Goal: Use online tool/utility: Utilize a website feature to perform a specific function

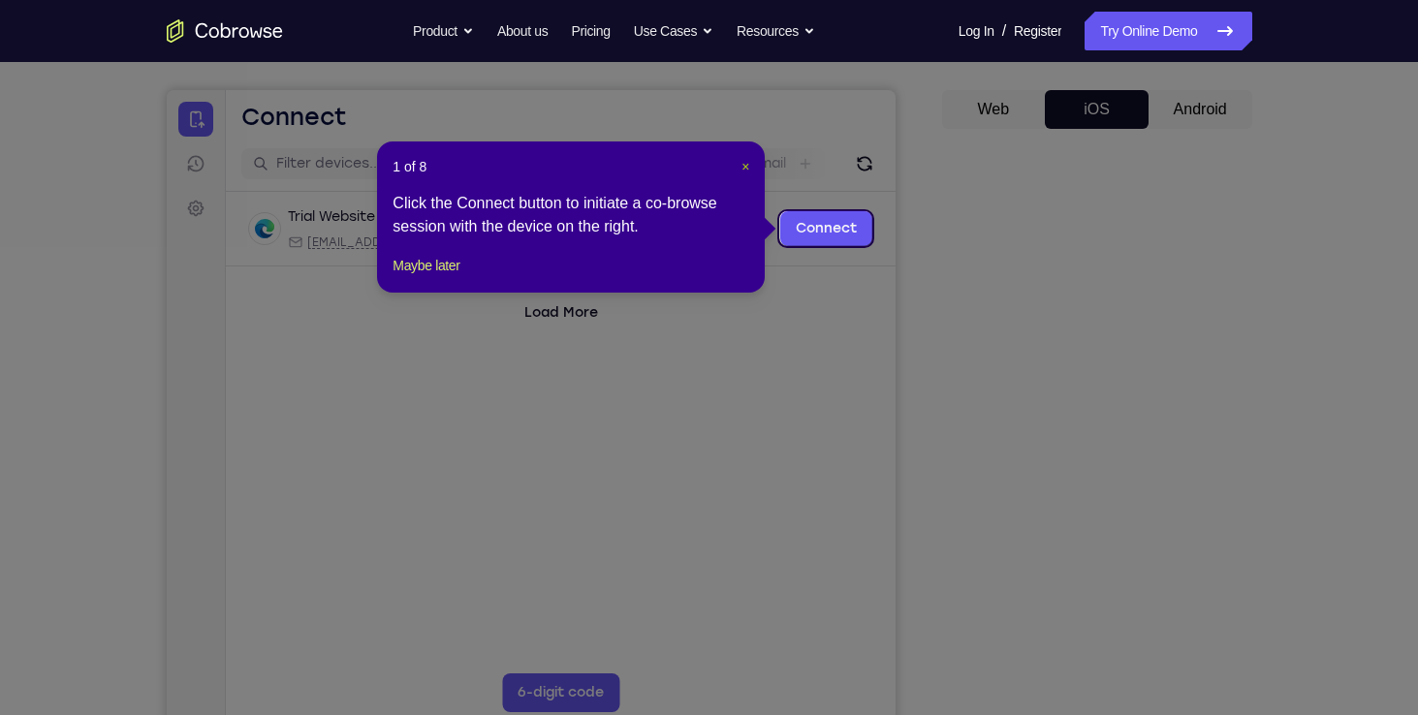
click at [741, 165] on span "×" at bounding box center [745, 167] width 8 height 16
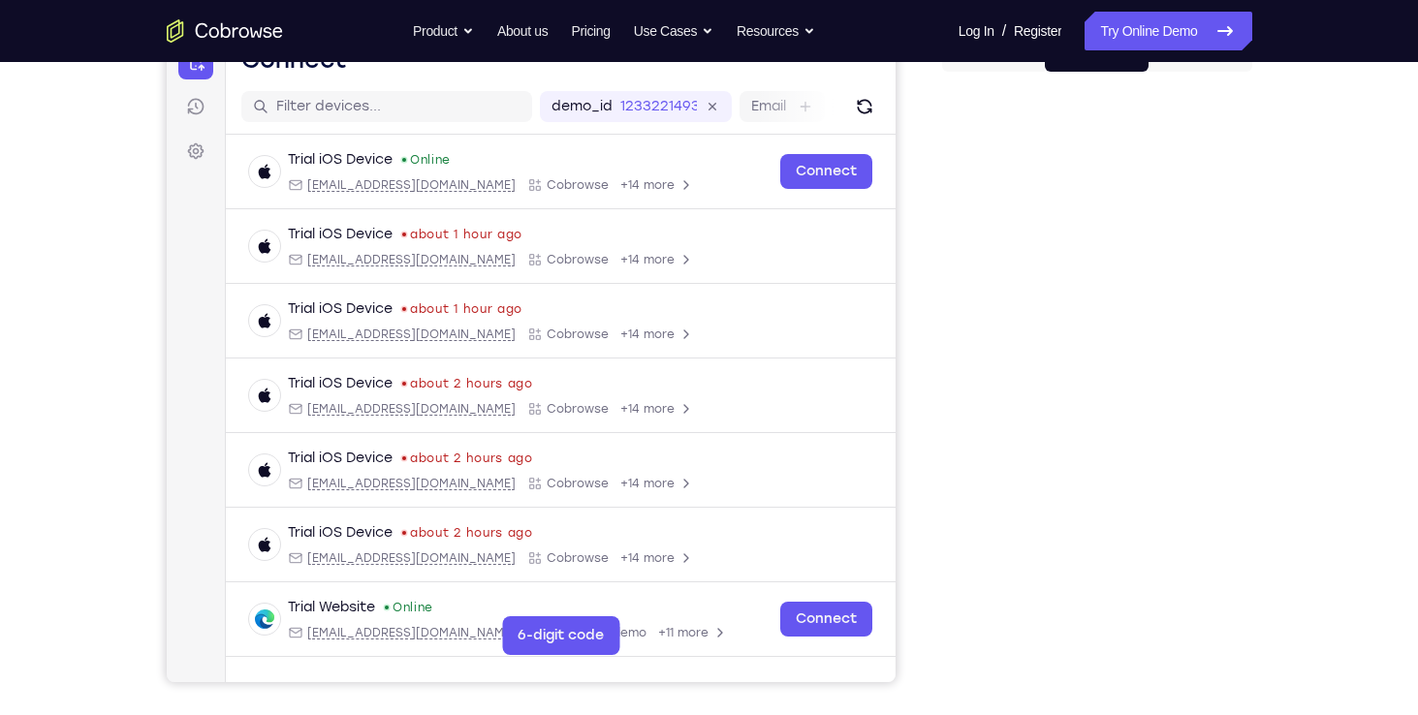
scroll to position [234, 0]
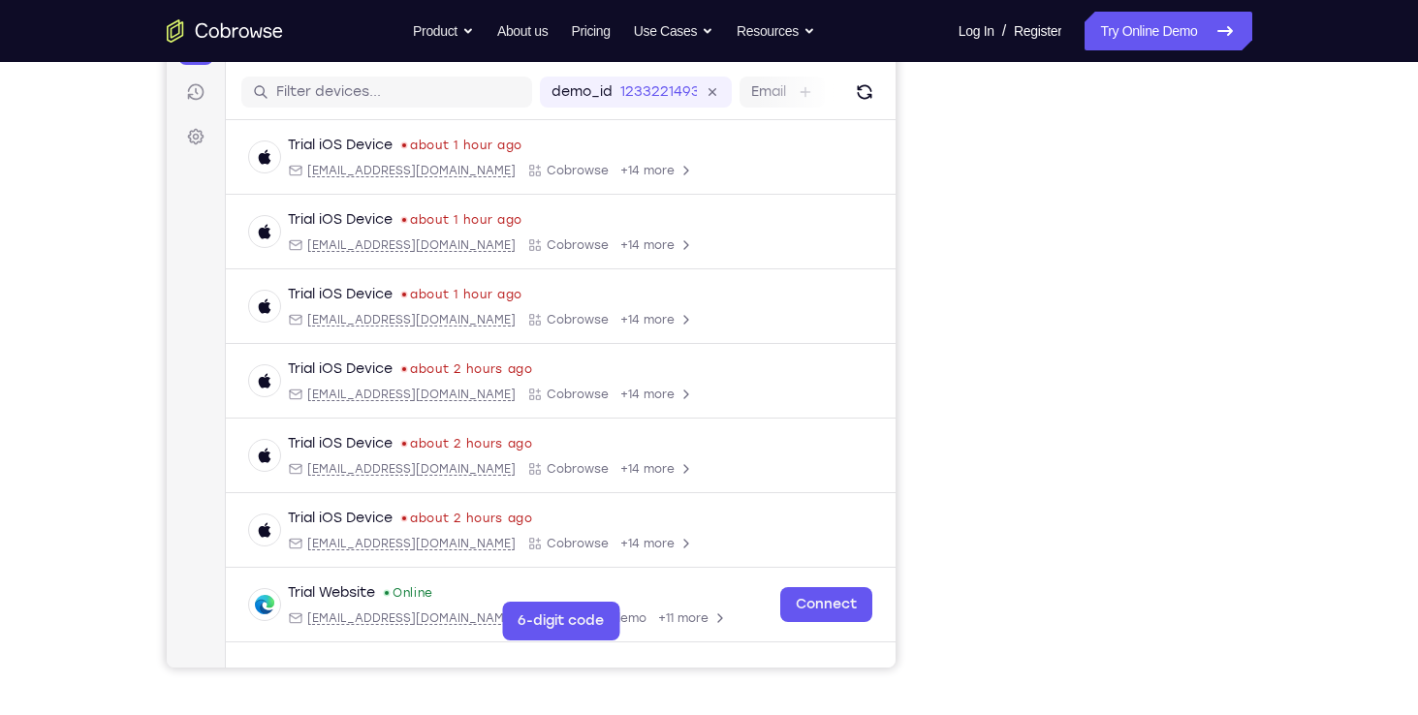
drag, startPoint x: 943, startPoint y: 177, endPoint x: 908, endPoint y: 118, distance: 68.6
click at [908, 118] on div "Your Support Agent Your Customer Web iOS Android" at bounding box center [709, 311] width 1085 height 716
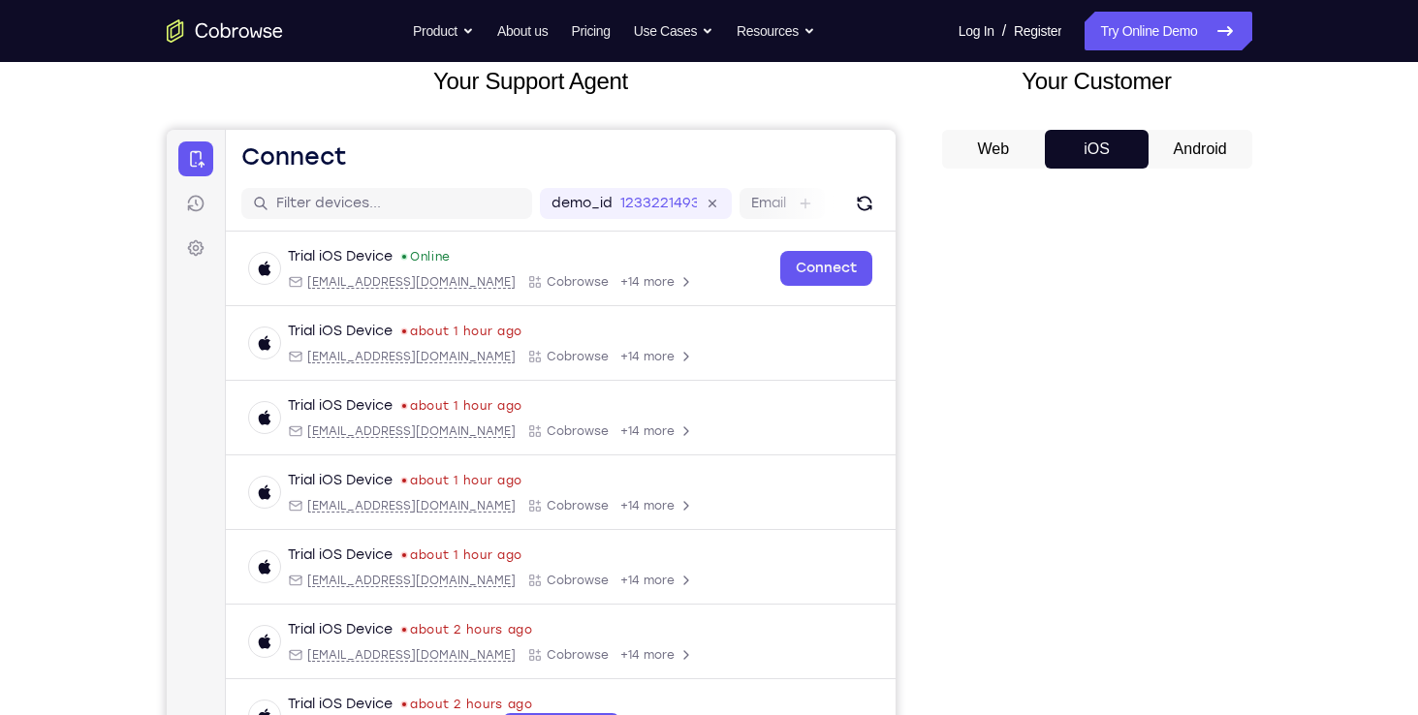
scroll to position [123, 0]
click at [1178, 150] on button "Android" at bounding box center [1200, 148] width 104 height 39
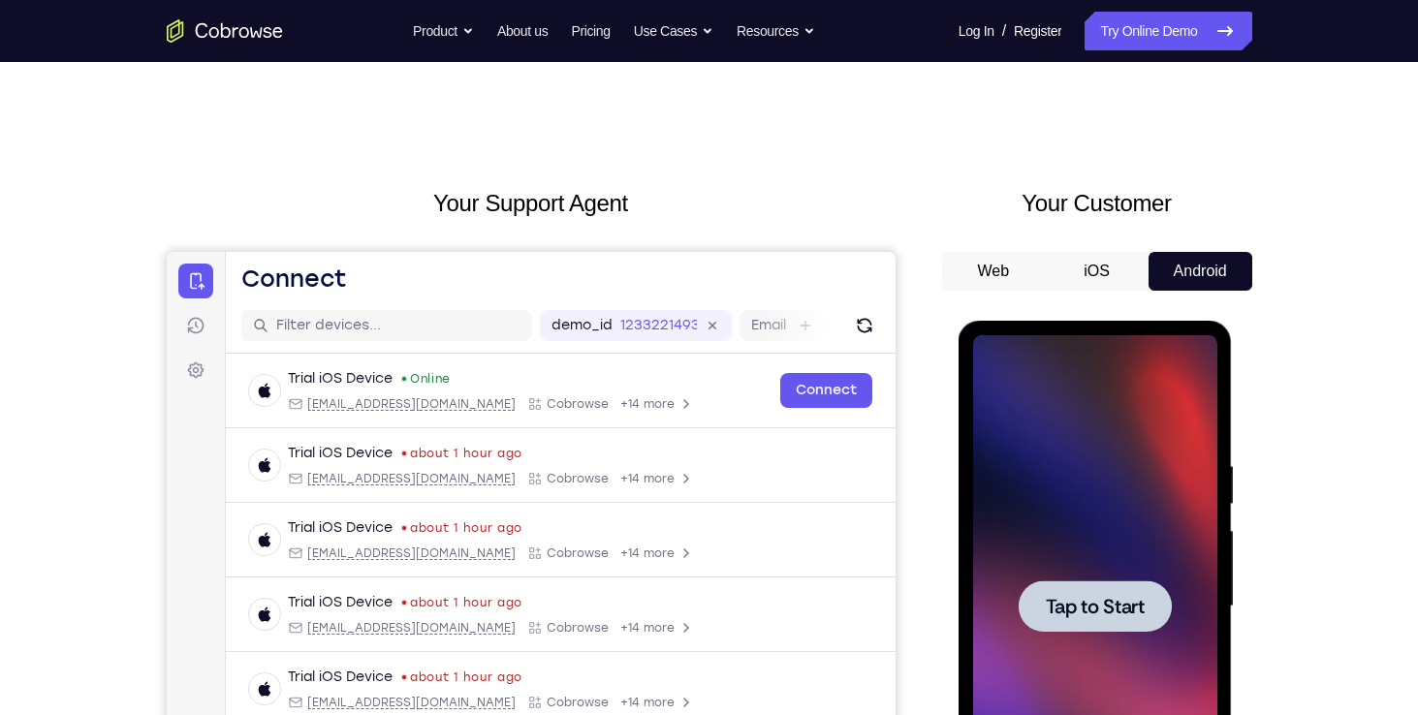
scroll to position [0, 0]
click at [1121, 547] on div at bounding box center [1095, 606] width 244 height 543
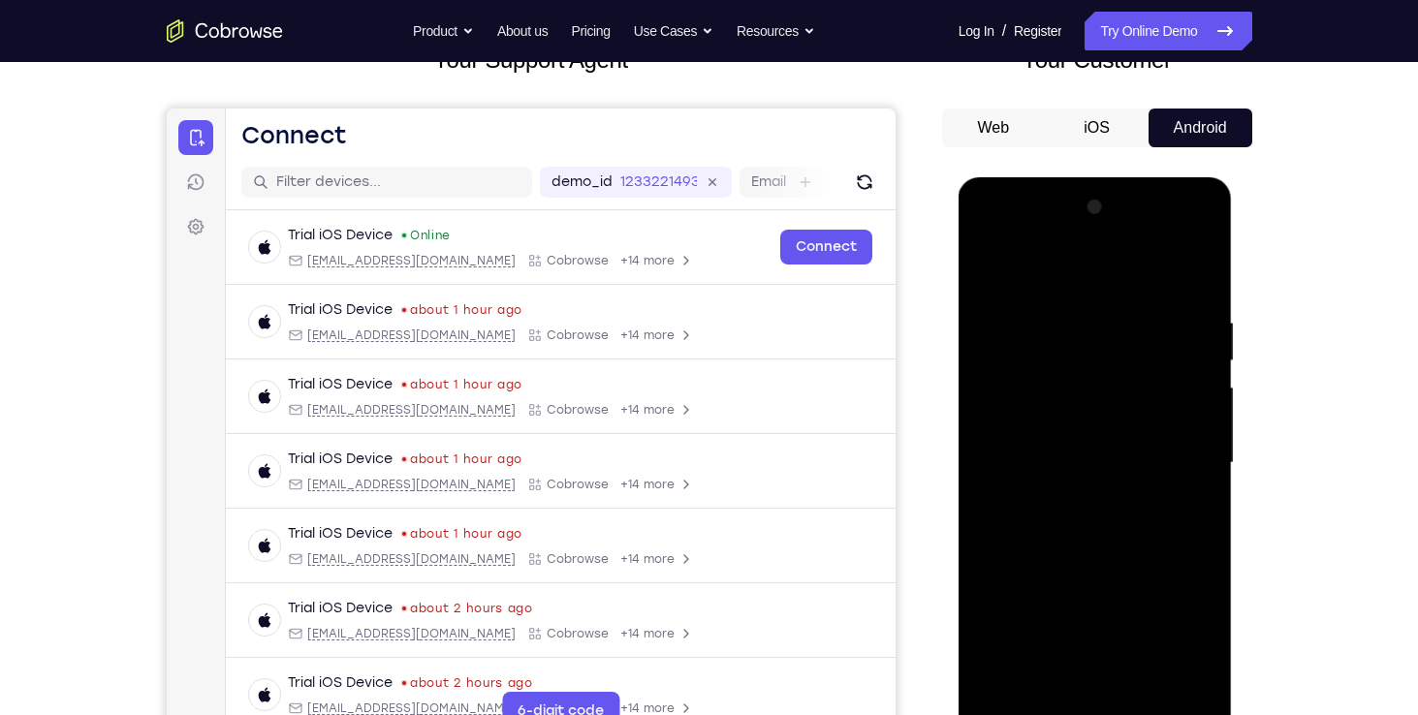
scroll to position [151, 0]
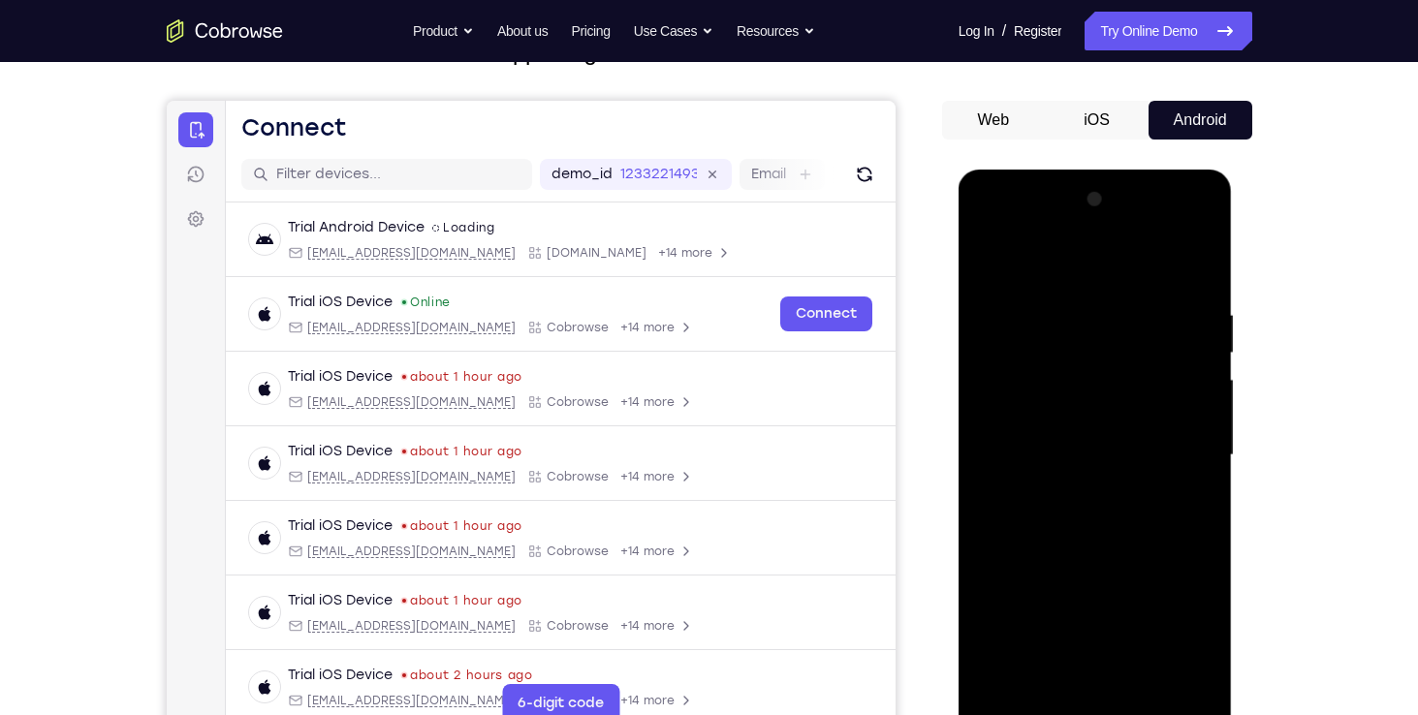
click at [1098, 706] on div at bounding box center [1095, 455] width 244 height 543
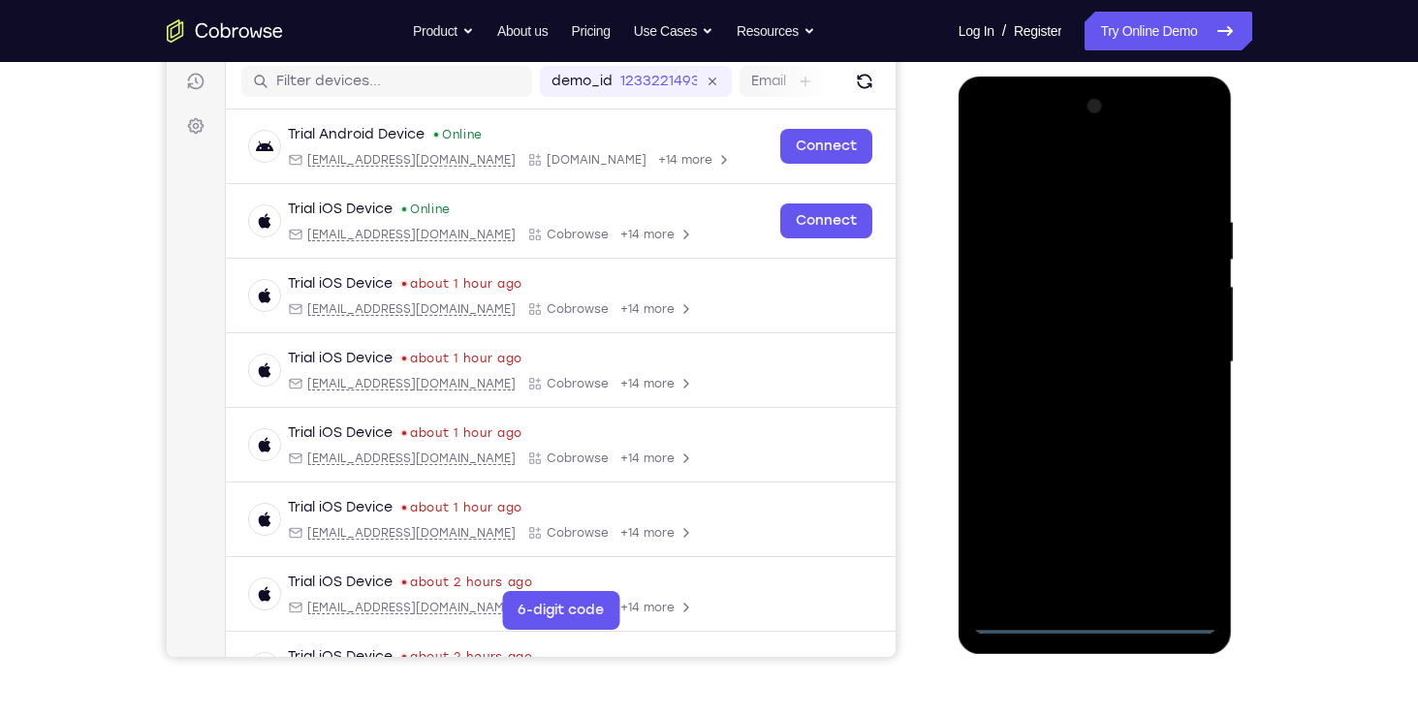
click at [1210, 529] on div at bounding box center [1095, 362] width 244 height 543
click at [1185, 541] on div at bounding box center [1095, 362] width 244 height 543
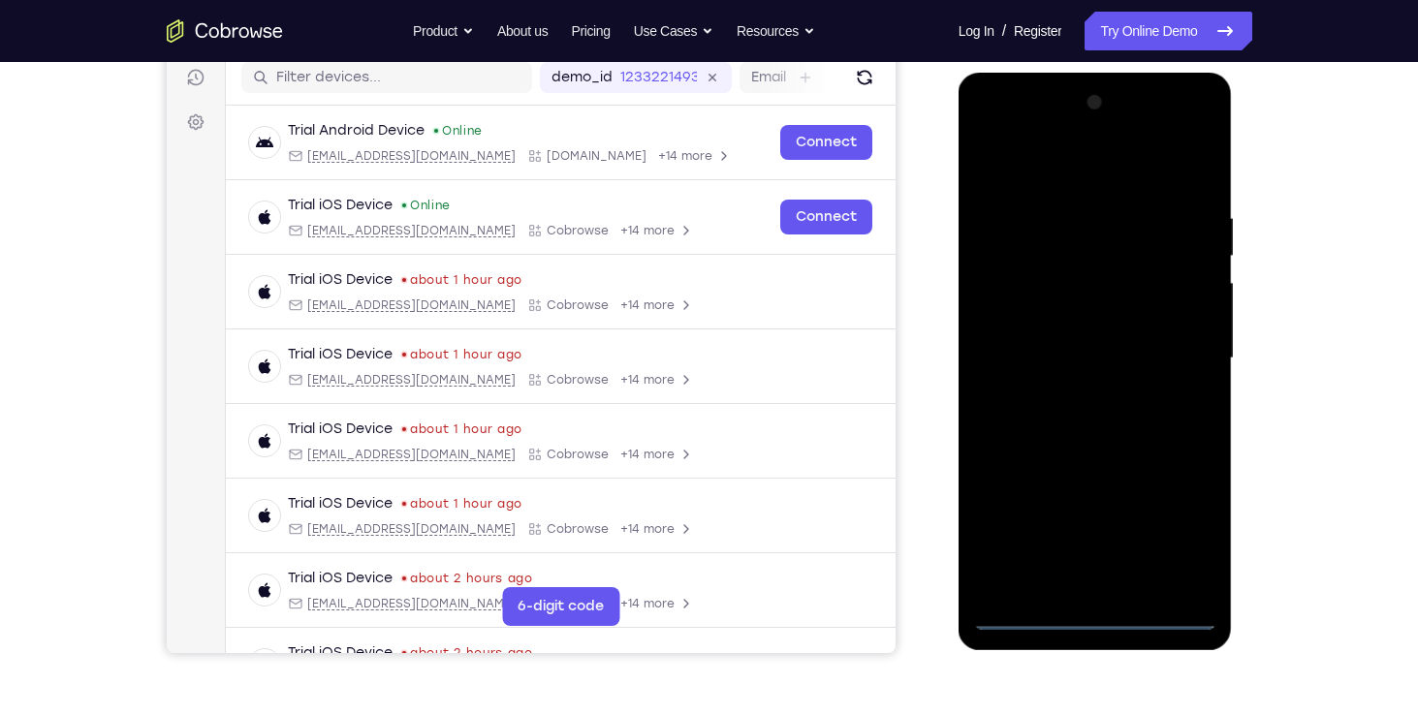
scroll to position [204, 0]
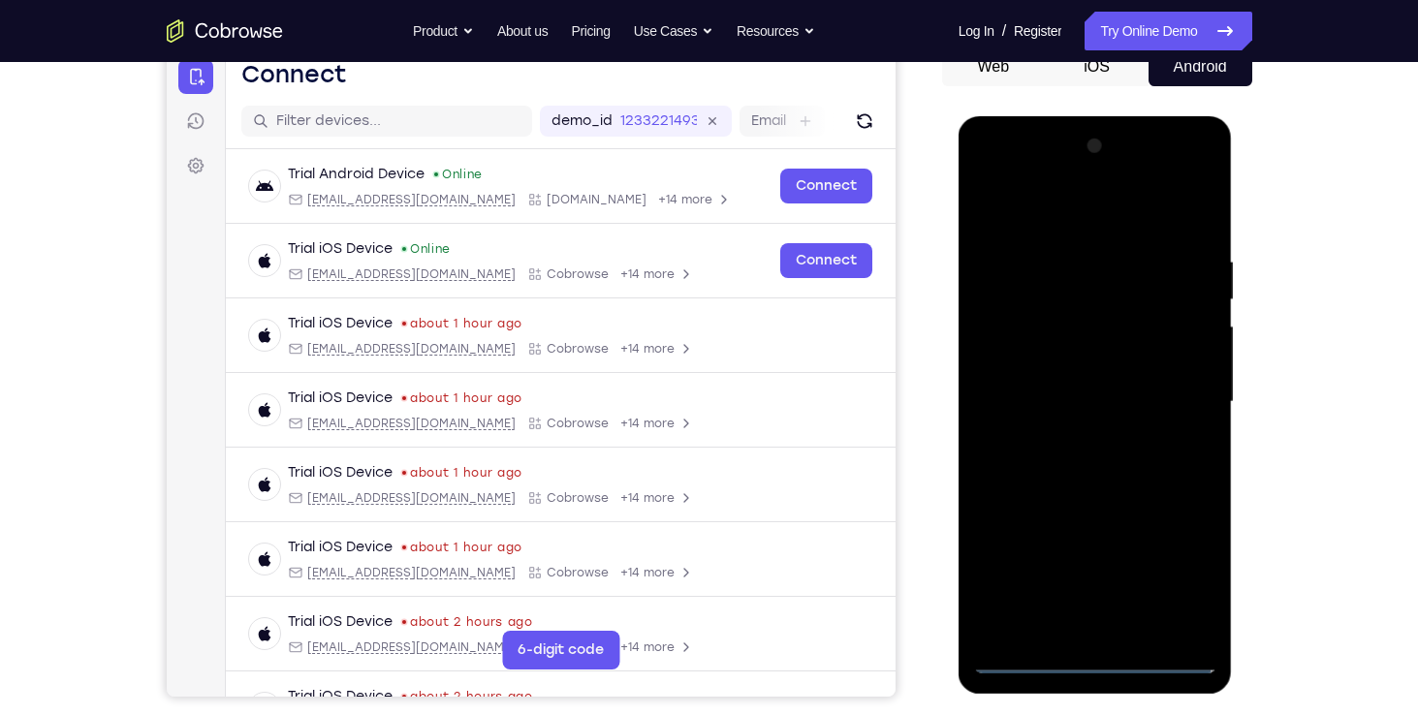
click at [1043, 219] on div at bounding box center [1095, 402] width 244 height 543
click at [1055, 296] on div at bounding box center [1095, 402] width 244 height 543
click at [1044, 204] on div at bounding box center [1095, 402] width 244 height 543
click at [1066, 321] on div at bounding box center [1095, 402] width 244 height 543
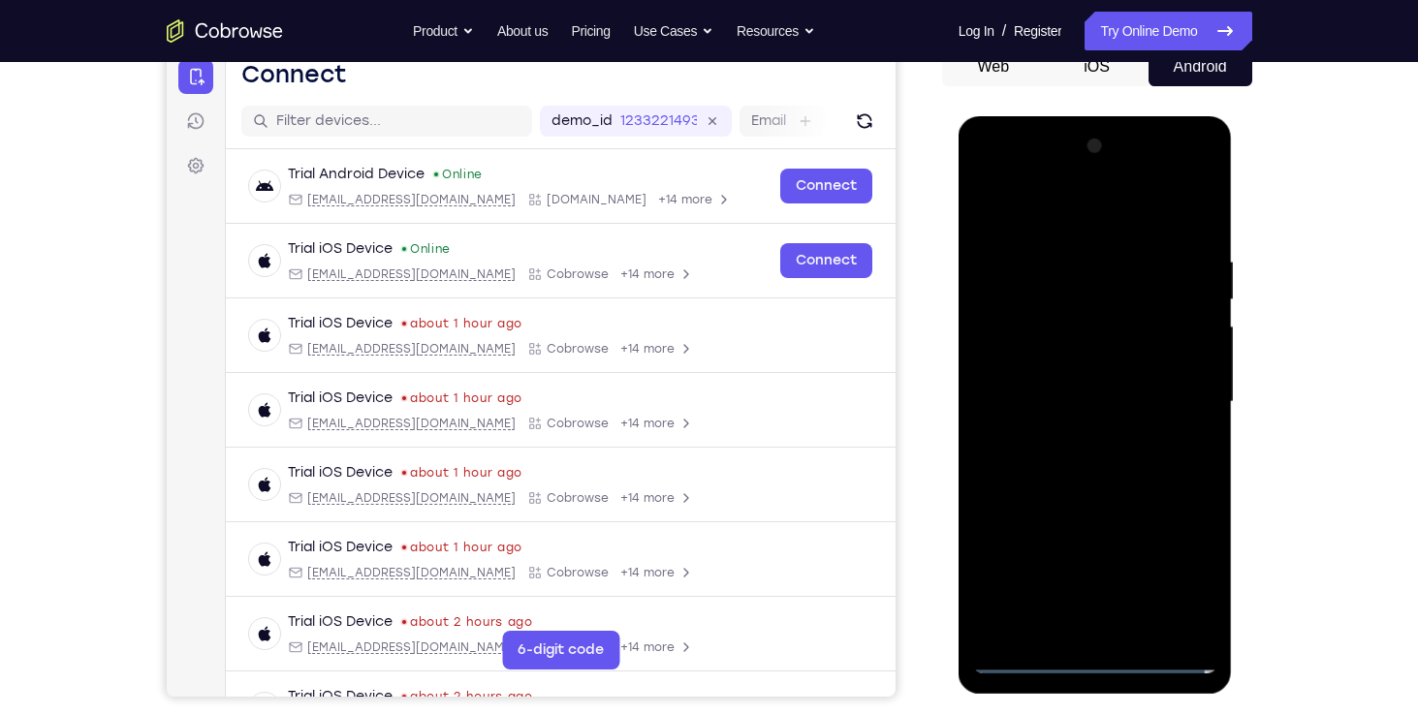
click at [1066, 321] on div at bounding box center [1095, 402] width 244 height 543
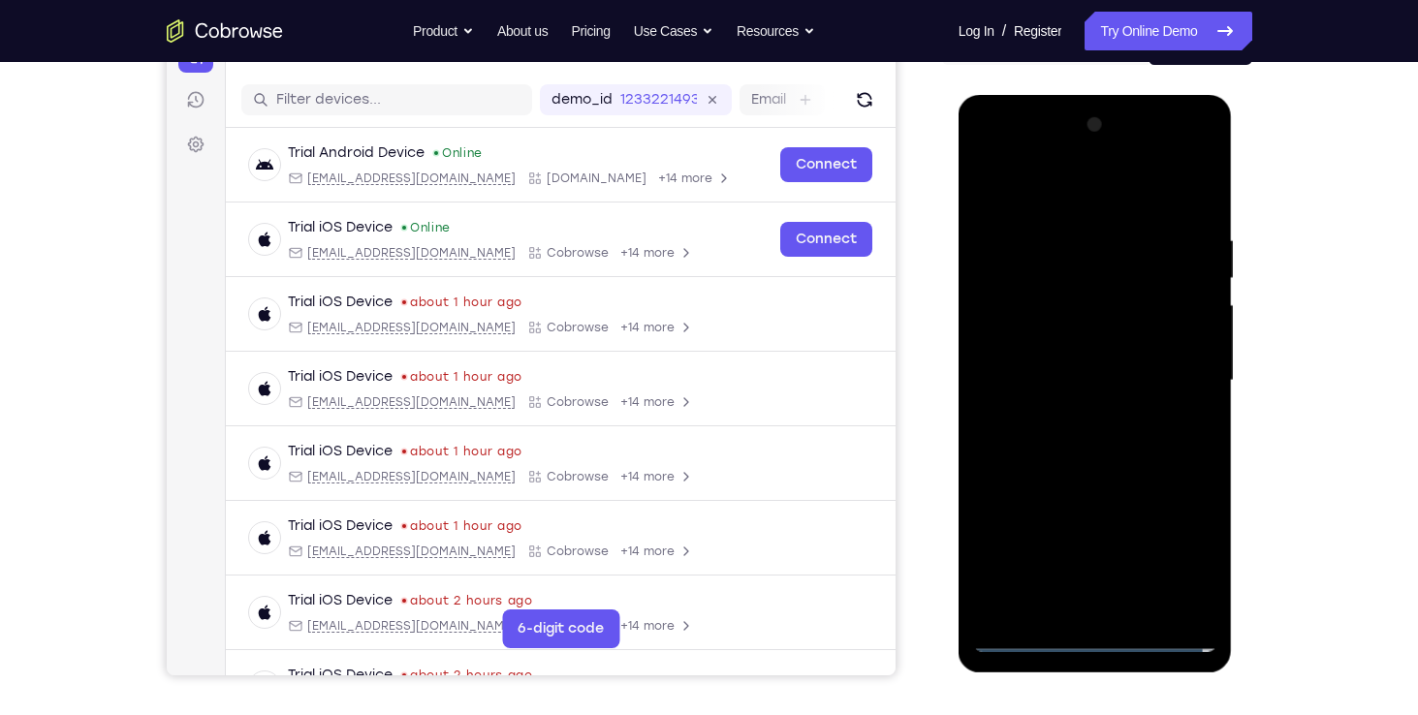
click at [1185, 316] on div at bounding box center [1095, 380] width 244 height 543
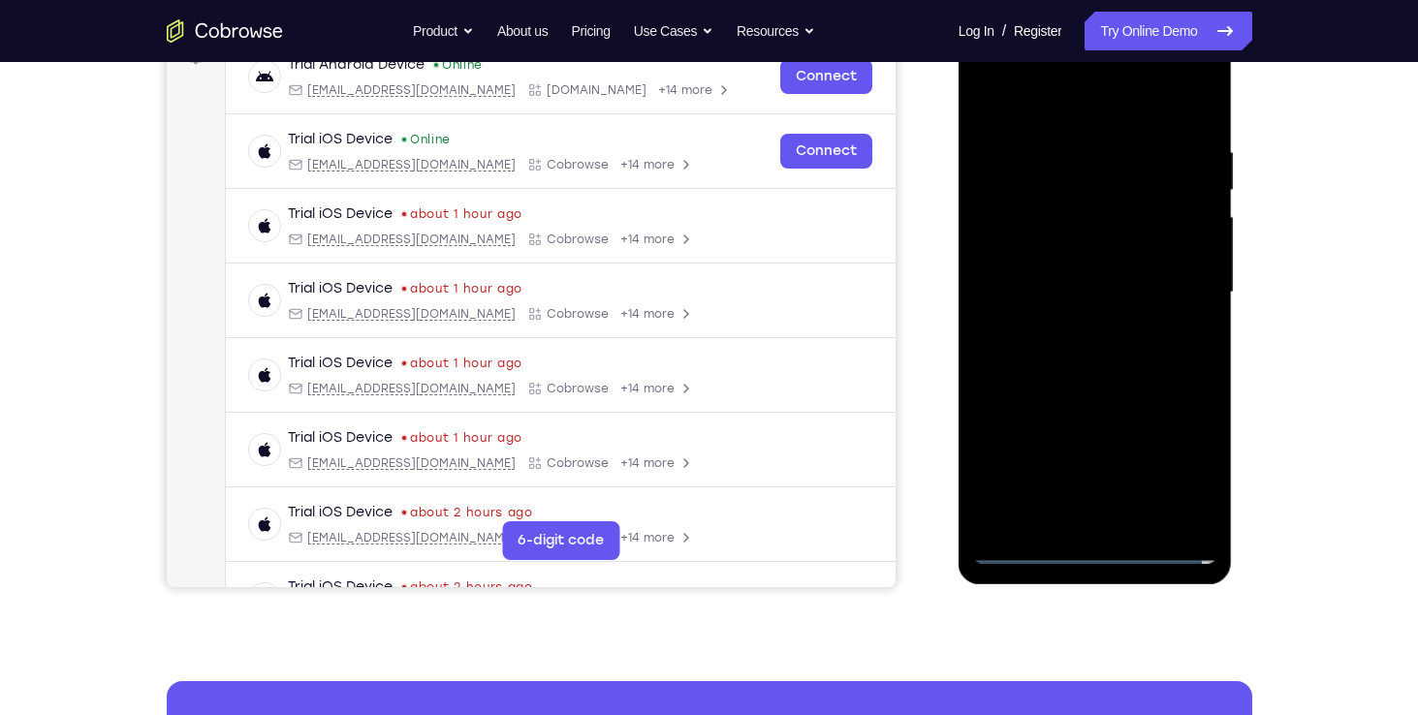
scroll to position [329, 0]
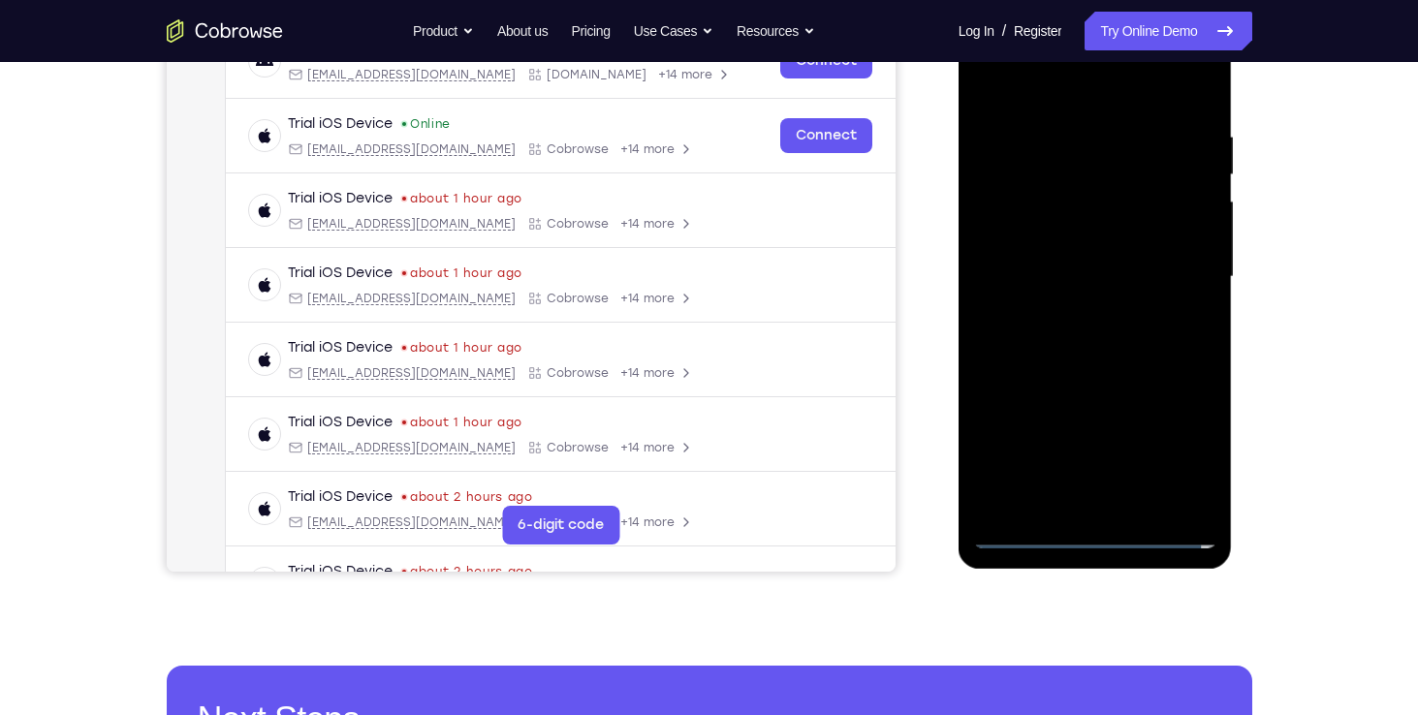
click at [1138, 344] on div at bounding box center [1095, 277] width 244 height 543
click at [1137, 341] on div at bounding box center [1095, 277] width 244 height 543
click at [1041, 335] on div at bounding box center [1095, 277] width 244 height 543
click at [1082, 347] on div at bounding box center [1095, 277] width 244 height 543
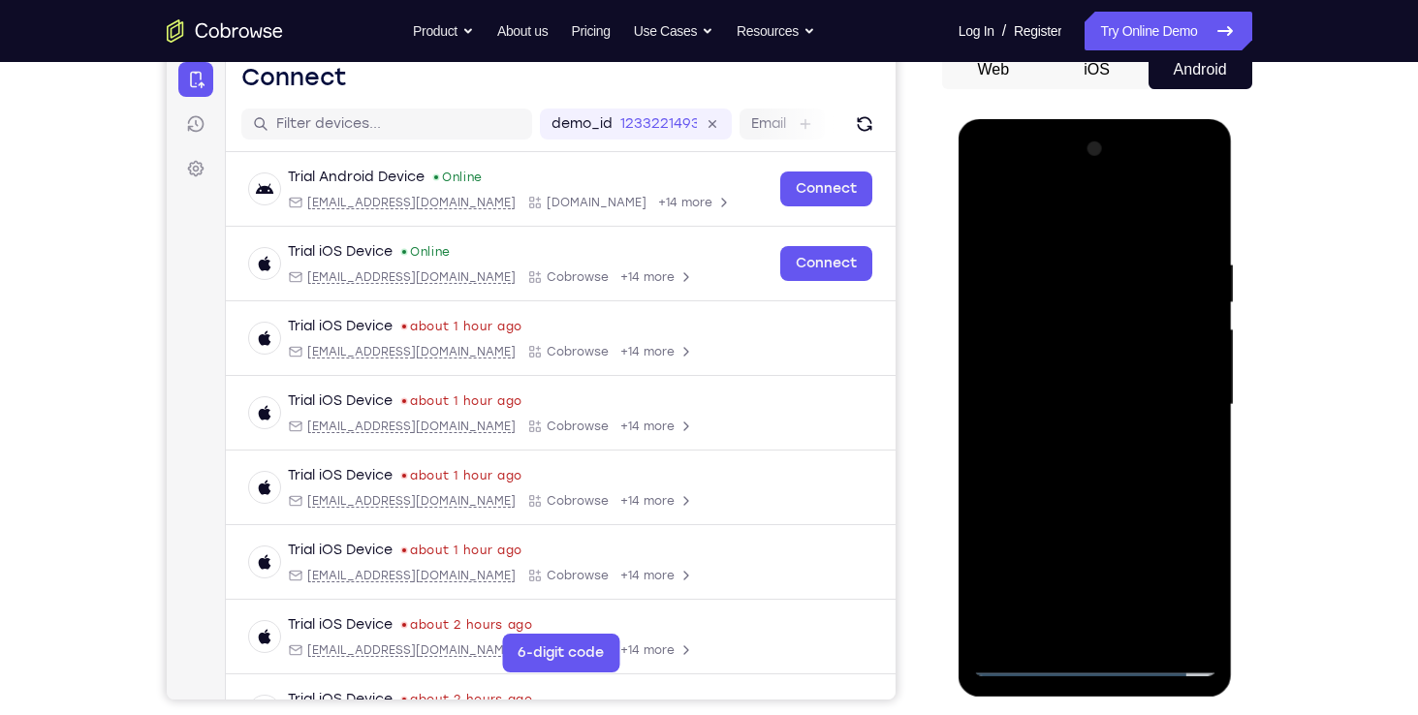
scroll to position [322, 0]
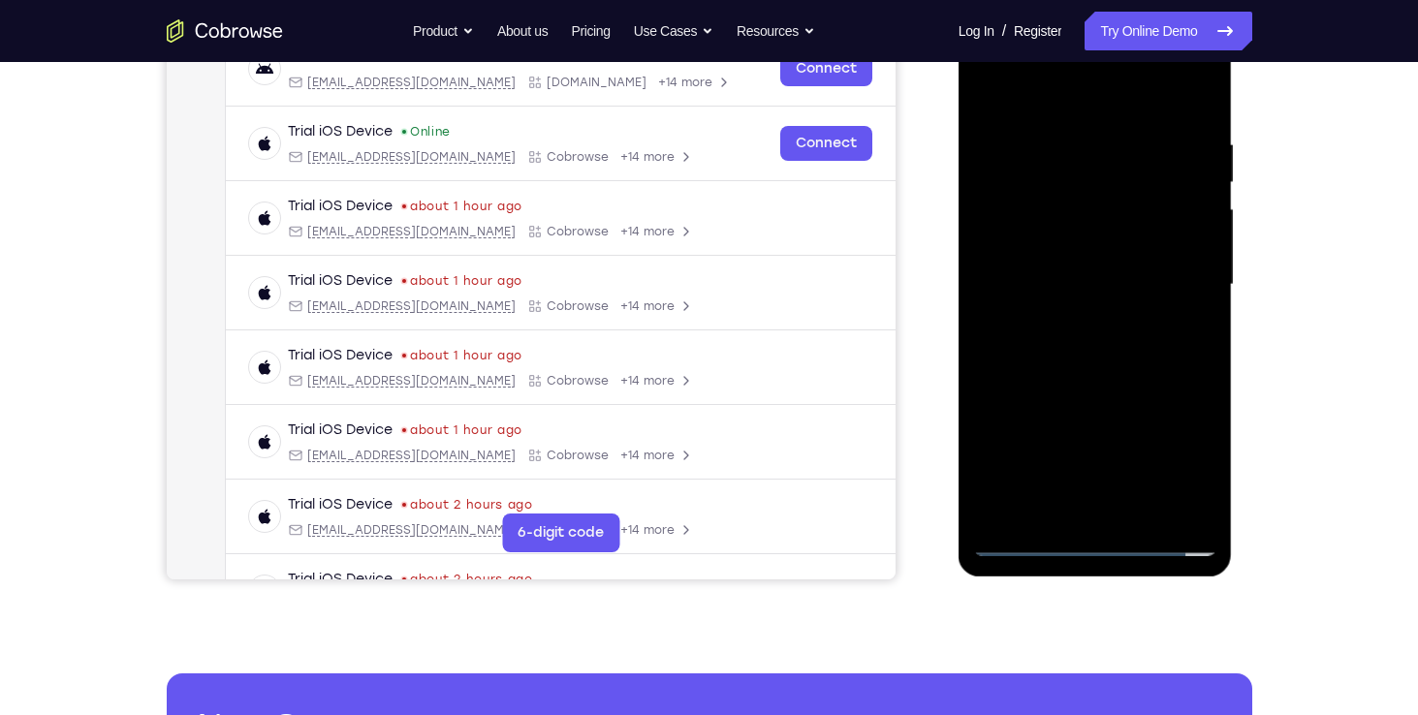
click at [1025, 545] on div at bounding box center [1095, 285] width 244 height 543
click at [1079, 243] on div at bounding box center [1095, 285] width 244 height 543
click at [1147, 385] on div at bounding box center [1095, 285] width 244 height 543
click at [1111, 389] on div at bounding box center [1095, 285] width 244 height 543
click at [1058, 398] on div at bounding box center [1095, 285] width 244 height 543
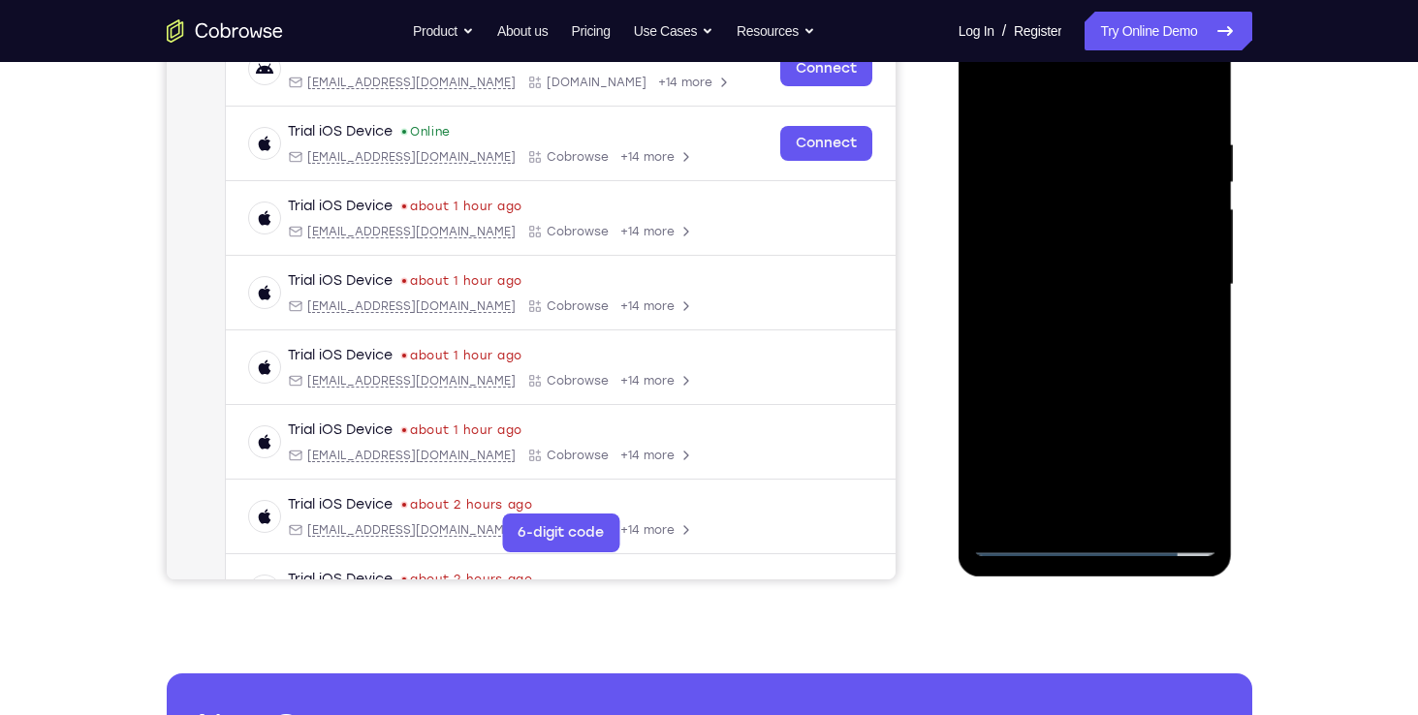
drag, startPoint x: 1128, startPoint y: 431, endPoint x: 1162, endPoint y: 112, distance: 320.6
click at [1162, 112] on div at bounding box center [1095, 285] width 244 height 543
click at [1091, 464] on div at bounding box center [1095, 285] width 244 height 543
click at [1046, 269] on div at bounding box center [1095, 285] width 244 height 543
click at [1033, 217] on div at bounding box center [1095, 285] width 244 height 543
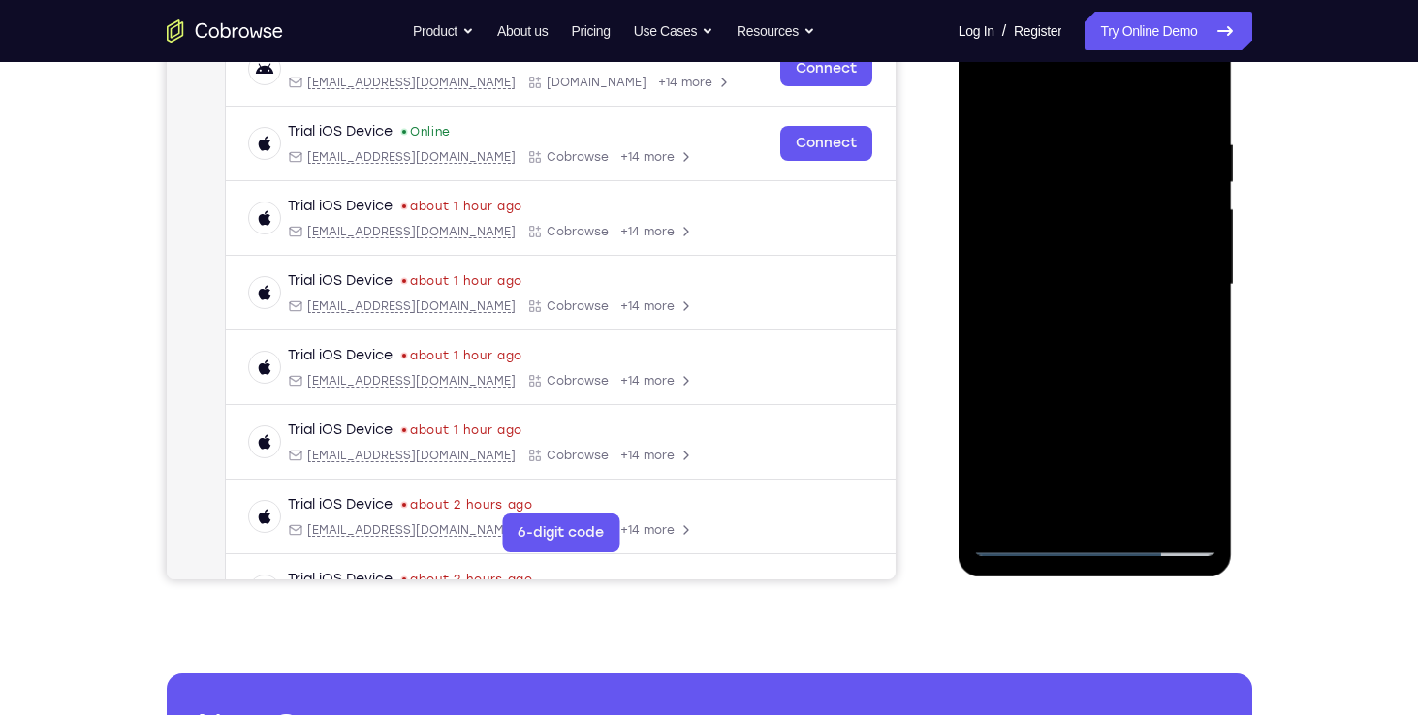
click at [1089, 218] on div at bounding box center [1095, 285] width 244 height 543
click at [1092, 249] on div at bounding box center [1095, 285] width 244 height 543
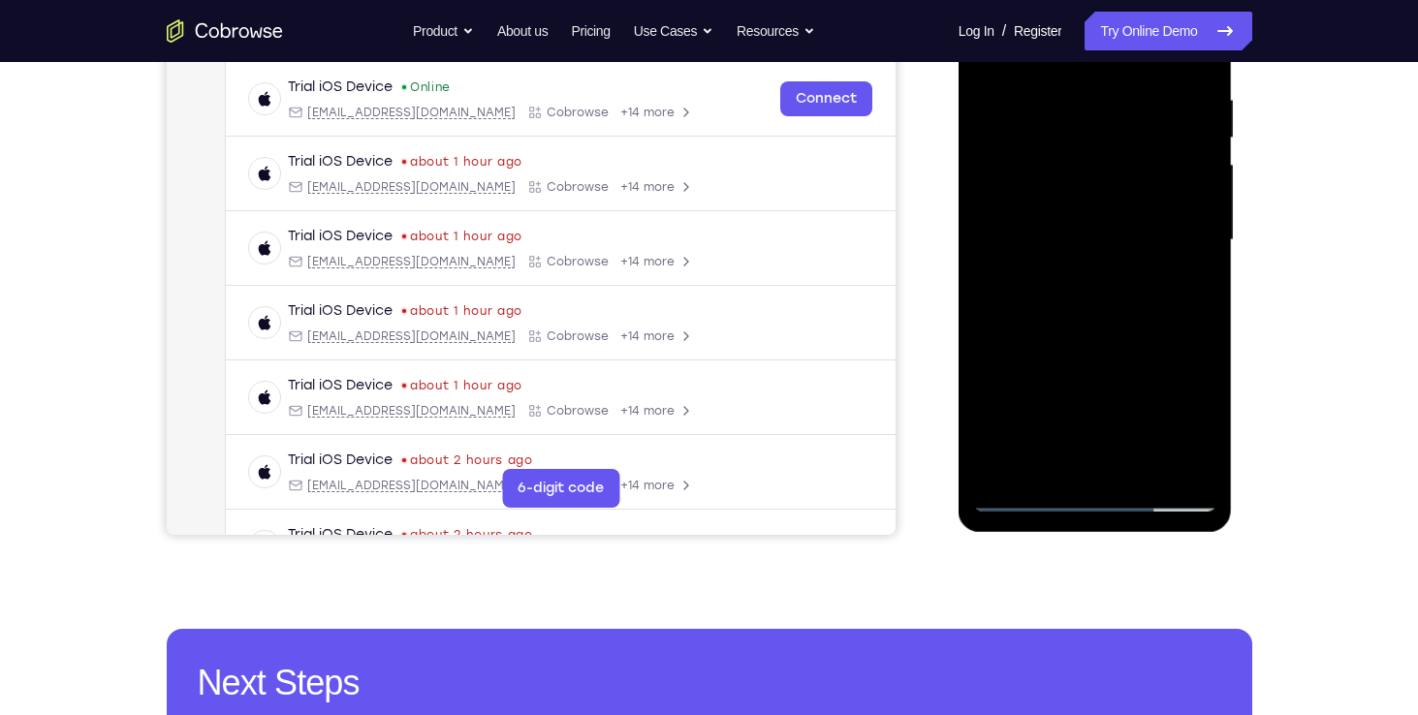
click at [1132, 253] on div at bounding box center [1095, 240] width 244 height 543
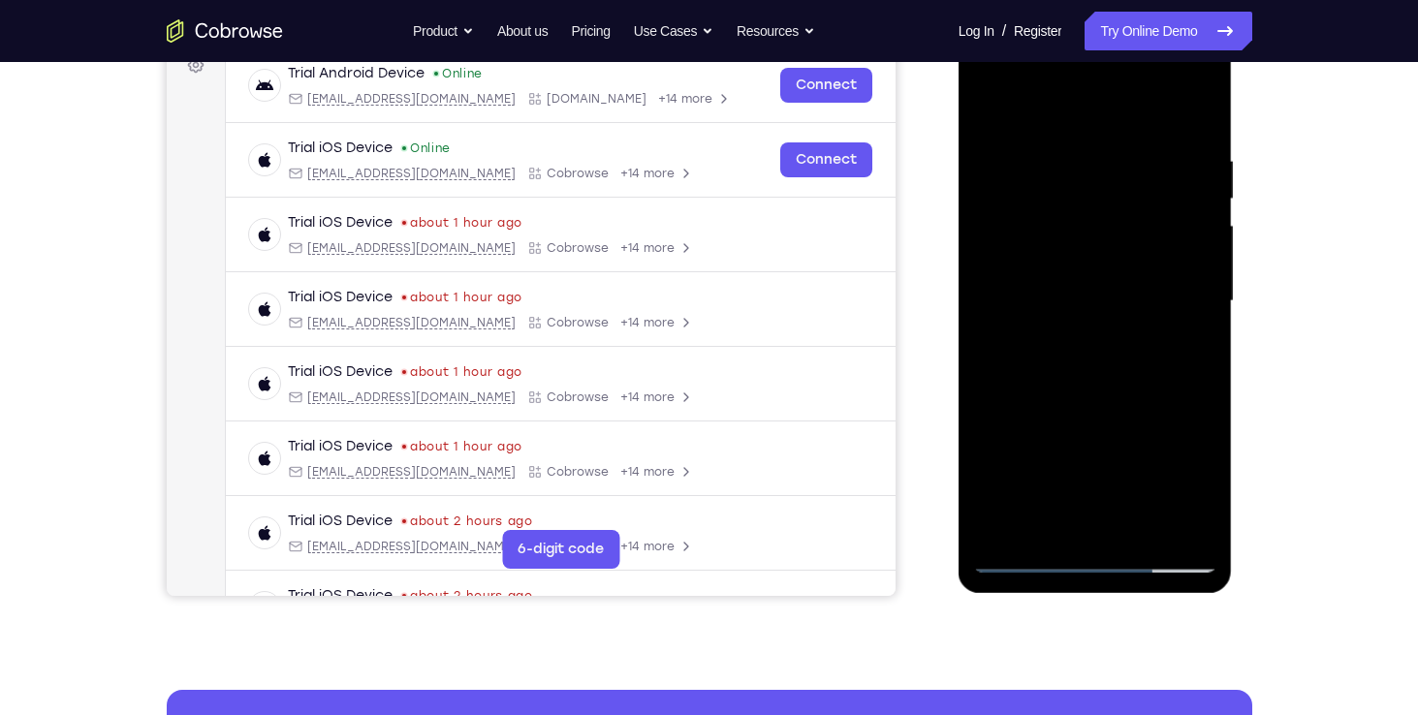
scroll to position [240, 0]
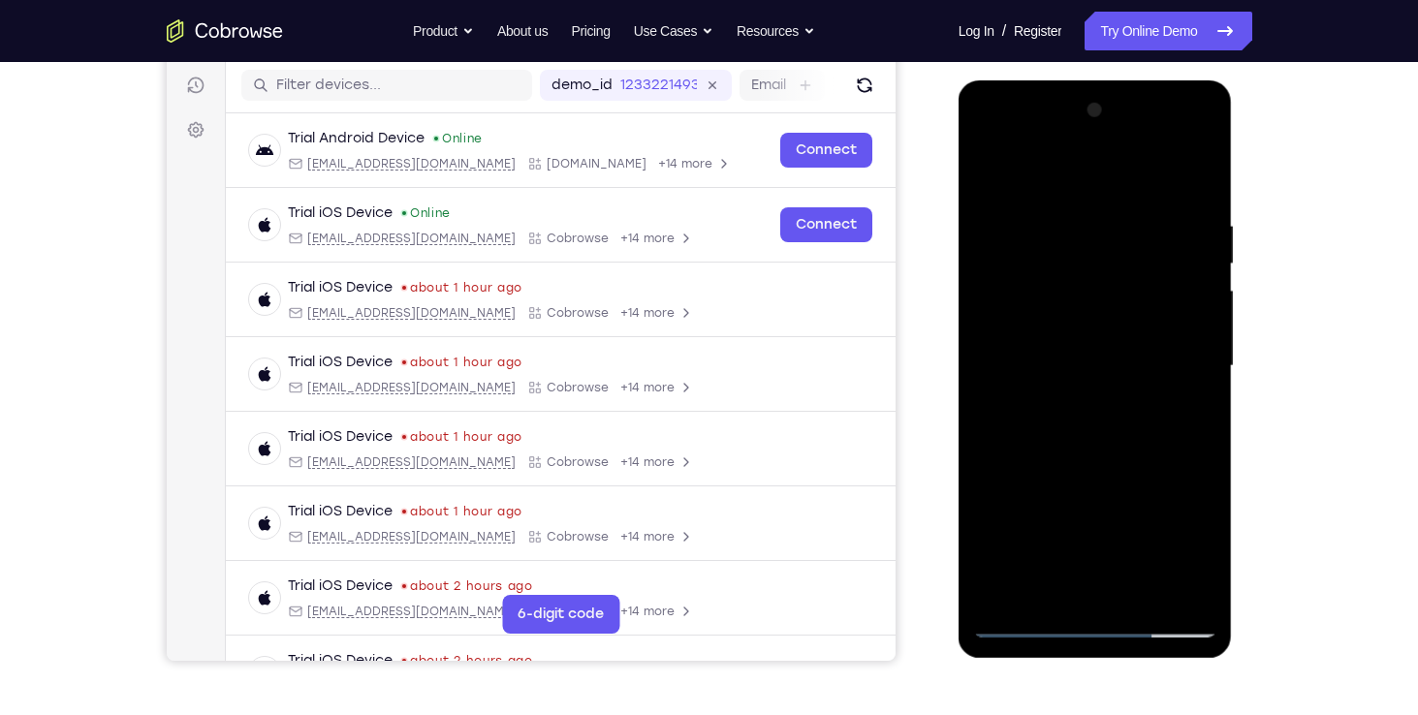
click at [1180, 351] on div at bounding box center [1095, 366] width 244 height 543
click at [1186, 427] on div at bounding box center [1095, 366] width 244 height 543
click at [1026, 373] on div at bounding box center [1095, 366] width 244 height 543
click at [1115, 440] on div at bounding box center [1095, 366] width 244 height 543
click at [1147, 508] on div at bounding box center [1095, 366] width 244 height 543
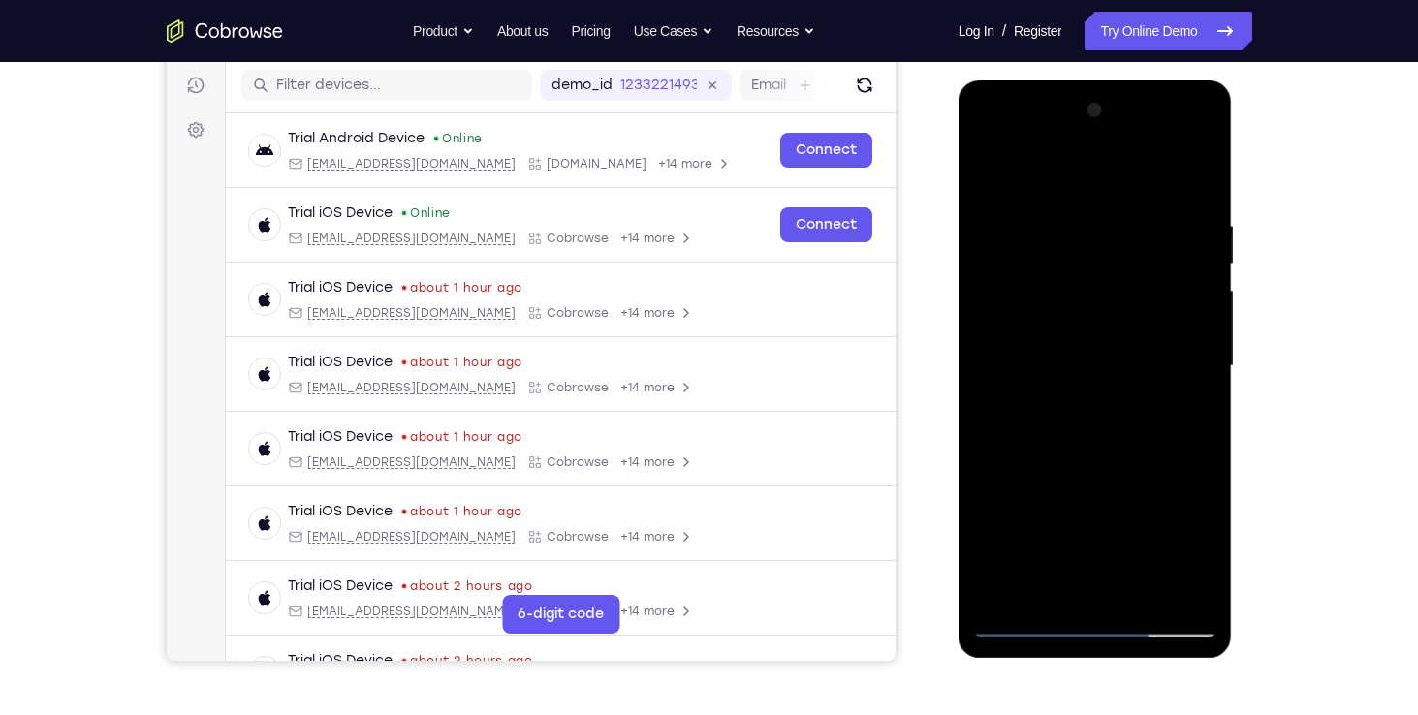
click at [1110, 449] on div at bounding box center [1095, 366] width 244 height 543
click at [1184, 485] on div at bounding box center [1095, 366] width 244 height 543
click at [1081, 344] on div at bounding box center [1095, 366] width 244 height 543
click at [1091, 361] on div at bounding box center [1095, 366] width 244 height 543
drag, startPoint x: 1127, startPoint y: 438, endPoint x: 1116, endPoint y: 326, distance: 112.9
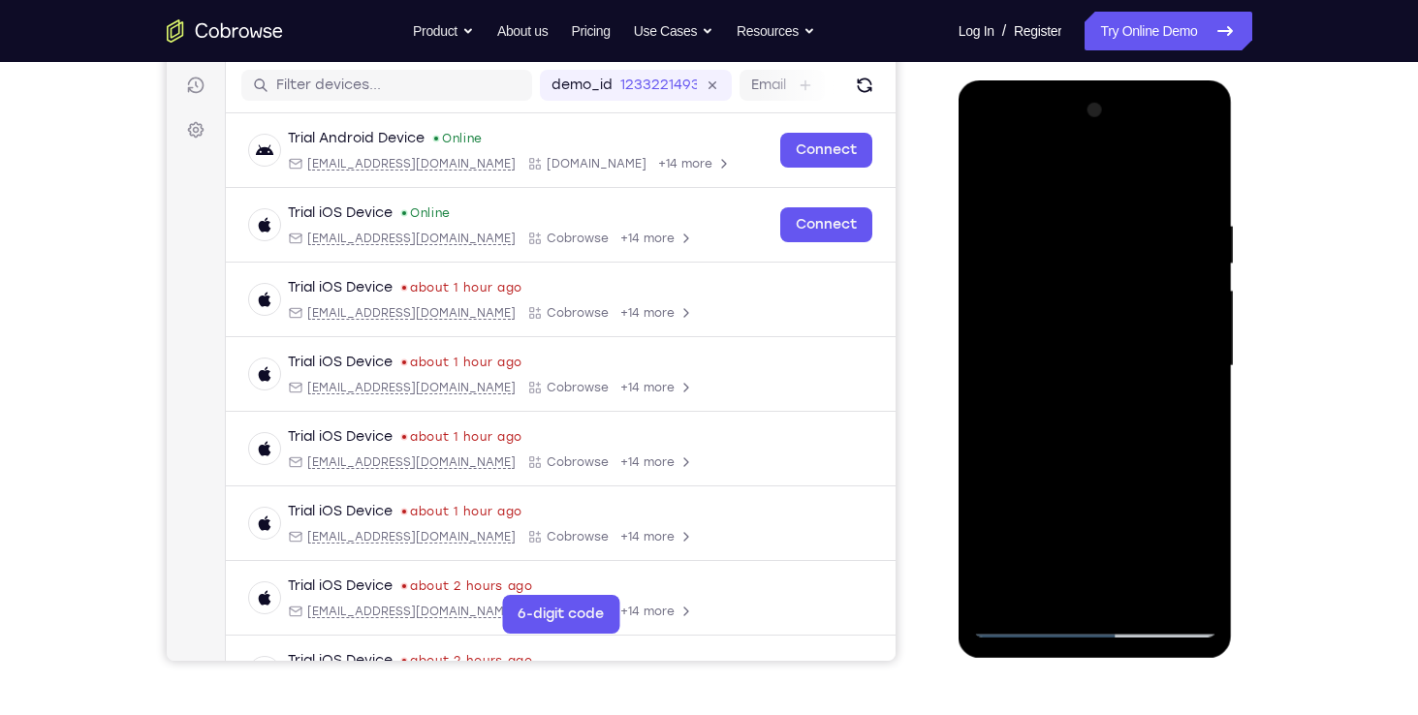
click at [1116, 326] on div at bounding box center [1095, 366] width 244 height 543
drag, startPoint x: 1117, startPoint y: 457, endPoint x: 1100, endPoint y: 306, distance: 152.2
click at [1100, 306] on div at bounding box center [1095, 366] width 244 height 543
drag, startPoint x: 1081, startPoint y: 501, endPoint x: 1069, endPoint y: 375, distance: 126.6
click at [1069, 375] on div at bounding box center [1095, 366] width 244 height 543
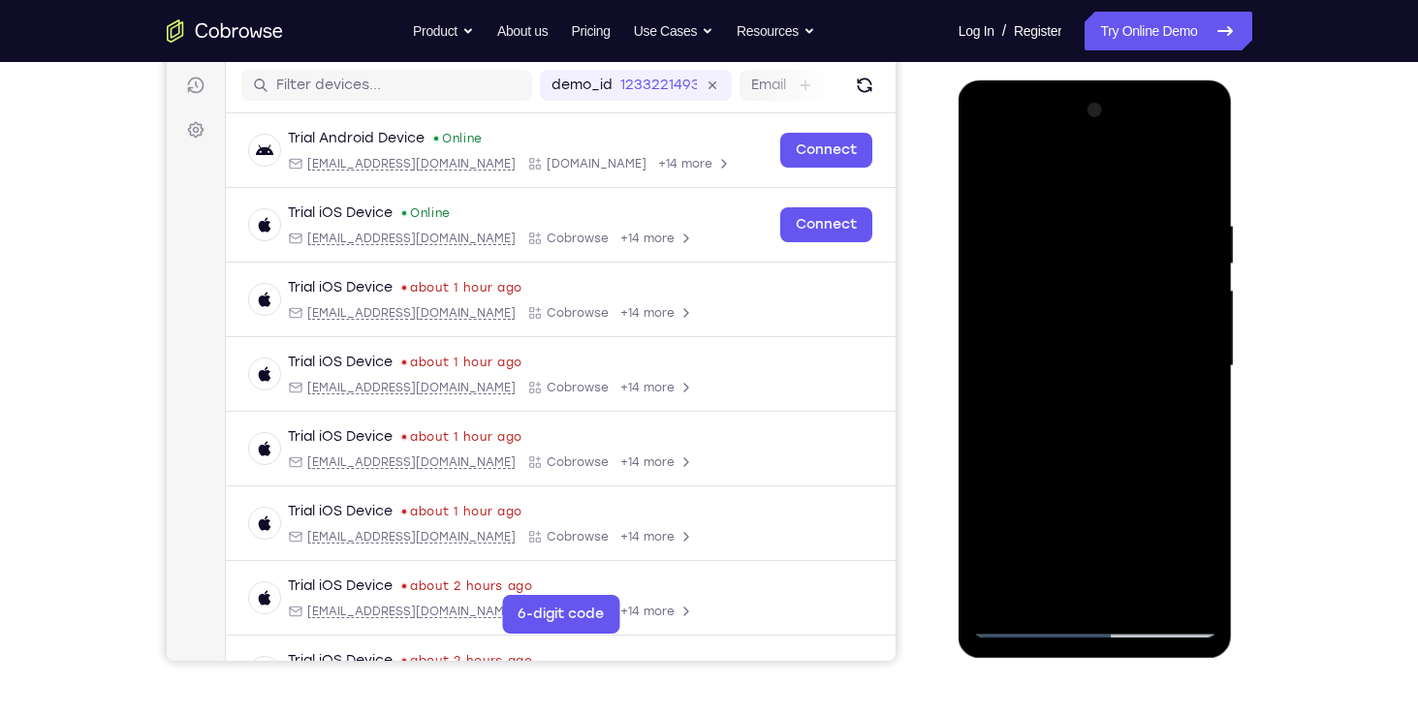
click at [1055, 511] on div at bounding box center [1095, 366] width 244 height 543
click at [1066, 414] on div at bounding box center [1095, 366] width 244 height 543
click at [996, 406] on div at bounding box center [1095, 366] width 244 height 543
click at [1055, 190] on div at bounding box center [1095, 366] width 244 height 543
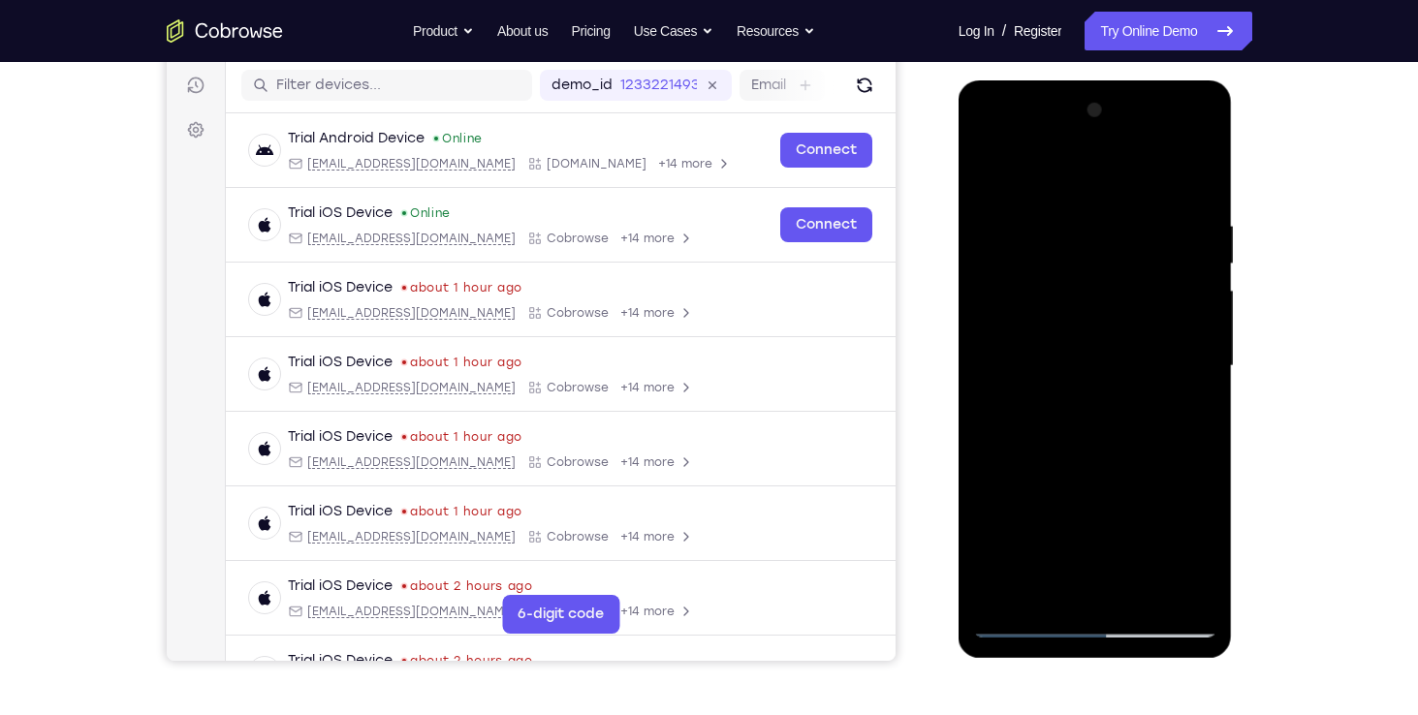
click at [1094, 203] on div at bounding box center [1095, 366] width 244 height 543
click at [1087, 243] on div at bounding box center [1095, 366] width 244 height 543
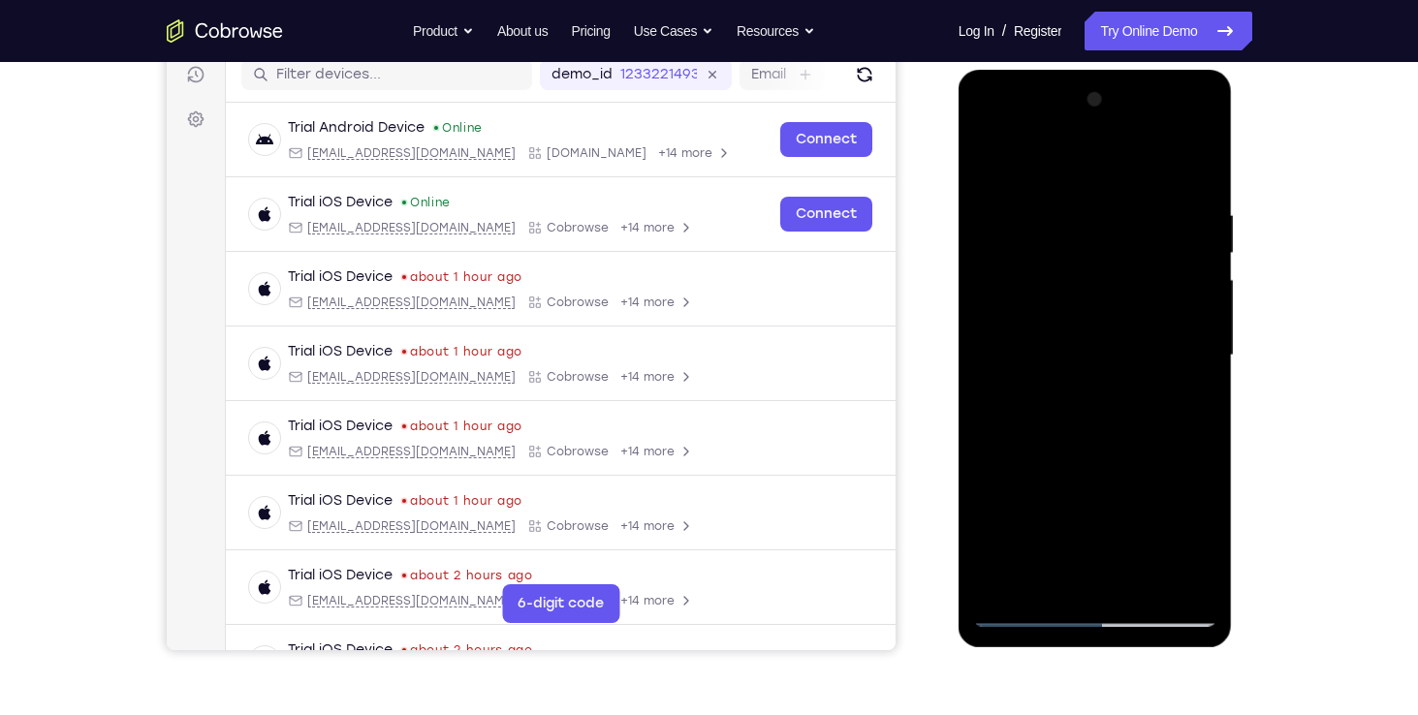
scroll to position [252, 0]
click at [1090, 474] on div at bounding box center [1095, 354] width 244 height 543
click at [1121, 387] on div at bounding box center [1095, 354] width 244 height 543
click at [1094, 480] on div at bounding box center [1095, 354] width 244 height 543
click at [1102, 282] on div at bounding box center [1095, 354] width 244 height 543
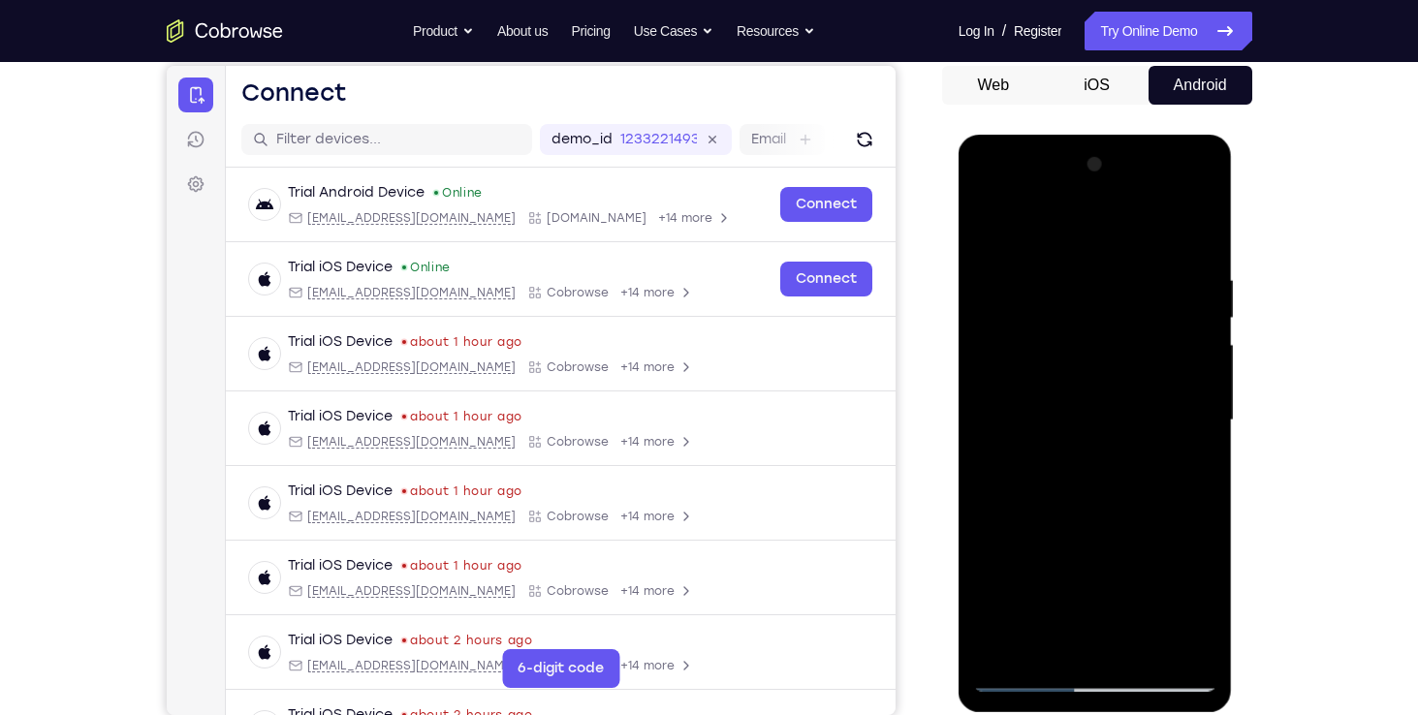
drag, startPoint x: 1102, startPoint y: 348, endPoint x: 1114, endPoint y: 401, distance: 54.8
click at [1114, 401] on div at bounding box center [1095, 420] width 244 height 543
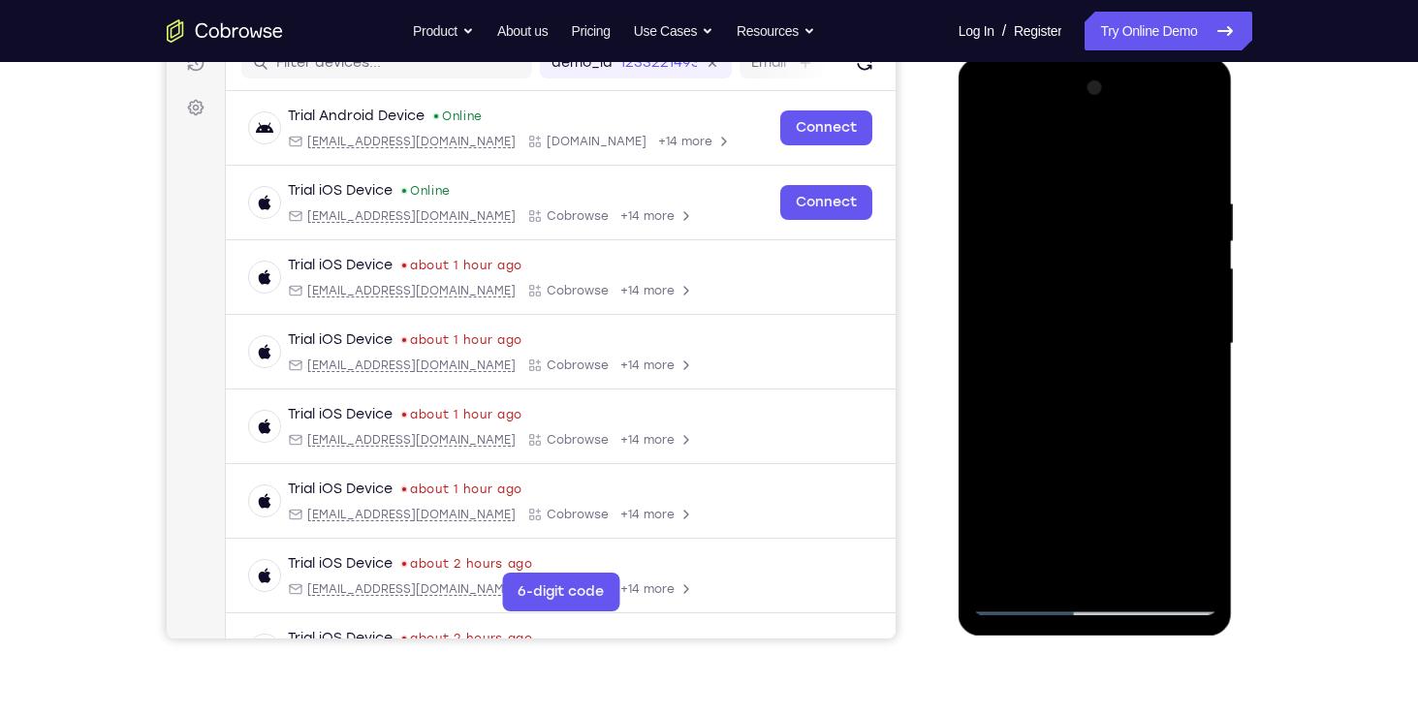
scroll to position [264, 0]
click at [1163, 430] on div at bounding box center [1095, 343] width 244 height 543
click at [1086, 454] on div at bounding box center [1095, 343] width 244 height 543
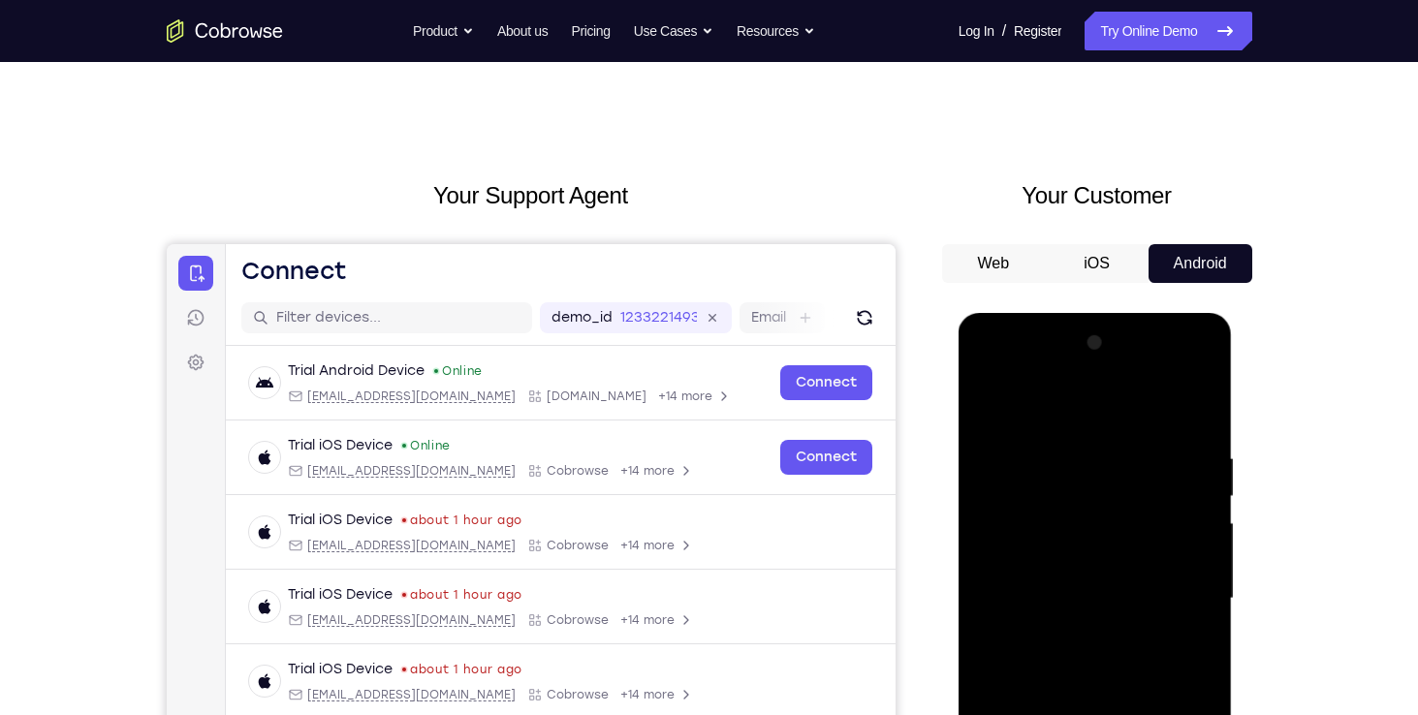
scroll to position [6, 0]
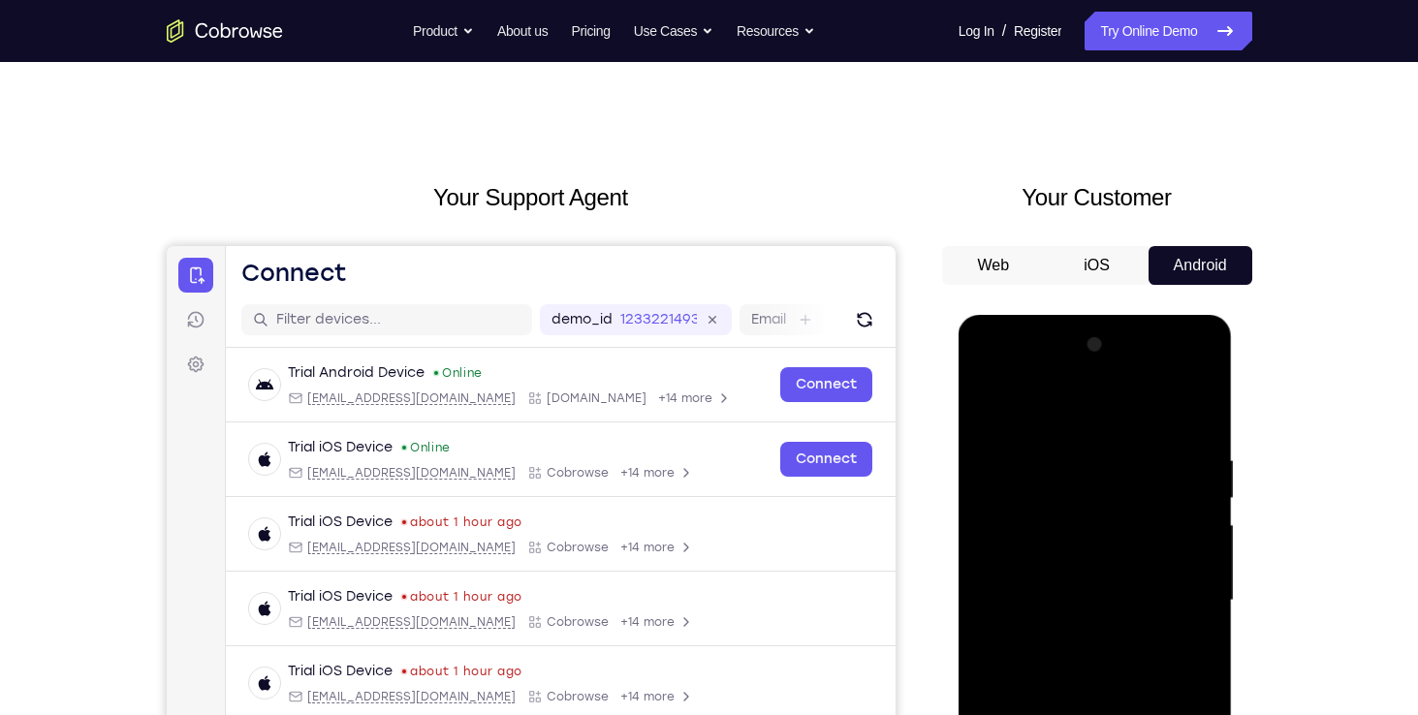
click at [1096, 266] on button "iOS" at bounding box center [1096, 265] width 104 height 39
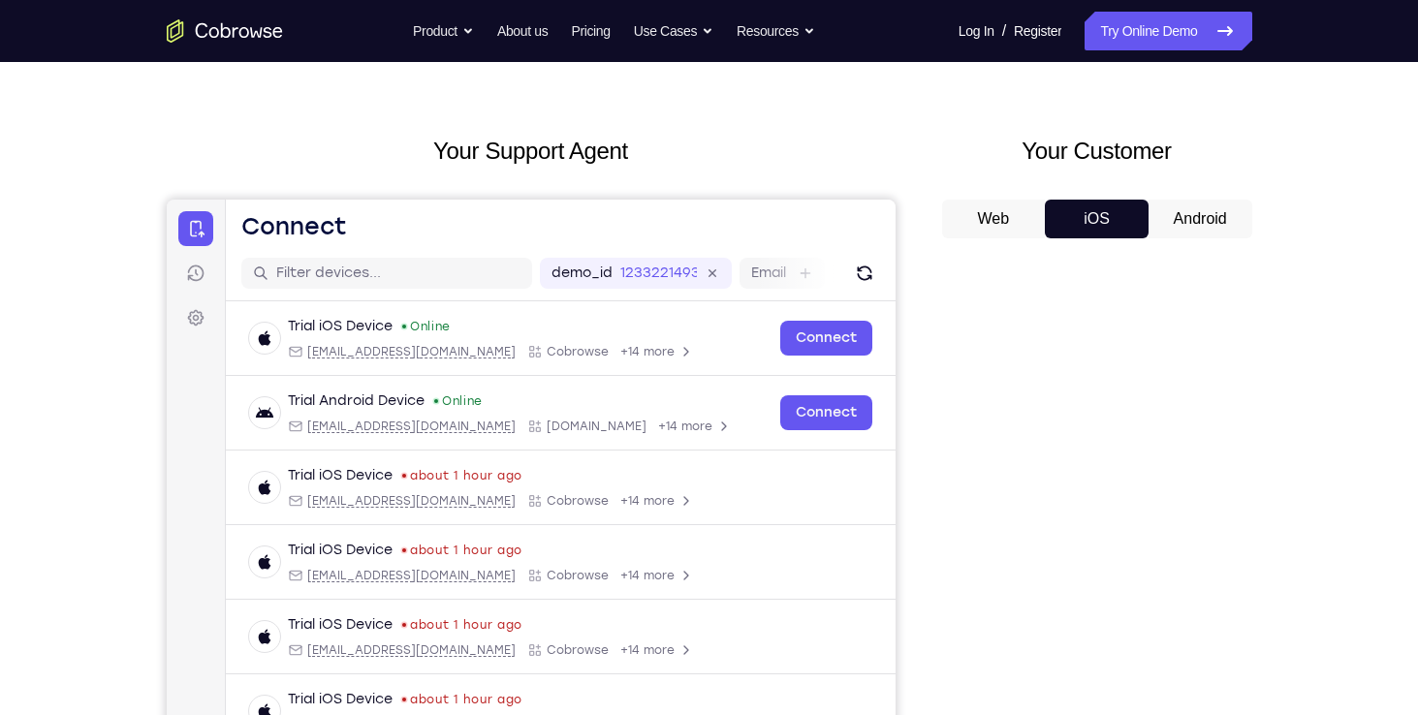
scroll to position [36, 0]
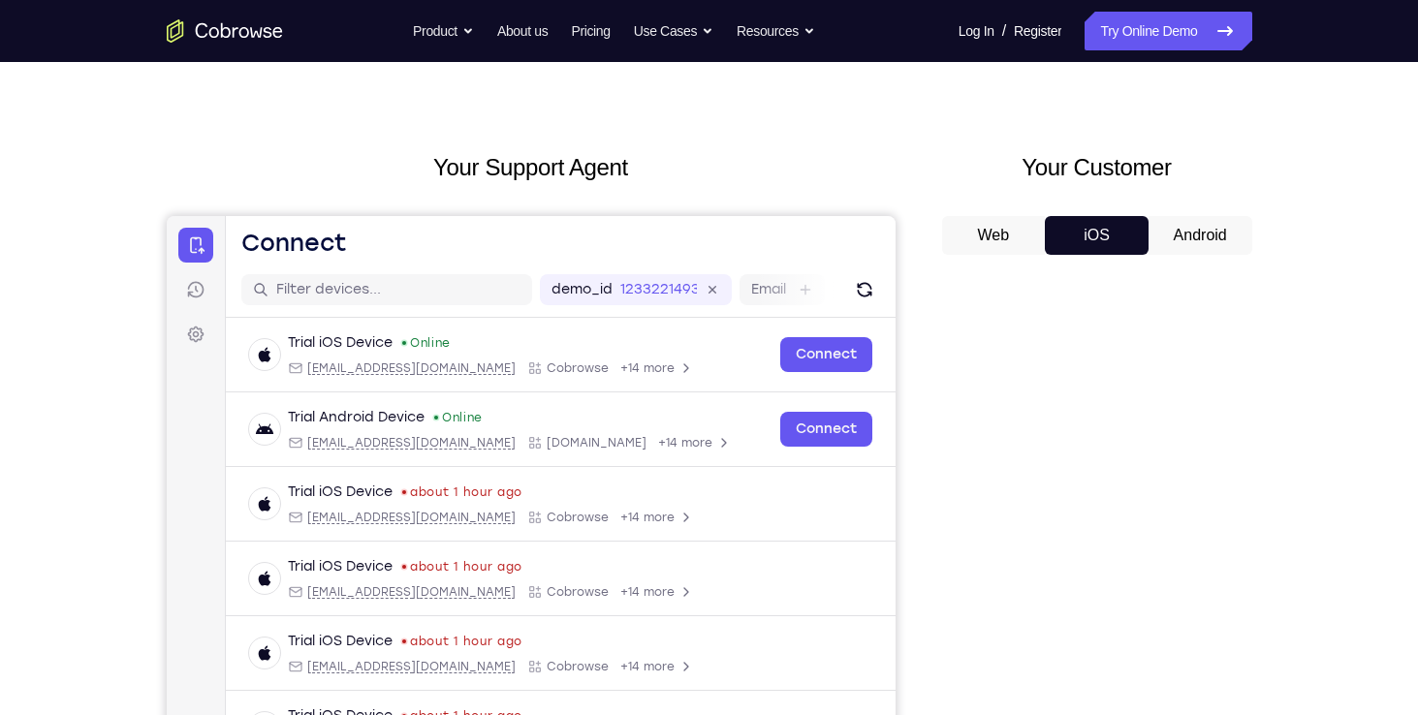
click at [1176, 240] on button "Android" at bounding box center [1200, 235] width 104 height 39
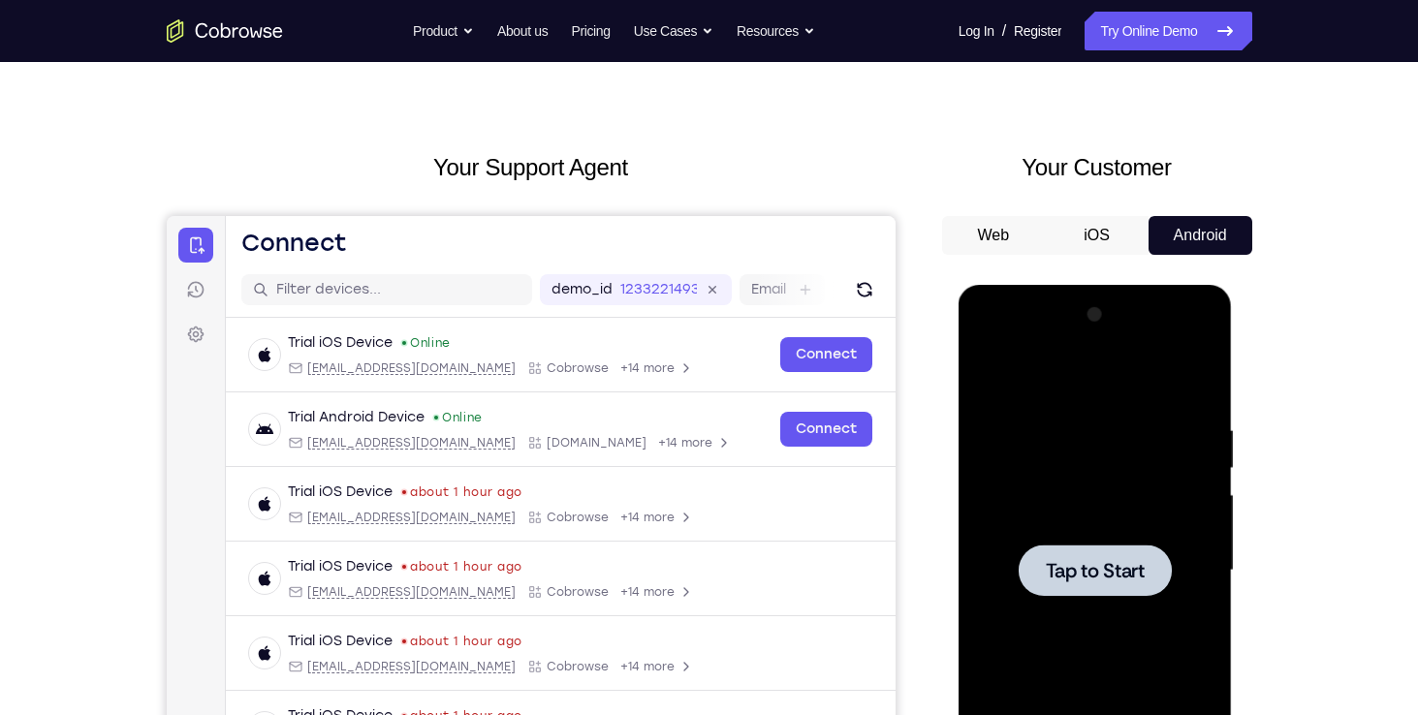
scroll to position [120, 0]
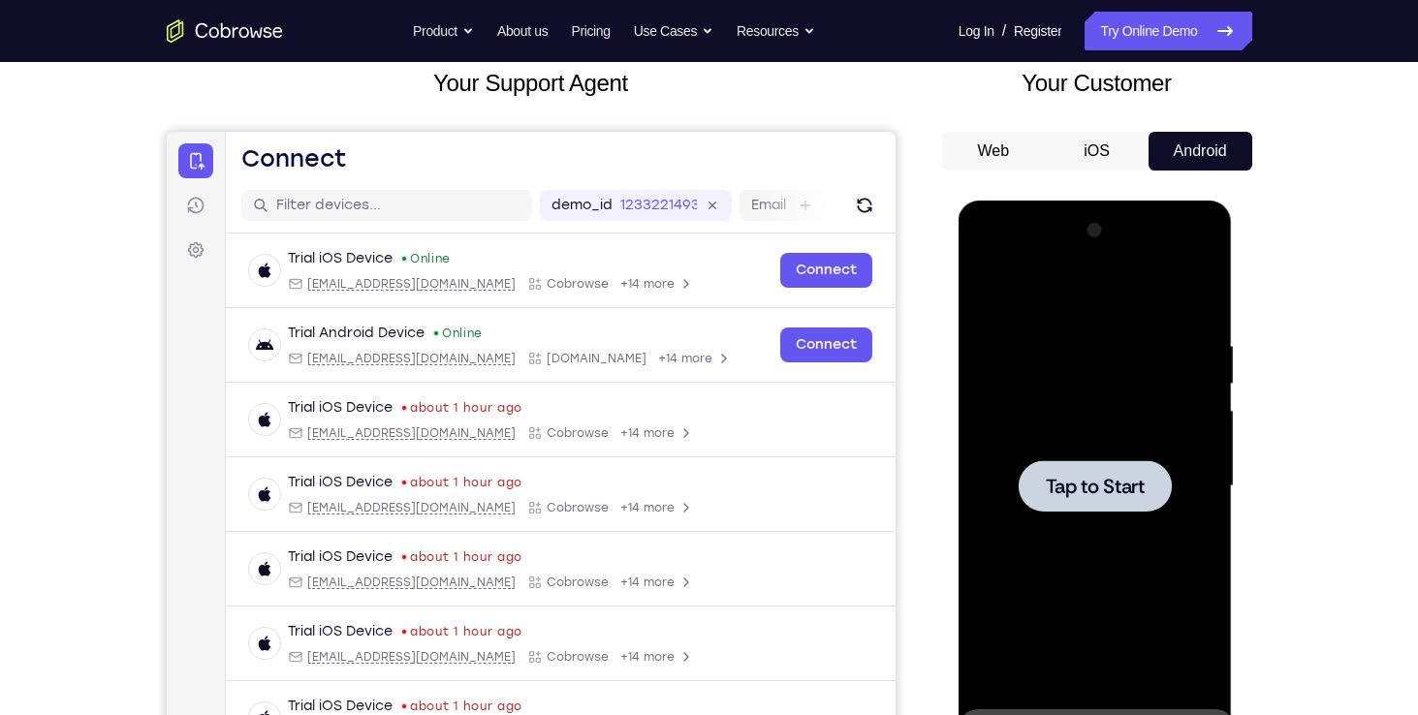
click at [1121, 407] on div at bounding box center [1095, 486] width 244 height 543
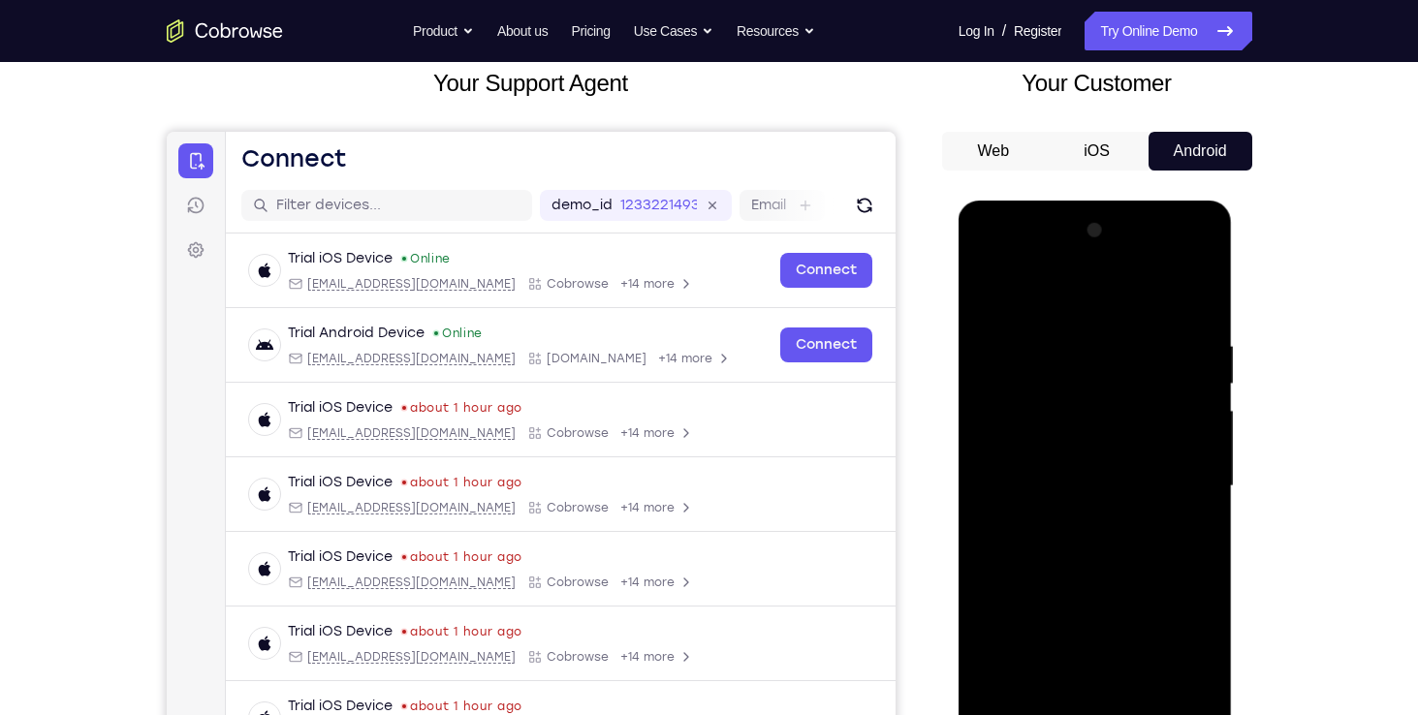
click at [1034, 228] on div at bounding box center [1095, 486] width 244 height 543
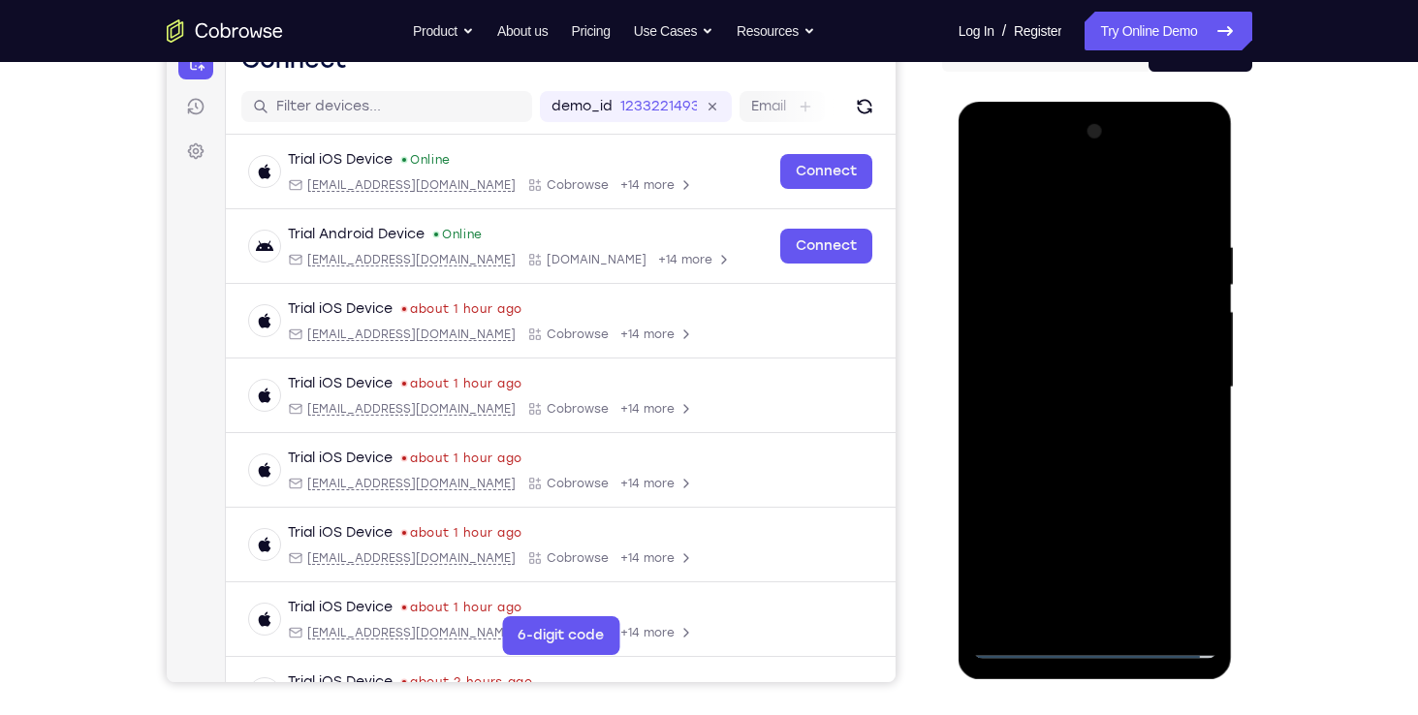
click at [1094, 647] on div at bounding box center [1095, 387] width 244 height 543
click at [1099, 643] on div at bounding box center [1095, 387] width 244 height 543
click at [1175, 563] on div at bounding box center [1095, 387] width 244 height 543
click at [1039, 207] on div at bounding box center [1095, 387] width 244 height 543
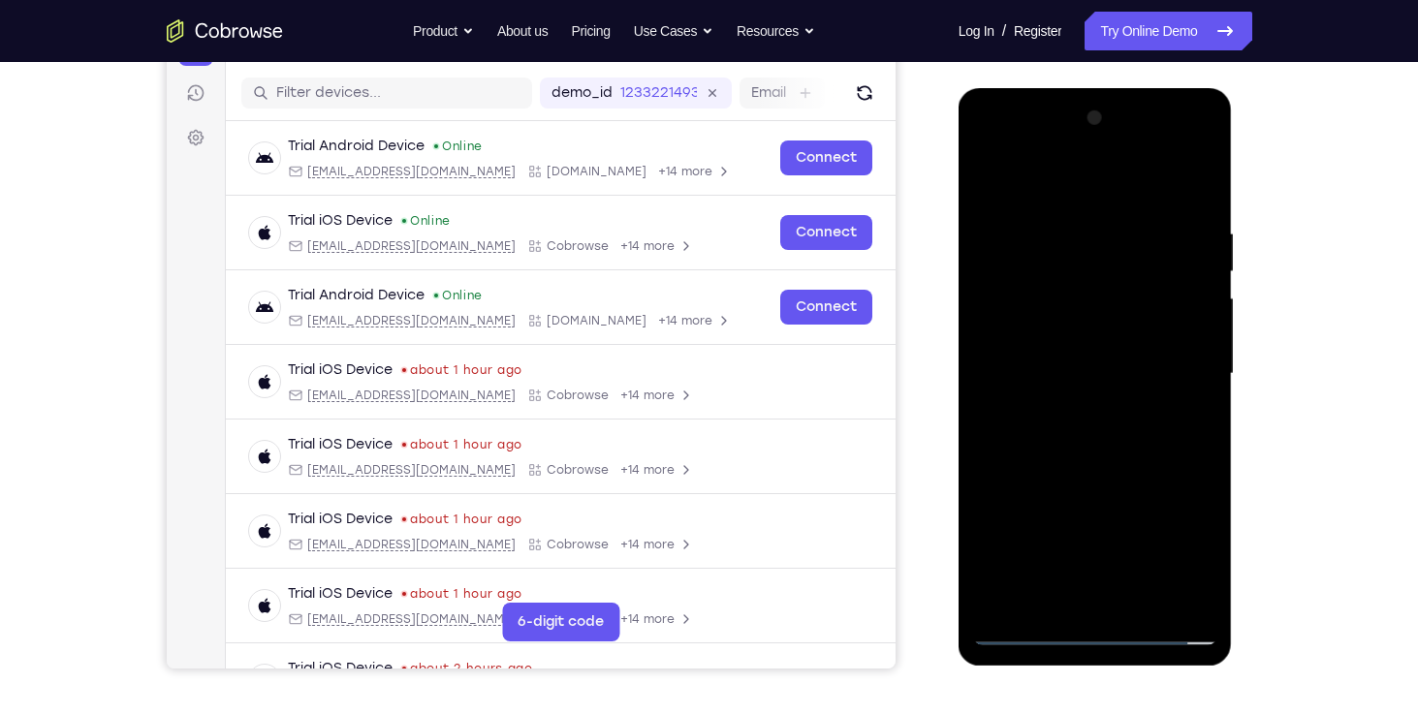
scroll to position [233, 0]
click at [1072, 275] on div at bounding box center [1095, 374] width 244 height 543
click at [1031, 169] on div at bounding box center [1095, 374] width 244 height 543
click at [1041, 340] on div at bounding box center [1095, 374] width 244 height 543
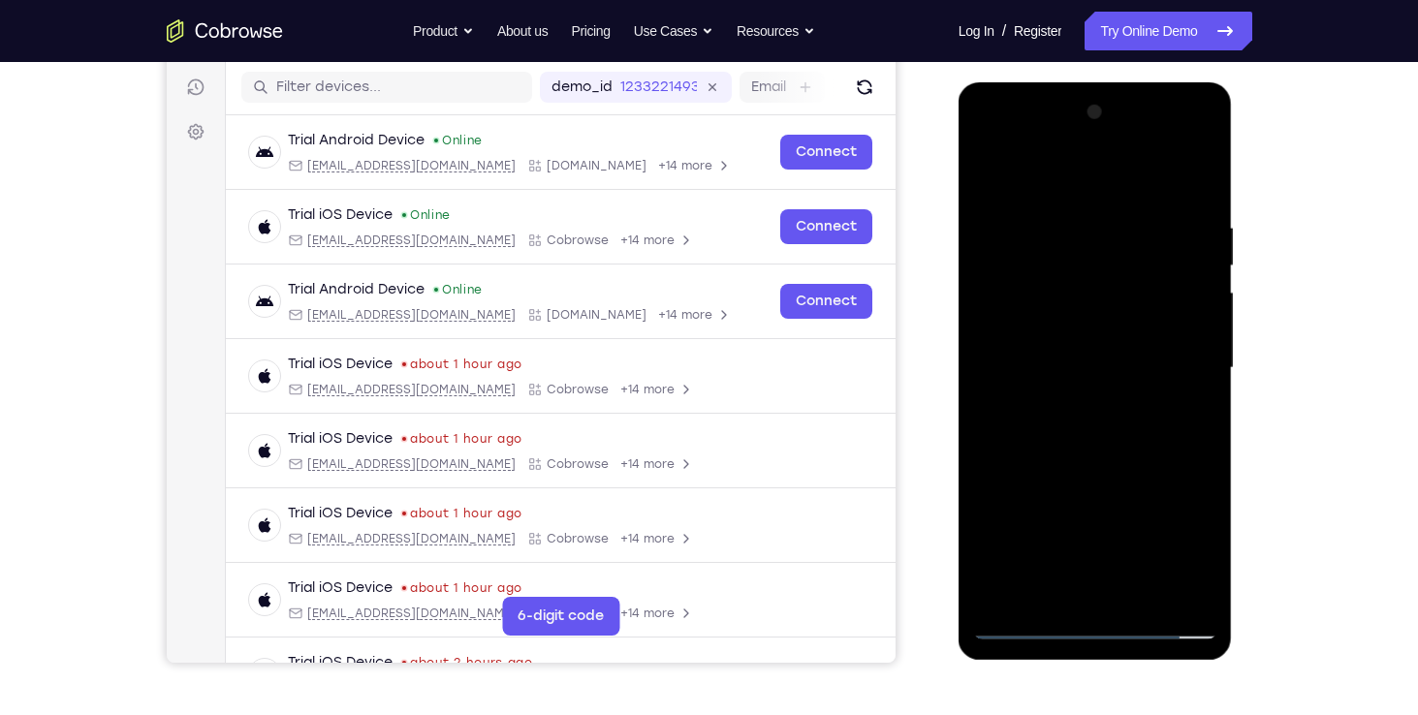
click at [1110, 446] on div at bounding box center [1095, 368] width 244 height 543
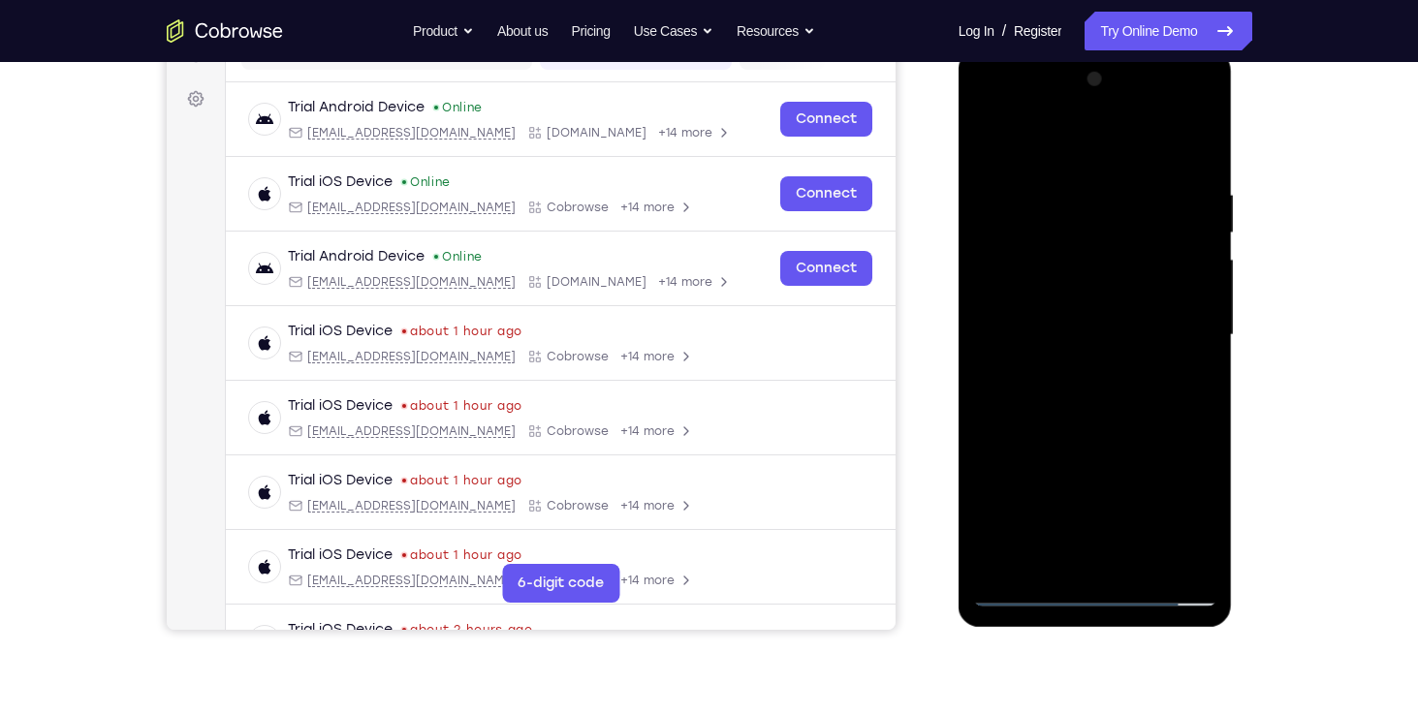
scroll to position [289, 0]
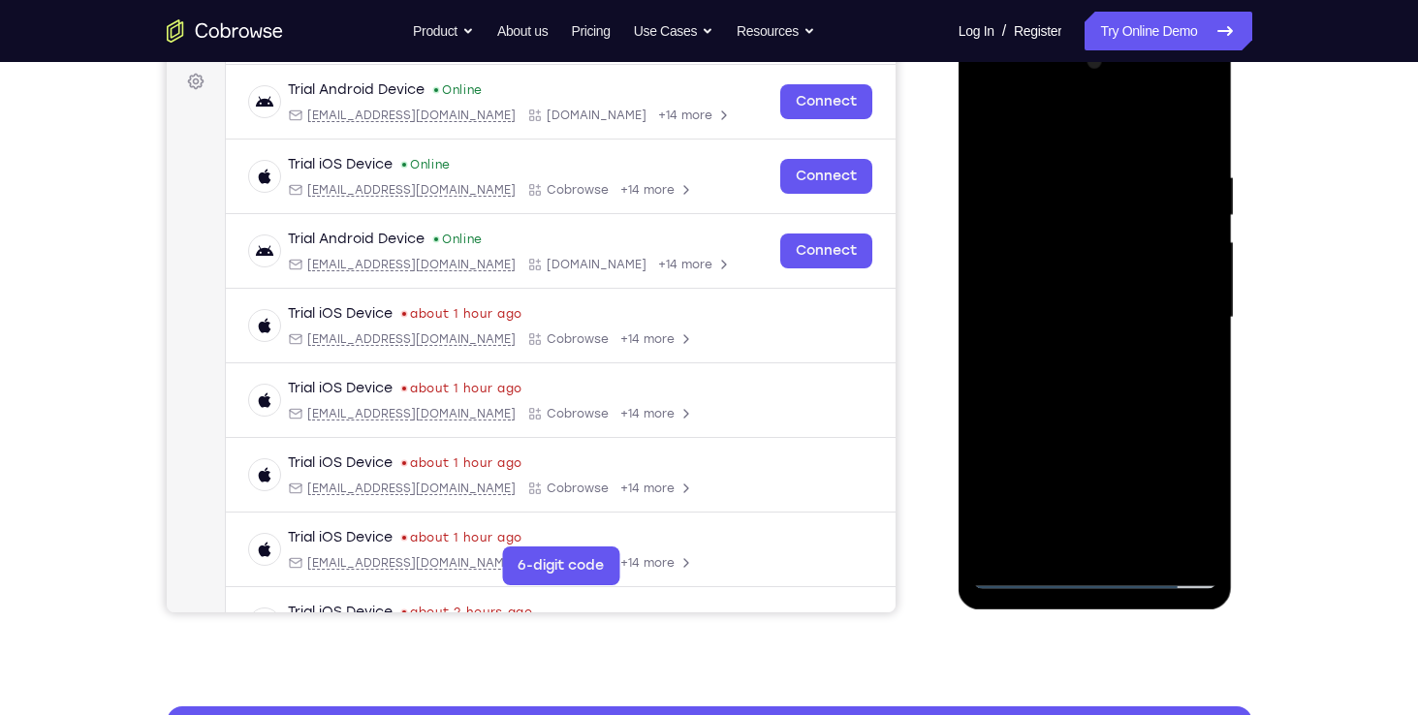
click at [1098, 313] on div at bounding box center [1095, 318] width 244 height 543
click at [1152, 416] on div at bounding box center [1095, 318] width 244 height 543
click at [1107, 415] on div at bounding box center [1095, 318] width 244 height 543
drag, startPoint x: 1108, startPoint y: 472, endPoint x: 1106, endPoint y: 150, distance: 321.7
click at [1106, 150] on div at bounding box center [1095, 318] width 244 height 543
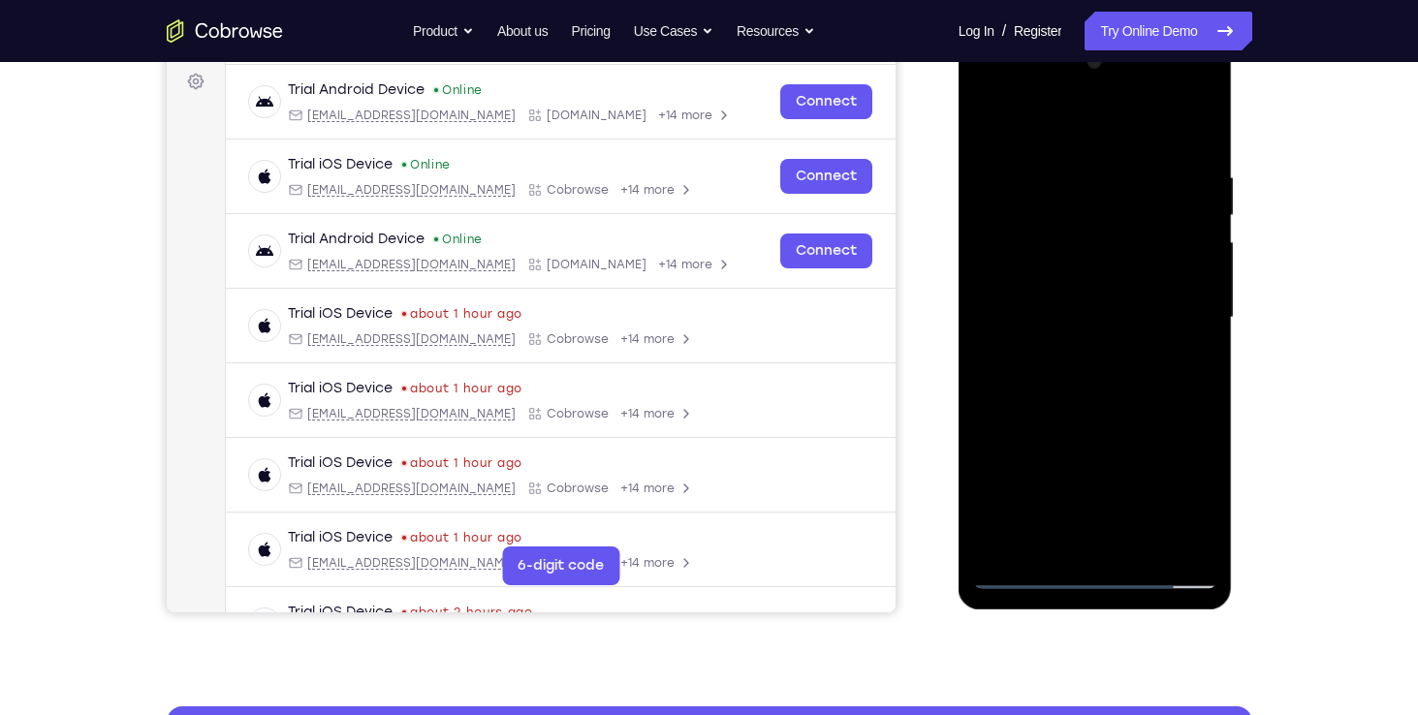
drag, startPoint x: 1083, startPoint y: 457, endPoint x: 1086, endPoint y: 248, distance: 209.3
click at [1086, 248] on div at bounding box center [1095, 318] width 244 height 543
click at [1083, 518] on div at bounding box center [1095, 318] width 244 height 543
click at [1076, 308] on div at bounding box center [1095, 318] width 244 height 543
click at [1063, 299] on div at bounding box center [1095, 318] width 244 height 543
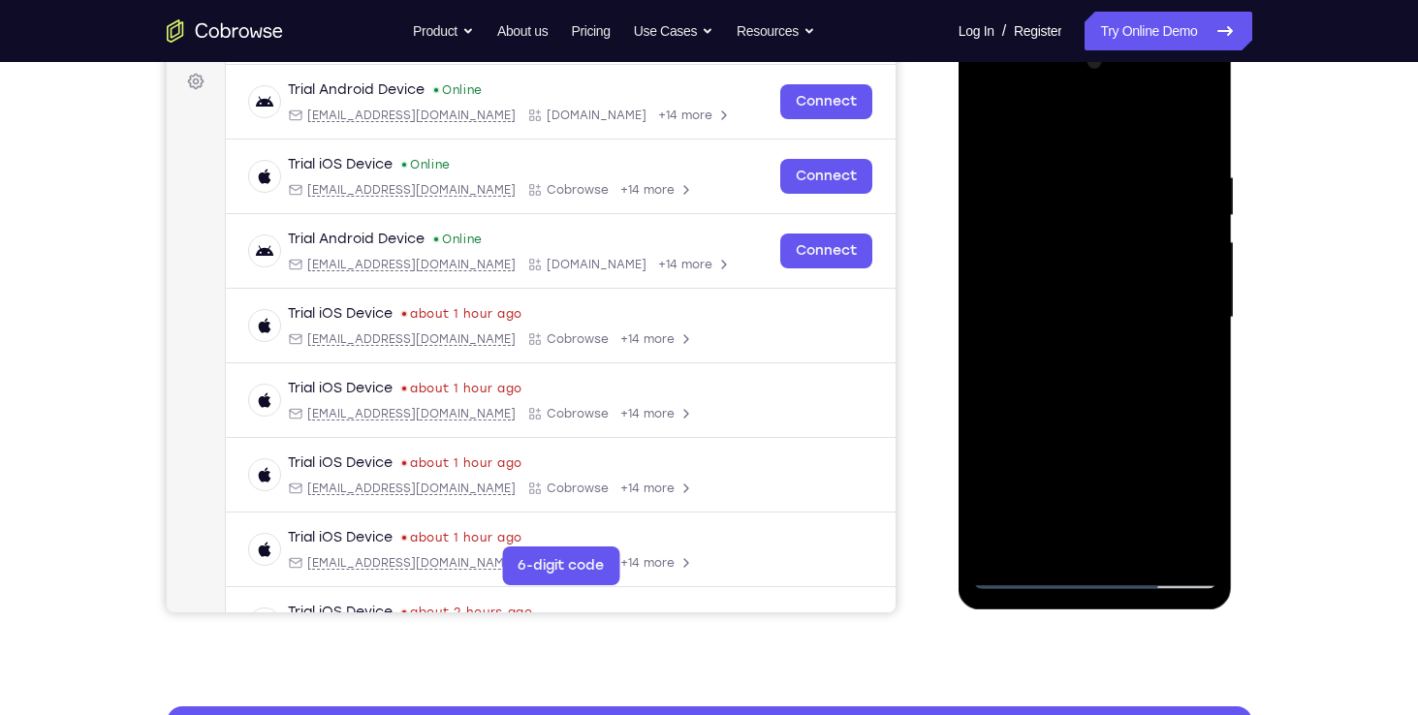
drag, startPoint x: 1063, startPoint y: 299, endPoint x: 1083, endPoint y: 227, distance: 75.5
click at [1083, 227] on div at bounding box center [1095, 318] width 244 height 543
click at [1056, 295] on div at bounding box center [1095, 318] width 244 height 543
click at [1151, 349] on div at bounding box center [1095, 318] width 244 height 543
click at [1041, 284] on div at bounding box center [1095, 318] width 244 height 543
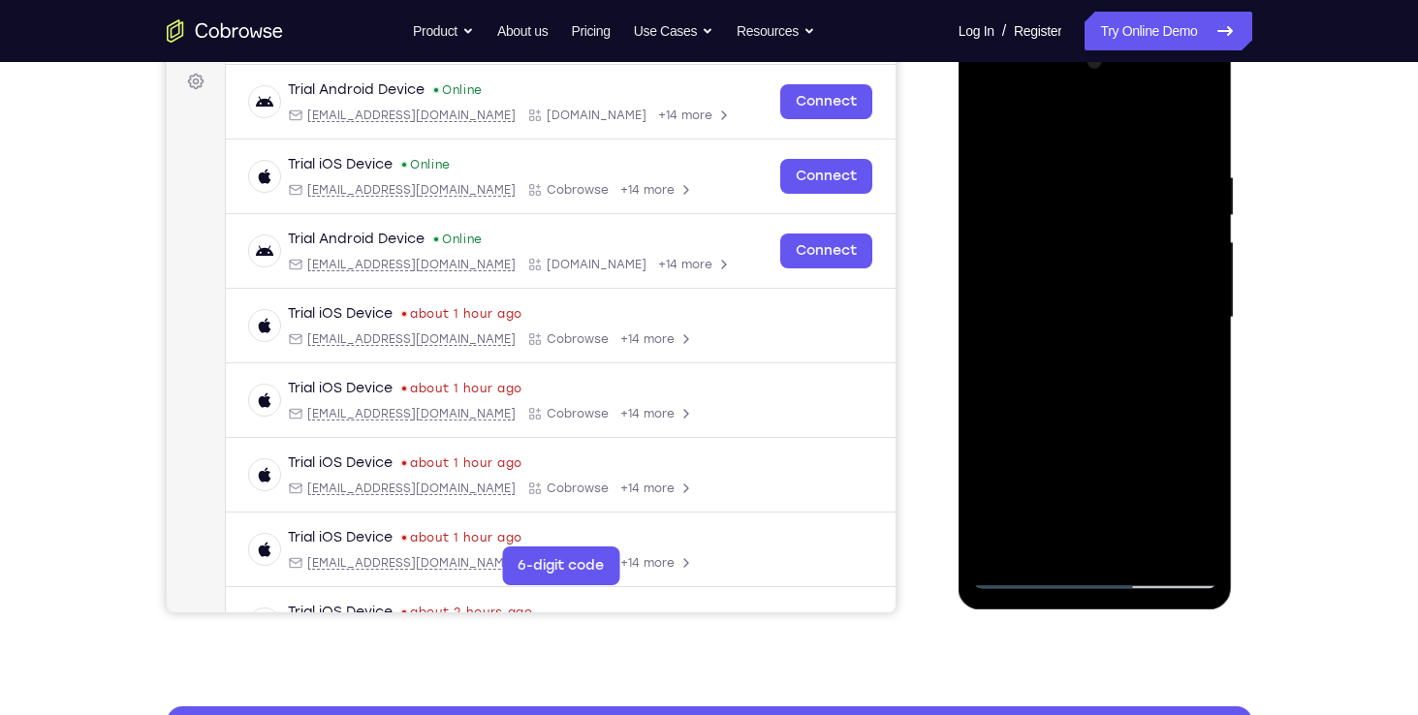
click at [1063, 310] on div at bounding box center [1095, 318] width 244 height 543
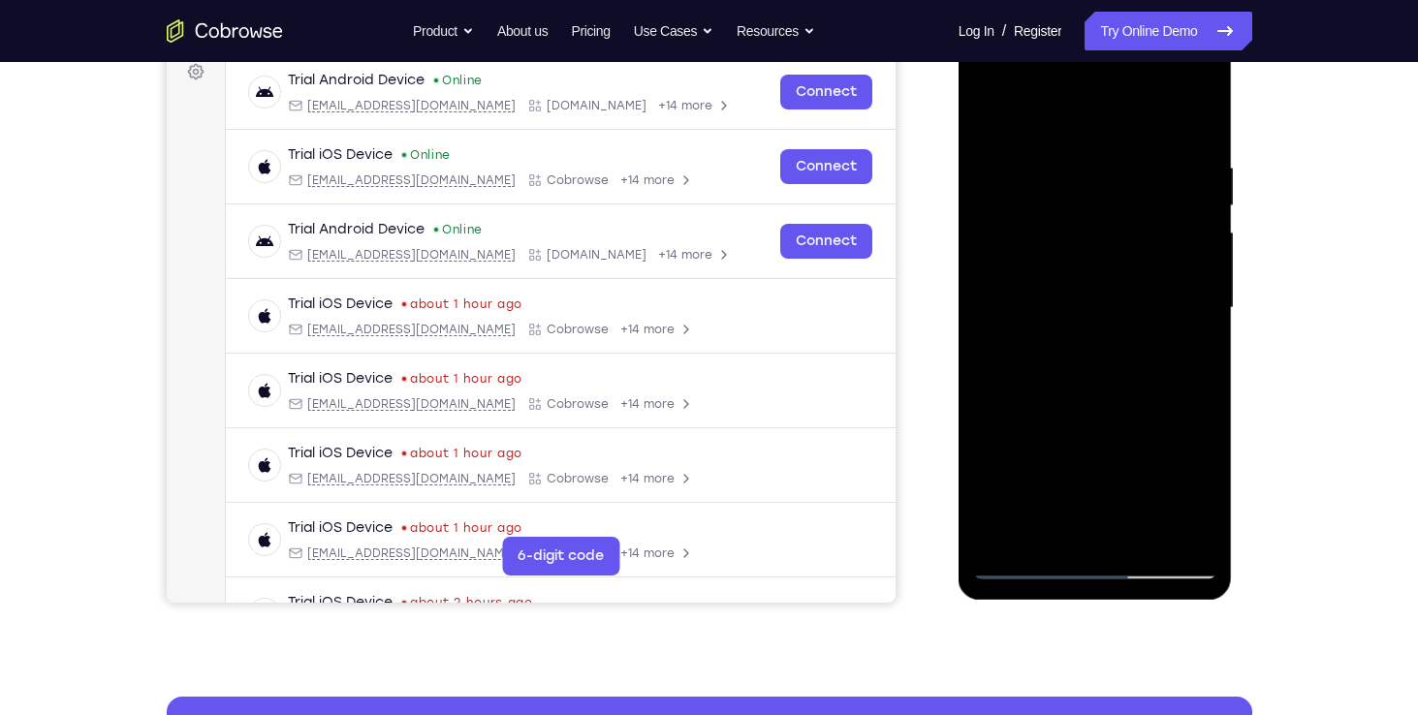
scroll to position [291, 0]
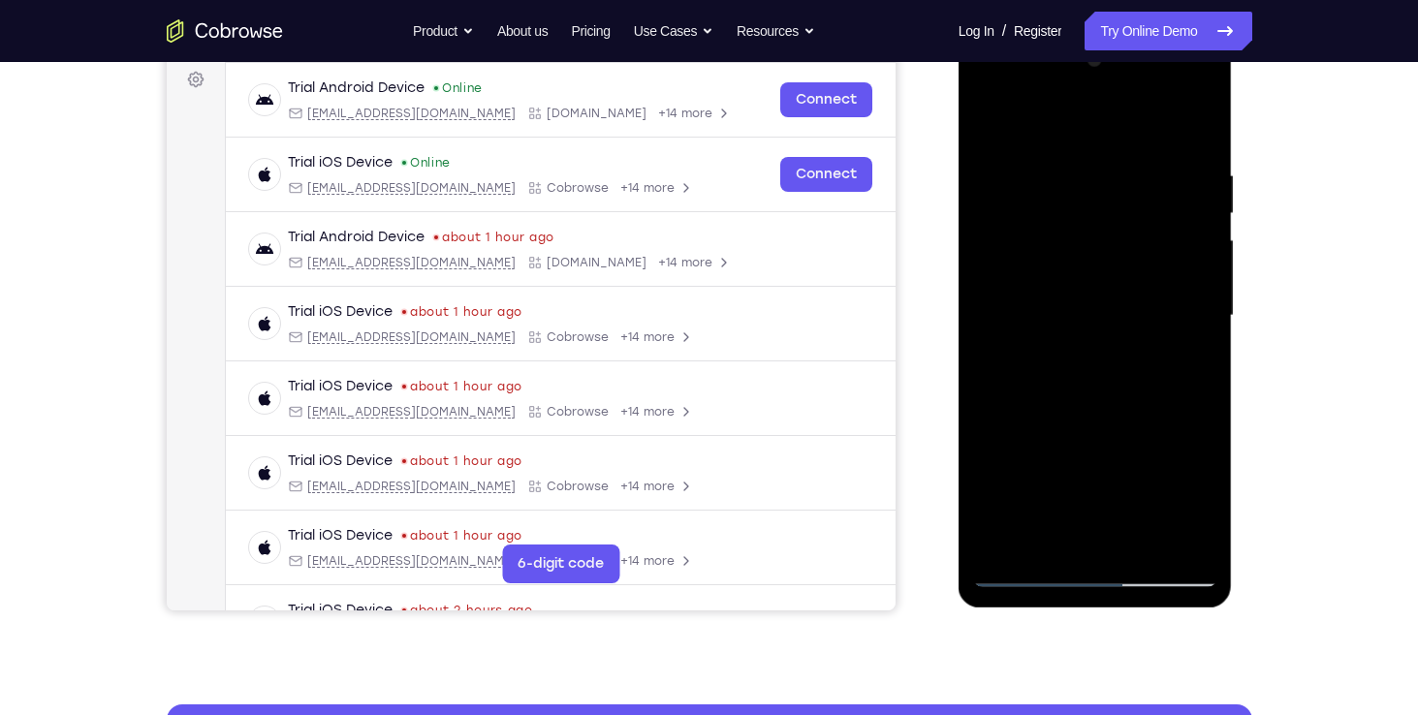
click at [1060, 254] on div at bounding box center [1095, 316] width 244 height 543
click at [1099, 237] on div at bounding box center [1095, 316] width 244 height 543
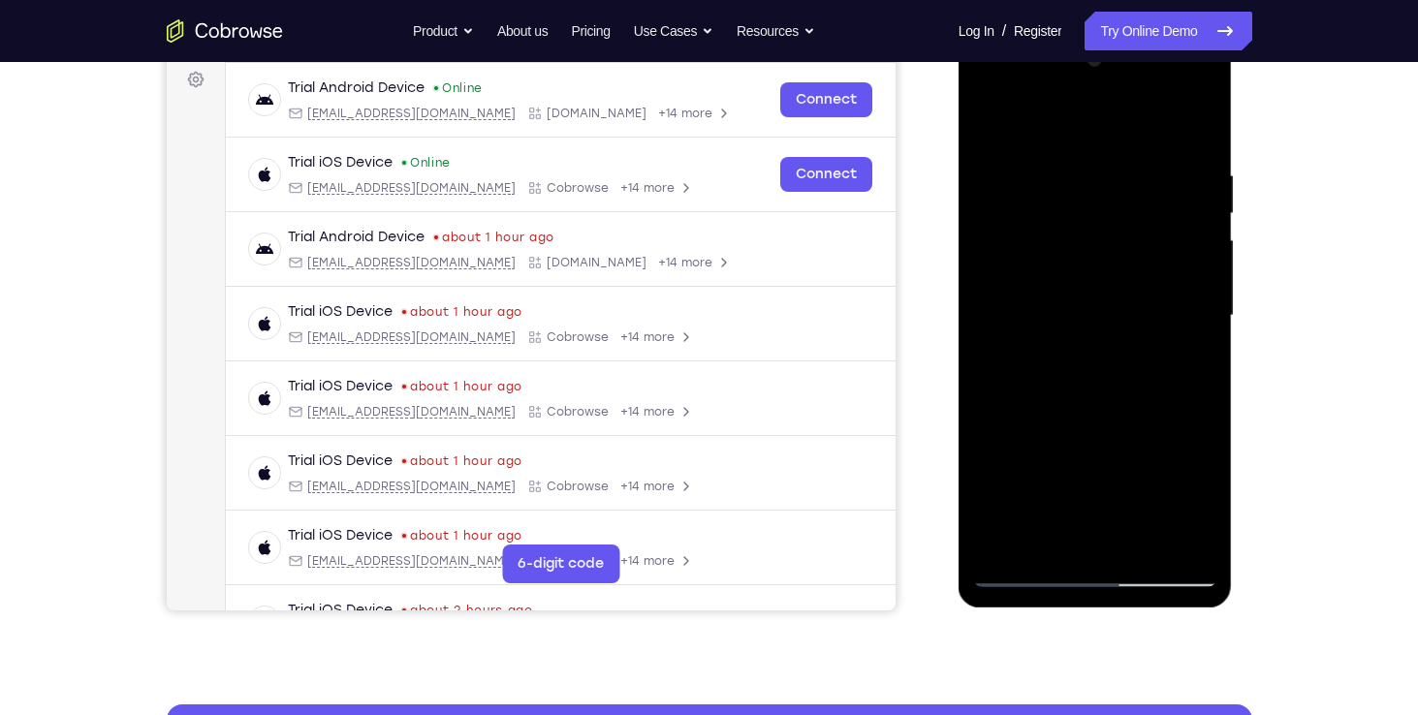
click at [1093, 258] on div at bounding box center [1095, 316] width 244 height 543
click at [995, 432] on div at bounding box center [1095, 316] width 244 height 543
click at [995, 458] on div at bounding box center [1095, 316] width 244 height 543
click at [1011, 406] on div at bounding box center [1095, 316] width 244 height 543
click at [1075, 350] on div at bounding box center [1095, 316] width 244 height 543
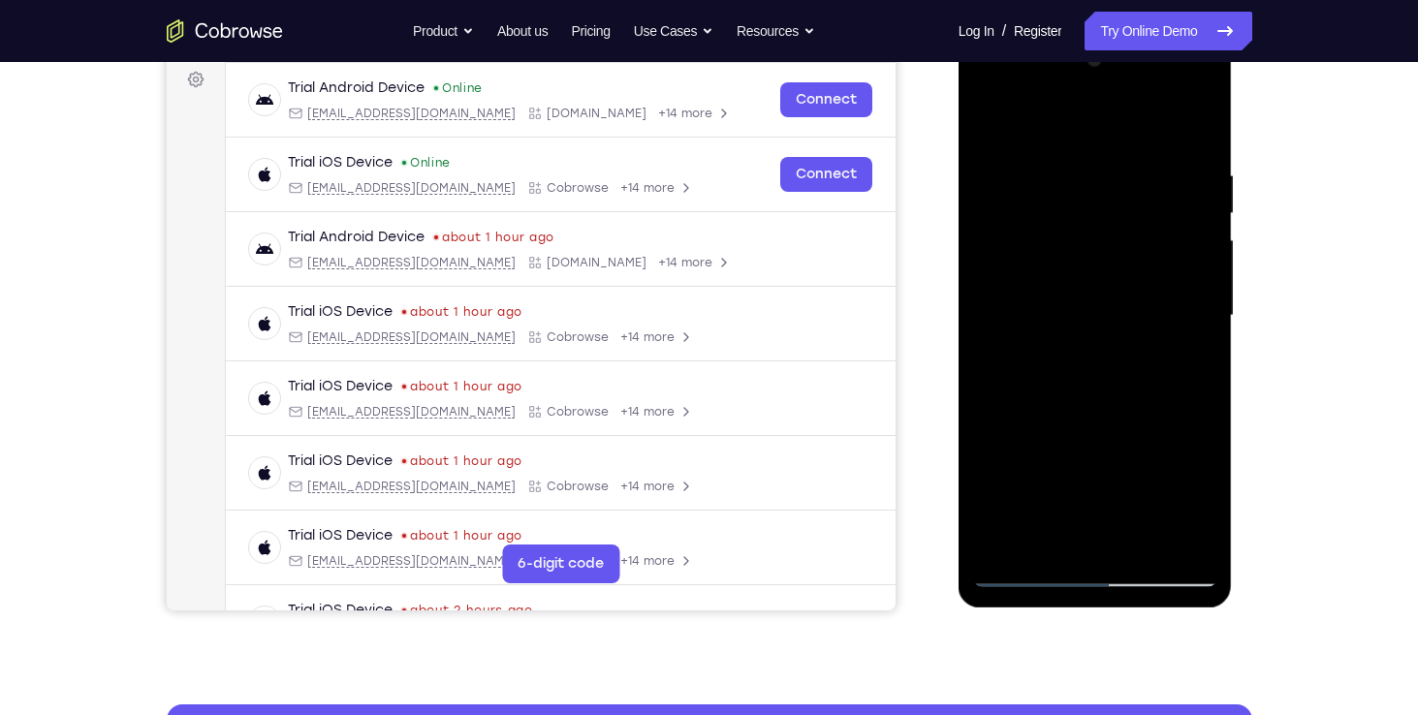
click at [1086, 435] on div at bounding box center [1095, 316] width 244 height 543
click at [1039, 327] on div at bounding box center [1095, 316] width 244 height 543
drag, startPoint x: 1093, startPoint y: 285, endPoint x: 1084, endPoint y: 192, distance: 93.4
click at [1084, 192] on div at bounding box center [1095, 316] width 244 height 543
click at [1021, 272] on div at bounding box center [1095, 316] width 244 height 543
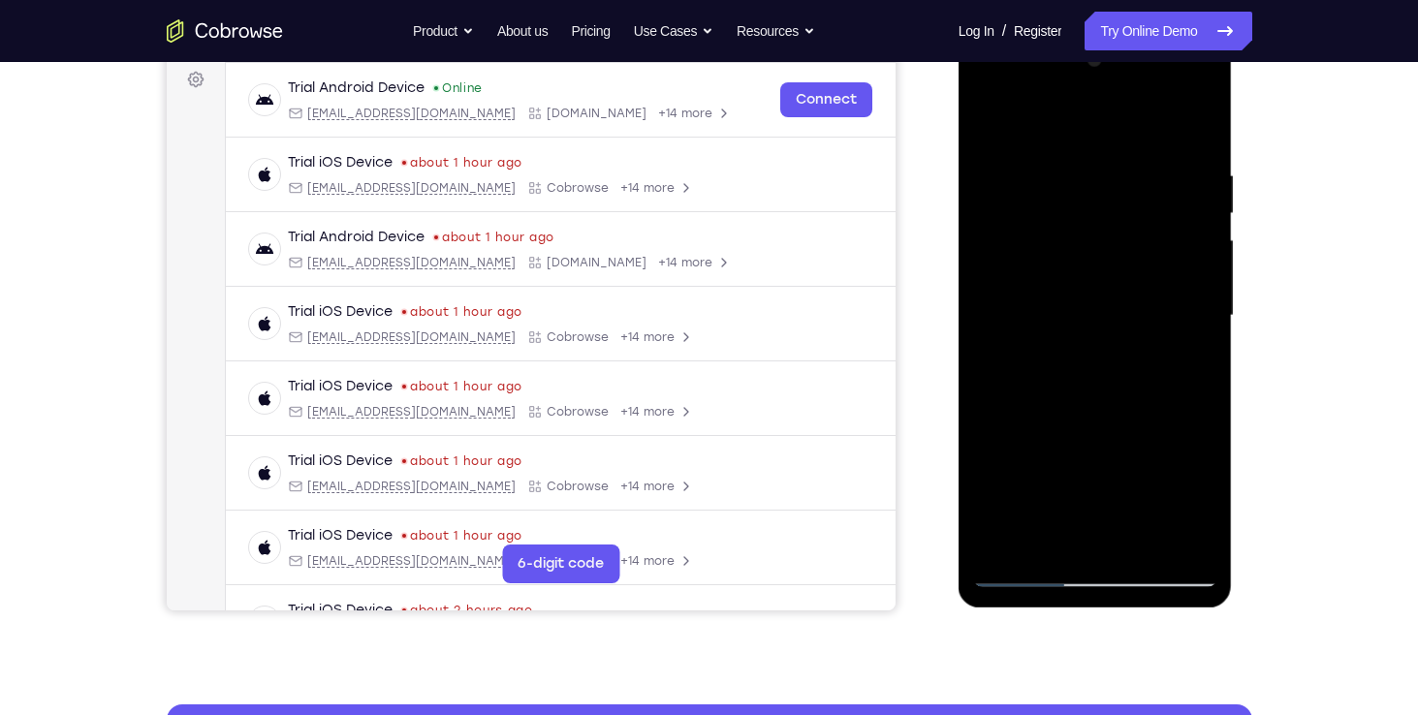
click at [1118, 284] on div at bounding box center [1095, 316] width 244 height 543
click at [1102, 314] on div at bounding box center [1095, 316] width 244 height 543
drag, startPoint x: 1213, startPoint y: 231, endPoint x: 1218, endPoint y: 289, distance: 58.3
click at [1218, 289] on div at bounding box center [1095, 318] width 274 height 577
click at [1029, 242] on div at bounding box center [1095, 316] width 244 height 543
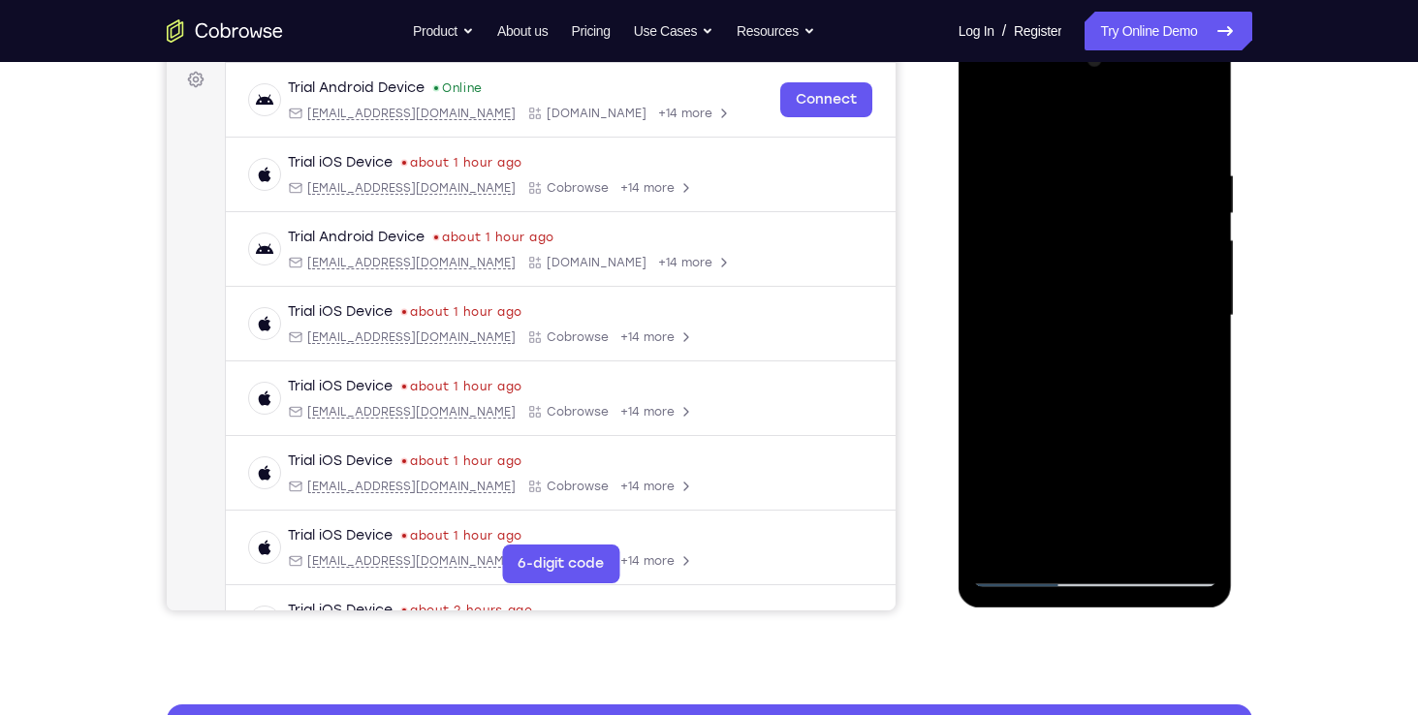
click at [1028, 272] on div at bounding box center [1095, 316] width 244 height 543
click at [1029, 311] on div at bounding box center [1095, 316] width 244 height 543
click at [1025, 348] on div at bounding box center [1095, 316] width 244 height 543
click at [1125, 343] on div at bounding box center [1095, 316] width 244 height 543
drag, startPoint x: 1106, startPoint y: 260, endPoint x: 1076, endPoint y: 145, distance: 118.0
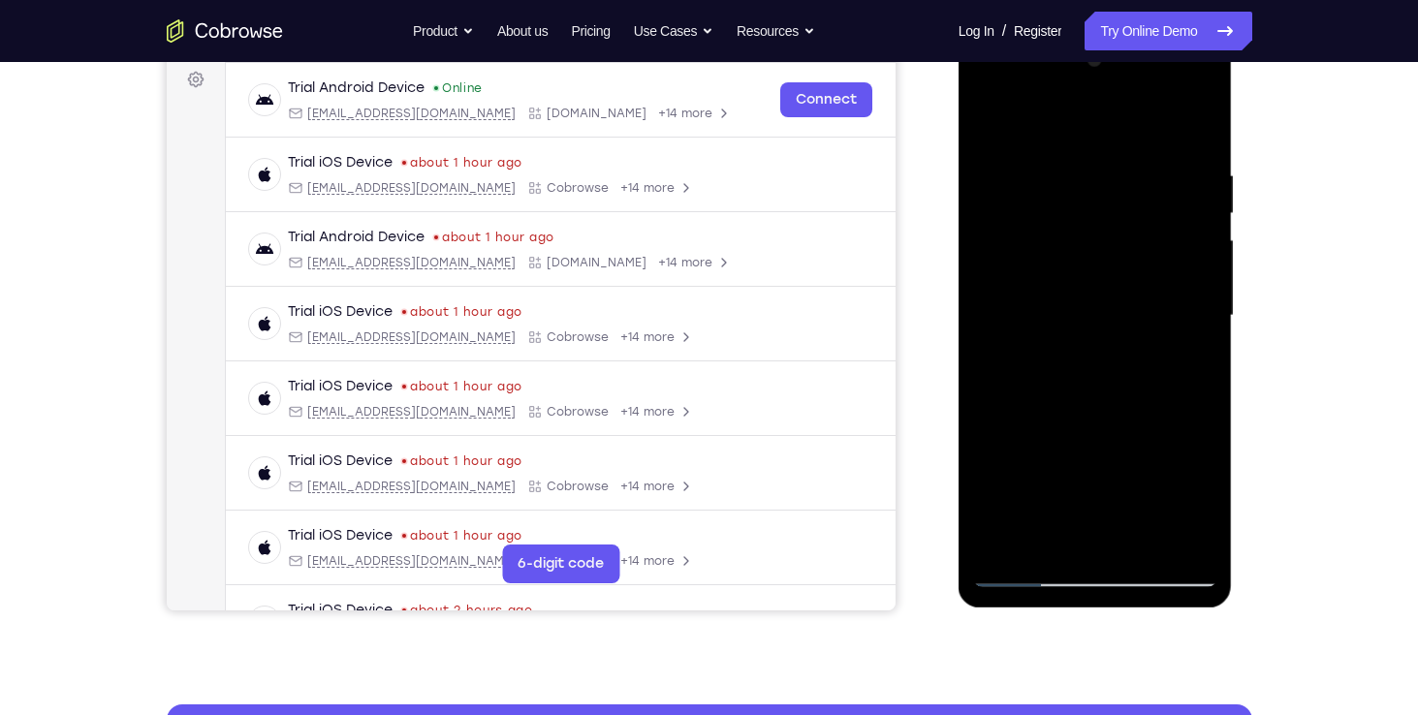
click at [1076, 145] on div at bounding box center [1095, 316] width 244 height 543
drag, startPoint x: 1068, startPoint y: 295, endPoint x: 1060, endPoint y: 145, distance: 149.4
click at [1060, 145] on div at bounding box center [1095, 316] width 244 height 543
click at [1061, 303] on div at bounding box center [1095, 316] width 244 height 543
drag, startPoint x: 1095, startPoint y: 336, endPoint x: 1091, endPoint y: 214, distance: 122.1
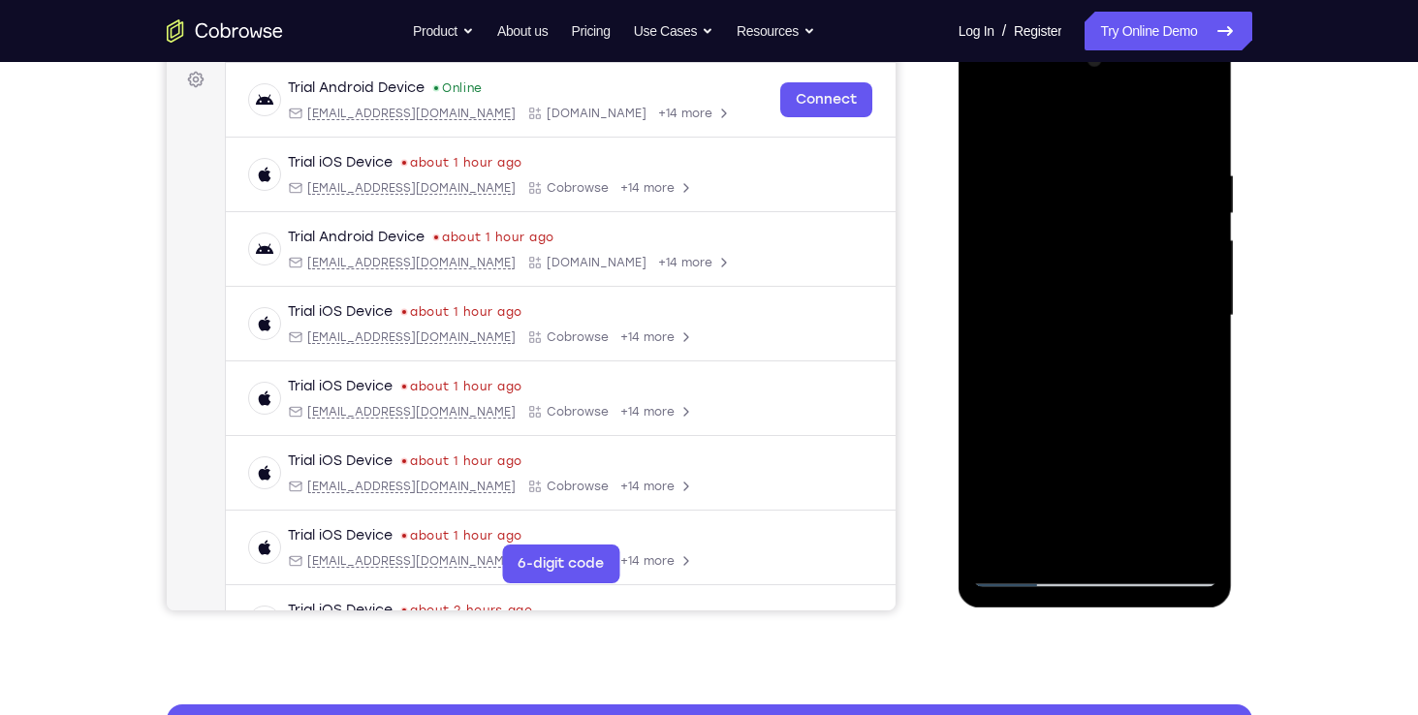
click at [1091, 214] on div at bounding box center [1095, 316] width 244 height 543
drag, startPoint x: 1211, startPoint y: 269, endPoint x: 1212, endPoint y: 311, distance: 41.7
click at [1212, 311] on div at bounding box center [1095, 316] width 244 height 543
click at [1106, 222] on div at bounding box center [1095, 316] width 244 height 543
click at [1133, 534] on div at bounding box center [1095, 316] width 244 height 543
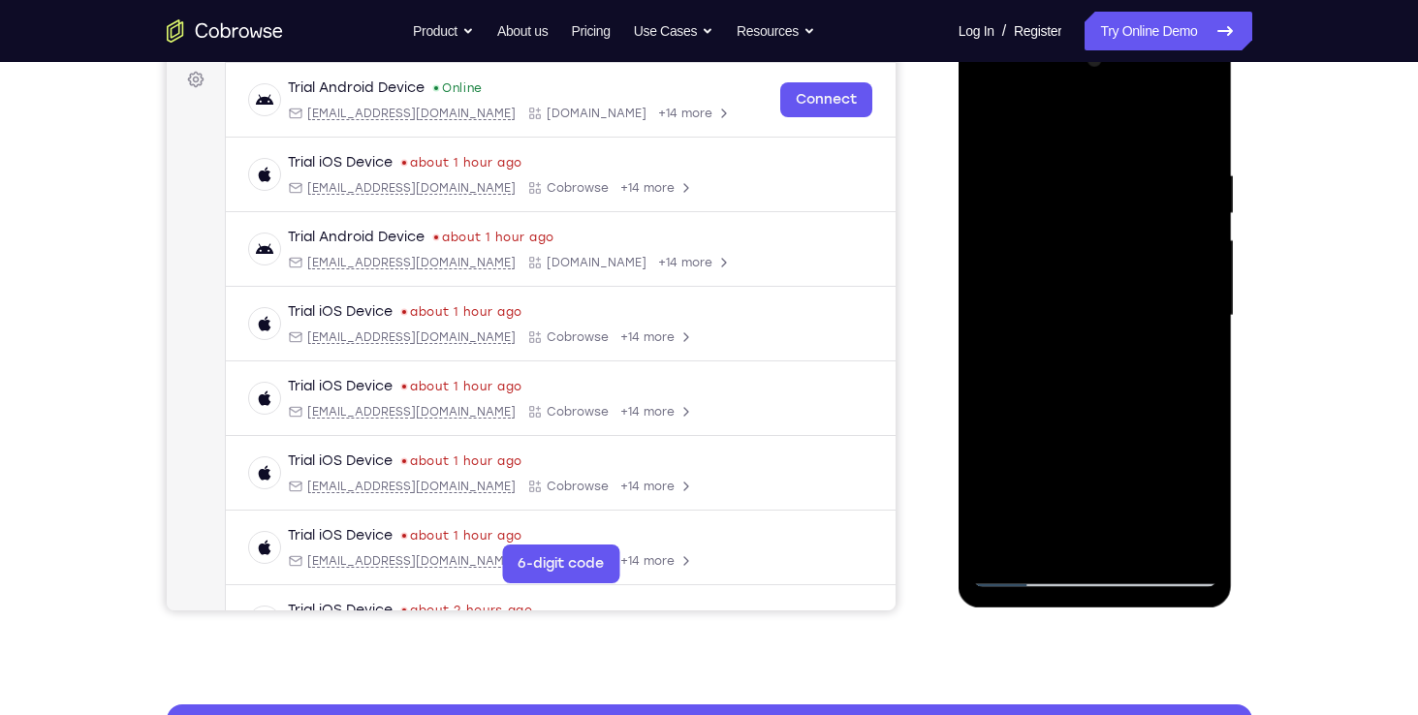
drag, startPoint x: 1189, startPoint y: 373, endPoint x: 1195, endPoint y: 469, distance: 96.1
click at [1195, 469] on div at bounding box center [1095, 316] width 244 height 543
drag, startPoint x: 1160, startPoint y: 365, endPoint x: 1164, endPoint y: 432, distance: 67.0
click at [1164, 432] on div at bounding box center [1095, 316] width 244 height 543
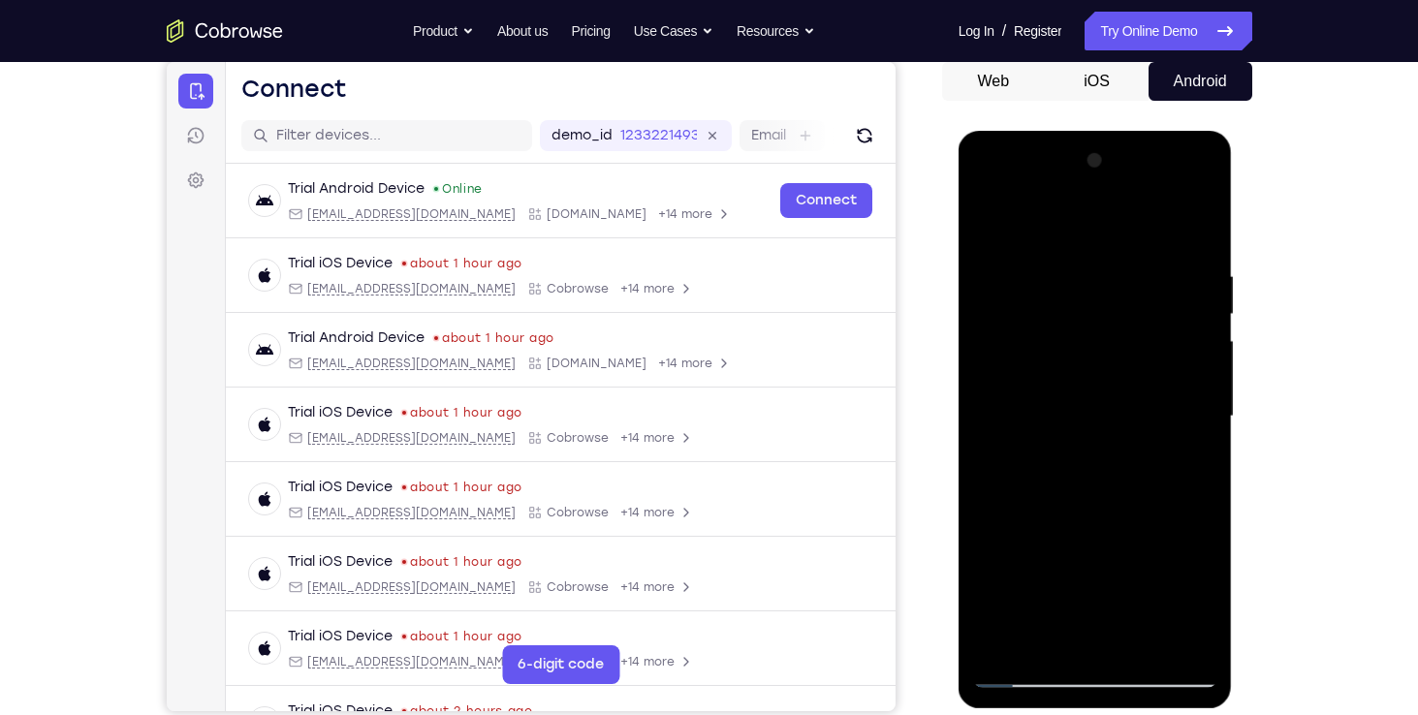
scroll to position [191, 0]
drag, startPoint x: 1214, startPoint y: 341, endPoint x: 1224, endPoint y: 275, distance: 66.6
click at [1224, 275] on div at bounding box center [1095, 418] width 274 height 577
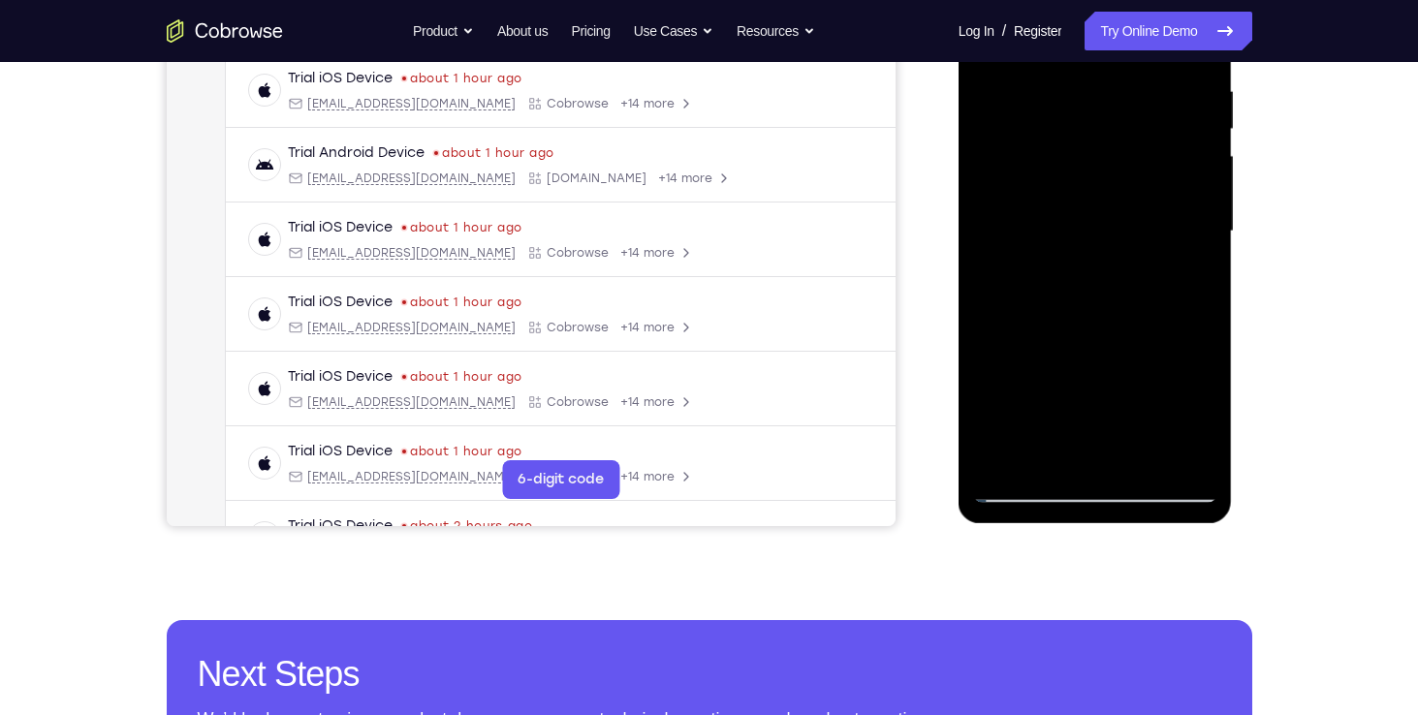
scroll to position [354, 0]
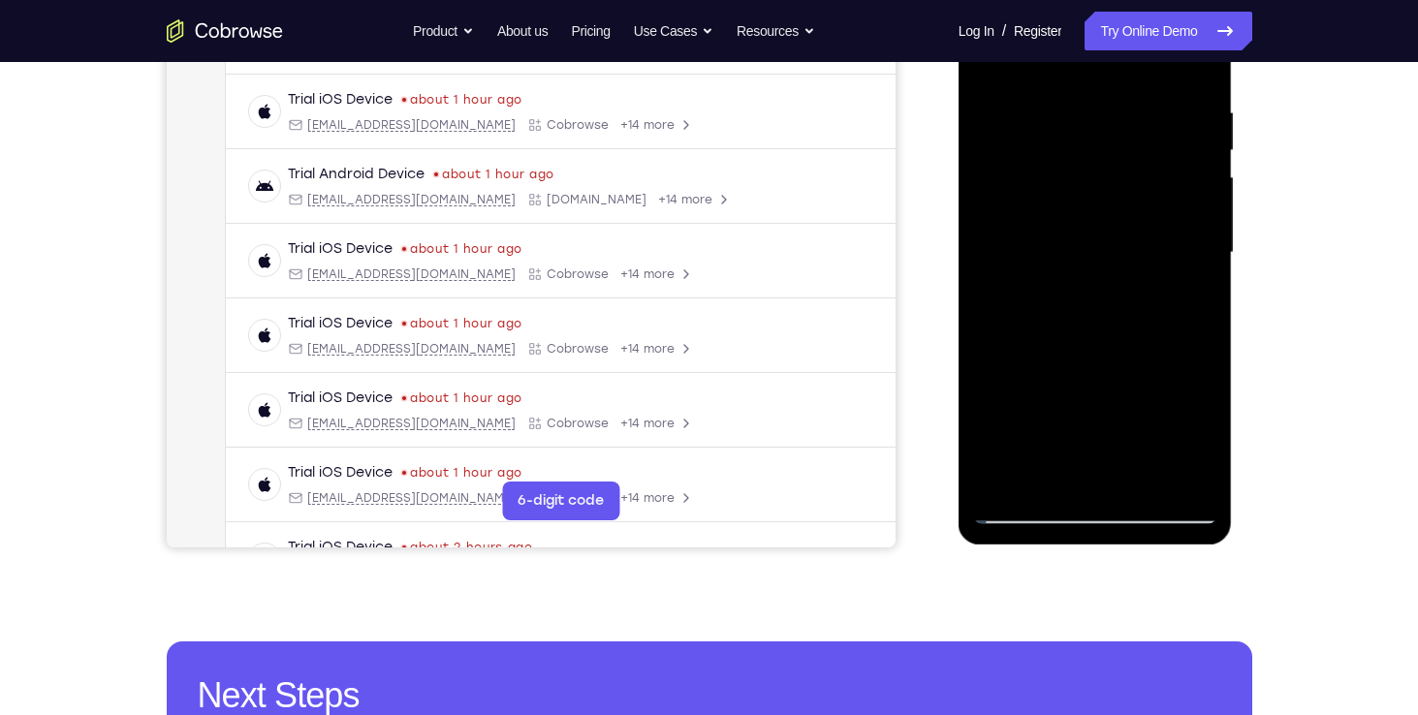
click at [1063, 404] on div at bounding box center [1095, 253] width 244 height 543
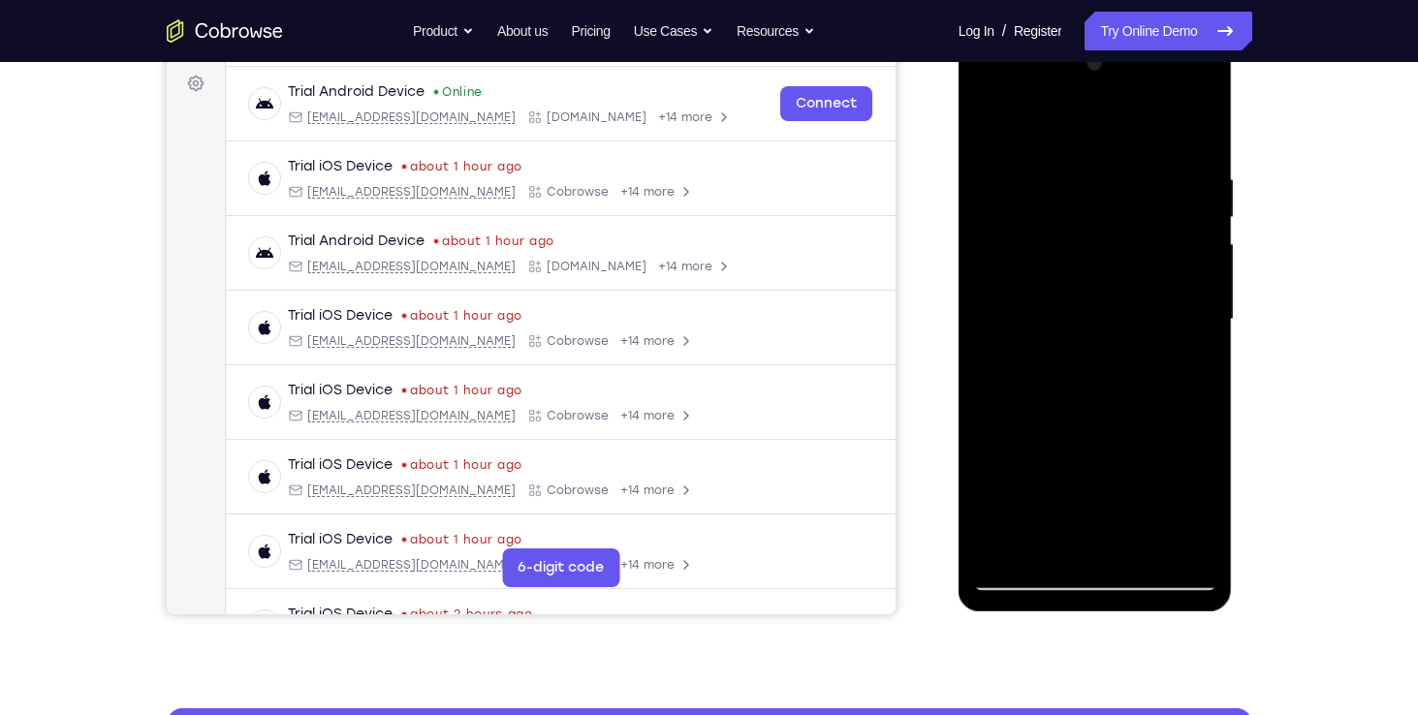
scroll to position [286, 0]
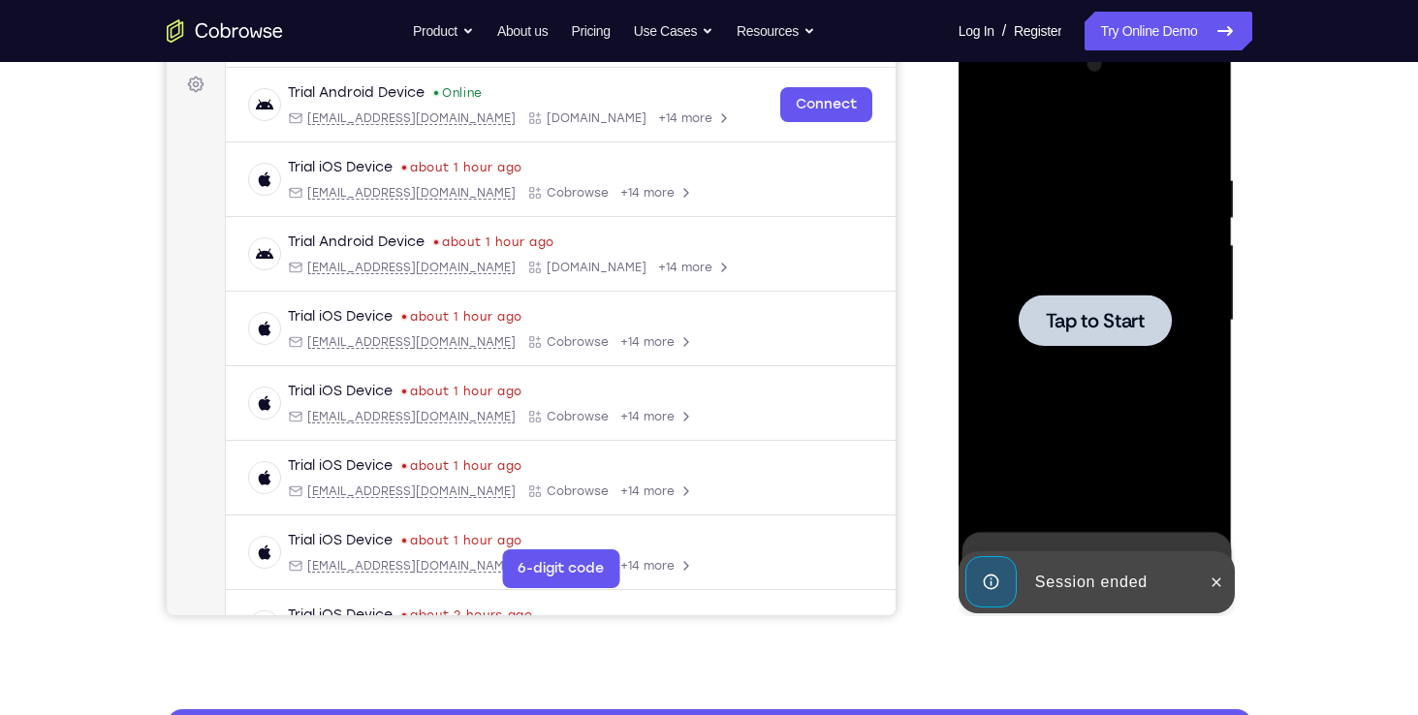
click at [1049, 324] on span "Tap to Start" at bounding box center [1094, 320] width 99 height 19
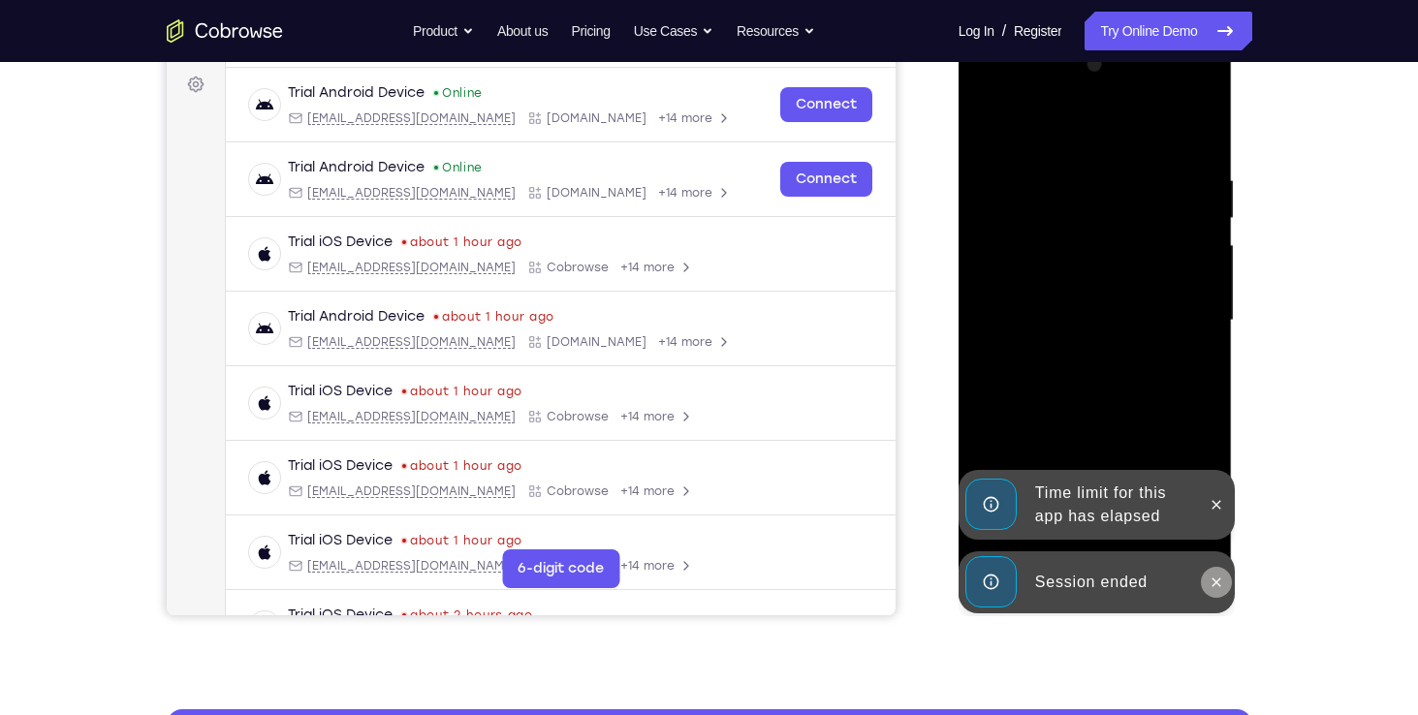
drag, startPoint x: 1093, startPoint y: 206, endPoint x: 1214, endPoint y: 587, distance: 399.6
click at [1214, 587] on div "Online web based iOS Simulators and Android Emulators. Run iPhone, iPad, Mobile…" at bounding box center [1096, 325] width 276 height 581
click at [1218, 514] on button at bounding box center [1215, 504] width 31 height 31
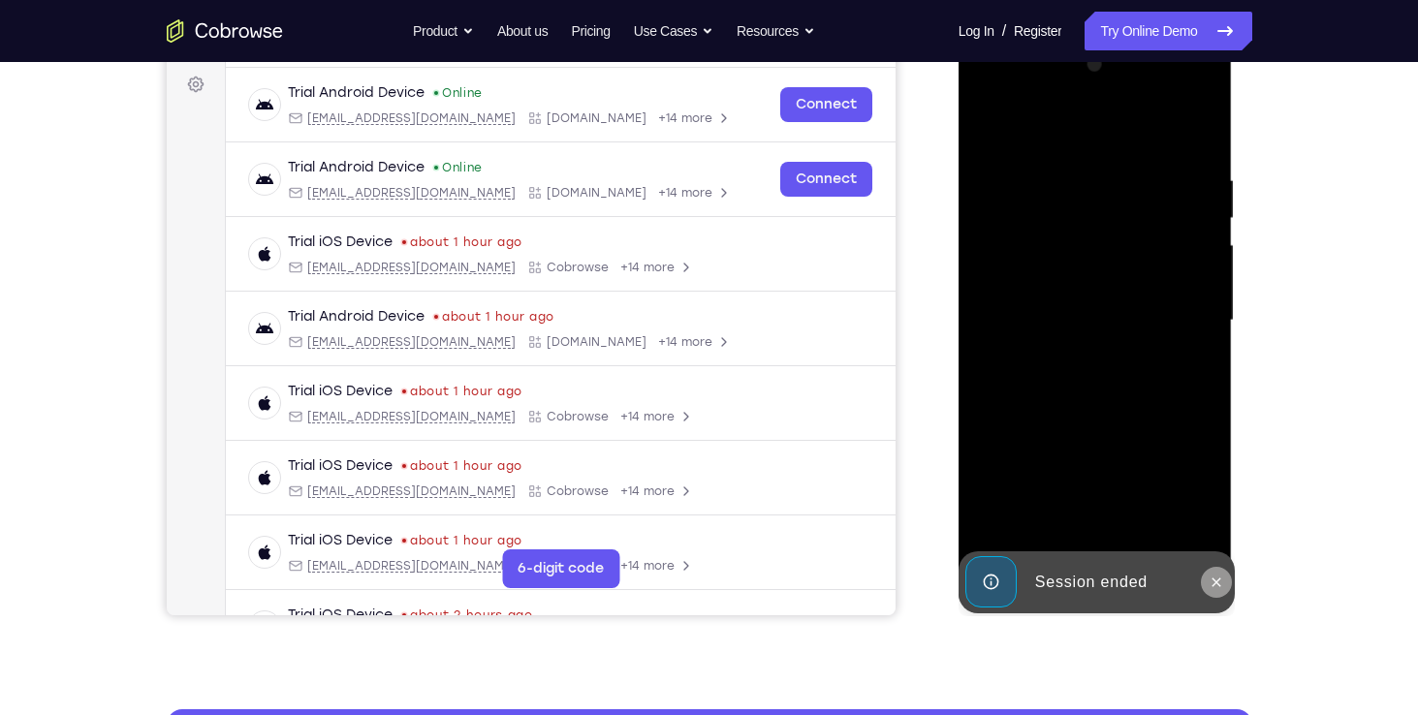
click at [1213, 576] on icon at bounding box center [1216, 583] width 16 height 16
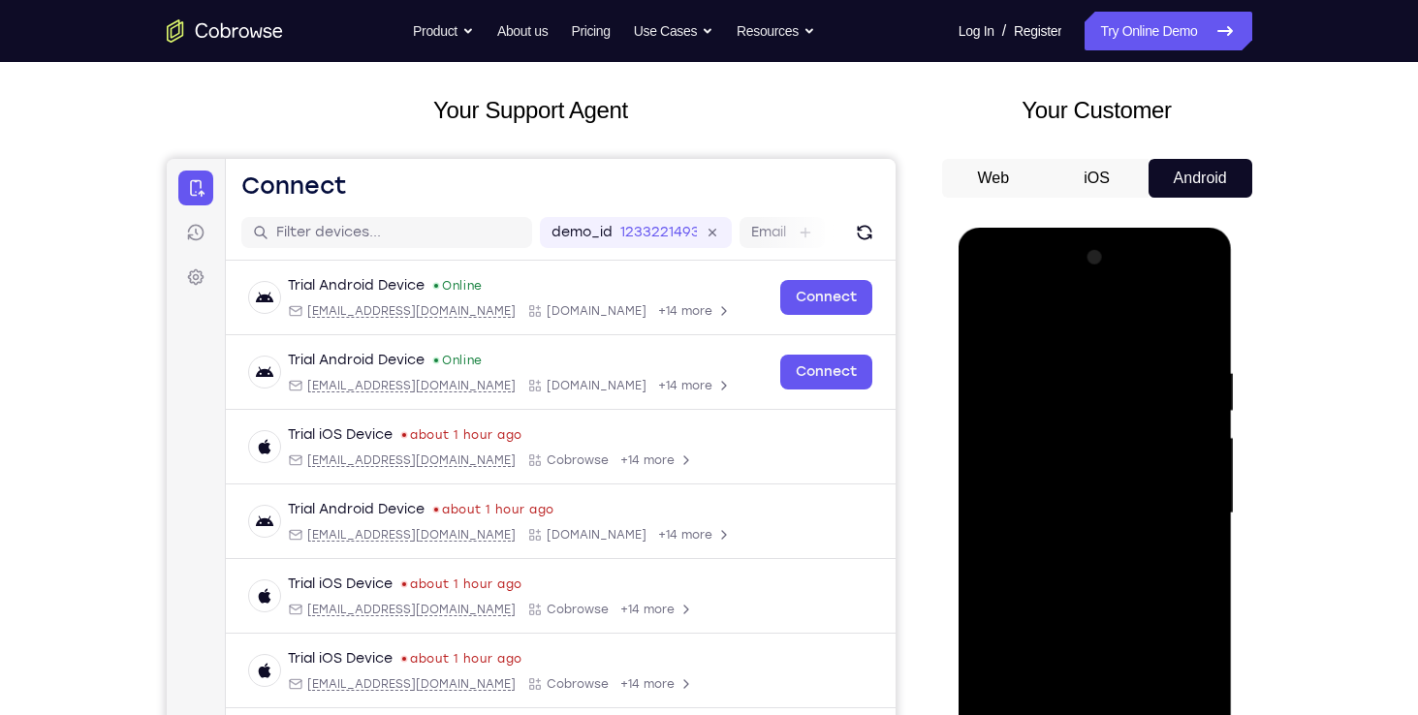
scroll to position [86, 0]
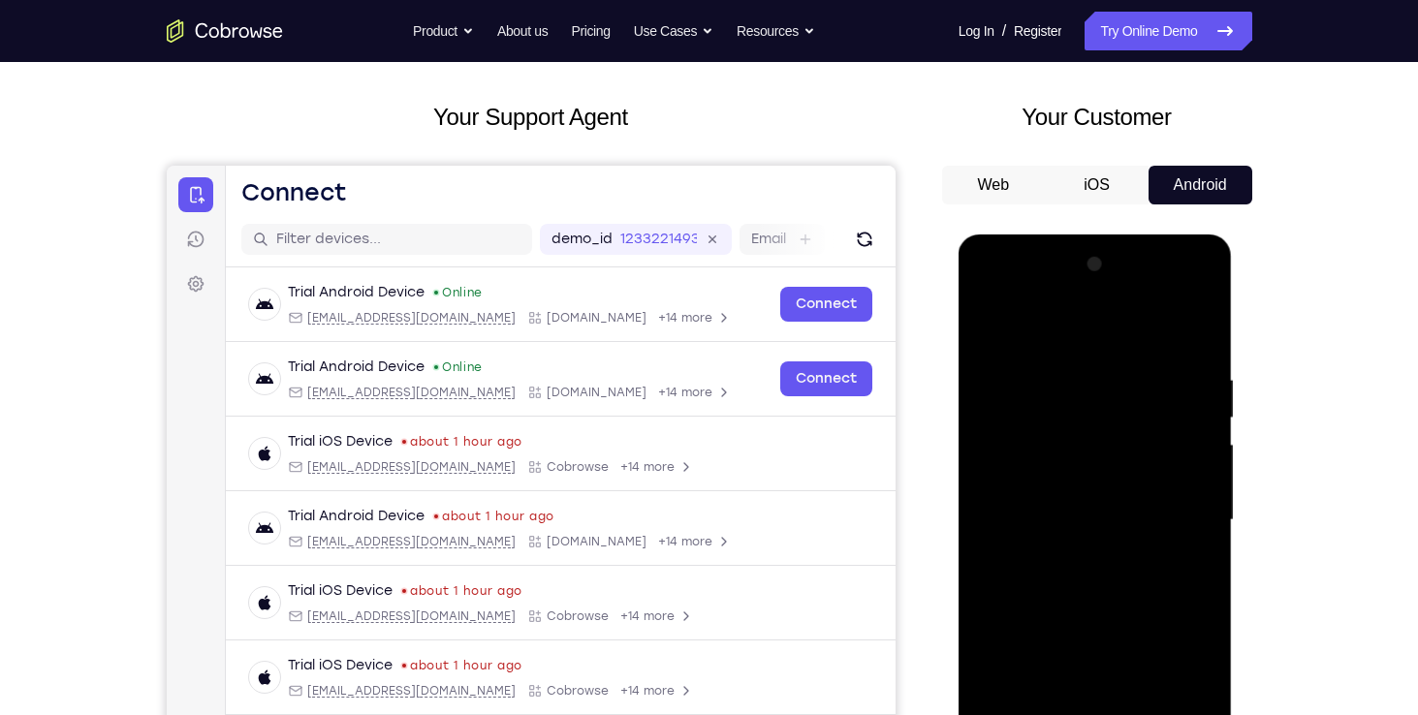
click at [1115, 145] on div "Your Customer Web iOS Android" at bounding box center [1097, 458] width 310 height 716
click at [1134, 37] on link "Try Online Demo" at bounding box center [1167, 31] width 167 height 39
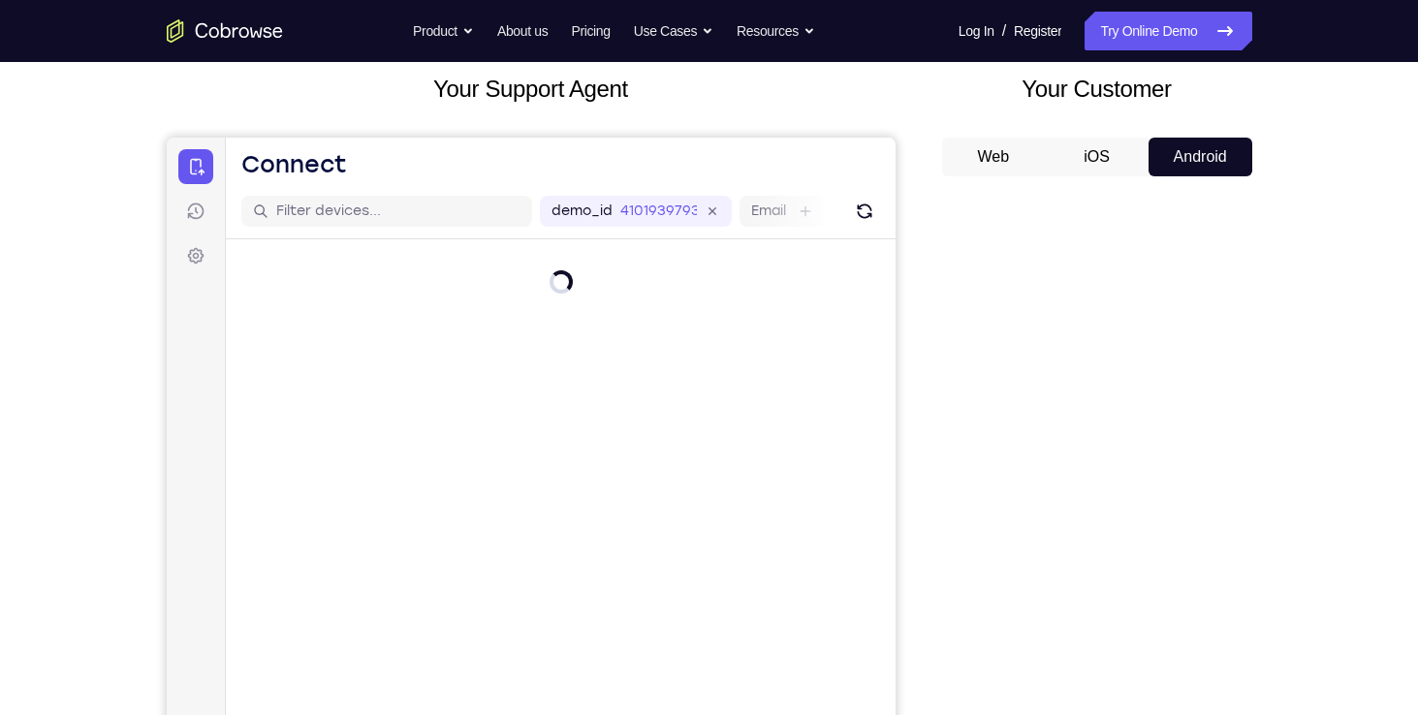
scroll to position [215, 0]
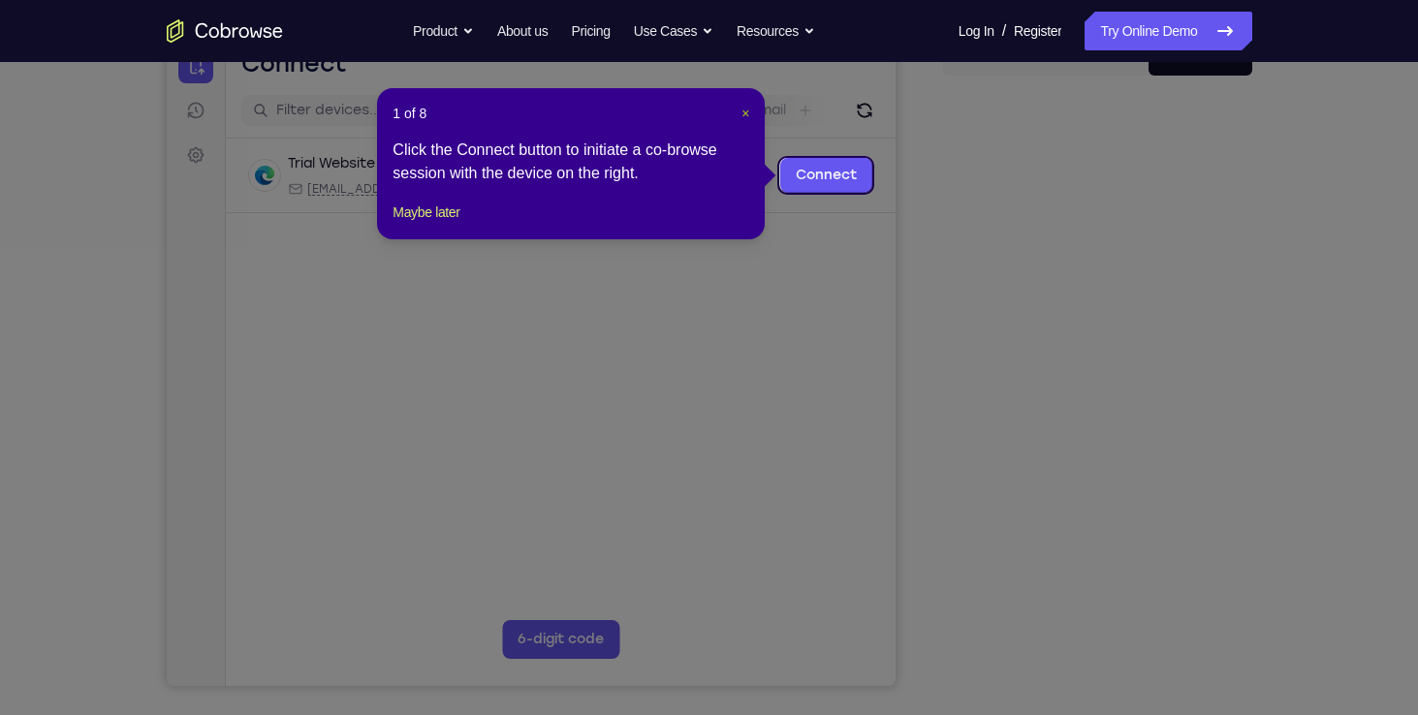
click at [742, 115] on span "×" at bounding box center [745, 114] width 8 height 16
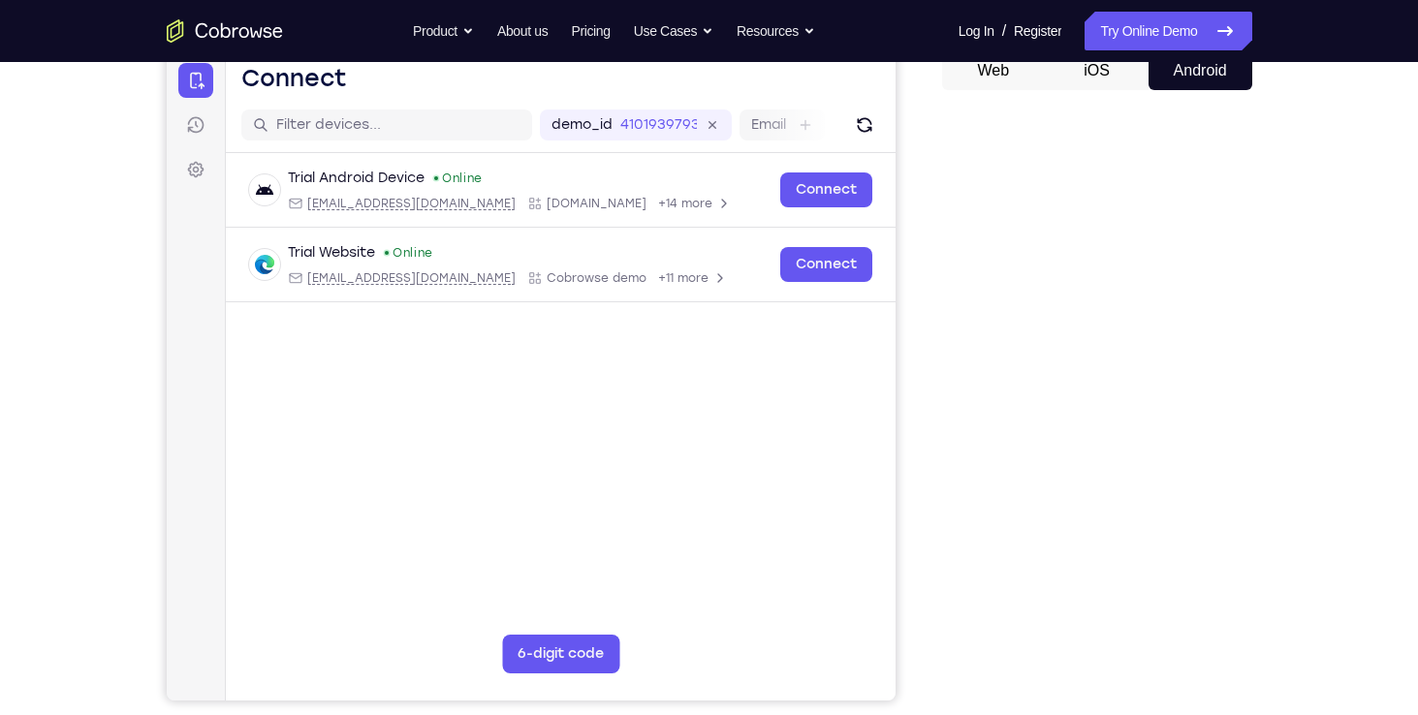
scroll to position [198, 0]
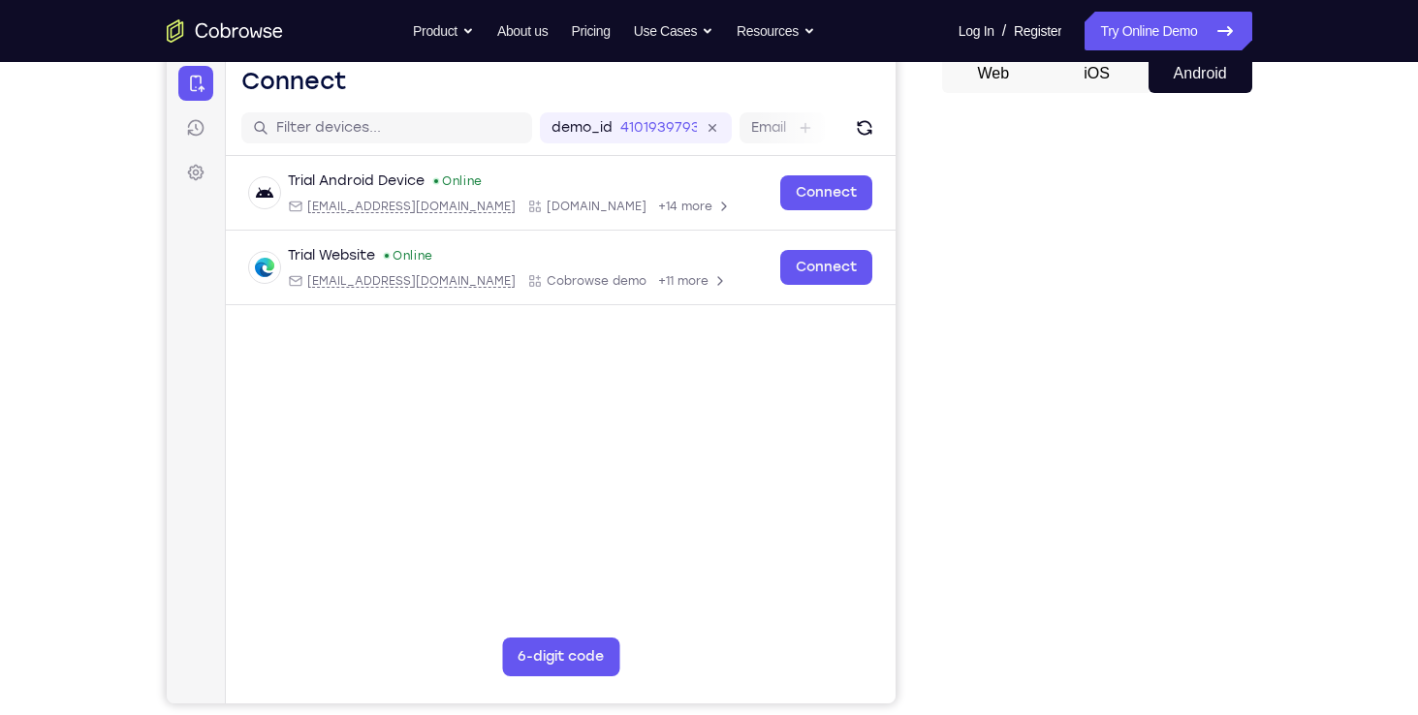
click at [1083, 79] on button "iOS" at bounding box center [1096, 73] width 104 height 39
click at [1174, 78] on button "Android" at bounding box center [1200, 73] width 104 height 39
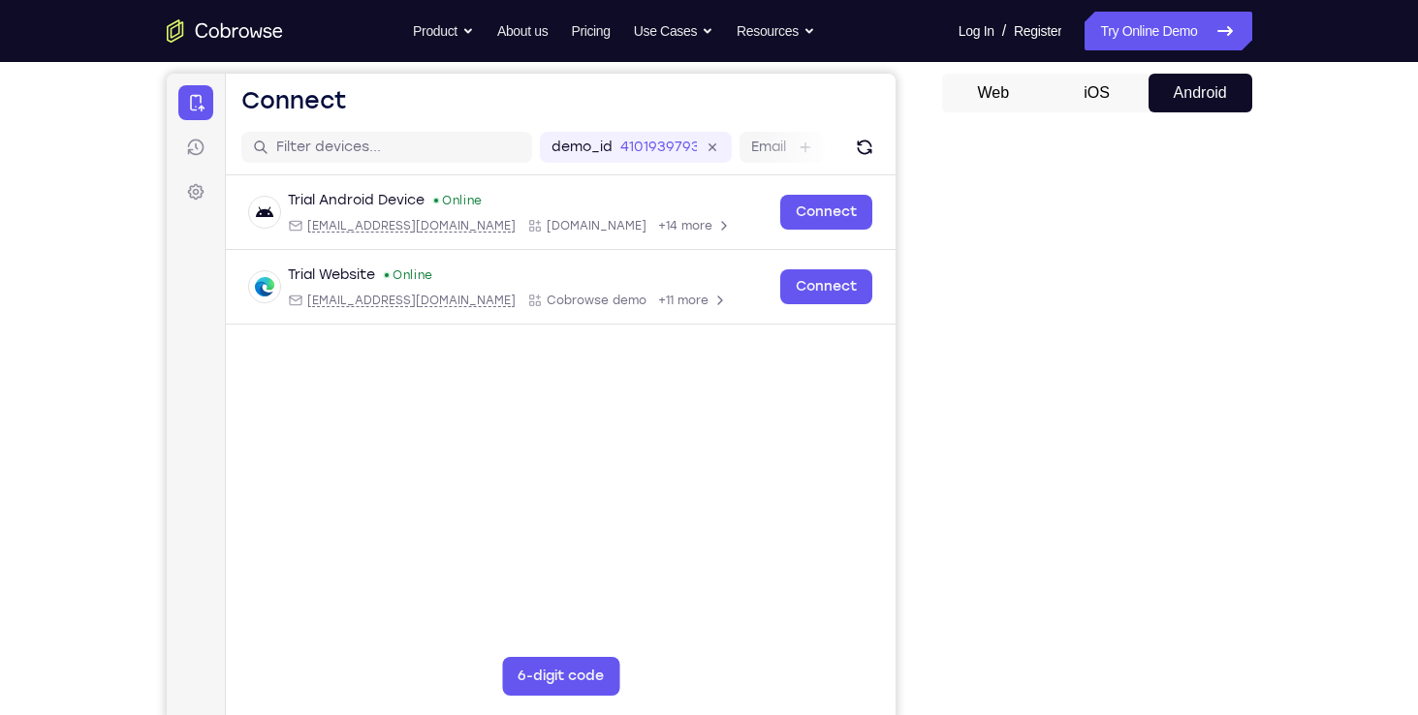
scroll to position [177, 0]
click at [1115, 106] on button "iOS" at bounding box center [1096, 94] width 104 height 39
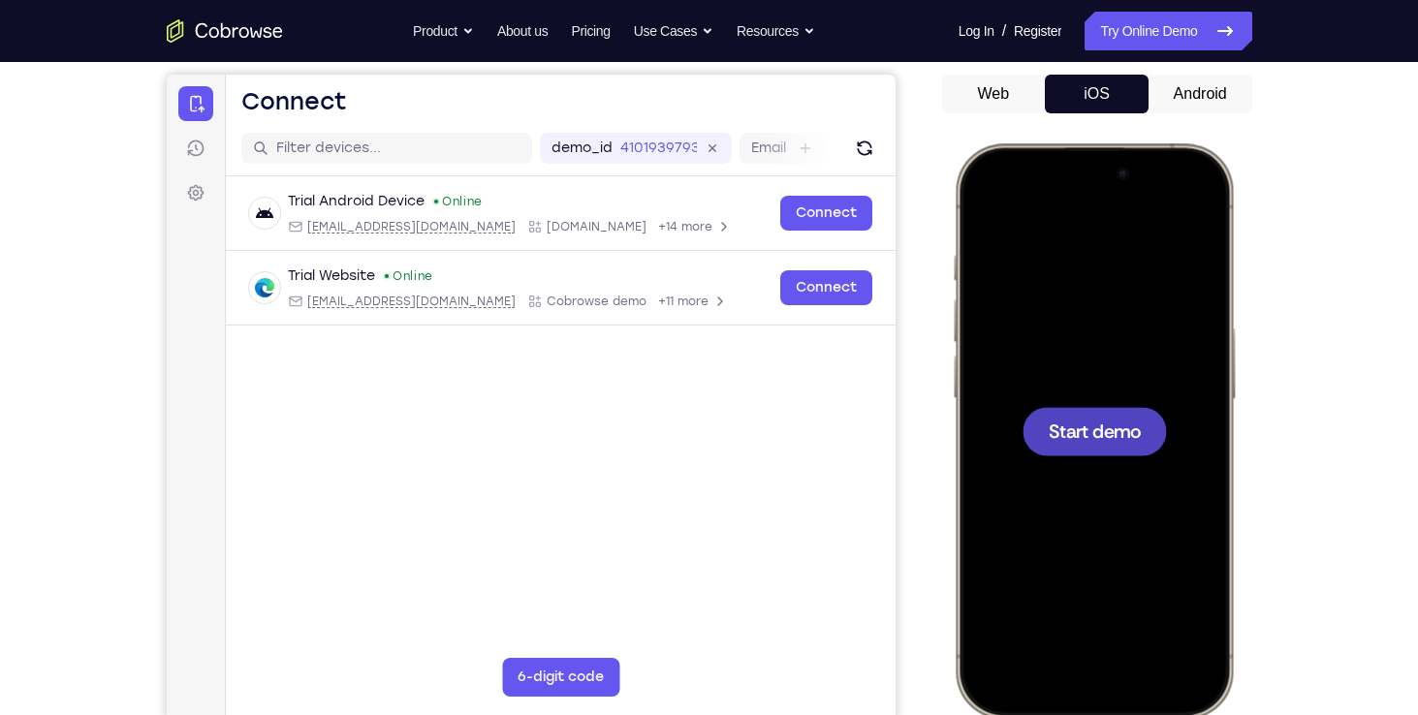
click at [1181, 344] on div at bounding box center [1092, 430] width 255 height 553
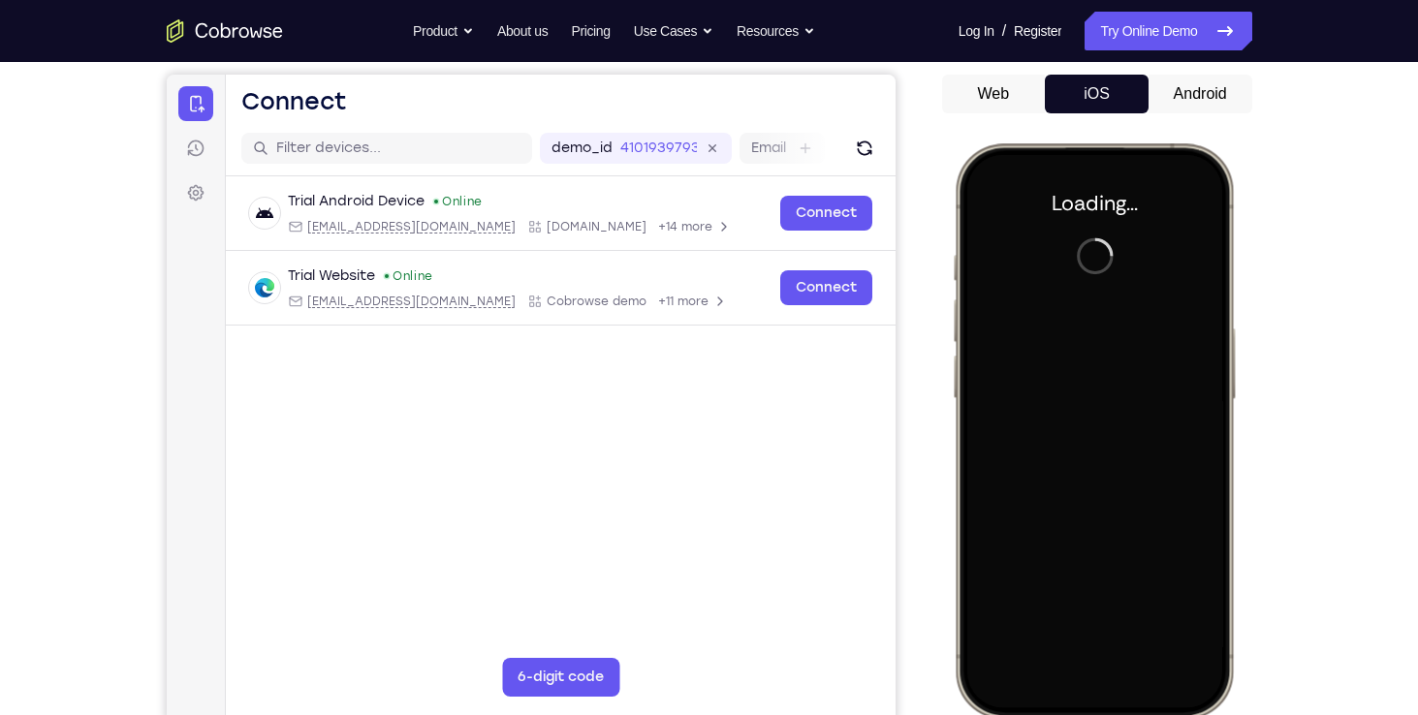
click at [1194, 123] on div "Web iOS Android" at bounding box center [1097, 400] width 310 height 650
click at [1199, 97] on button "Android" at bounding box center [1200, 94] width 104 height 39
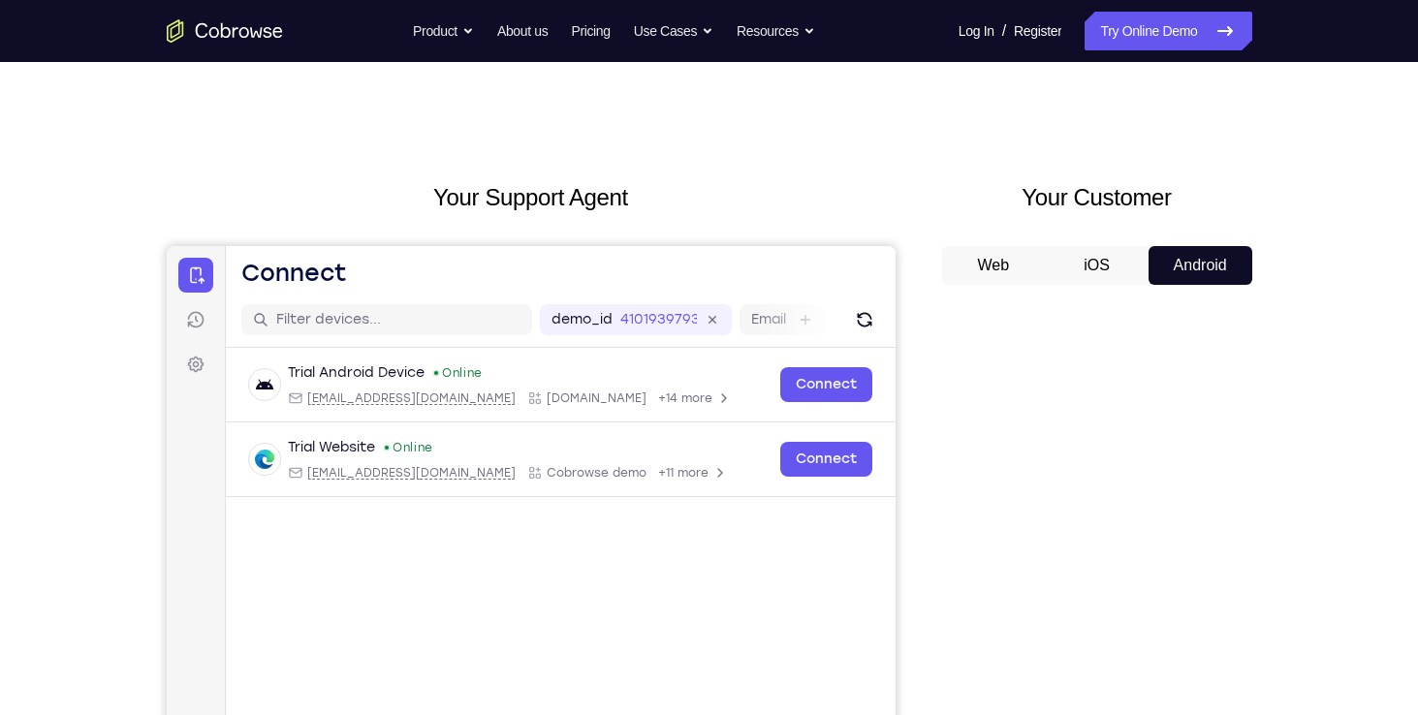
scroll to position [4, 0]
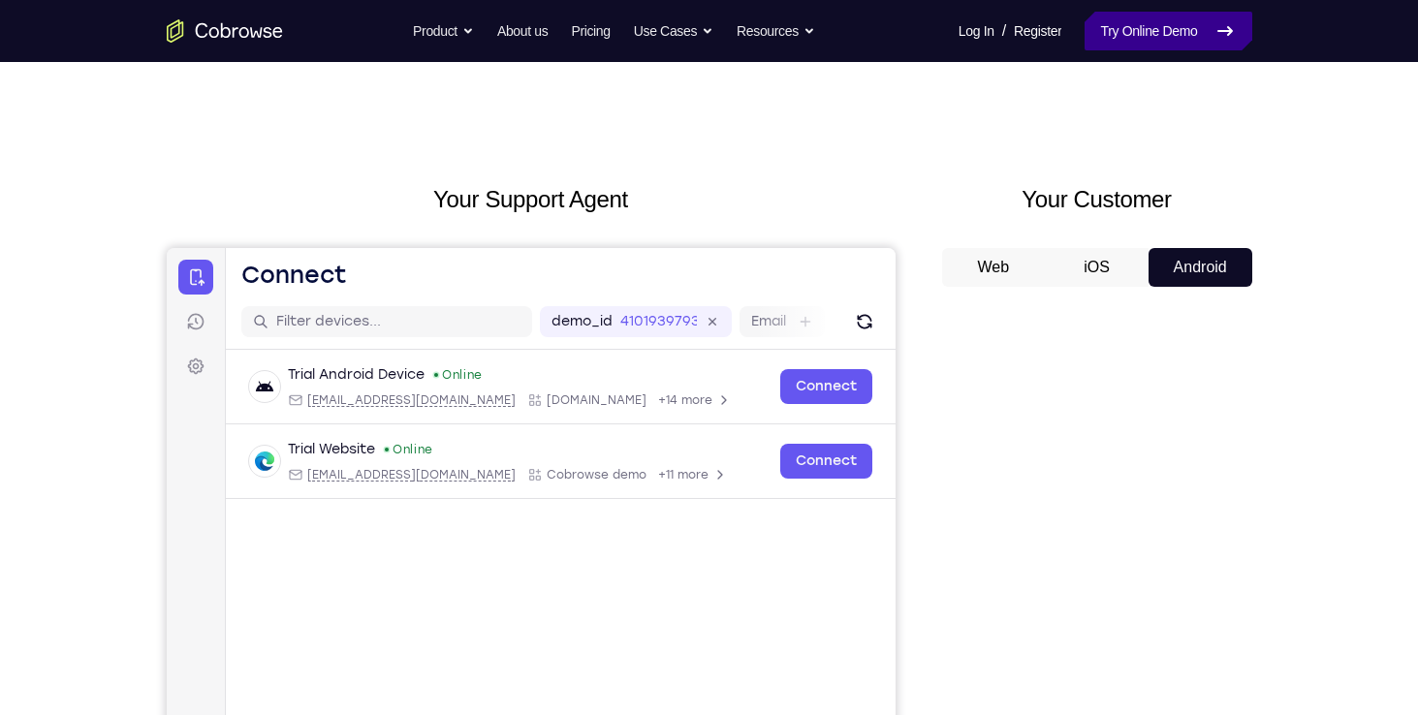
click at [1145, 34] on link "Try Online Demo" at bounding box center [1167, 31] width 167 height 39
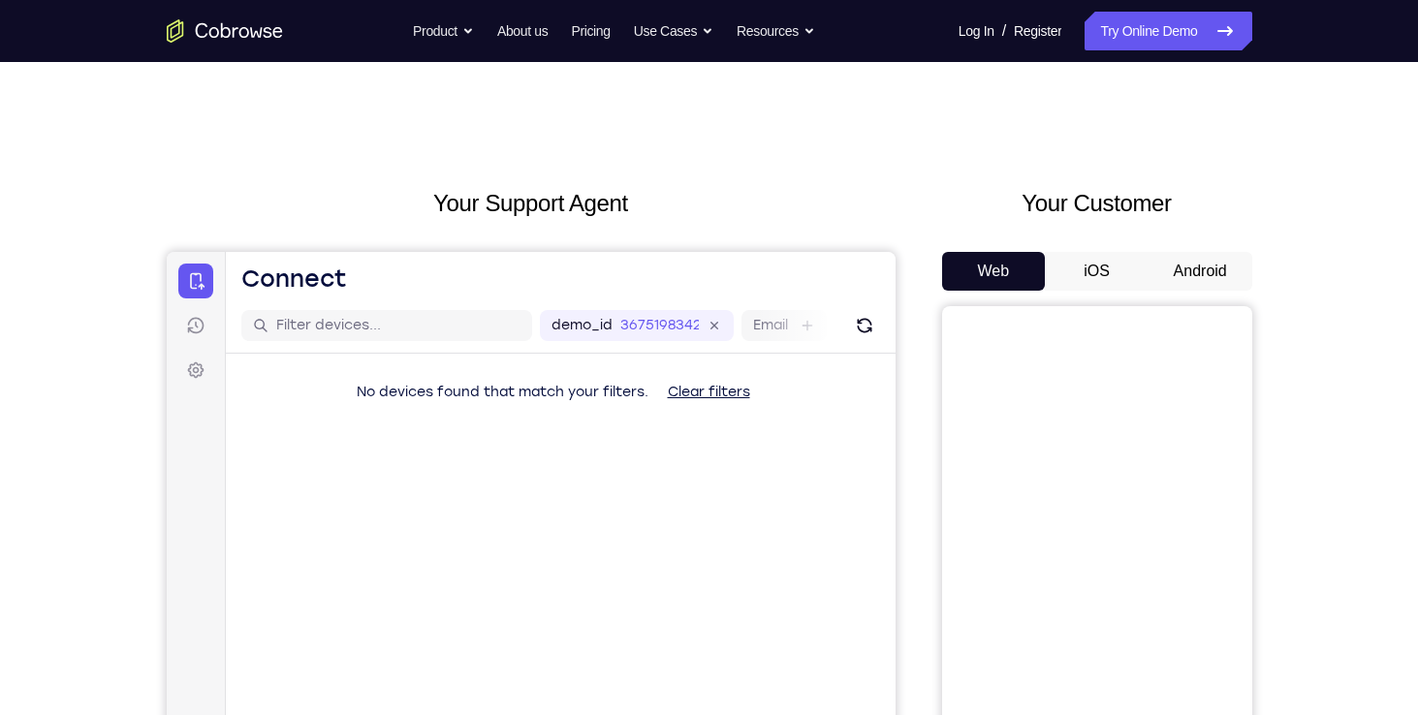
click at [1189, 265] on button "Android" at bounding box center [1200, 271] width 104 height 39
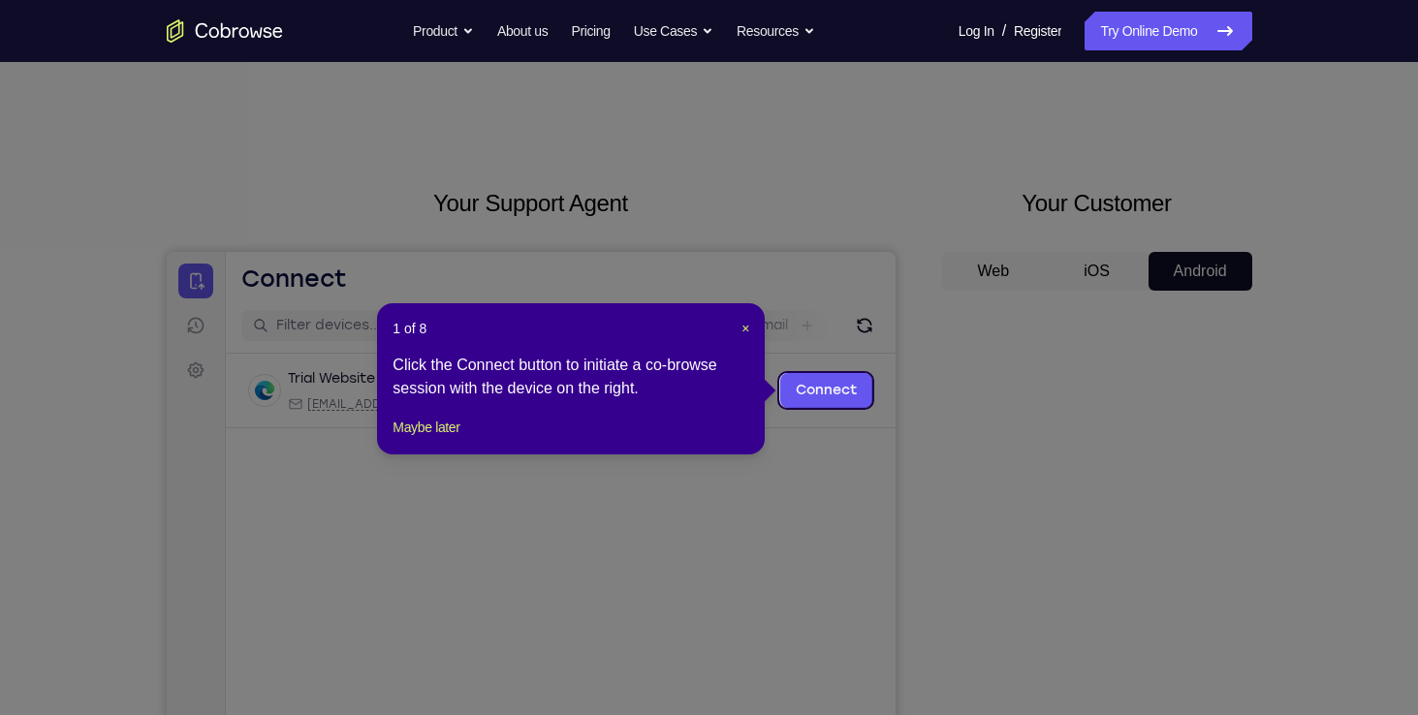
click at [1116, 322] on icon at bounding box center [716, 357] width 1432 height 715
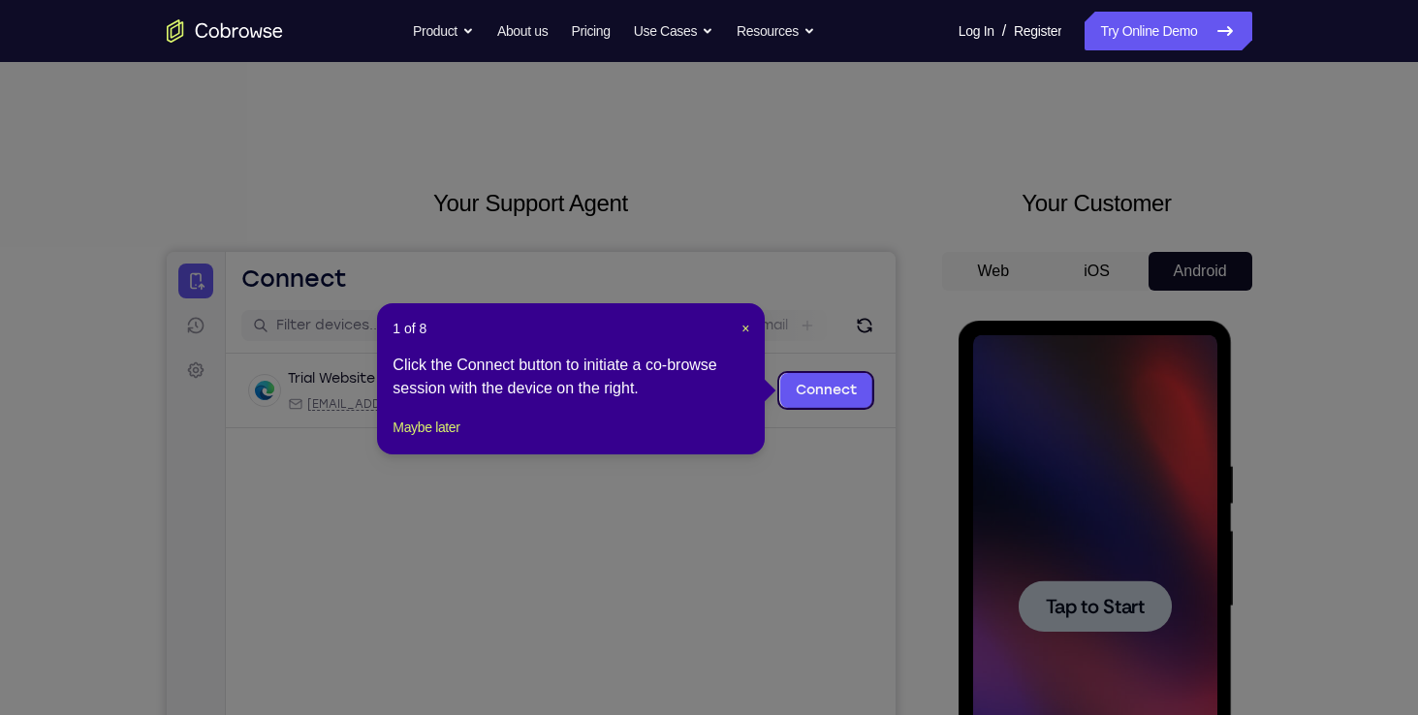
click at [753, 323] on div "1 of 8 × Click the Connect button to initiate a co-browse session with the devi…" at bounding box center [571, 378] width 388 height 151
click at [744, 324] on span "×" at bounding box center [745, 329] width 8 height 16
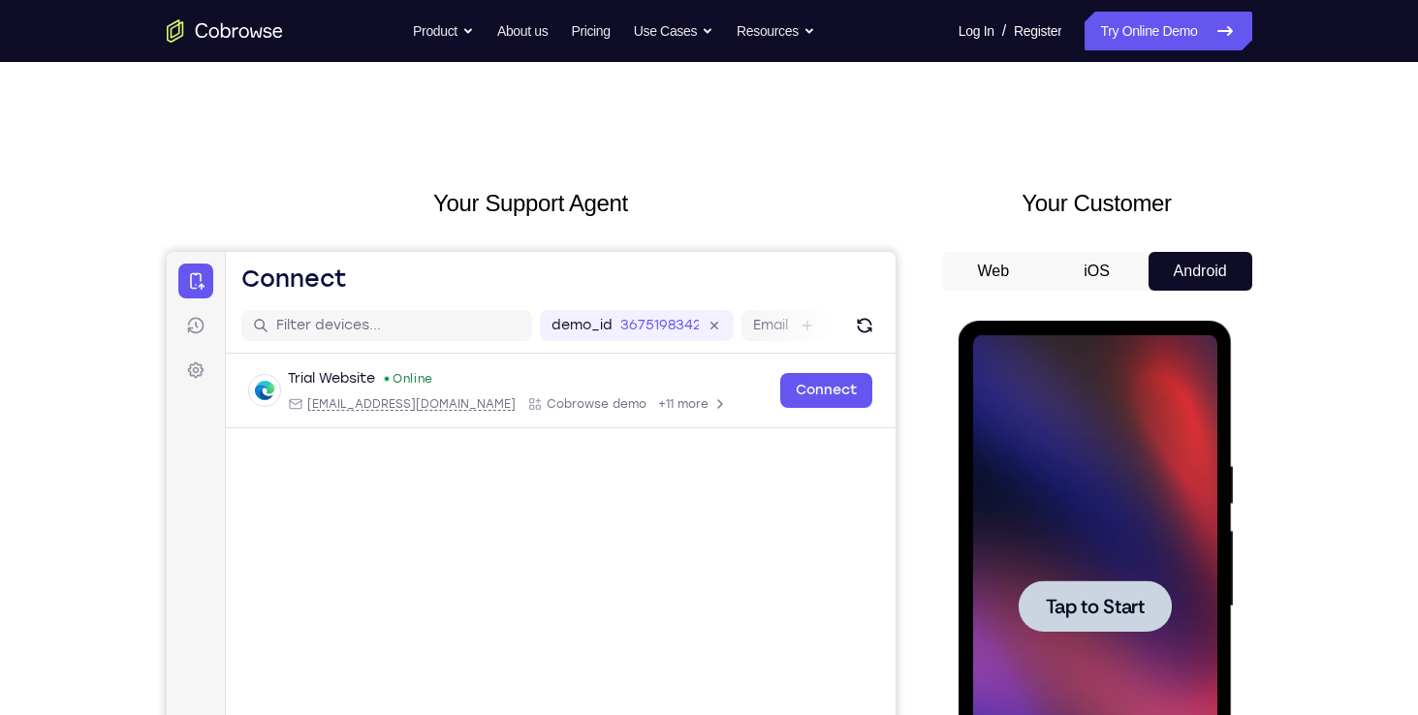
click at [1165, 492] on div at bounding box center [1095, 606] width 244 height 543
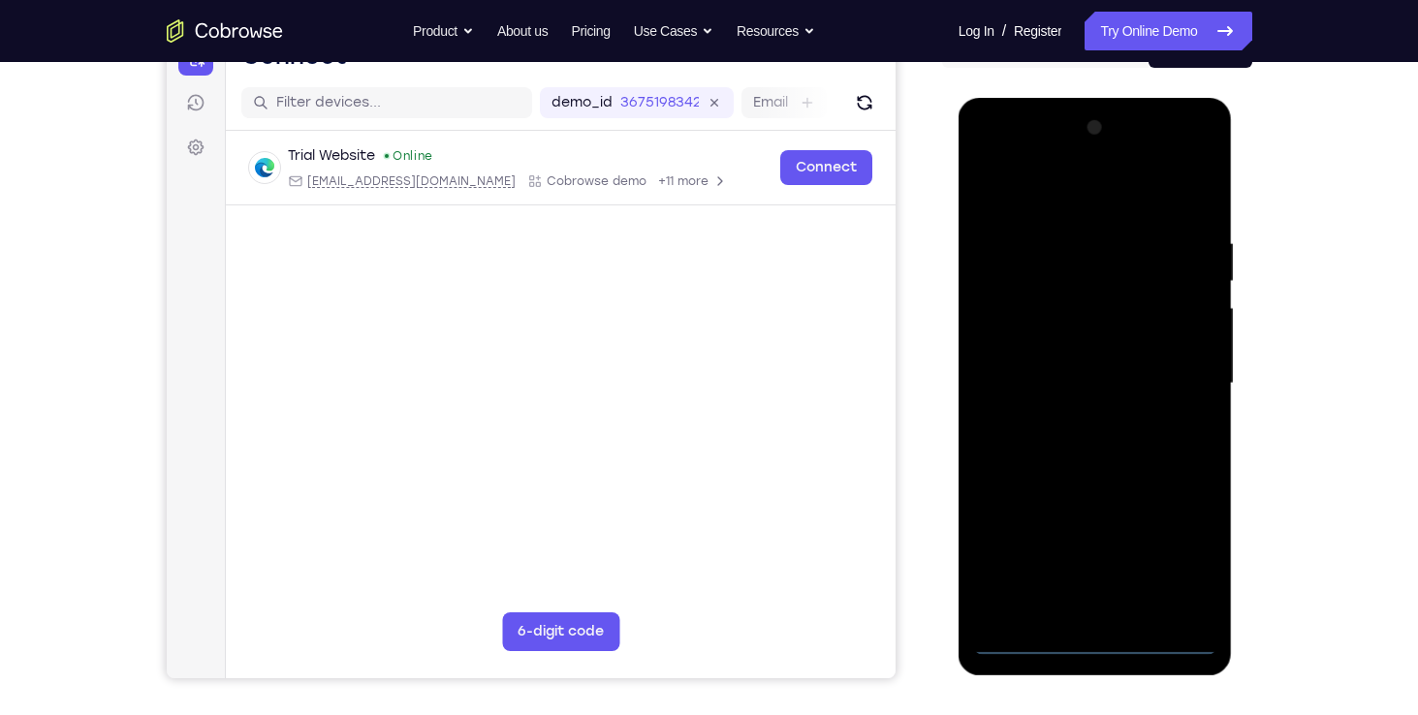
scroll to position [225, 0]
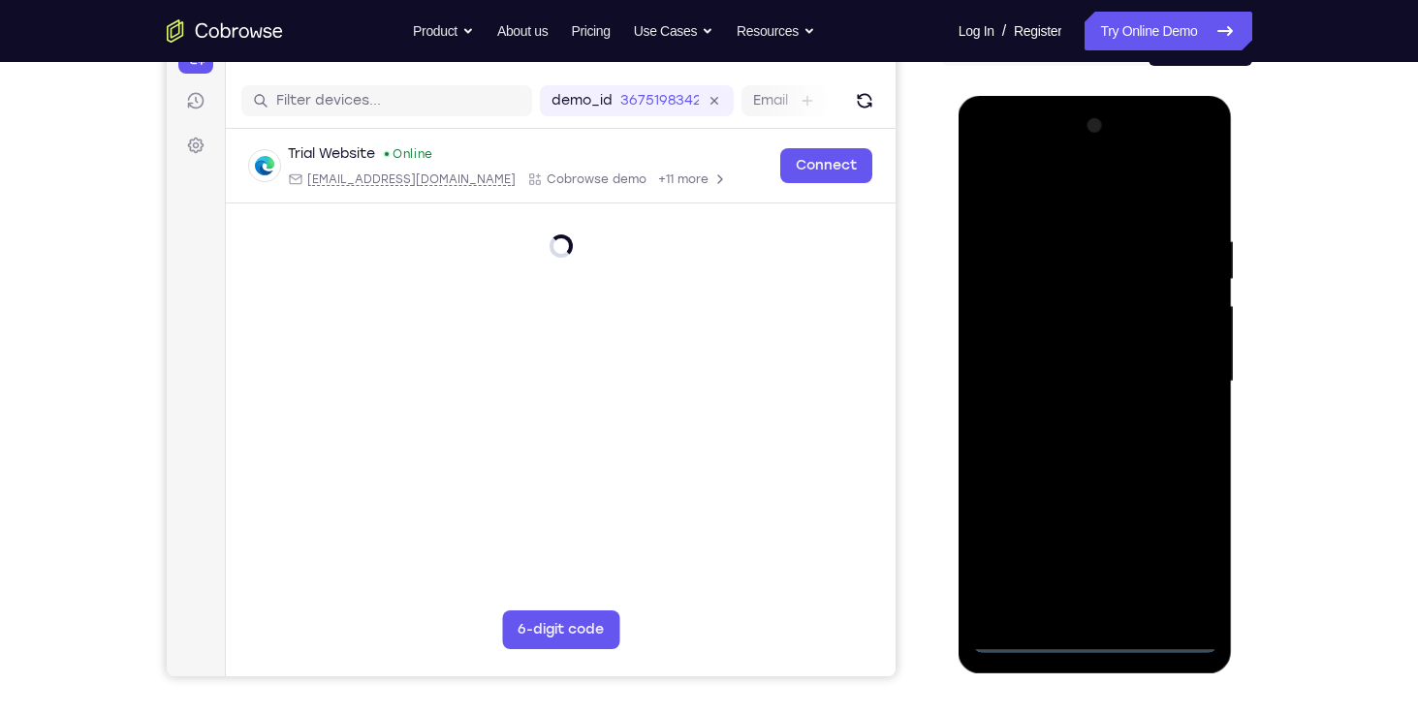
click at [1097, 635] on div at bounding box center [1095, 381] width 244 height 543
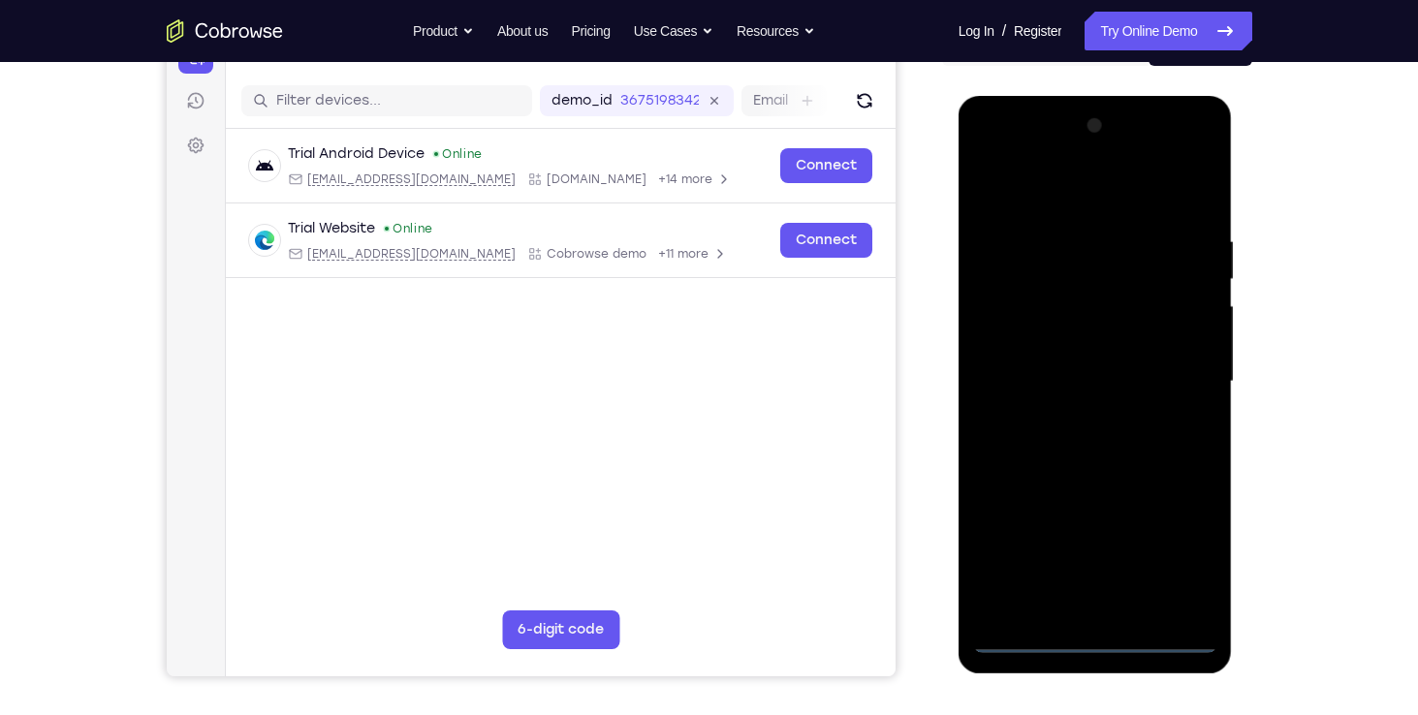
click at [1179, 552] on div at bounding box center [1095, 381] width 244 height 543
click at [1062, 203] on div at bounding box center [1095, 381] width 244 height 543
click at [1036, 277] on div at bounding box center [1095, 381] width 244 height 543
click at [1047, 217] on div at bounding box center [1095, 381] width 244 height 543
click at [1021, 318] on div at bounding box center [1095, 381] width 244 height 543
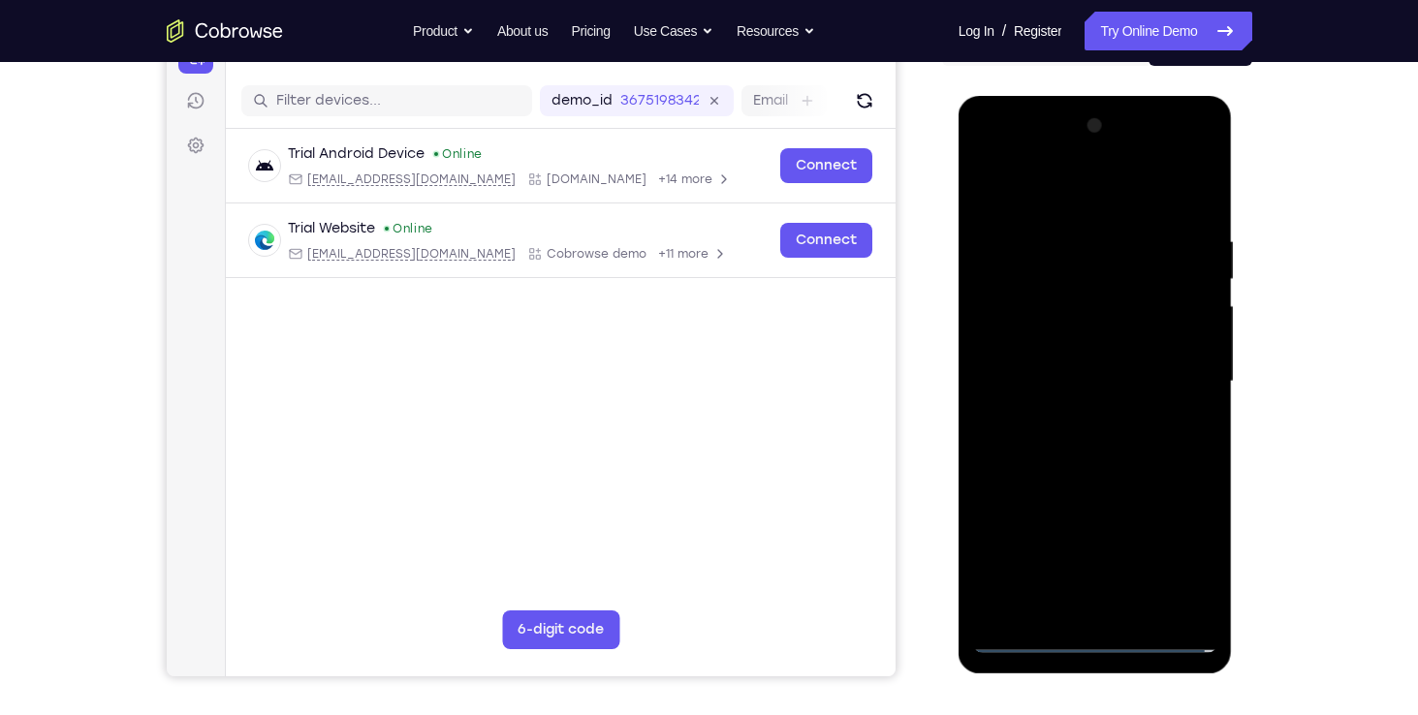
click at [1079, 467] on div at bounding box center [1095, 381] width 244 height 543
click at [1109, 349] on div at bounding box center [1095, 381] width 244 height 543
click at [1146, 447] on div at bounding box center [1095, 381] width 244 height 543
click at [1156, 476] on div at bounding box center [1095, 381] width 244 height 543
drag, startPoint x: 1114, startPoint y: 494, endPoint x: 1086, endPoint y: 238, distance: 257.3
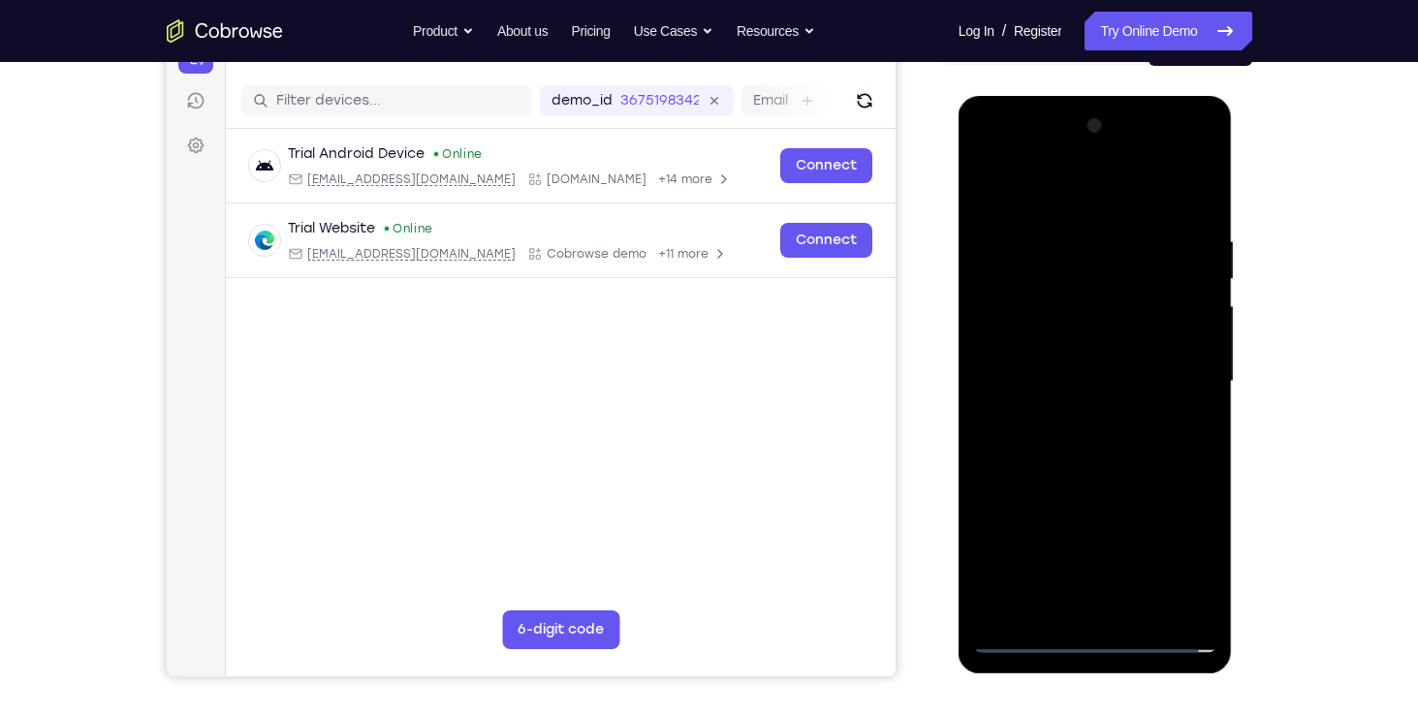
click at [1086, 238] on div at bounding box center [1095, 381] width 244 height 543
click at [1104, 463] on div at bounding box center [1095, 381] width 244 height 543
drag, startPoint x: 1104, startPoint y: 477, endPoint x: 1091, endPoint y: 108, distance: 369.4
click at [1091, 108] on div at bounding box center [1095, 384] width 274 height 577
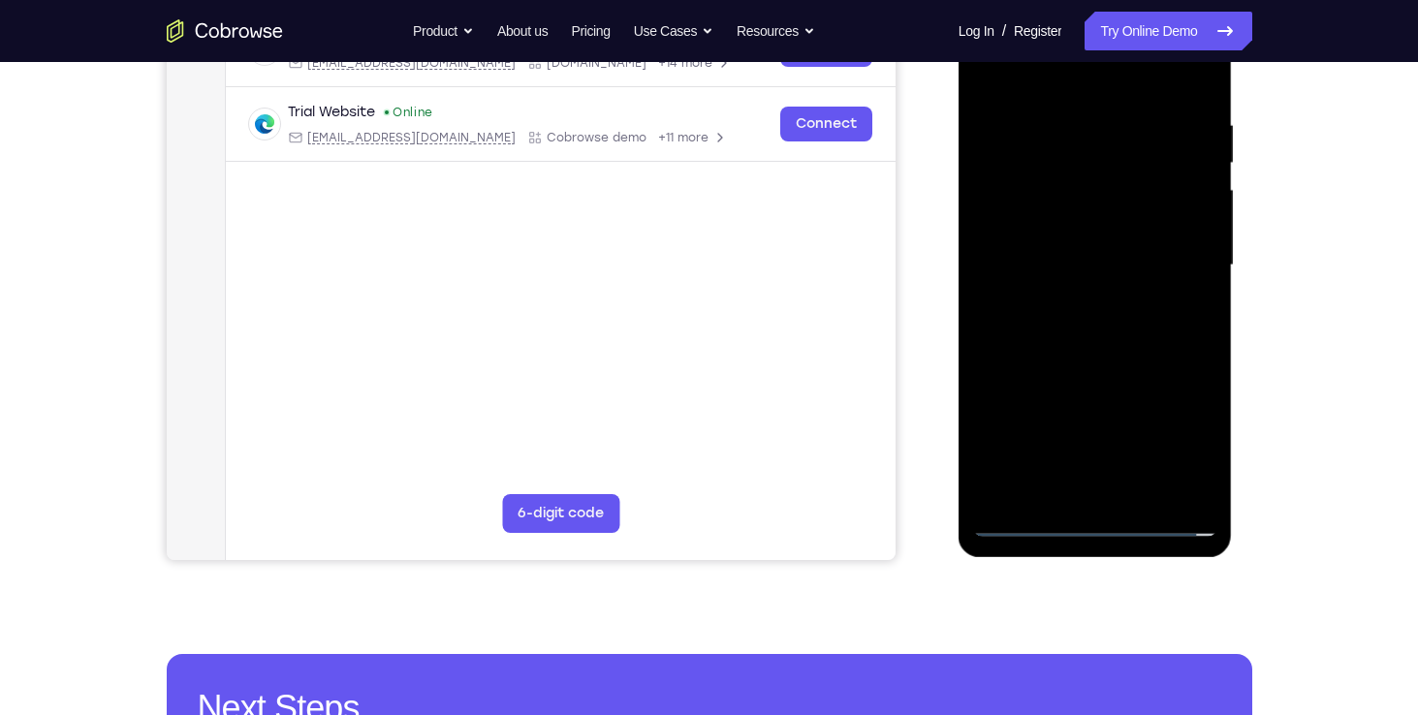
scroll to position [341, 0]
click at [1077, 396] on div at bounding box center [1095, 265] width 244 height 543
click at [1037, 254] on div at bounding box center [1095, 265] width 244 height 543
click at [1013, 166] on div at bounding box center [1095, 265] width 244 height 543
click at [1076, 225] on div at bounding box center [1095, 265] width 244 height 543
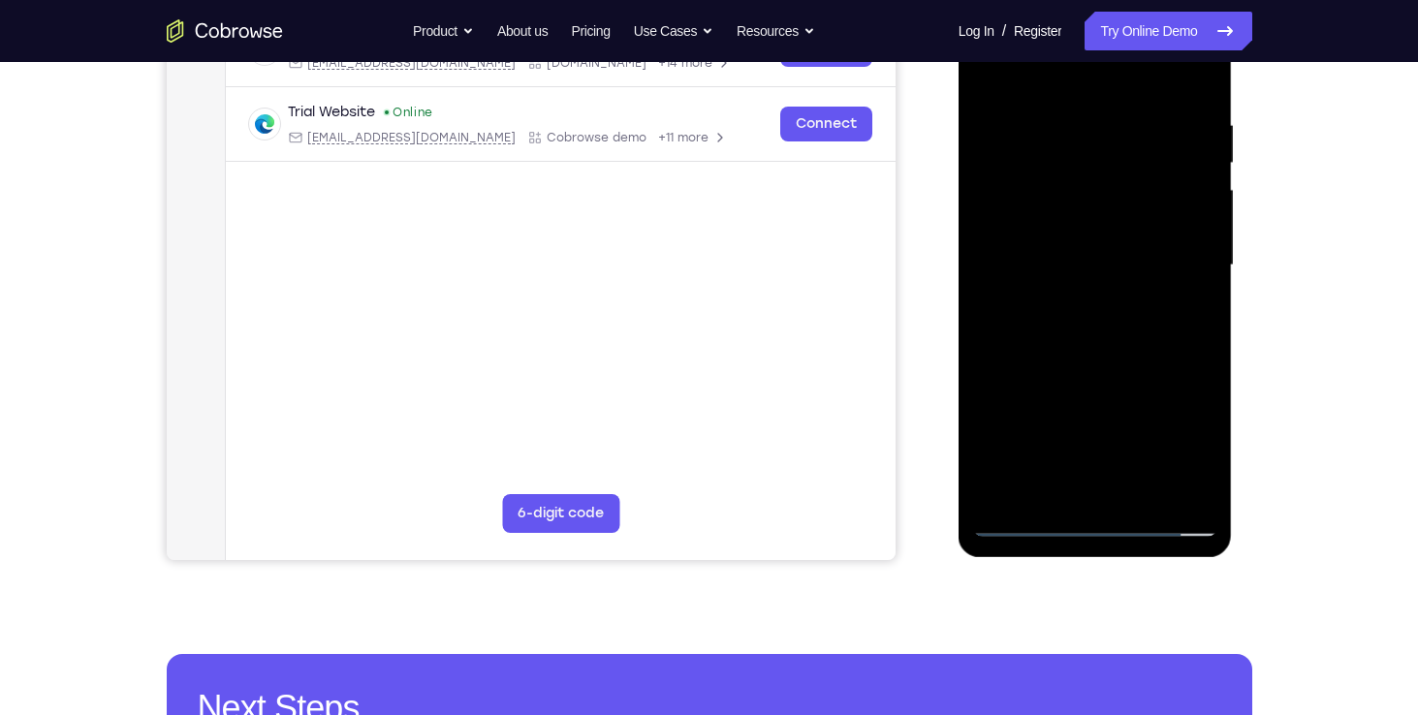
click at [1135, 283] on div at bounding box center [1095, 265] width 244 height 543
click at [1169, 240] on div at bounding box center [1095, 265] width 244 height 543
click at [1125, 287] on div at bounding box center [1095, 265] width 244 height 543
click at [1031, 297] on div at bounding box center [1095, 265] width 244 height 543
drag, startPoint x: 1211, startPoint y: 244, endPoint x: 1214, endPoint y: 282, distance: 37.9
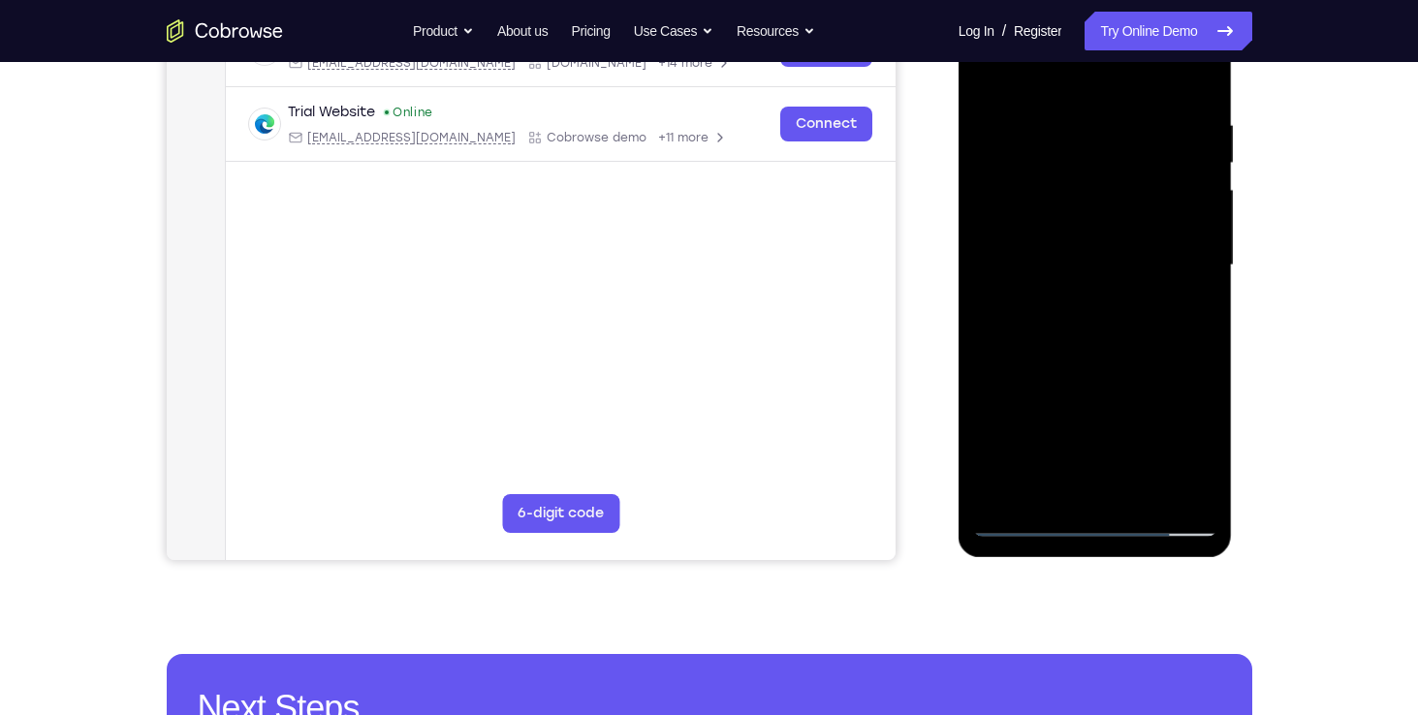
click at [1214, 282] on div at bounding box center [1095, 265] width 244 height 543
drag, startPoint x: 1214, startPoint y: 282, endPoint x: 1213, endPoint y: 307, distance: 25.2
click at [1213, 307] on div at bounding box center [1095, 265] width 244 height 543
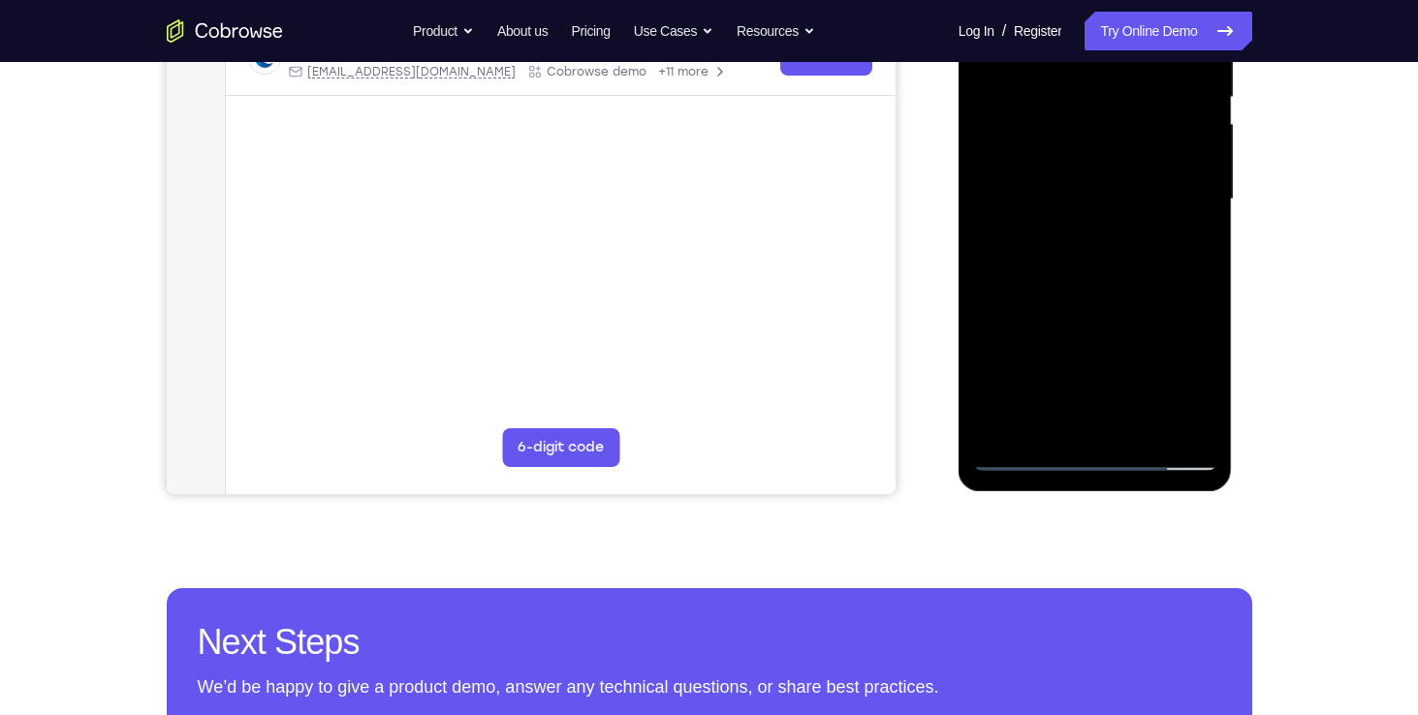
scroll to position [406, 0]
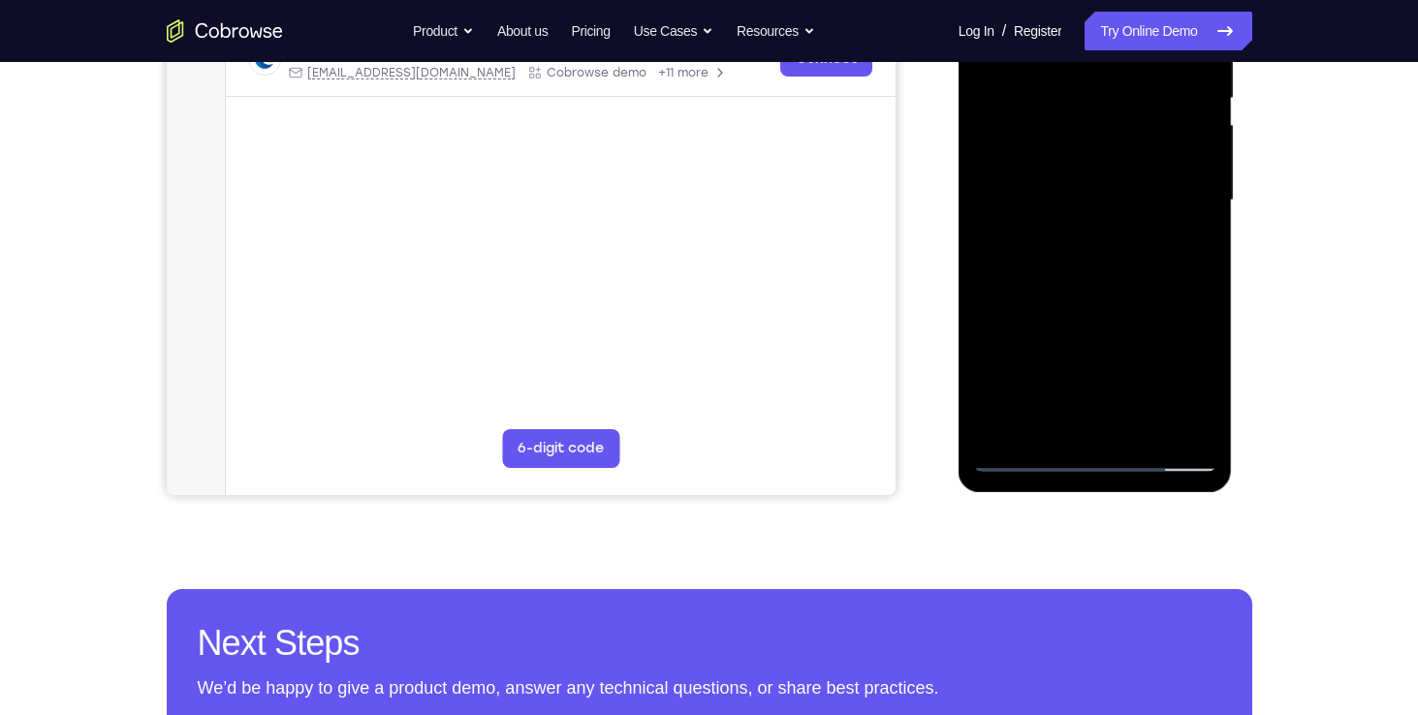
drag, startPoint x: 1213, startPoint y: 204, endPoint x: 1213, endPoint y: 232, distance: 27.1
click at [1213, 232] on div at bounding box center [1095, 200] width 244 height 543
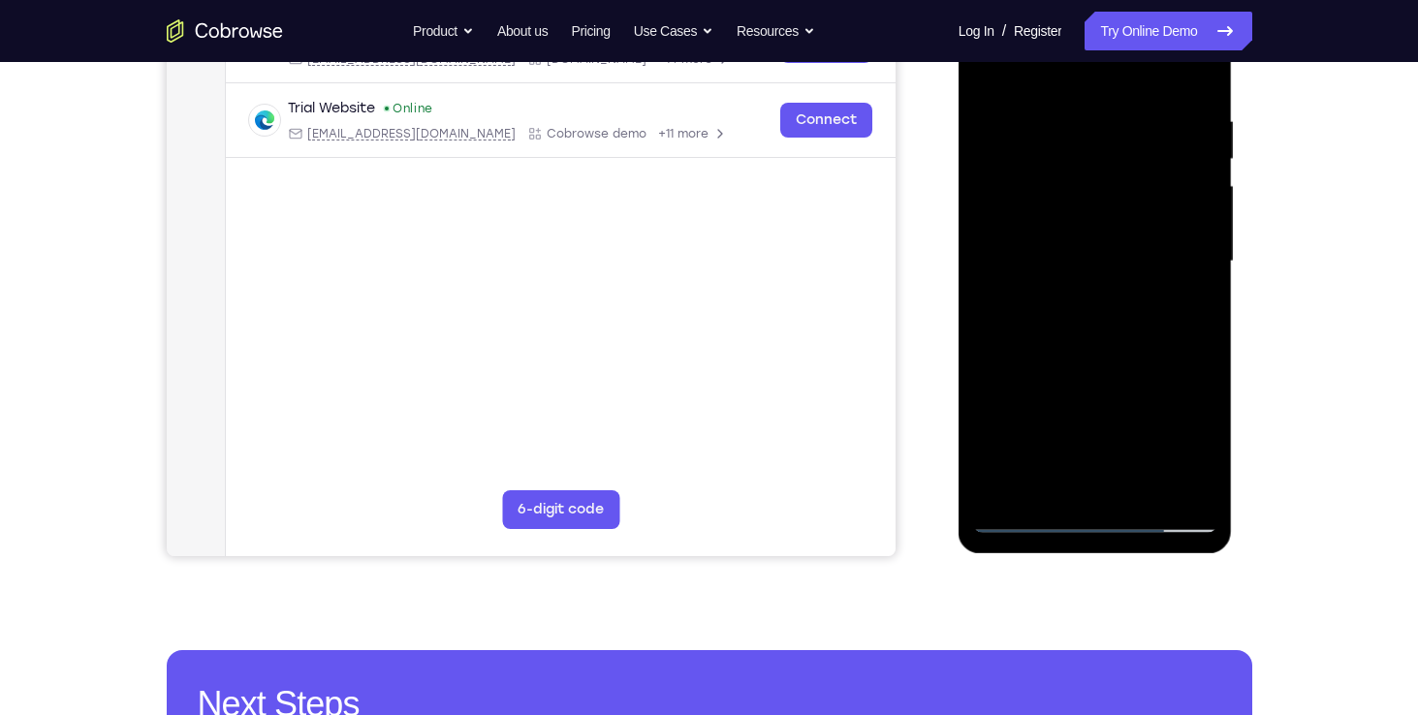
scroll to position [331, 0]
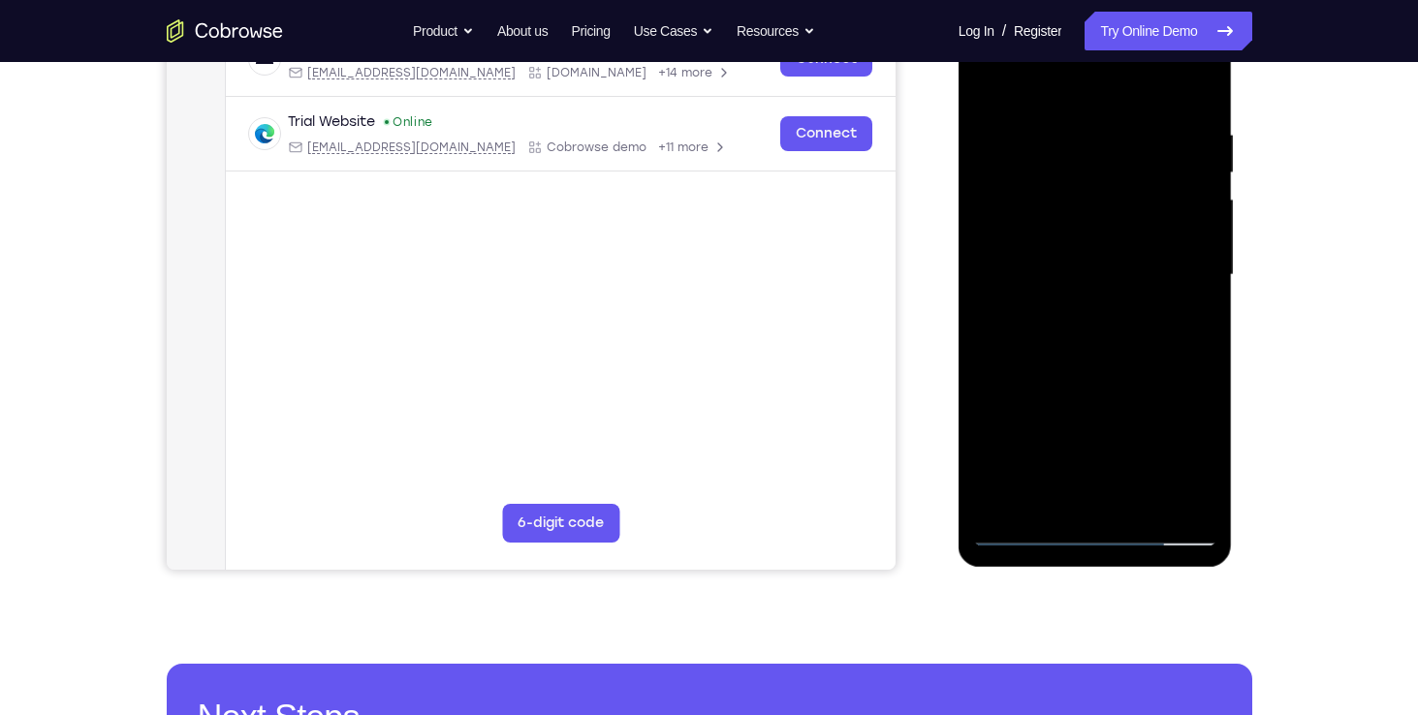
drag, startPoint x: 1155, startPoint y: 229, endPoint x: 1158, endPoint y: 58, distance: 170.6
click at [1158, 58] on div at bounding box center [1095, 275] width 244 height 543
click at [1180, 323] on div at bounding box center [1095, 275] width 244 height 543
click at [1035, 275] on div at bounding box center [1095, 275] width 244 height 543
click at [1087, 257] on div at bounding box center [1095, 275] width 244 height 543
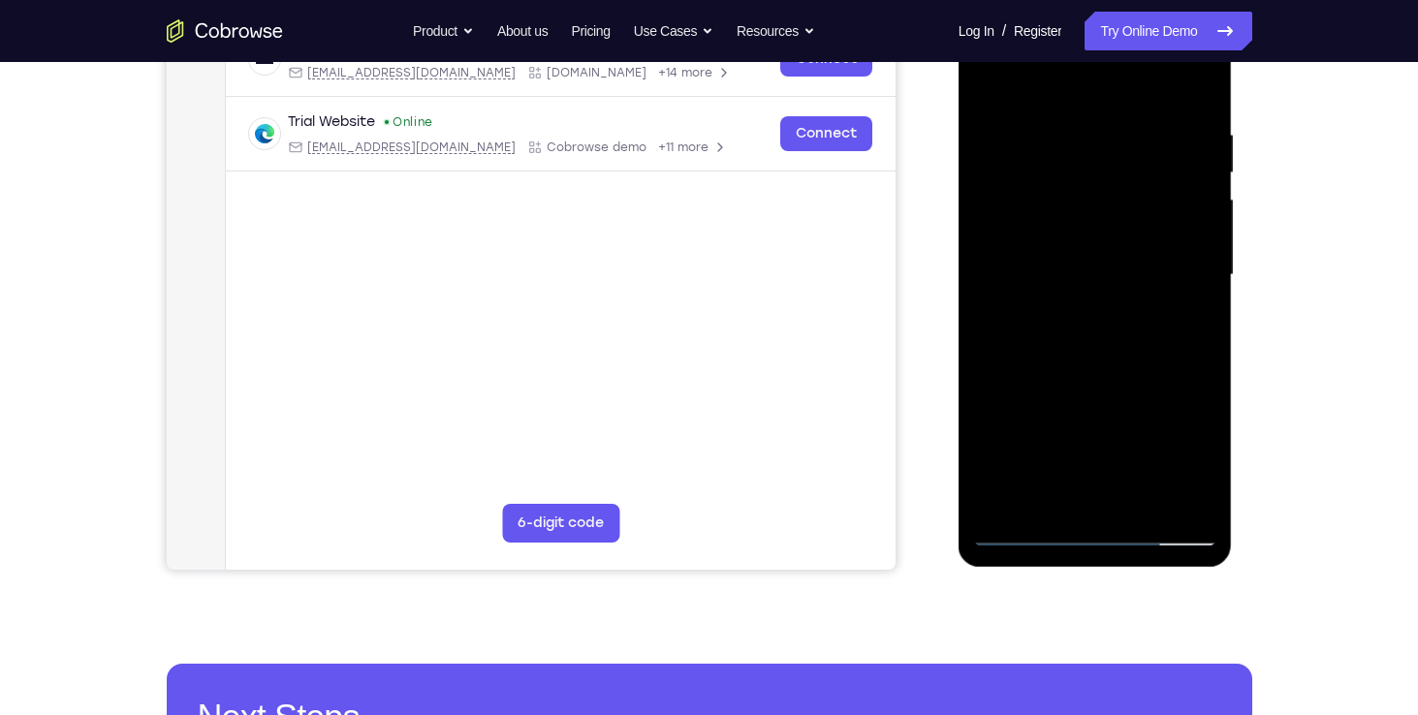
click at [1161, 176] on div at bounding box center [1095, 275] width 244 height 543
click at [1027, 267] on div at bounding box center [1095, 275] width 244 height 543
click at [1168, 177] on div at bounding box center [1095, 275] width 244 height 543
click at [1190, 389] on div at bounding box center [1095, 275] width 244 height 543
click at [1100, 249] on div at bounding box center [1095, 275] width 244 height 543
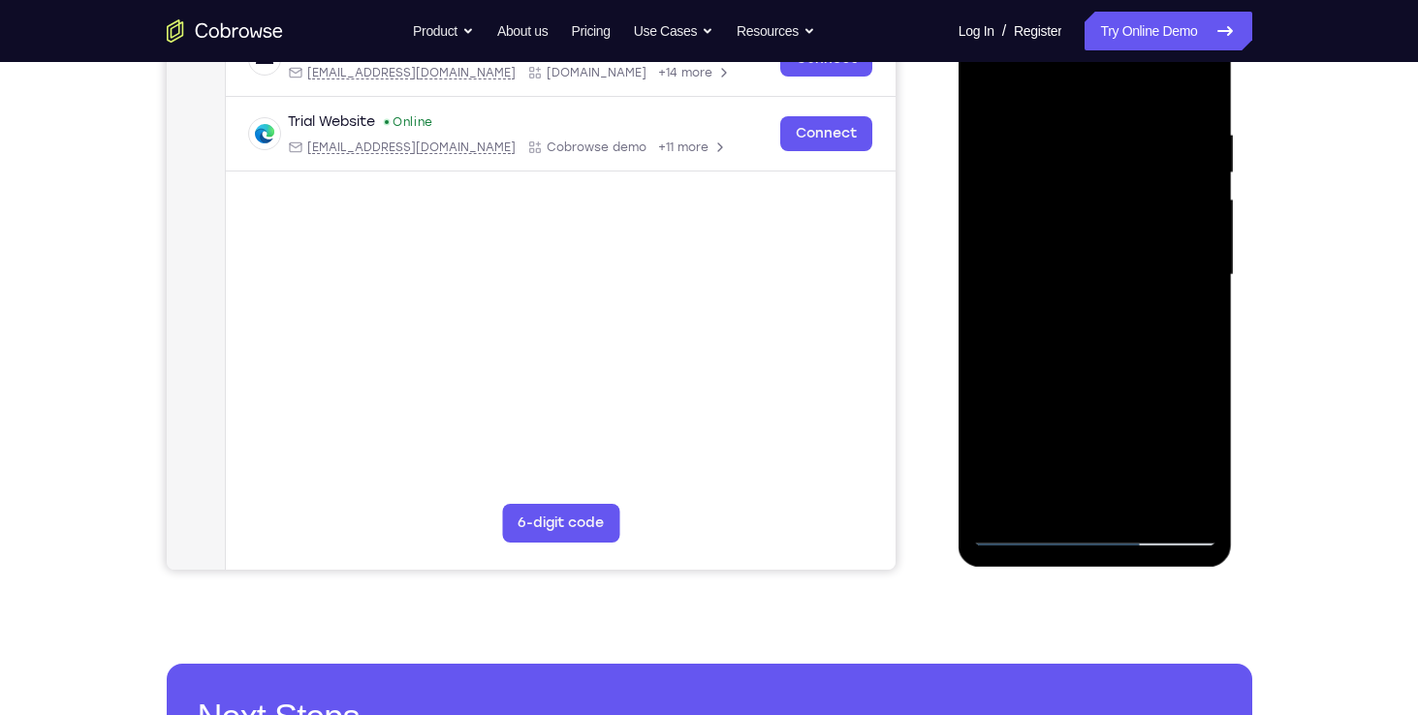
click at [1100, 267] on div at bounding box center [1095, 275] width 244 height 543
click at [1087, 159] on div at bounding box center [1095, 275] width 244 height 543
click at [1072, 328] on div at bounding box center [1095, 275] width 244 height 543
click at [1107, 321] on div at bounding box center [1095, 275] width 244 height 543
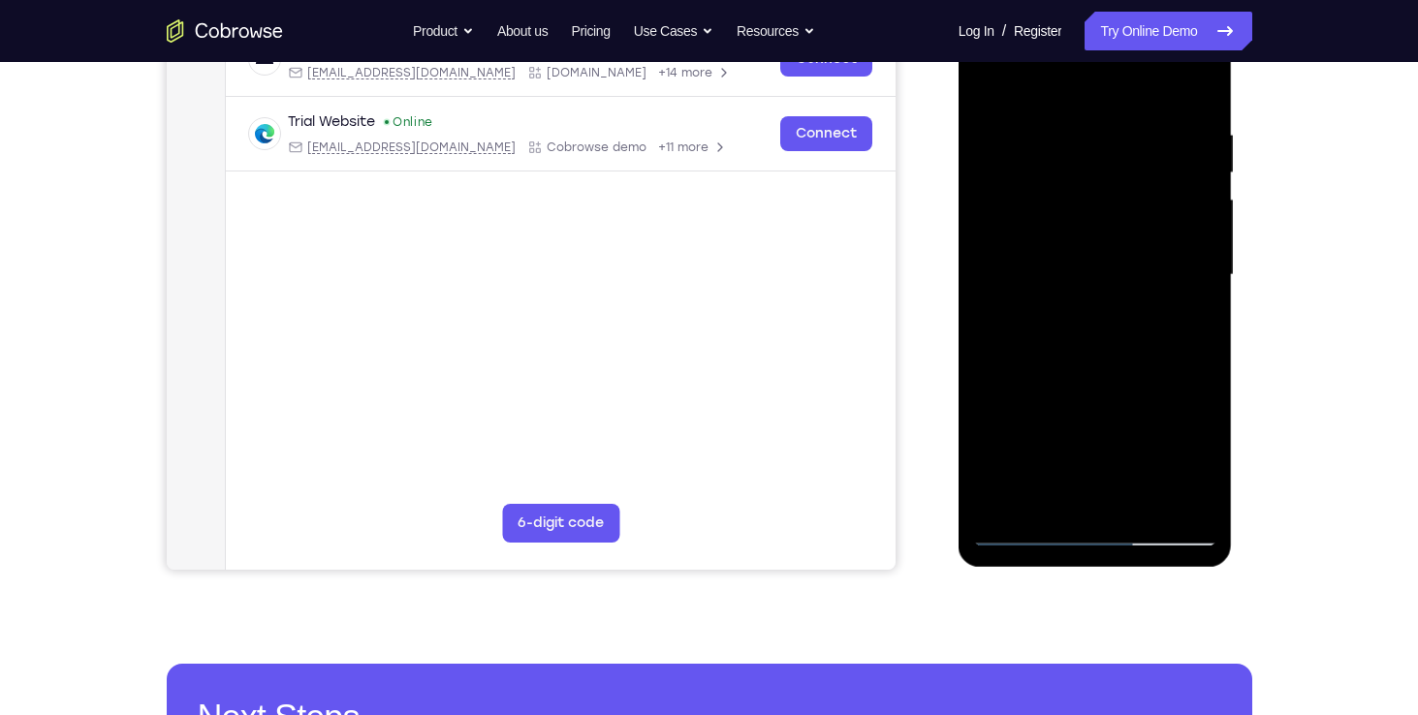
click at [1107, 321] on div at bounding box center [1095, 275] width 244 height 543
click at [1087, 358] on div at bounding box center [1095, 275] width 244 height 543
drag, startPoint x: 1141, startPoint y: 358, endPoint x: 1122, endPoint y: 235, distance: 123.6
click at [1122, 235] on div at bounding box center [1095, 275] width 244 height 543
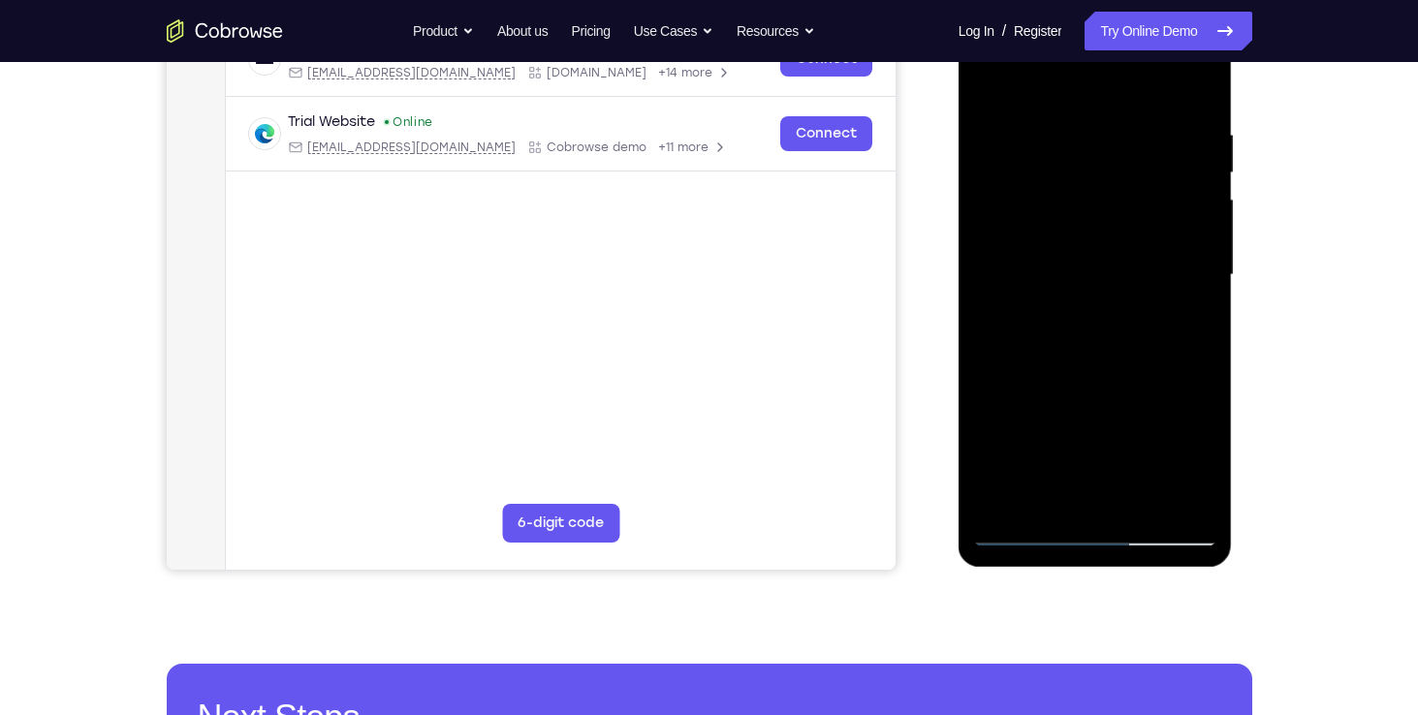
drag, startPoint x: 1128, startPoint y: 368, endPoint x: 1106, endPoint y: 193, distance: 176.7
click at [1106, 193] on div at bounding box center [1095, 275] width 244 height 543
click at [1053, 121] on div at bounding box center [1095, 275] width 244 height 543
click at [1088, 80] on div at bounding box center [1095, 275] width 244 height 543
click at [1074, 109] on div at bounding box center [1095, 275] width 244 height 543
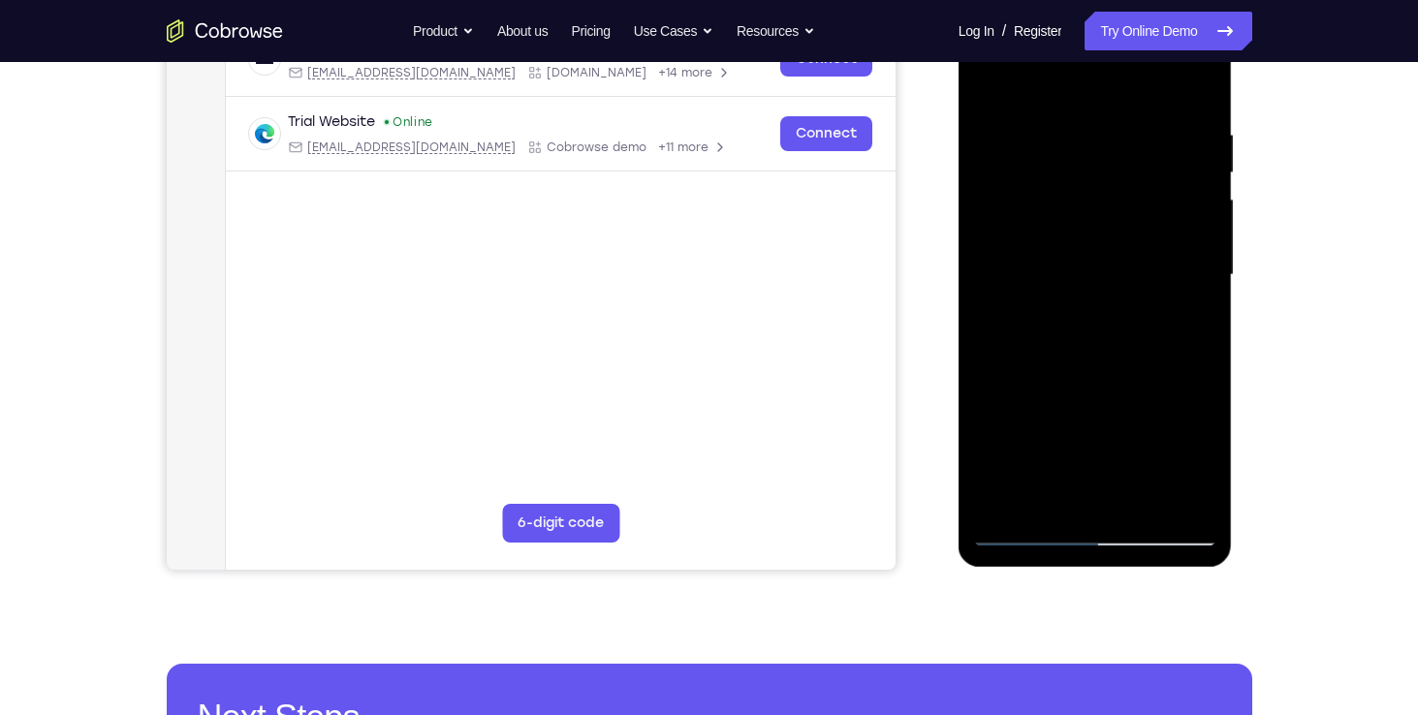
click at [1074, 109] on div at bounding box center [1095, 275] width 244 height 543
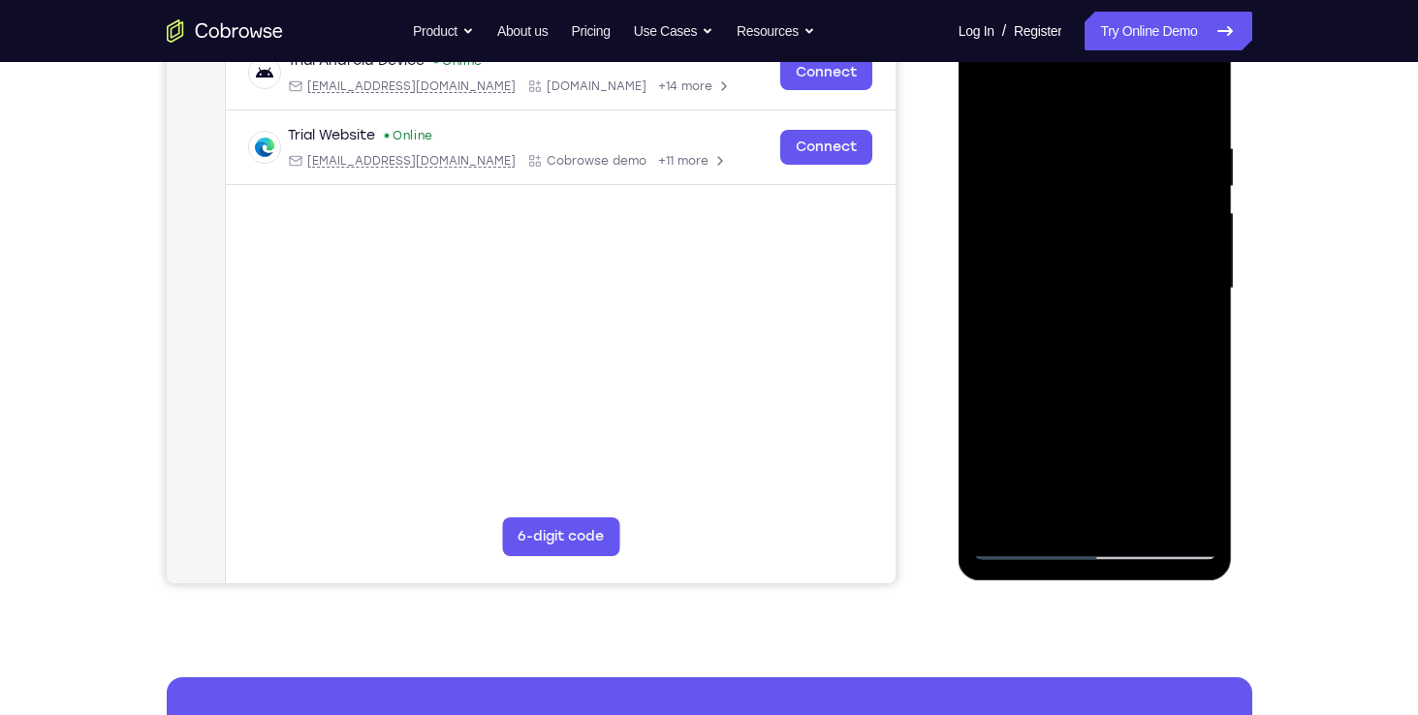
scroll to position [318, 0]
click at [1073, 110] on div at bounding box center [1095, 288] width 244 height 543
click at [1024, 94] on div at bounding box center [1095, 288] width 244 height 543
click at [1071, 121] on div at bounding box center [1095, 288] width 244 height 543
click at [1102, 421] on div at bounding box center [1095, 288] width 244 height 543
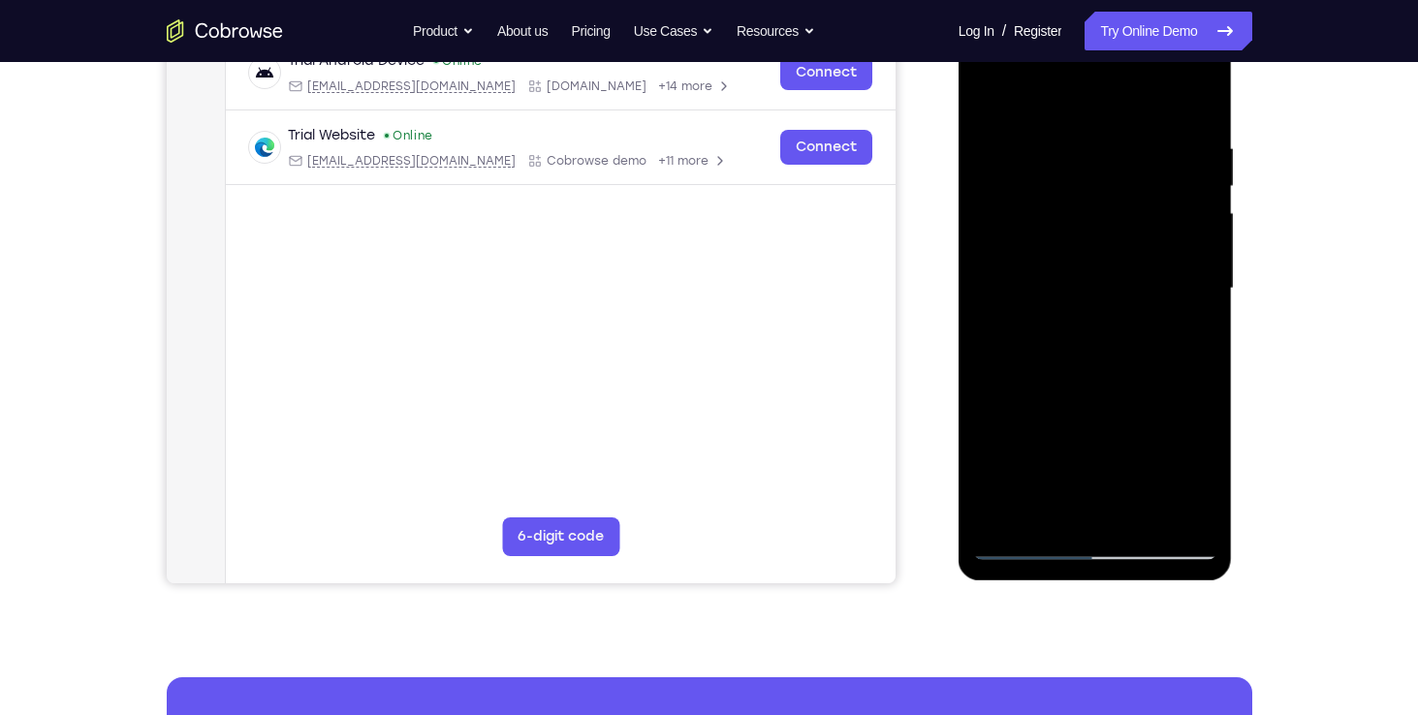
click at [1101, 316] on div at bounding box center [1095, 288] width 244 height 543
click at [1093, 415] on div at bounding box center [1095, 288] width 244 height 543
click at [1058, 296] on div at bounding box center [1095, 288] width 244 height 543
drag, startPoint x: 1082, startPoint y: 276, endPoint x: 1076, endPoint y: 207, distance: 69.0
click at [1076, 207] on div at bounding box center [1095, 288] width 244 height 543
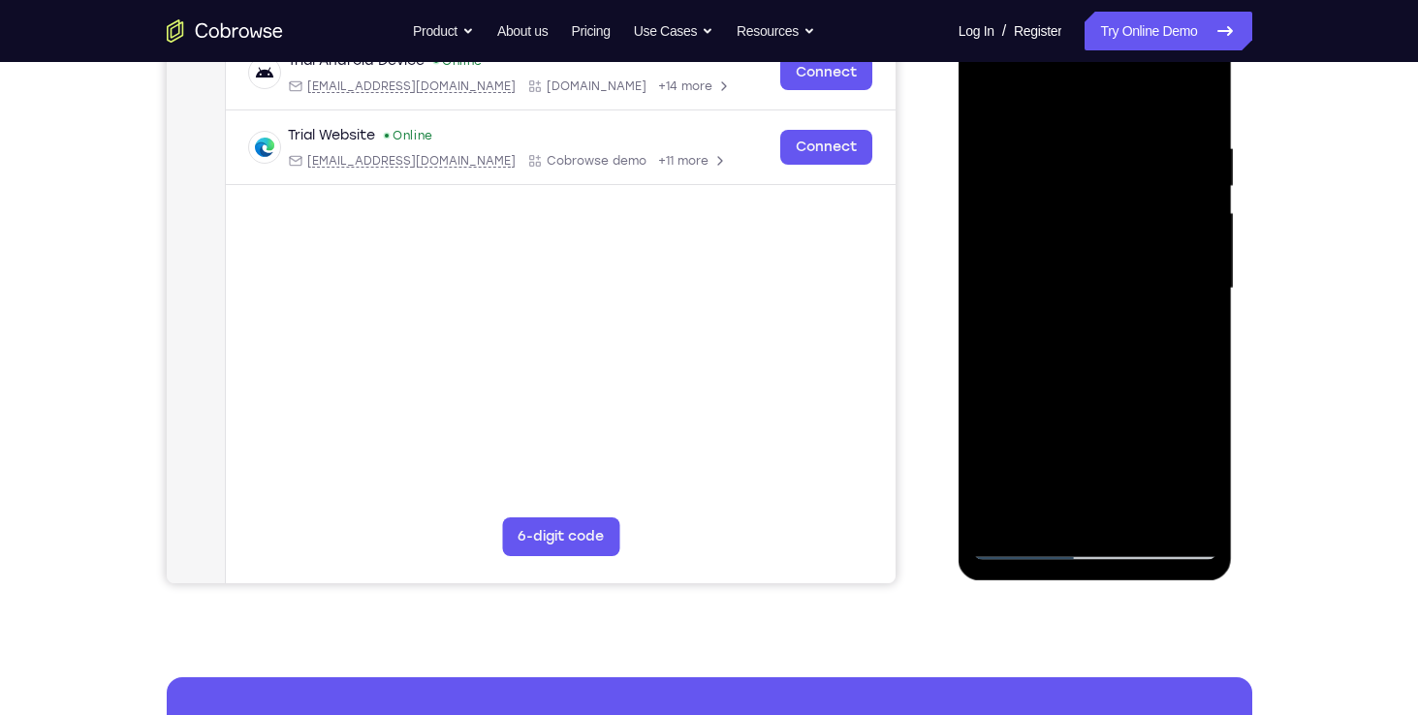
click at [1054, 260] on div at bounding box center [1095, 288] width 244 height 543
click at [1126, 267] on div at bounding box center [1095, 288] width 244 height 543
click at [1111, 297] on div at bounding box center [1095, 288] width 244 height 543
drag, startPoint x: 1094, startPoint y: 172, endPoint x: 1083, endPoint y: 11, distance: 162.2
click at [1083, 11] on div at bounding box center [1095, 291] width 274 height 577
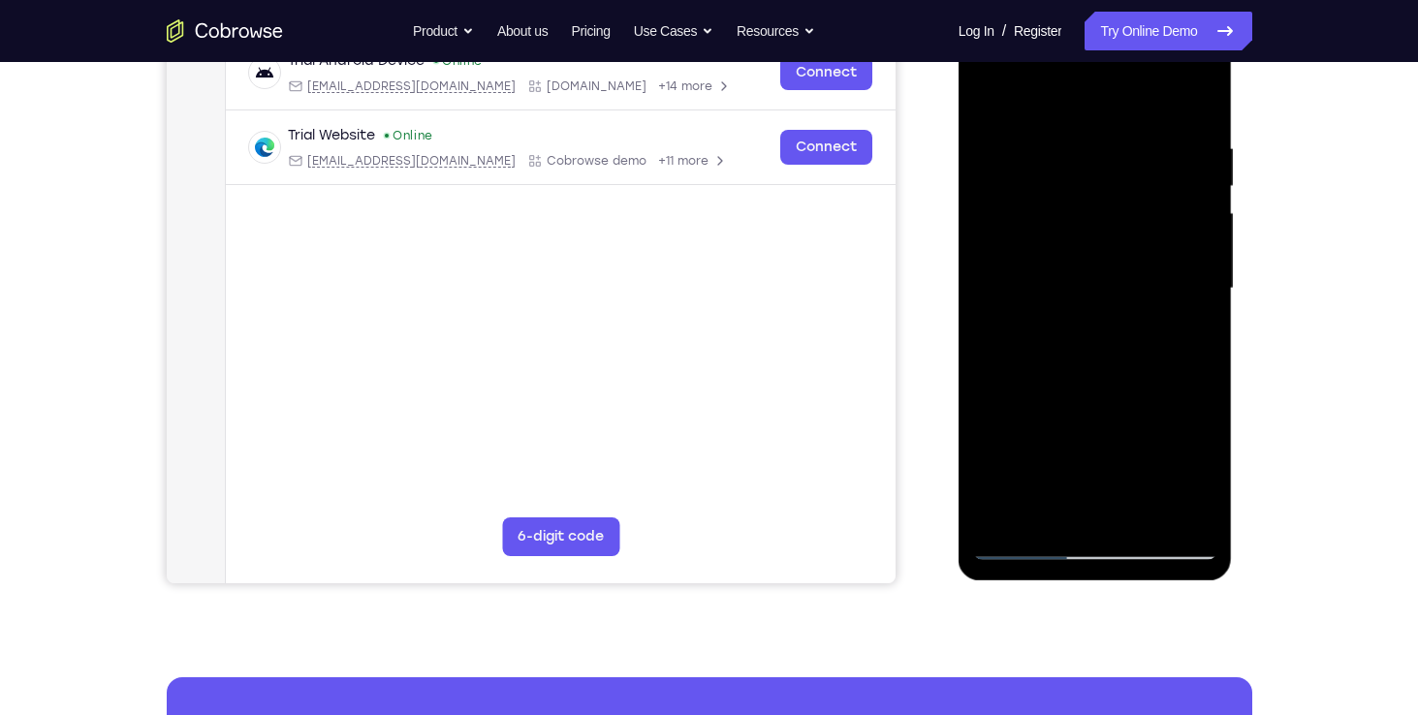
click at [1098, 196] on div at bounding box center [1095, 288] width 244 height 543
click at [1089, 258] on div at bounding box center [1095, 288] width 244 height 543
click at [1074, 297] on div at bounding box center [1095, 288] width 244 height 543
click at [1126, 507] on div at bounding box center [1095, 288] width 244 height 543
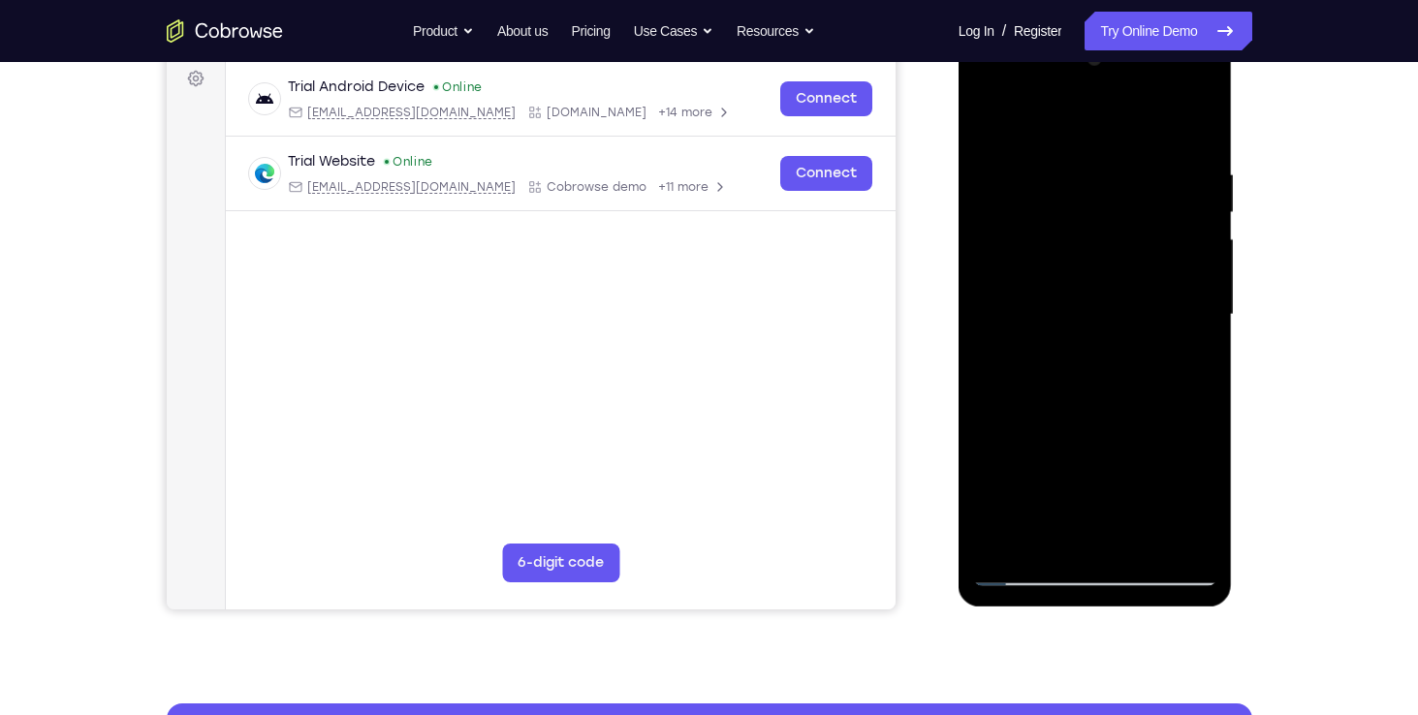
scroll to position [291, 0]
click at [1069, 336] on div at bounding box center [1095, 316] width 244 height 543
click at [1079, 314] on div at bounding box center [1095, 316] width 244 height 543
click at [1078, 320] on div at bounding box center [1095, 316] width 244 height 543
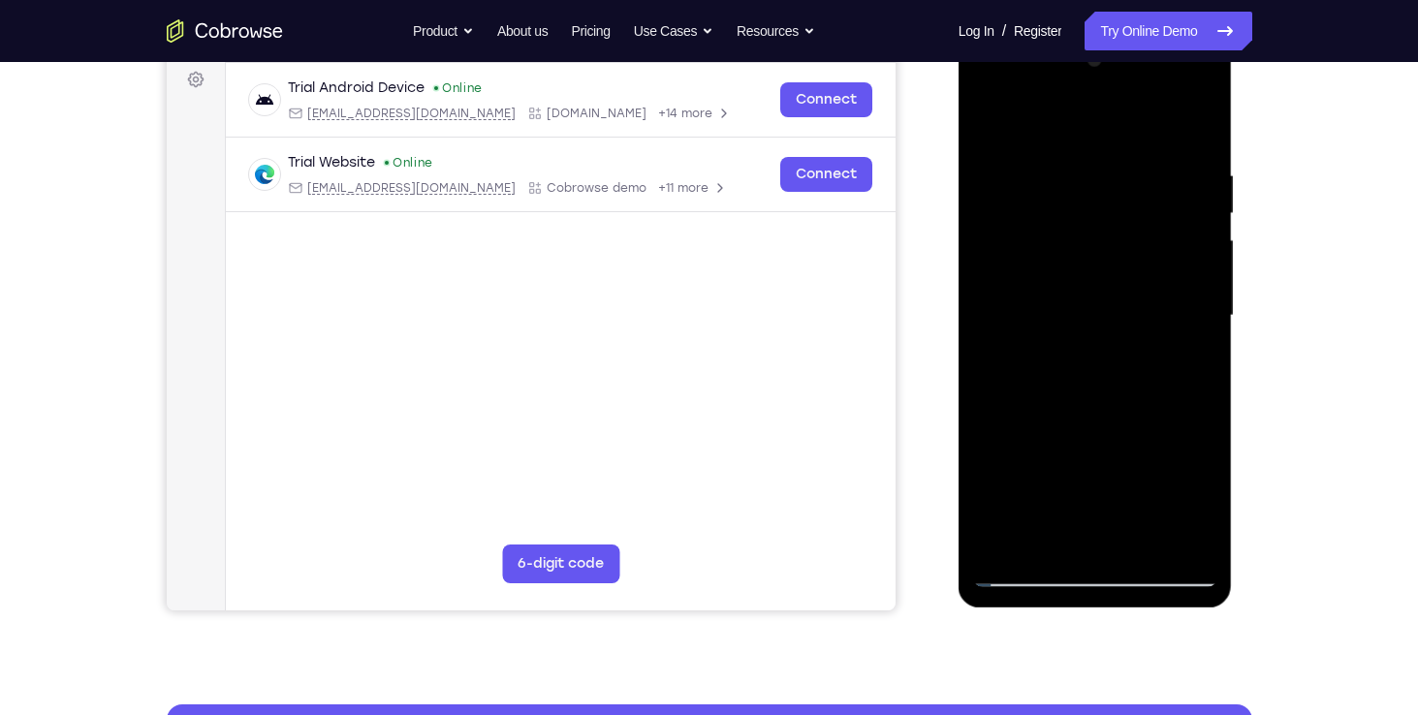
click at [1078, 320] on div at bounding box center [1095, 316] width 244 height 543
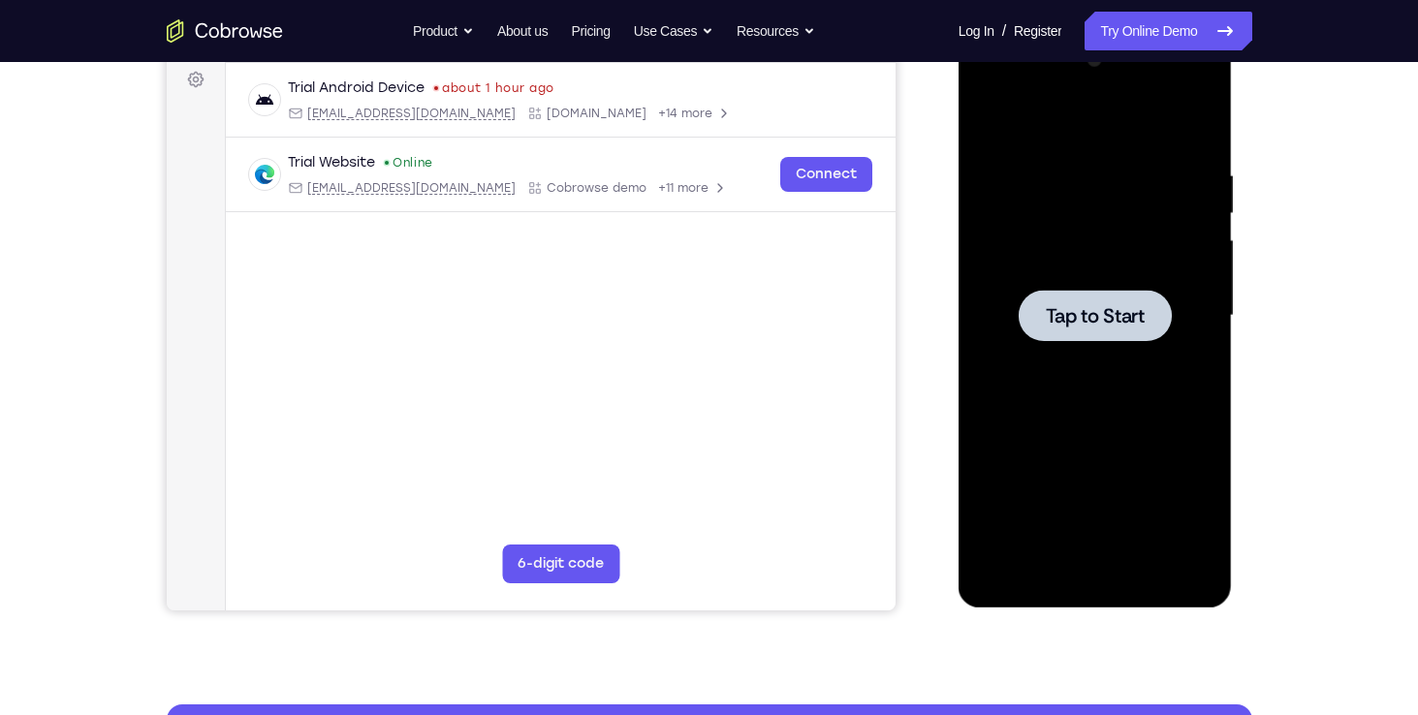
click at [1095, 346] on div at bounding box center [1095, 316] width 244 height 543
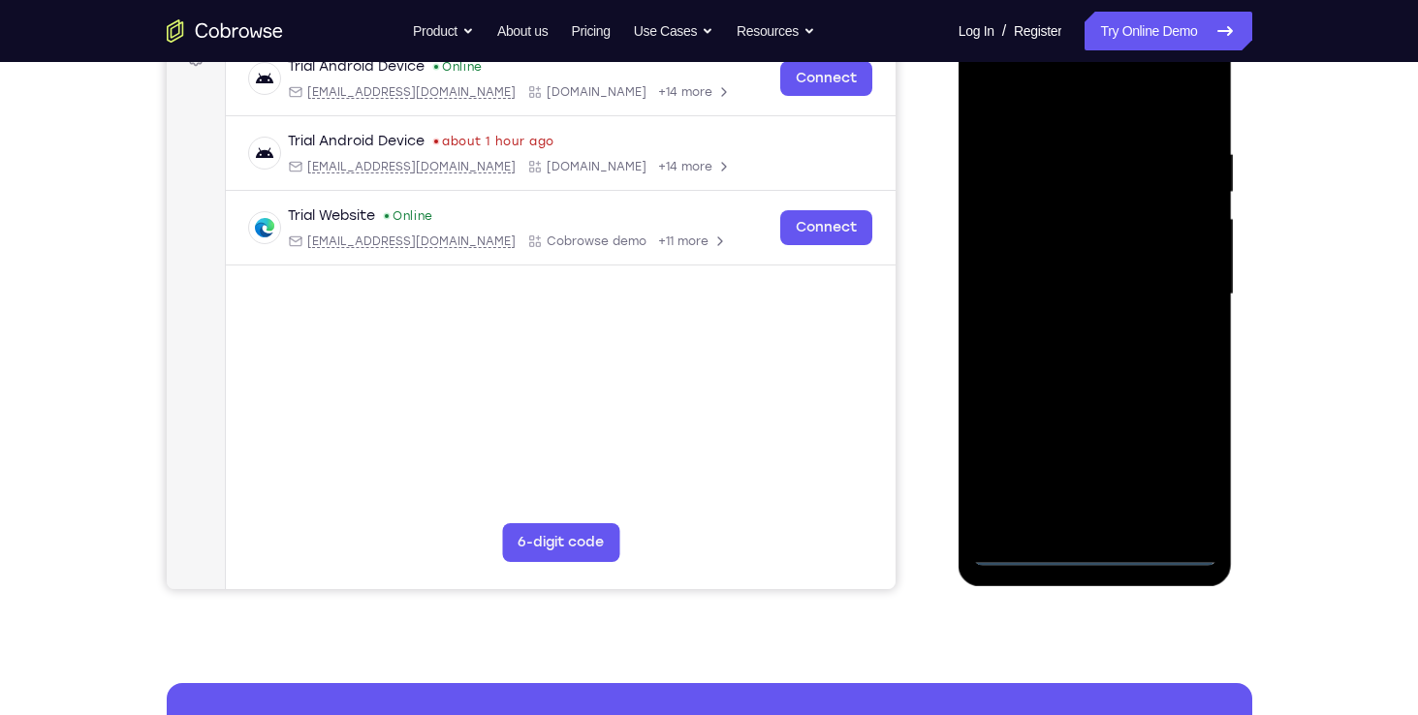
scroll to position [311, 0]
click at [1095, 557] on div at bounding box center [1095, 295] width 244 height 543
click at [1179, 467] on div at bounding box center [1095, 295] width 244 height 543
click at [1040, 112] on div at bounding box center [1095, 295] width 244 height 543
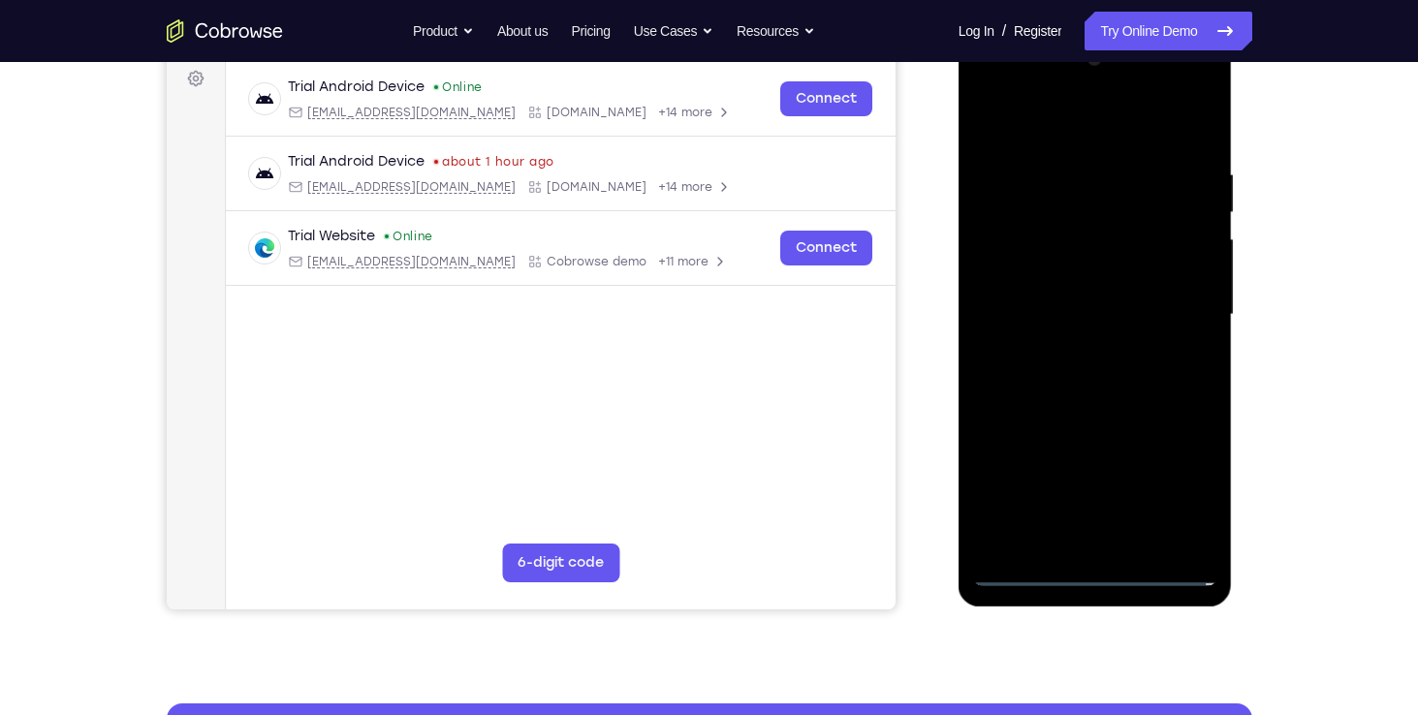
click at [1058, 211] on div at bounding box center [1095, 315] width 244 height 543
click at [1039, 151] on div at bounding box center [1095, 315] width 244 height 543
click at [1005, 236] on div at bounding box center [1095, 315] width 244 height 543
click at [1086, 327] on div at bounding box center [1095, 315] width 244 height 543
click at [1028, 566] on div at bounding box center [1095, 315] width 244 height 543
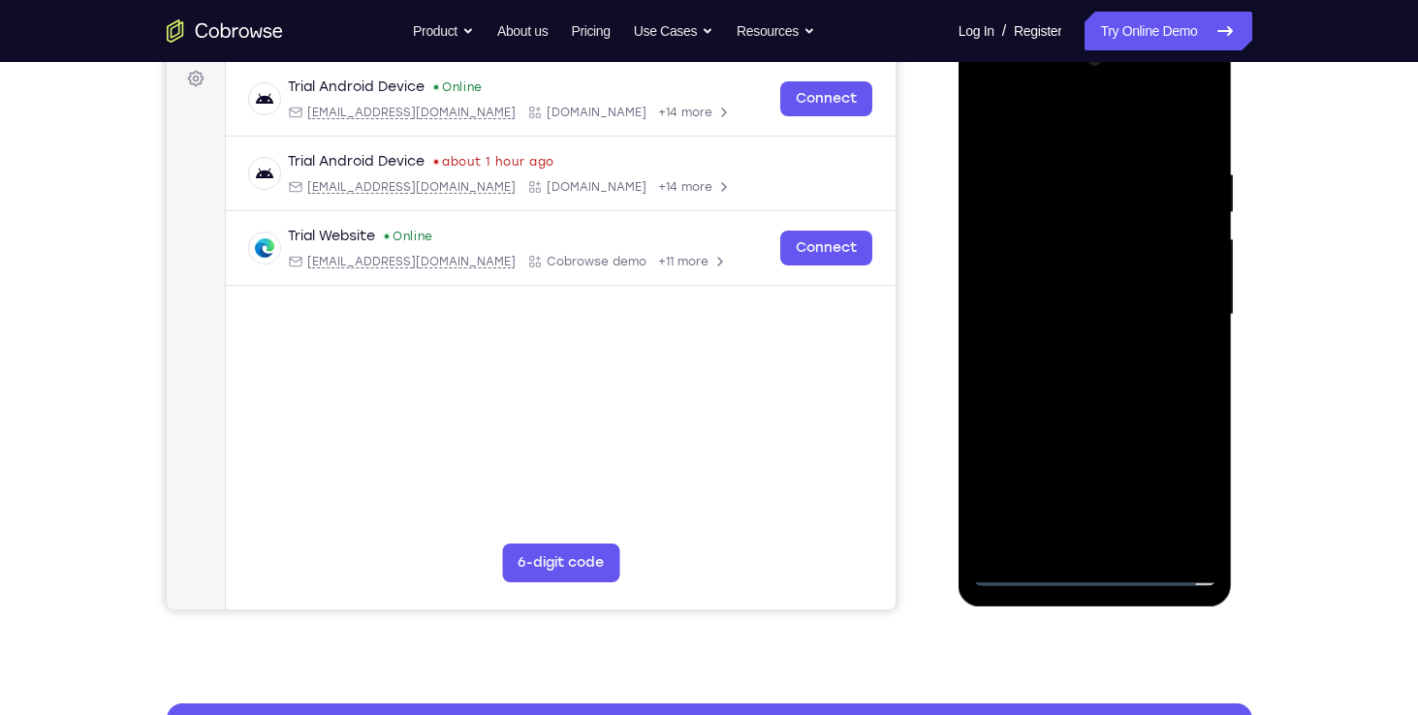
click at [1075, 376] on div at bounding box center [1095, 315] width 244 height 543
click at [1070, 314] on div at bounding box center [1095, 315] width 244 height 543
click at [1136, 400] on div at bounding box center [1095, 315] width 244 height 543
click at [1100, 421] on div at bounding box center [1095, 315] width 244 height 543
drag, startPoint x: 1097, startPoint y: 483, endPoint x: 1084, endPoint y: 150, distance: 332.6
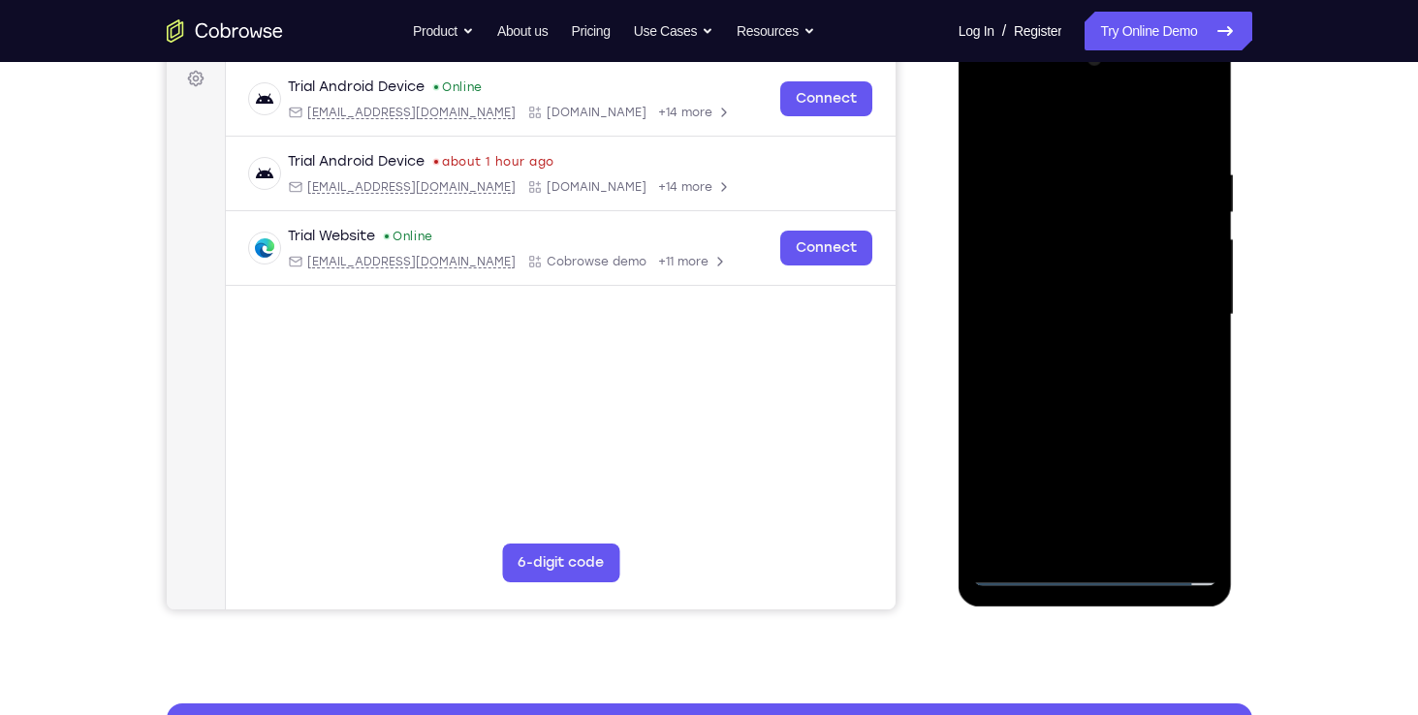
click at [1084, 150] on div at bounding box center [1095, 315] width 244 height 543
click at [1051, 443] on div at bounding box center [1095, 315] width 244 height 543
click at [1036, 304] on div at bounding box center [1095, 315] width 244 height 543
click at [999, 212] on div at bounding box center [1095, 315] width 244 height 543
click at [1093, 272] on div at bounding box center [1095, 315] width 244 height 543
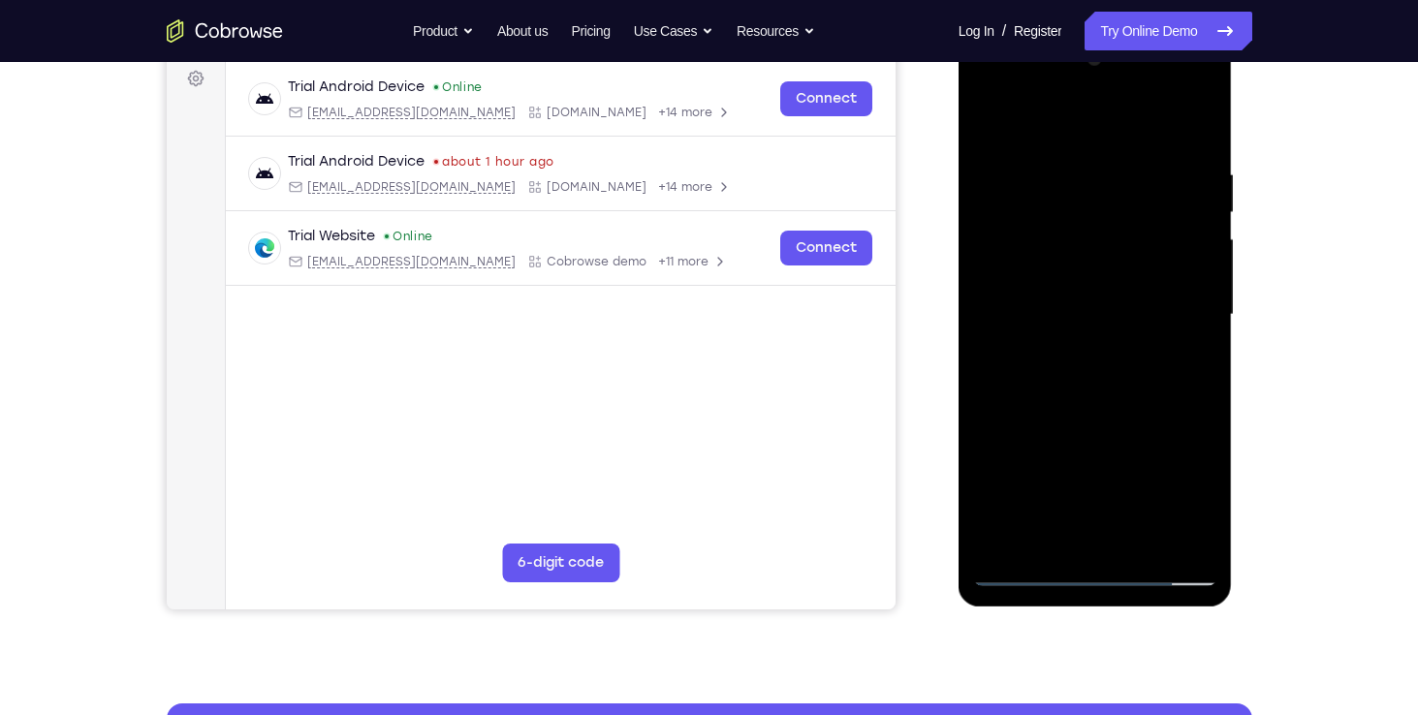
click at [1141, 329] on div at bounding box center [1095, 315] width 244 height 543
click at [1154, 298] on div at bounding box center [1095, 315] width 244 height 543
click at [1132, 319] on div at bounding box center [1095, 315] width 244 height 543
click at [1130, 283] on div at bounding box center [1095, 315] width 244 height 543
click at [1077, 281] on div at bounding box center [1095, 315] width 244 height 543
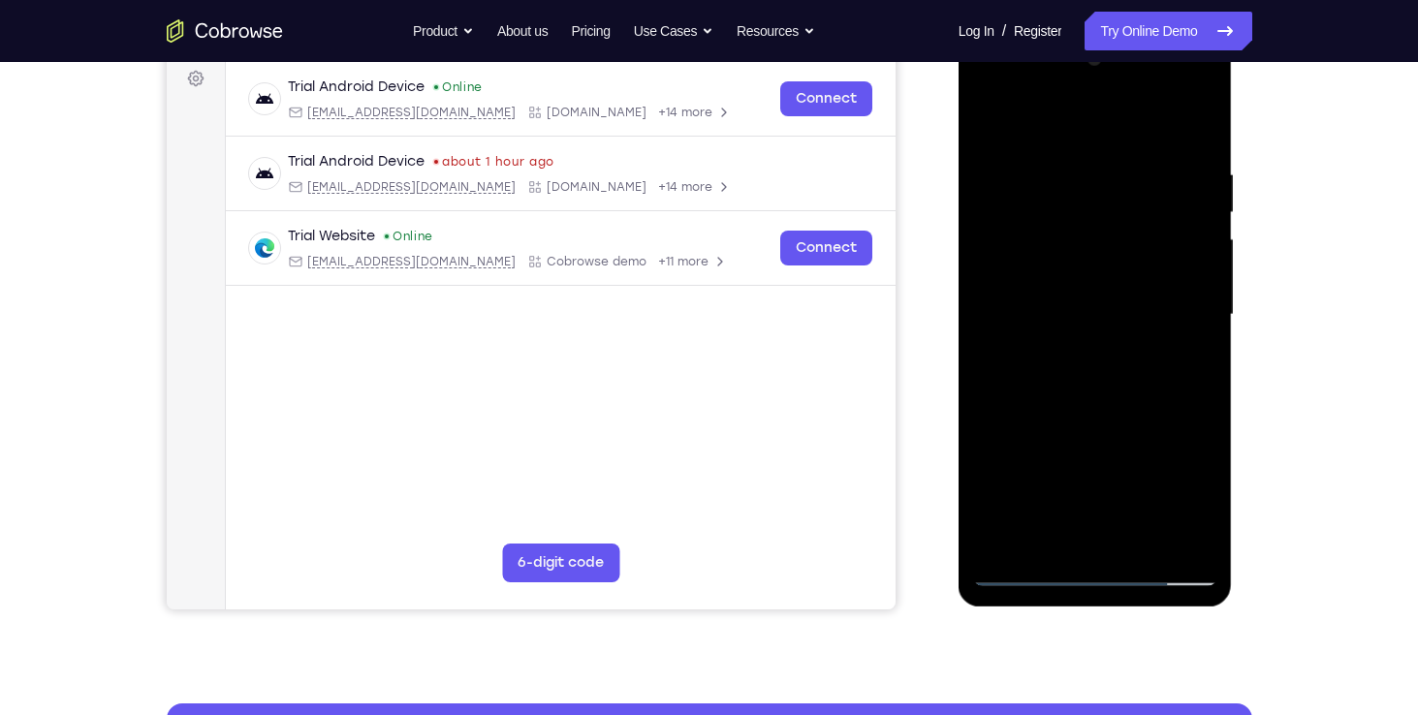
drag, startPoint x: 1171, startPoint y: 192, endPoint x: 1164, endPoint y: 92, distance: 100.1
click at [1164, 92] on div at bounding box center [1095, 315] width 244 height 543
drag, startPoint x: 1171, startPoint y: 149, endPoint x: 1171, endPoint y: 71, distance: 78.5
click at [1171, 71] on div at bounding box center [1095, 315] width 244 height 543
click at [1181, 366] on div at bounding box center [1095, 315] width 244 height 543
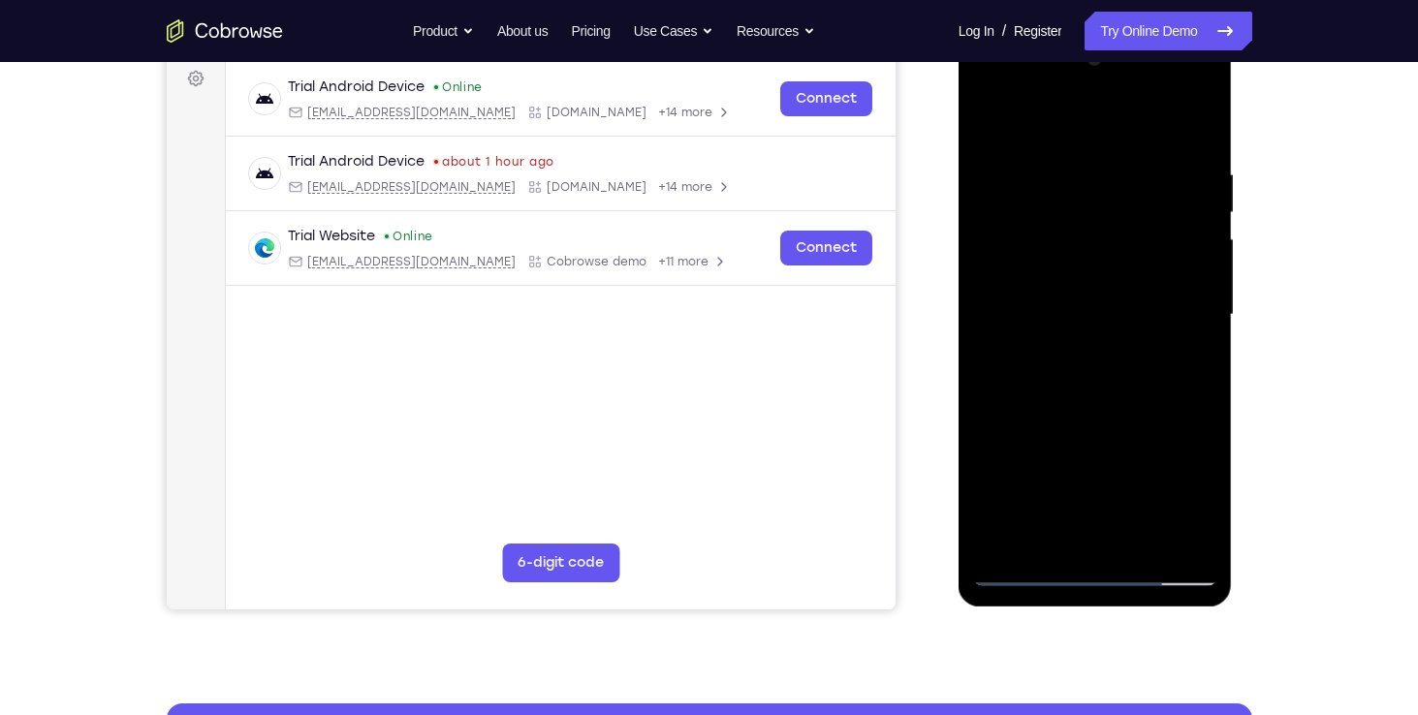
click at [1120, 241] on div at bounding box center [1095, 315] width 244 height 543
click at [1114, 215] on div at bounding box center [1095, 315] width 244 height 543
click at [1169, 364] on div at bounding box center [1095, 315] width 244 height 543
click at [1108, 302] on div at bounding box center [1095, 315] width 244 height 543
click at [1047, 257] on div at bounding box center [1095, 315] width 244 height 543
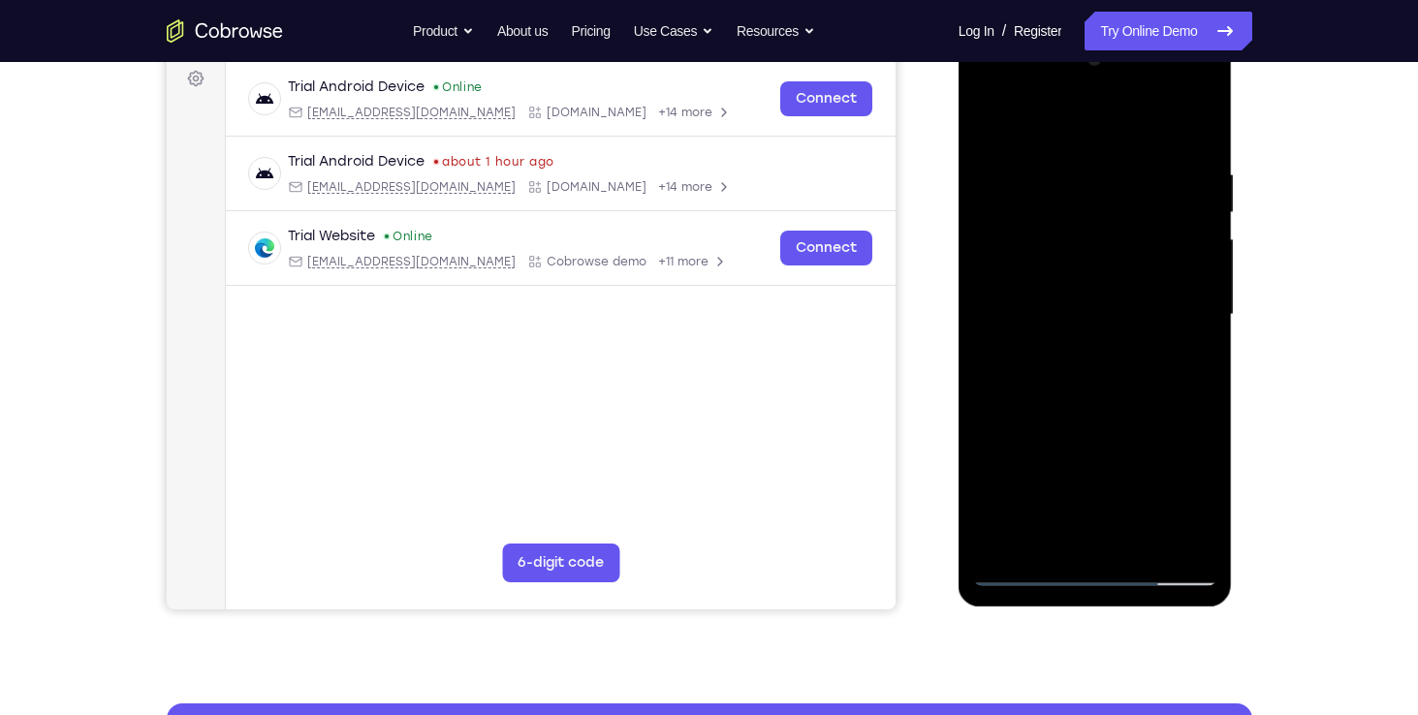
click at [1167, 271] on div at bounding box center [1095, 315] width 244 height 543
click at [1114, 273] on div at bounding box center [1095, 315] width 244 height 543
click at [1164, 370] on div at bounding box center [1095, 315] width 244 height 543
click at [1188, 282] on div at bounding box center [1095, 315] width 244 height 543
click at [1130, 276] on div at bounding box center [1095, 315] width 244 height 543
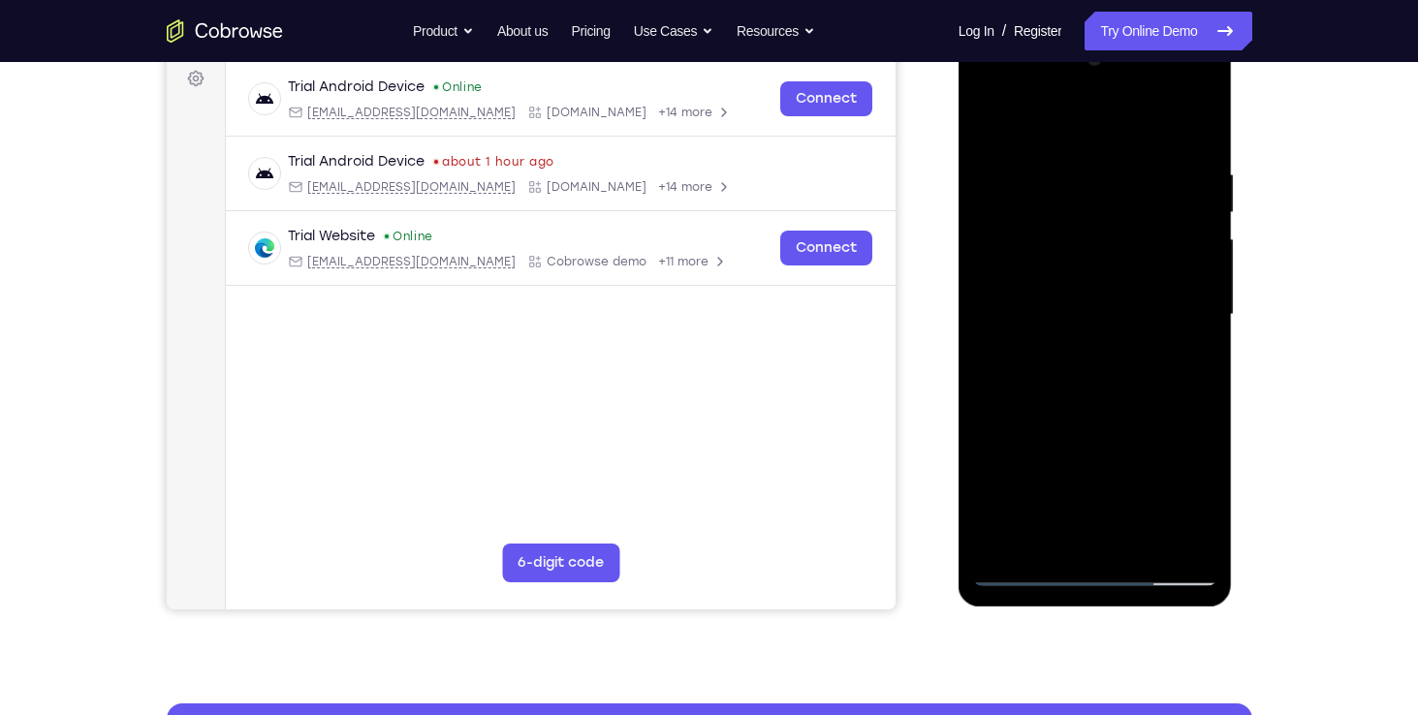
click at [1149, 325] on div at bounding box center [1095, 315] width 244 height 543
click at [1156, 325] on div at bounding box center [1095, 315] width 244 height 543
click at [1175, 372] on div at bounding box center [1095, 315] width 244 height 543
click at [1079, 269] on div at bounding box center [1095, 315] width 244 height 543
click at [1075, 307] on div at bounding box center [1095, 315] width 244 height 543
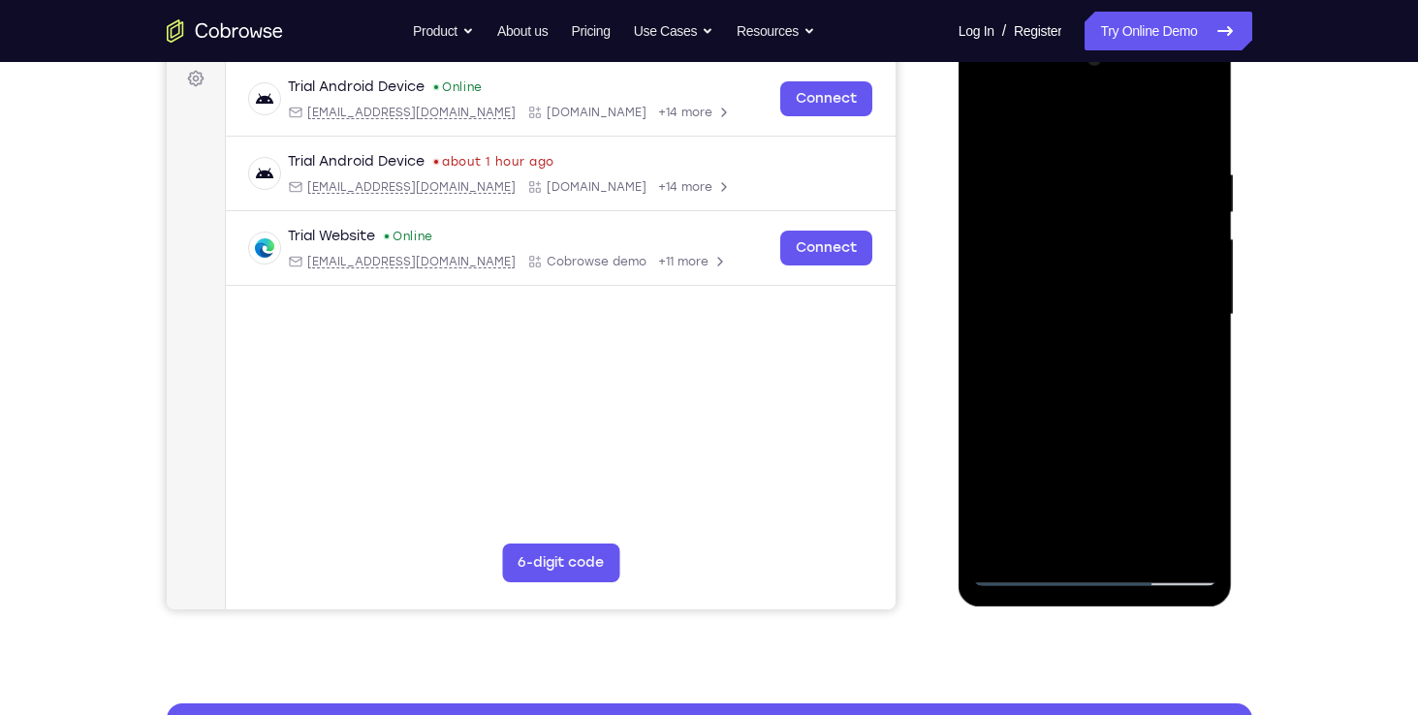
click at [1057, 200] on div at bounding box center [1095, 315] width 244 height 543
click at [1028, 215] on div at bounding box center [1095, 315] width 244 height 543
click at [1028, 271] on div at bounding box center [1095, 315] width 244 height 543
click at [1025, 299] on div at bounding box center [1095, 315] width 244 height 543
click at [1171, 362] on div at bounding box center [1095, 315] width 244 height 543
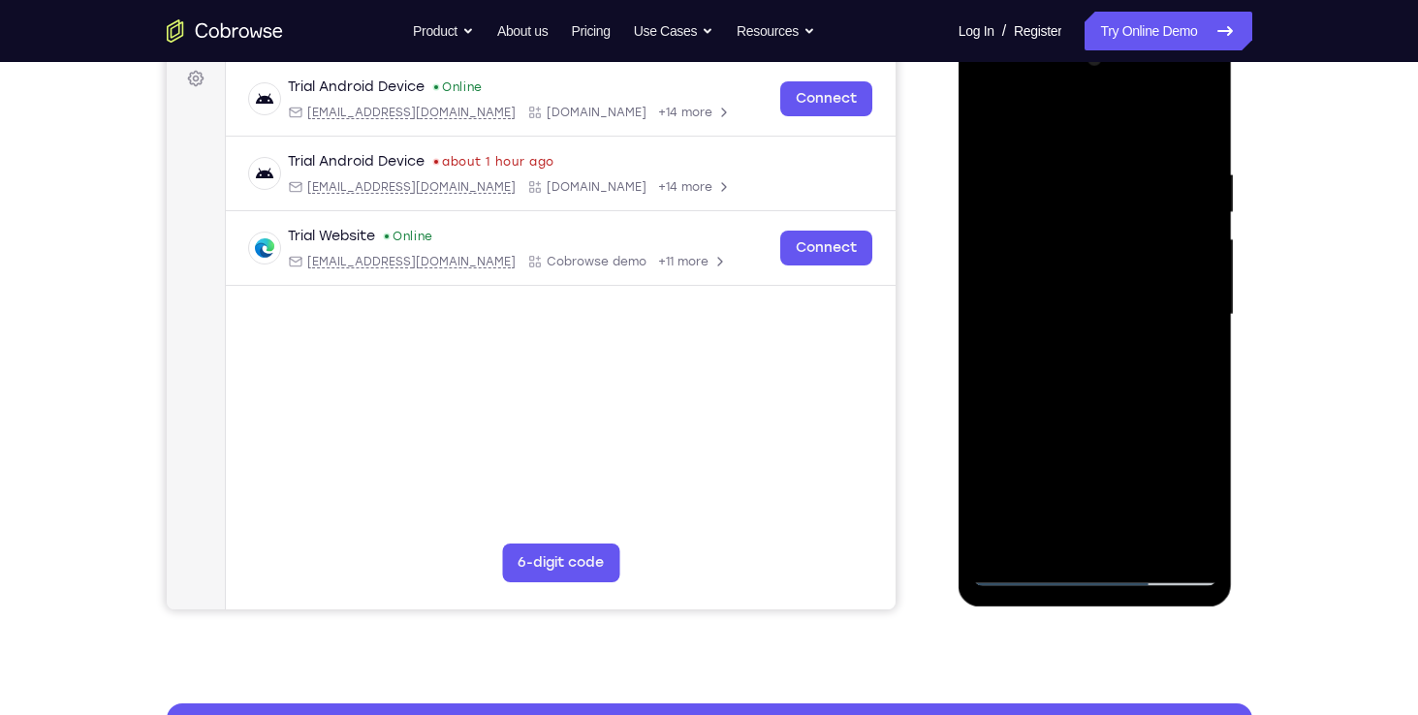
click at [1107, 332] on div at bounding box center [1095, 315] width 244 height 543
click at [1130, 401] on div at bounding box center [1095, 315] width 244 height 543
click at [1193, 436] on div at bounding box center [1095, 315] width 244 height 543
click at [1174, 251] on div at bounding box center [1095, 315] width 244 height 543
click at [1071, 212] on div at bounding box center [1095, 315] width 244 height 543
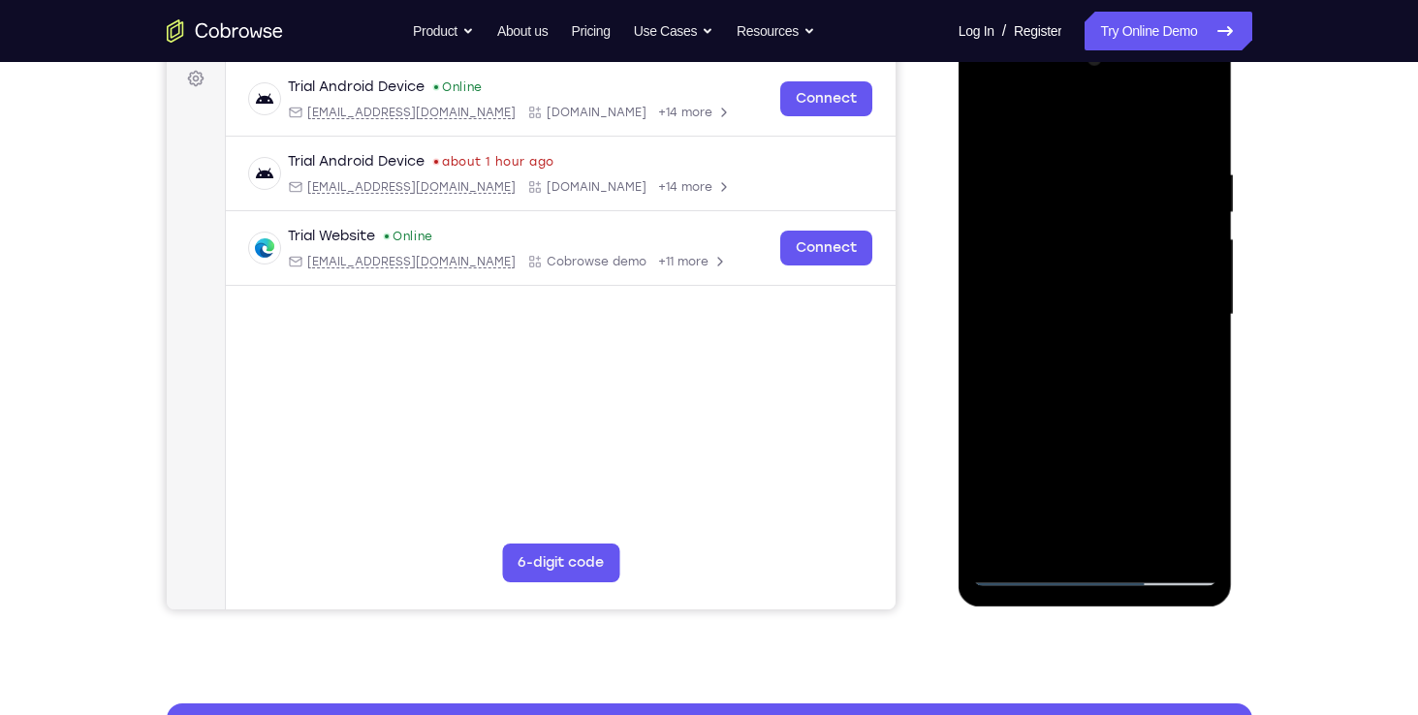
click at [1079, 276] on div at bounding box center [1095, 315] width 244 height 543
click at [1183, 440] on div at bounding box center [1095, 315] width 244 height 543
click at [1137, 318] on div at bounding box center [1095, 315] width 244 height 543
click at [1189, 323] on div at bounding box center [1095, 315] width 244 height 543
click at [1179, 390] on div at bounding box center [1095, 315] width 244 height 543
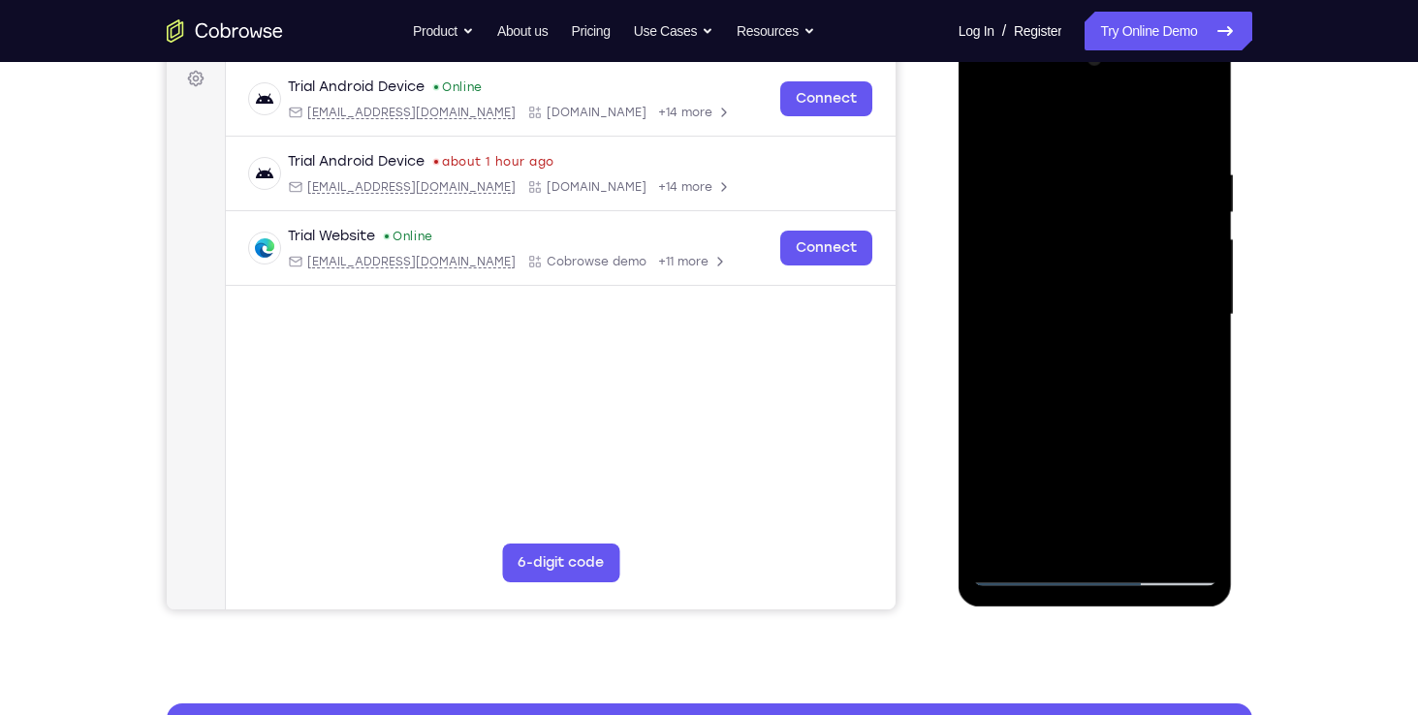
click at [1153, 390] on div at bounding box center [1095, 315] width 244 height 543
click at [1049, 305] on div at bounding box center [1095, 315] width 244 height 543
click at [1020, 309] on div at bounding box center [1095, 315] width 244 height 543
click at [1019, 371] on div at bounding box center [1095, 315] width 244 height 543
click at [1079, 283] on div at bounding box center [1095, 315] width 244 height 543
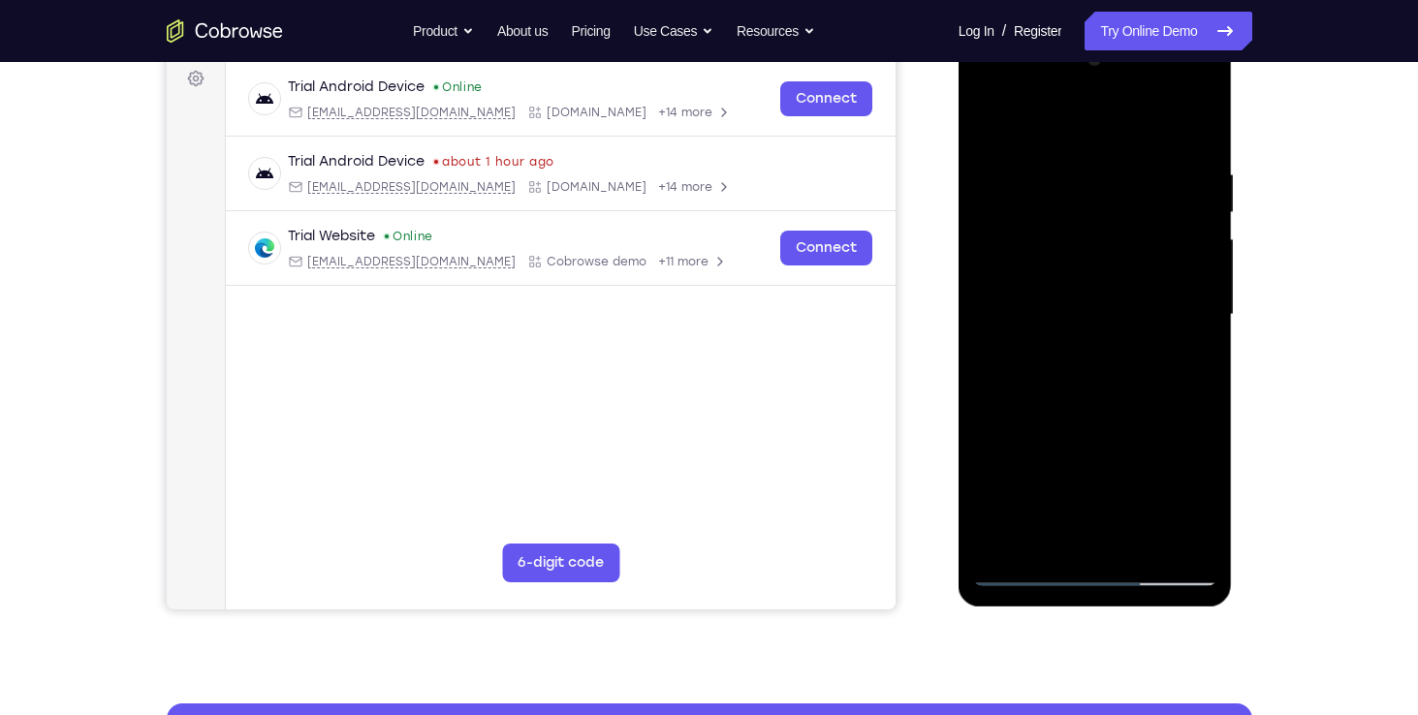
click at [1125, 279] on div at bounding box center [1095, 315] width 244 height 543
drag, startPoint x: 1172, startPoint y: 399, endPoint x: 1176, endPoint y: 416, distance: 16.9
click at [1176, 416] on div at bounding box center [1095, 315] width 244 height 543
click at [1176, 429] on div at bounding box center [1095, 315] width 244 height 543
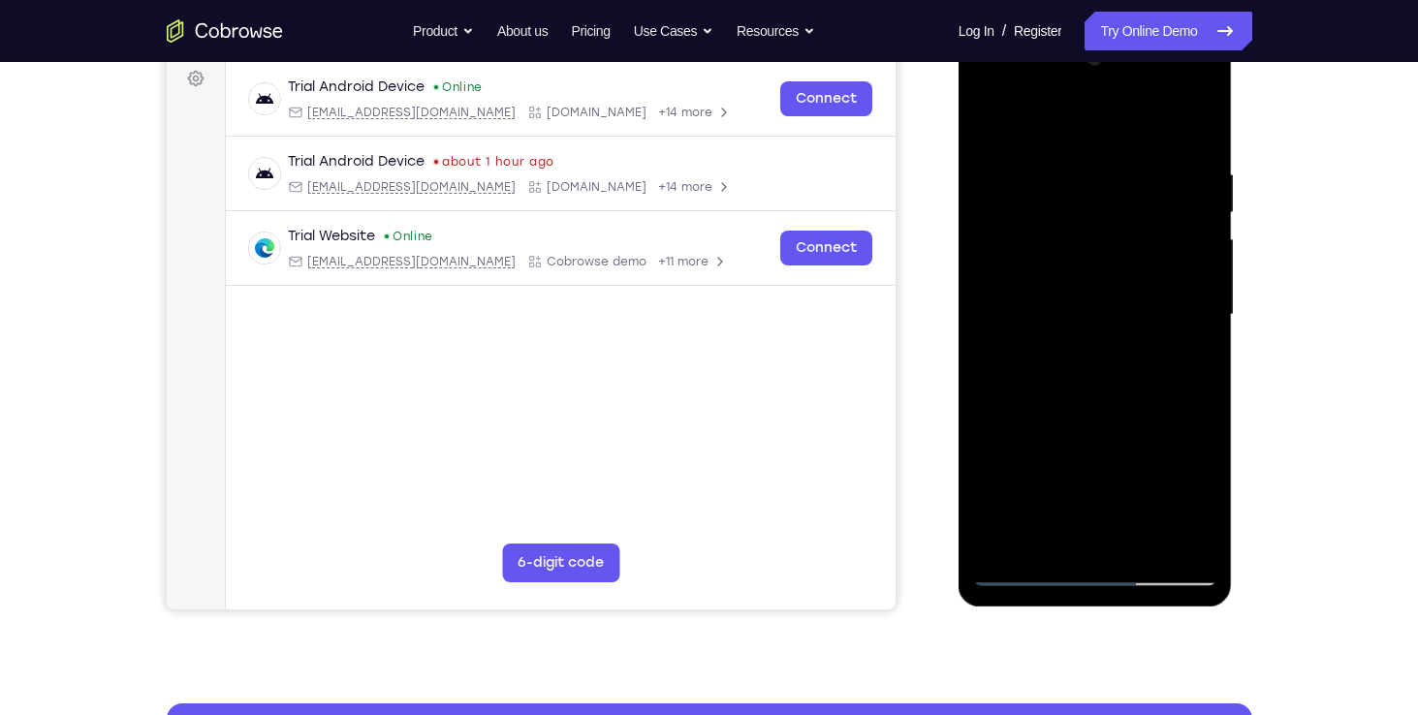
click at [1103, 325] on div at bounding box center [1095, 315] width 244 height 543
click at [1103, 276] on div at bounding box center [1095, 315] width 244 height 543
click at [1058, 271] on div at bounding box center [1095, 315] width 244 height 543
click at [1064, 303] on div at bounding box center [1095, 315] width 244 height 543
click at [1166, 422] on div at bounding box center [1095, 315] width 244 height 543
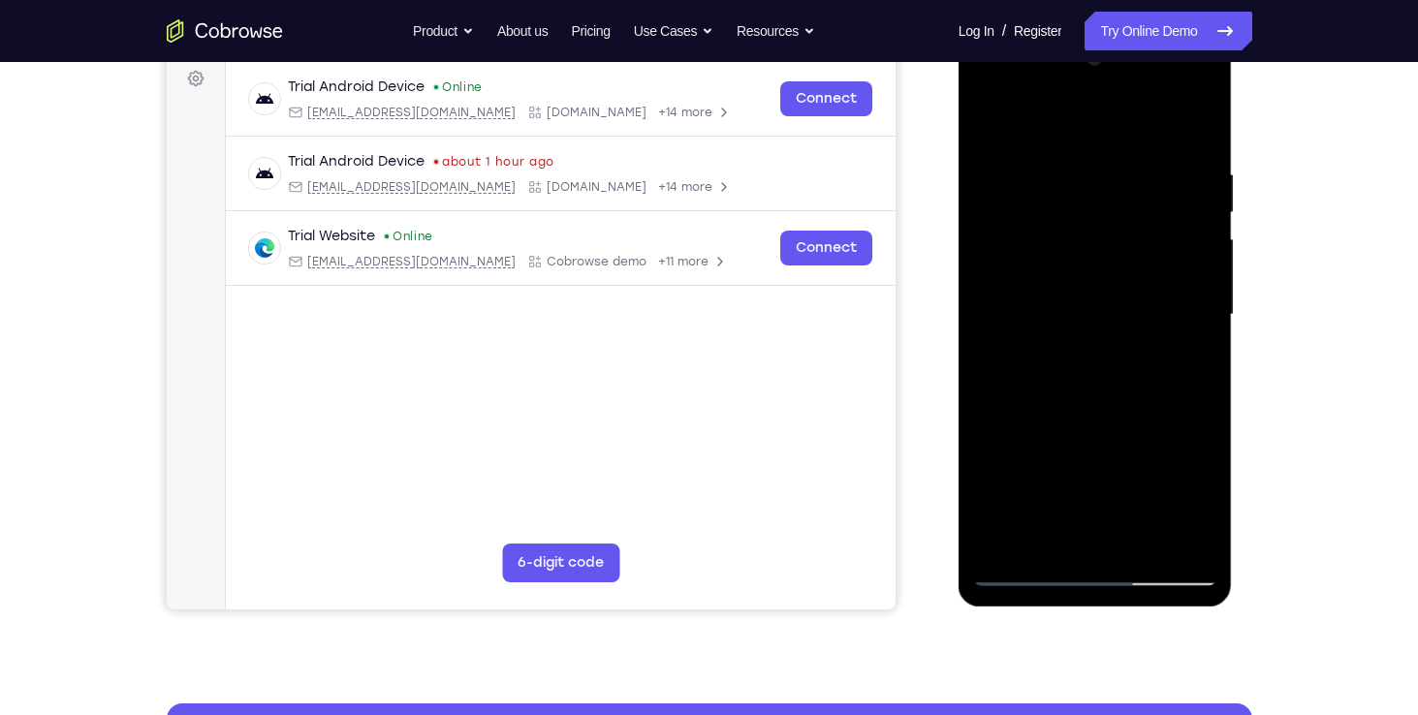
click at [1054, 309] on div at bounding box center [1095, 315] width 244 height 543
click at [1063, 370] on div at bounding box center [1095, 315] width 244 height 543
click at [1016, 259] on div at bounding box center [1095, 315] width 244 height 543
click at [1179, 430] on div at bounding box center [1095, 315] width 244 height 543
click at [1102, 278] on div at bounding box center [1095, 315] width 244 height 543
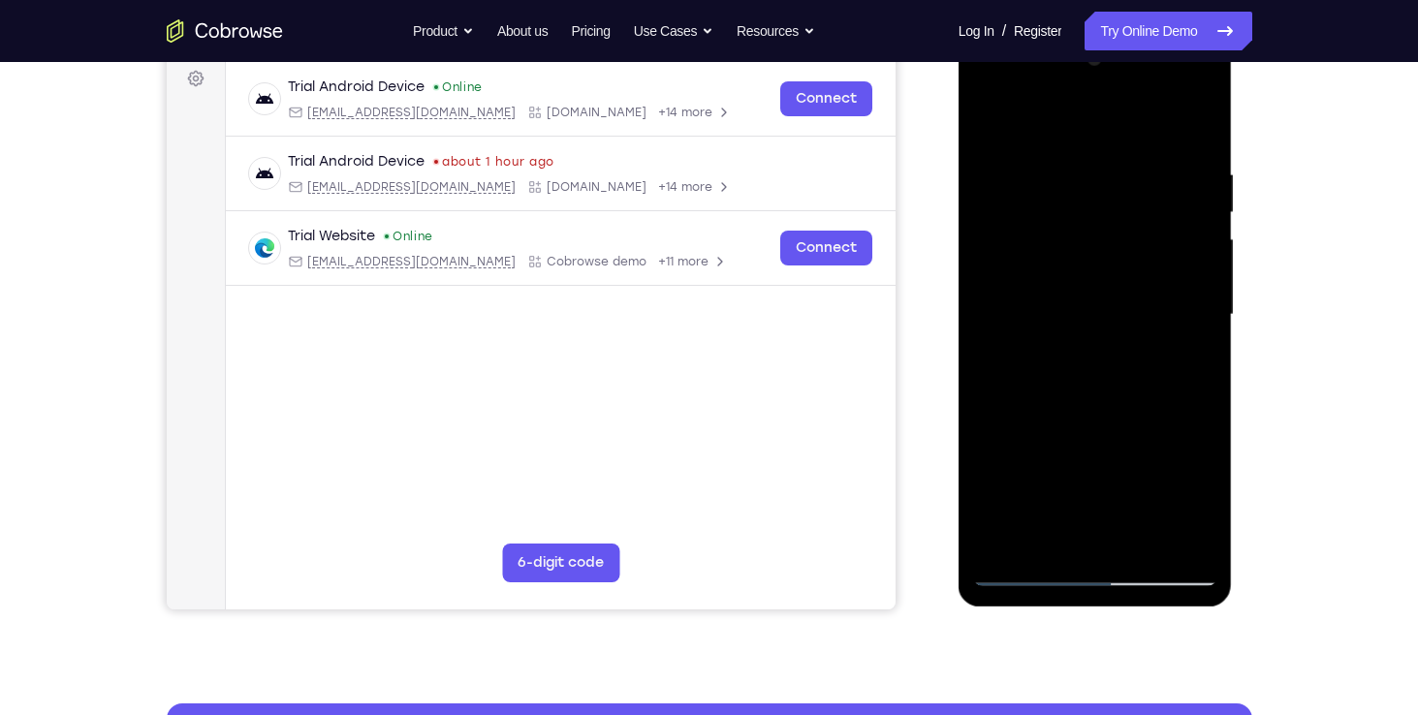
click at [1086, 311] on div at bounding box center [1095, 315] width 244 height 543
drag, startPoint x: 1113, startPoint y: 409, endPoint x: 1116, endPoint y: 77, distance: 332.3
click at [1116, 77] on div at bounding box center [1095, 315] width 244 height 543
drag, startPoint x: 1094, startPoint y: 397, endPoint x: 1080, endPoint y: 200, distance: 198.1
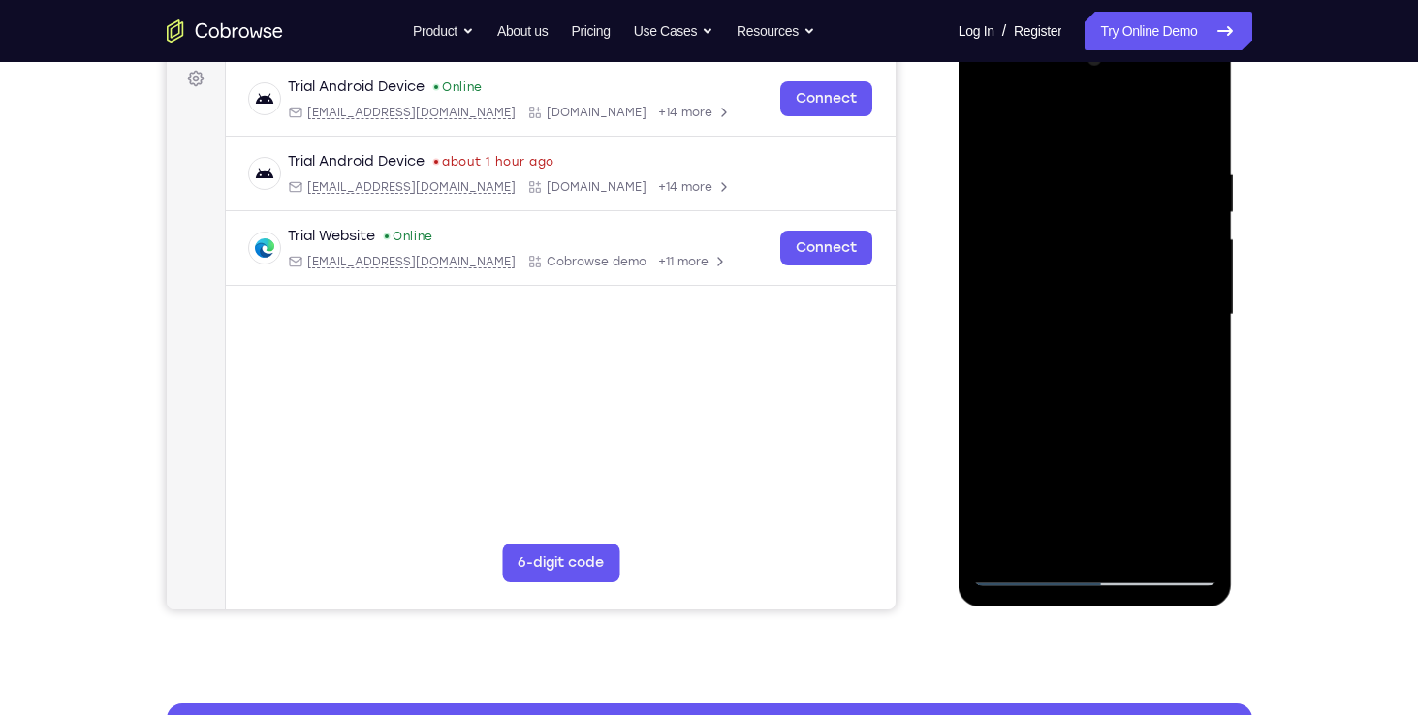
click at [1080, 200] on div at bounding box center [1095, 315] width 244 height 543
click at [1068, 411] on div at bounding box center [1095, 315] width 244 height 543
click at [1107, 401] on div at bounding box center [1095, 315] width 244 height 543
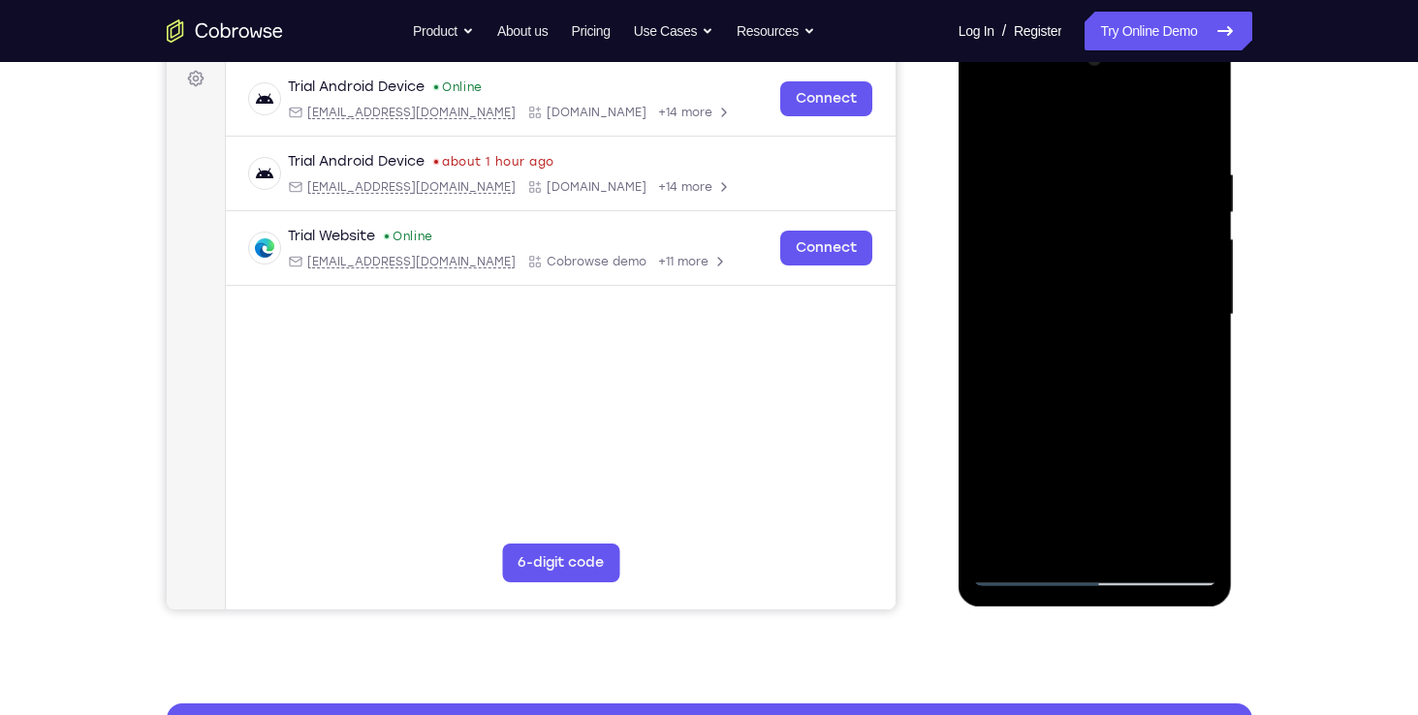
click at [1107, 401] on div at bounding box center [1095, 315] width 244 height 543
click at [1093, 432] on div at bounding box center [1095, 315] width 244 height 543
drag, startPoint x: 1157, startPoint y: 446, endPoint x: 1157, endPoint y: 209, distance: 236.4
click at [1157, 209] on div at bounding box center [1095, 315] width 244 height 543
click at [1051, 121] on div at bounding box center [1095, 315] width 244 height 543
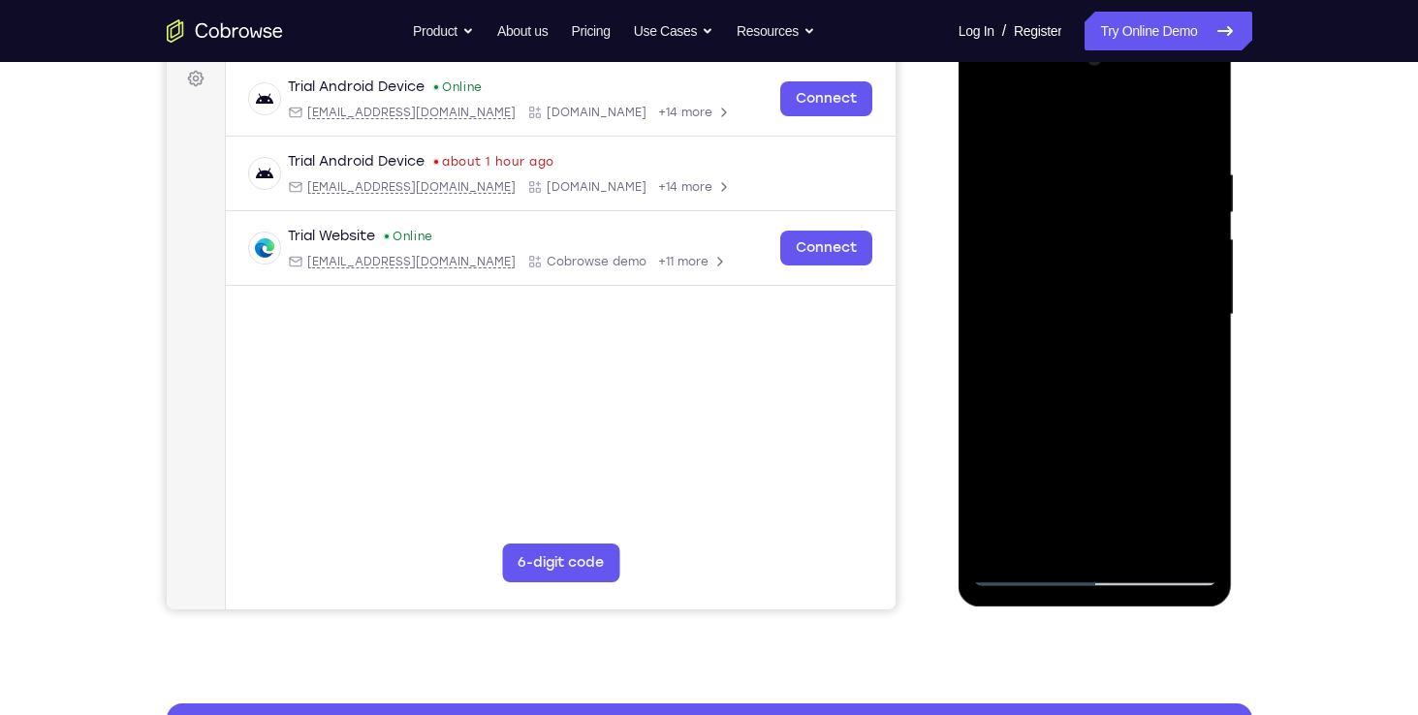
click at [1091, 122] on div at bounding box center [1095, 315] width 244 height 543
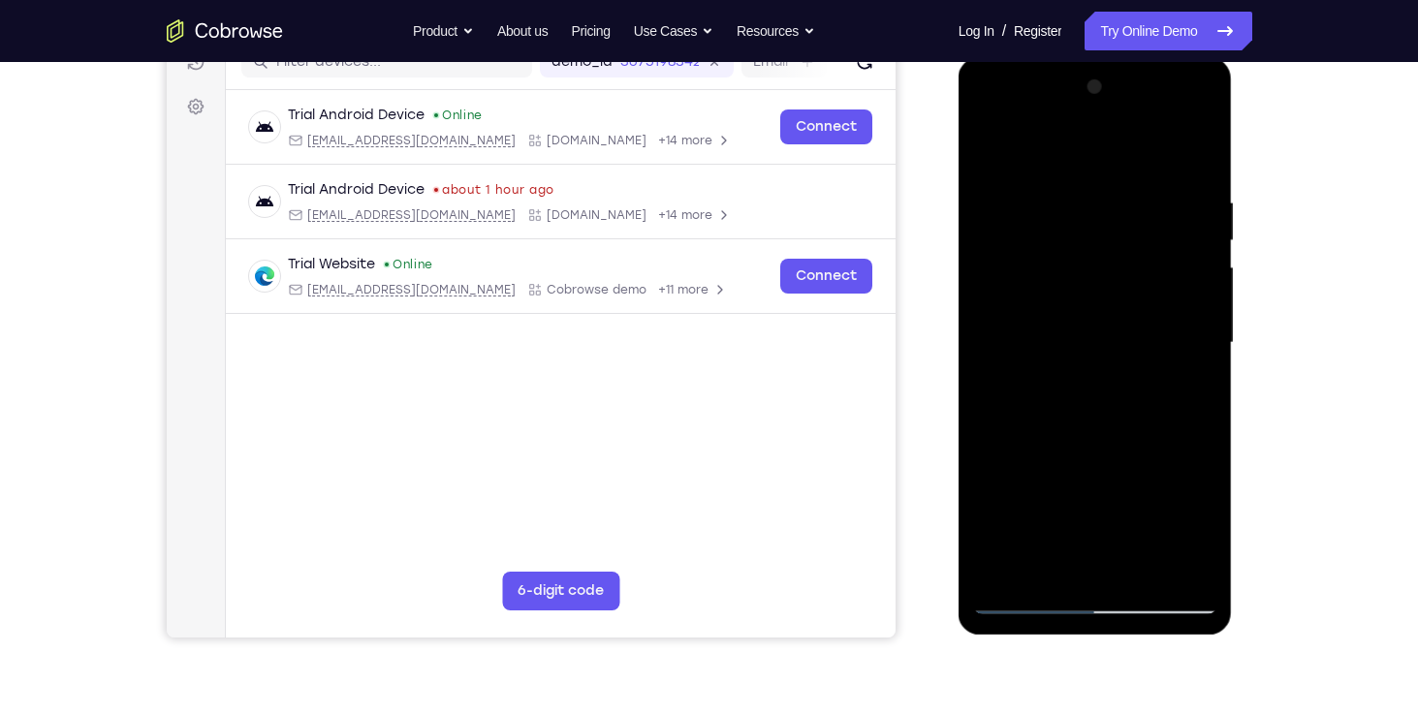
click at [1089, 144] on div at bounding box center [1095, 343] width 244 height 543
drag, startPoint x: 1154, startPoint y: 186, endPoint x: 1159, endPoint y: 226, distance: 40.0
click at [1159, 226] on div at bounding box center [1095, 343] width 244 height 543
click at [1096, 144] on div at bounding box center [1095, 343] width 244 height 543
click at [1090, 172] on div at bounding box center [1095, 343] width 244 height 543
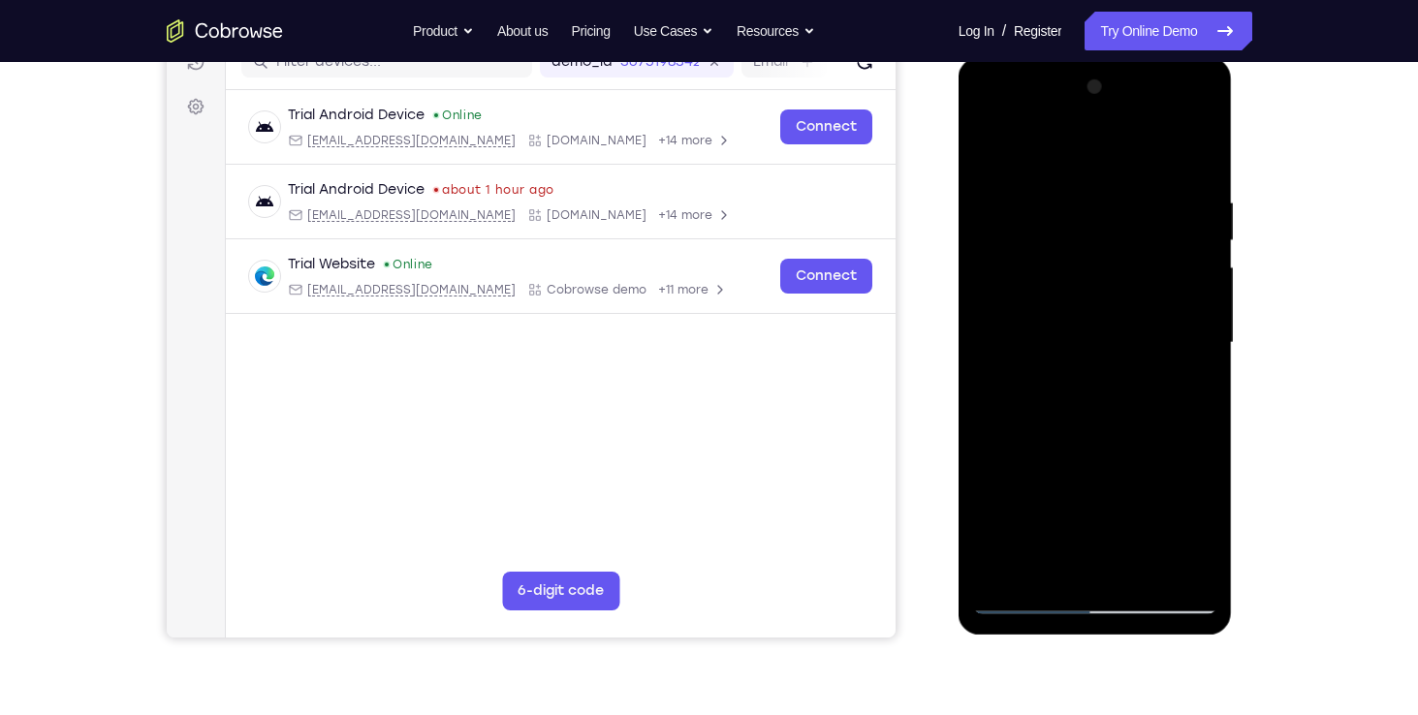
click at [1075, 165] on div at bounding box center [1095, 343] width 244 height 543
click at [1024, 148] on div at bounding box center [1095, 343] width 244 height 543
click at [1076, 177] on div at bounding box center [1095, 343] width 244 height 543
click at [1101, 474] on div at bounding box center [1095, 343] width 244 height 543
click at [1089, 380] on div at bounding box center [1095, 343] width 244 height 543
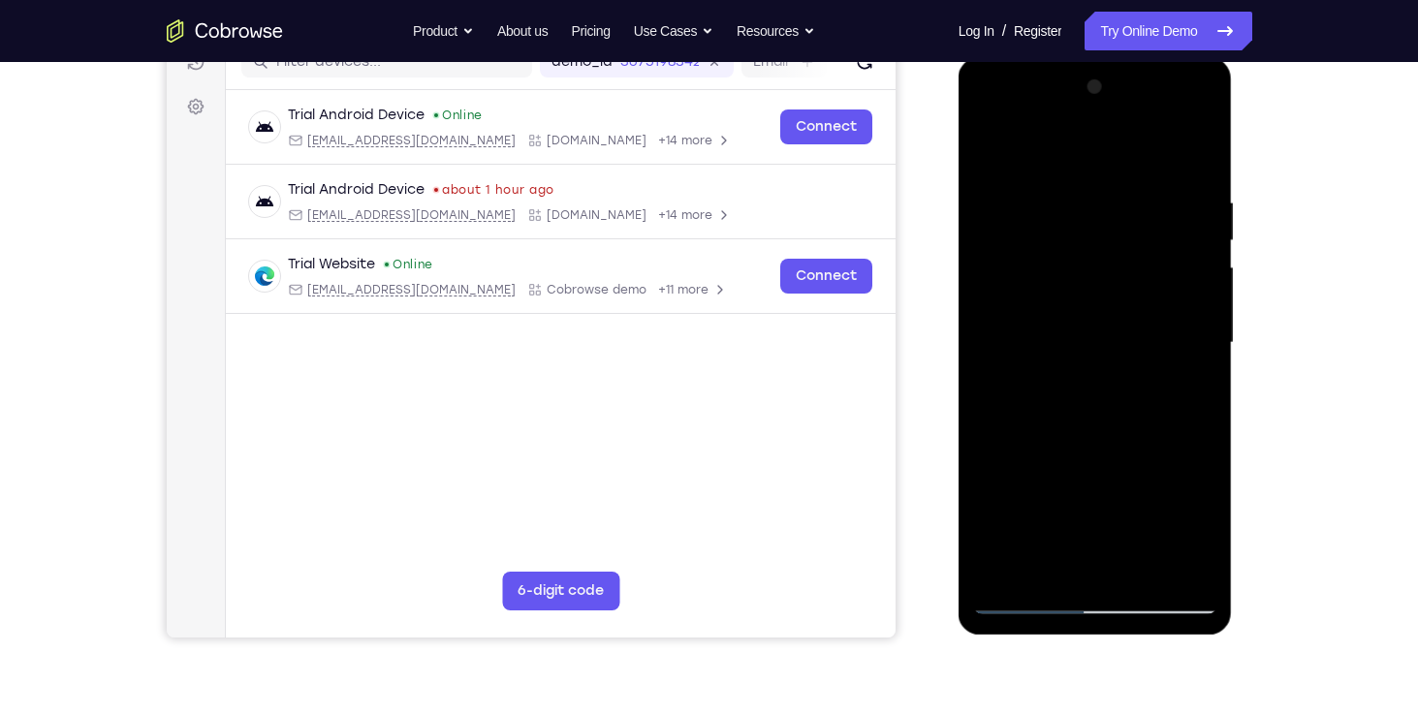
click at [1088, 464] on div at bounding box center [1095, 343] width 244 height 543
click at [1088, 367] on div at bounding box center [1095, 343] width 244 height 543
drag, startPoint x: 1109, startPoint y: 283, endPoint x: 1088, endPoint y: 148, distance: 136.4
click at [1088, 148] on div at bounding box center [1095, 343] width 244 height 543
click at [1049, 266] on div at bounding box center [1095, 343] width 244 height 543
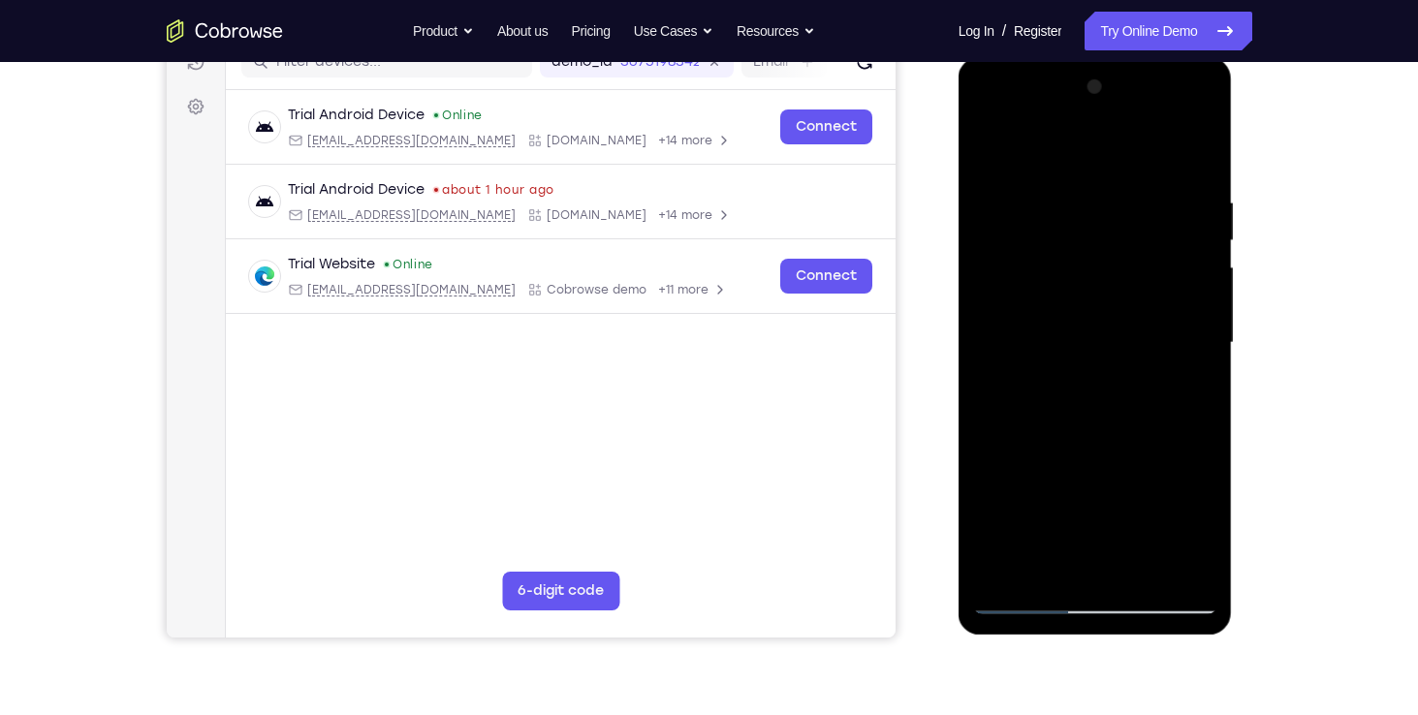
click at [1047, 286] on div at bounding box center [1095, 343] width 244 height 543
click at [1113, 286] on div at bounding box center [1095, 343] width 244 height 543
click at [1093, 329] on div at bounding box center [1095, 343] width 244 height 543
drag, startPoint x: 1114, startPoint y: 217, endPoint x: 1097, endPoint y: 35, distance: 183.0
click at [1097, 57] on html "Online web based iOS Simulators and Android Emulators. Run iPhone, iPad, Mobile…" at bounding box center [1096, 347] width 276 height 581
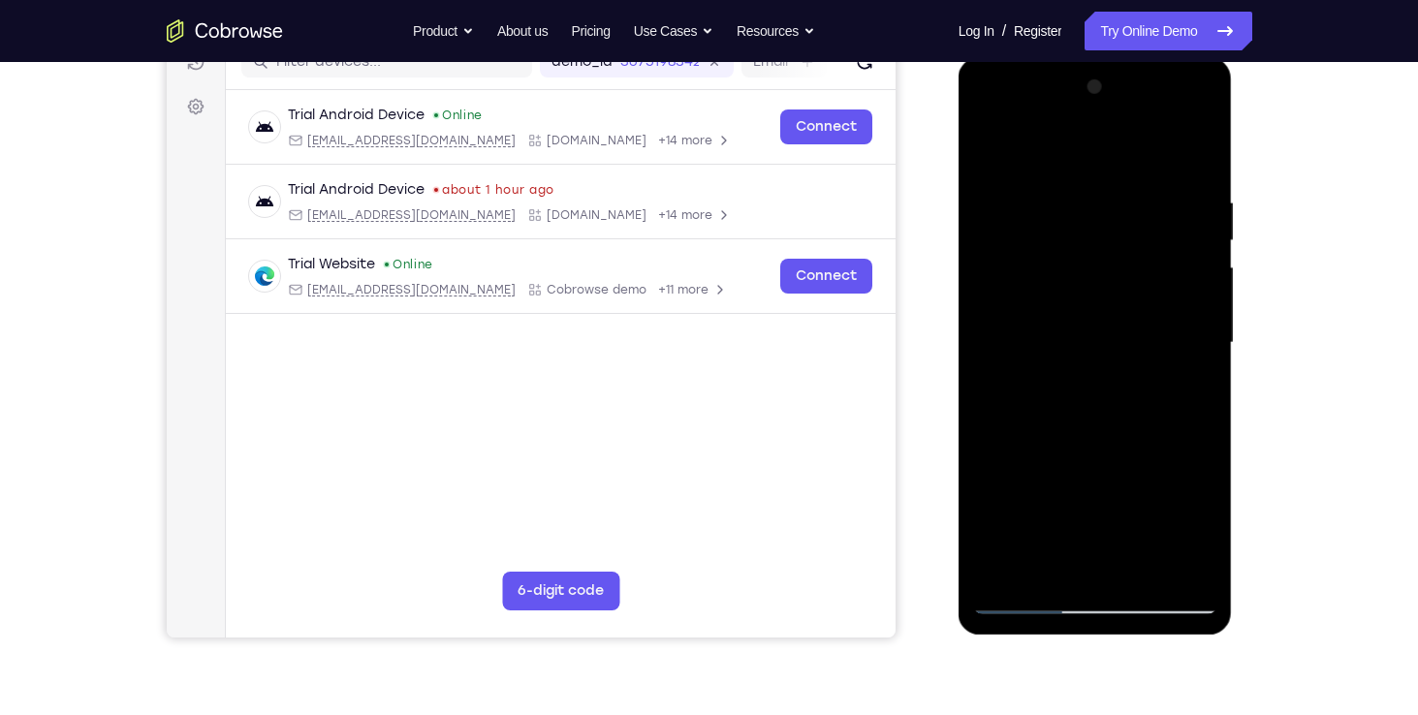
drag, startPoint x: 1214, startPoint y: 228, endPoint x: 1232, endPoint y: 329, distance: 103.4
click at [1232, 329] on div at bounding box center [1096, 347] width 276 height 581
drag, startPoint x: 1146, startPoint y: 296, endPoint x: 1139, endPoint y: 108, distance: 188.1
click at [1139, 108] on div at bounding box center [1095, 343] width 244 height 543
click at [1201, 581] on div at bounding box center [1095, 343] width 244 height 543
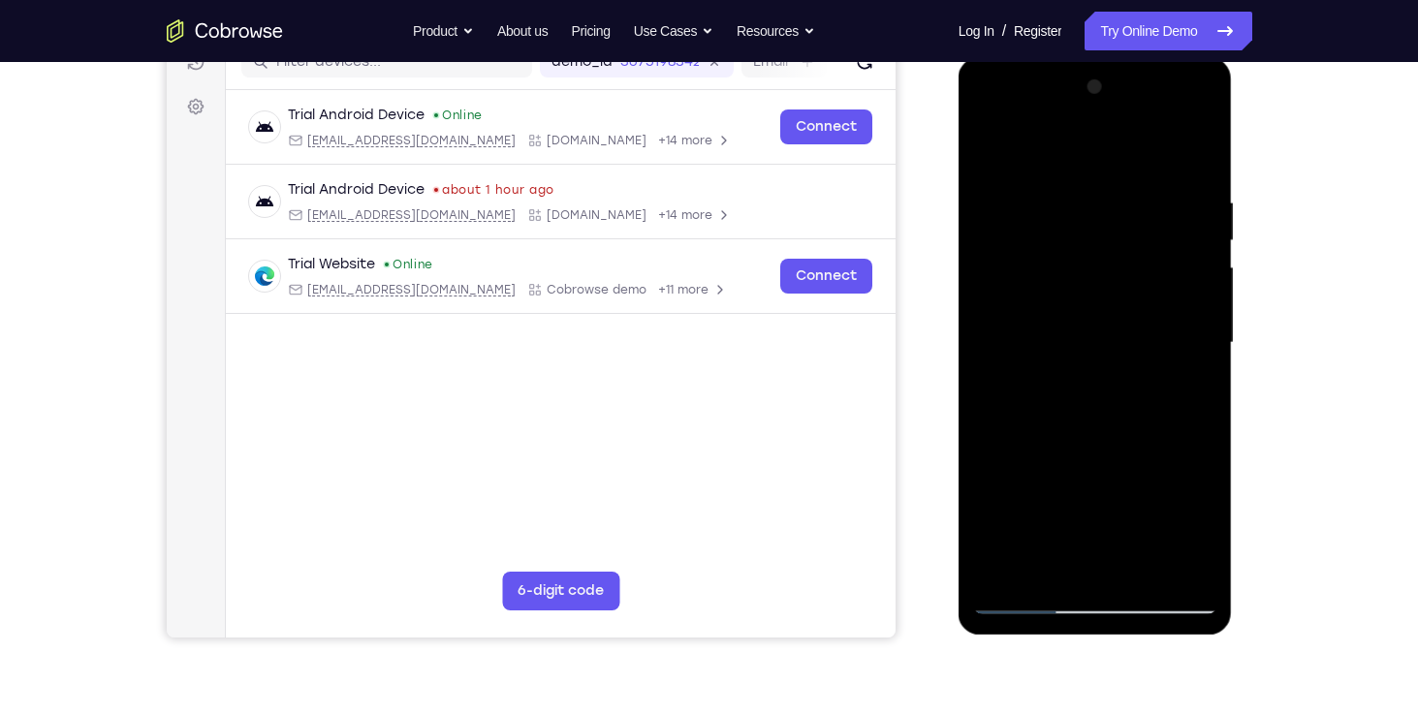
click at [1116, 560] on div at bounding box center [1095, 343] width 244 height 543
click at [1070, 321] on div at bounding box center [1095, 343] width 244 height 543
click at [1066, 351] on div at bounding box center [1095, 343] width 244 height 543
click at [1075, 404] on div at bounding box center [1095, 343] width 244 height 543
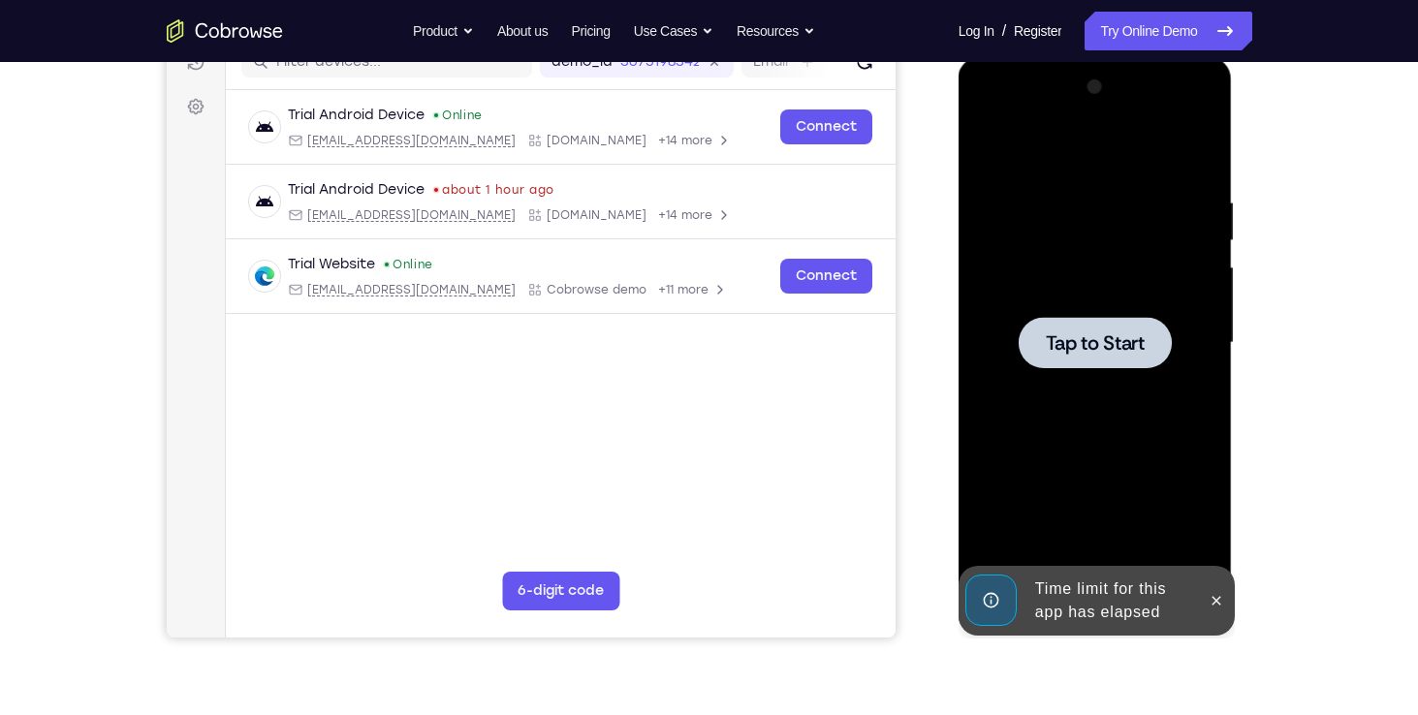
click at [1055, 391] on div at bounding box center [1095, 343] width 244 height 543
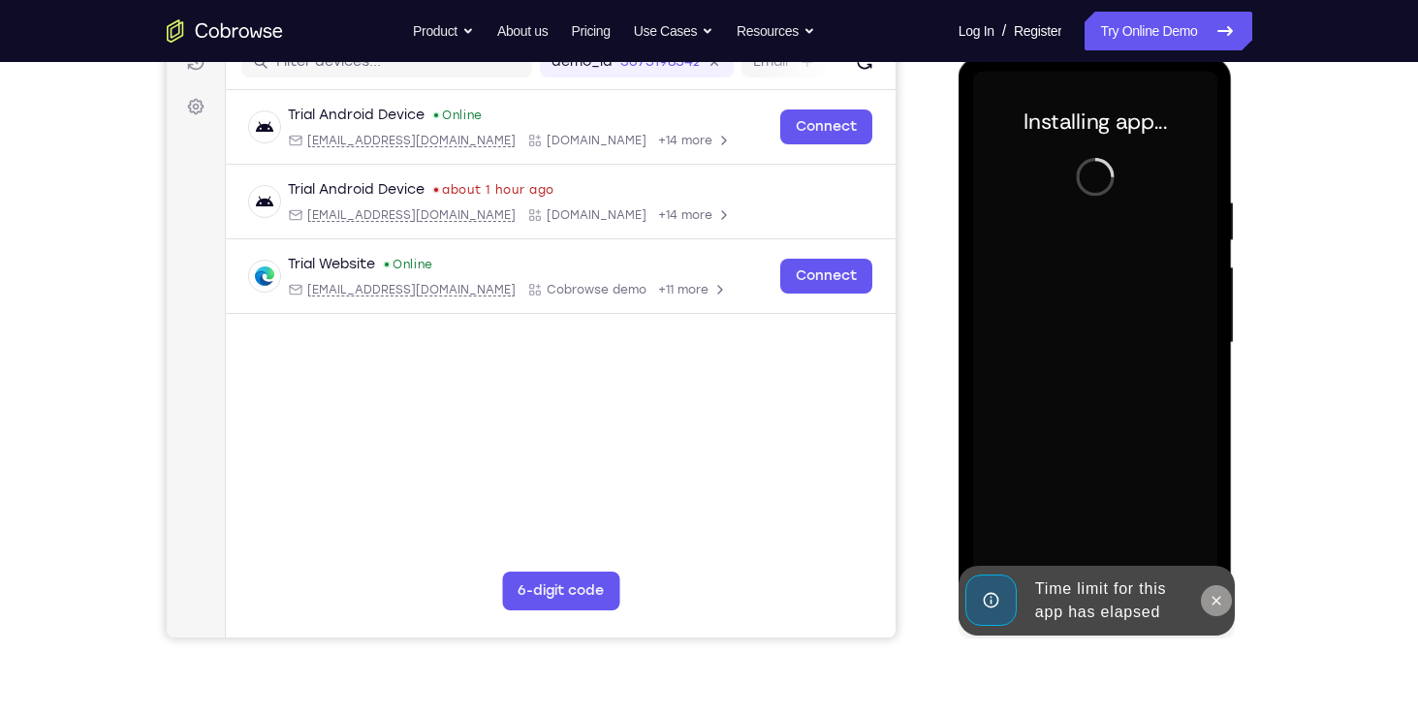
click at [1210, 596] on icon at bounding box center [1216, 601] width 16 height 16
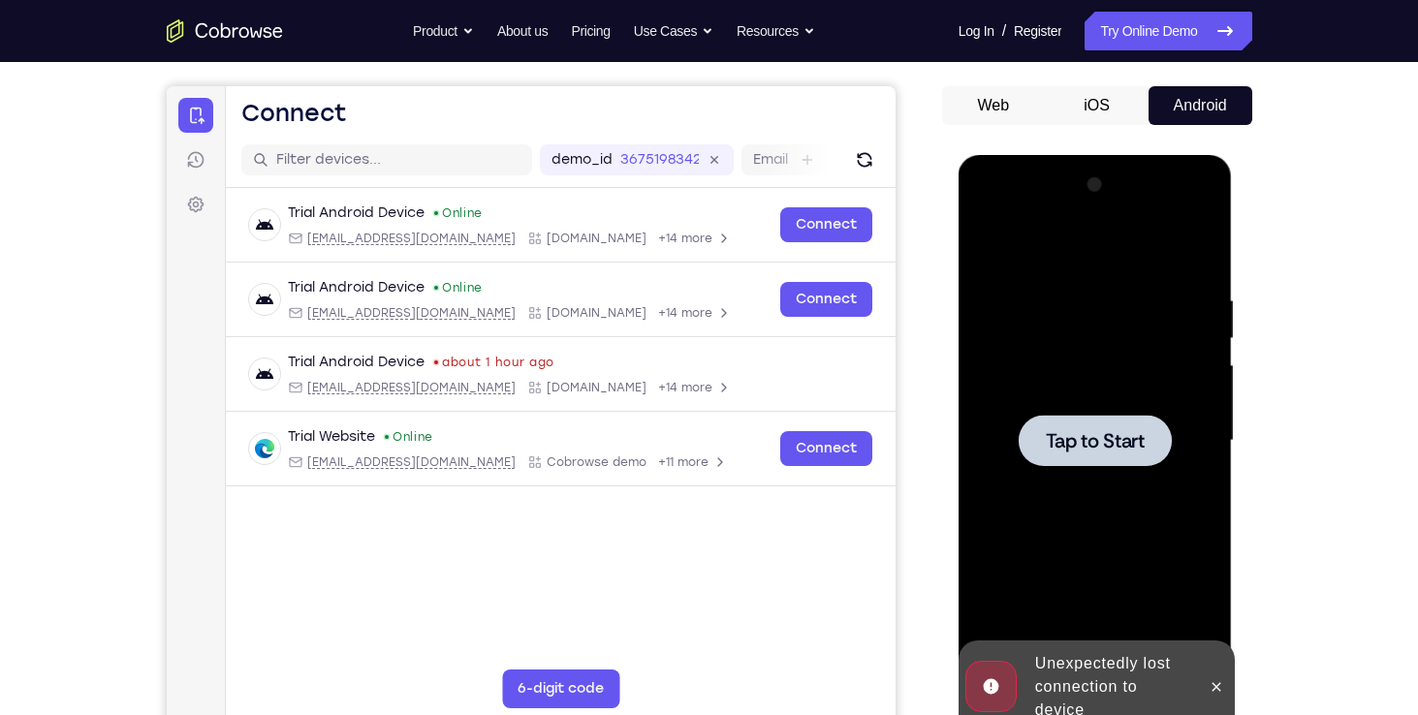
scroll to position [163, 0]
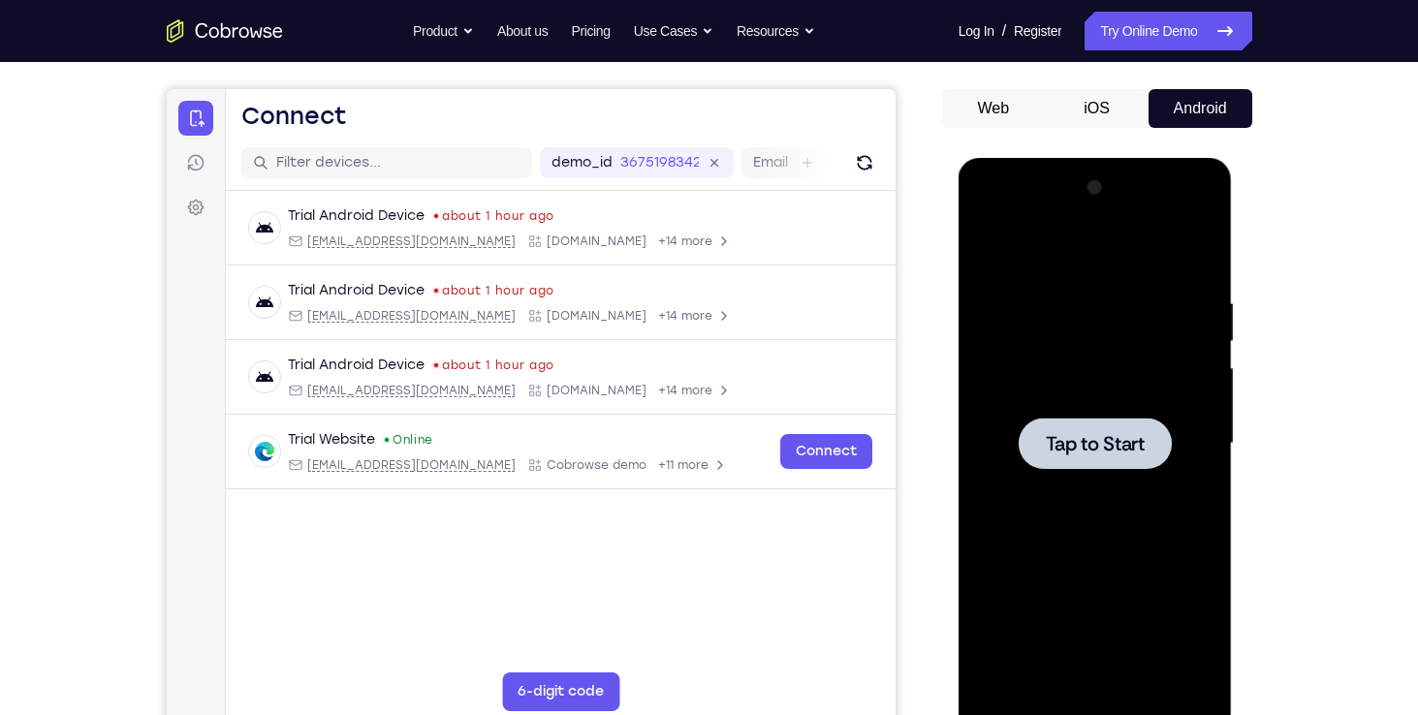
click at [0, 0] on button "iOS" at bounding box center [0, 0] width 0 height 0
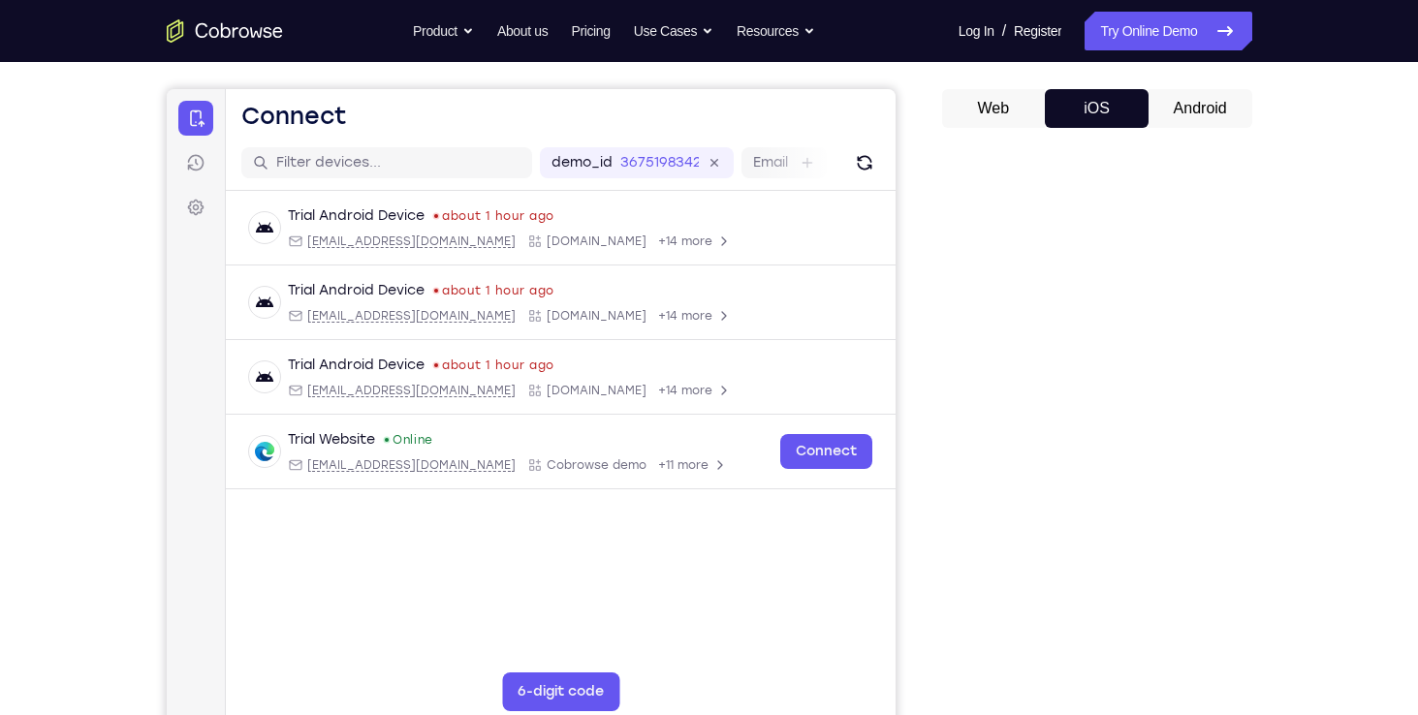
click at [705, 192] on button "Android" at bounding box center [393, 213] width 623 height 43
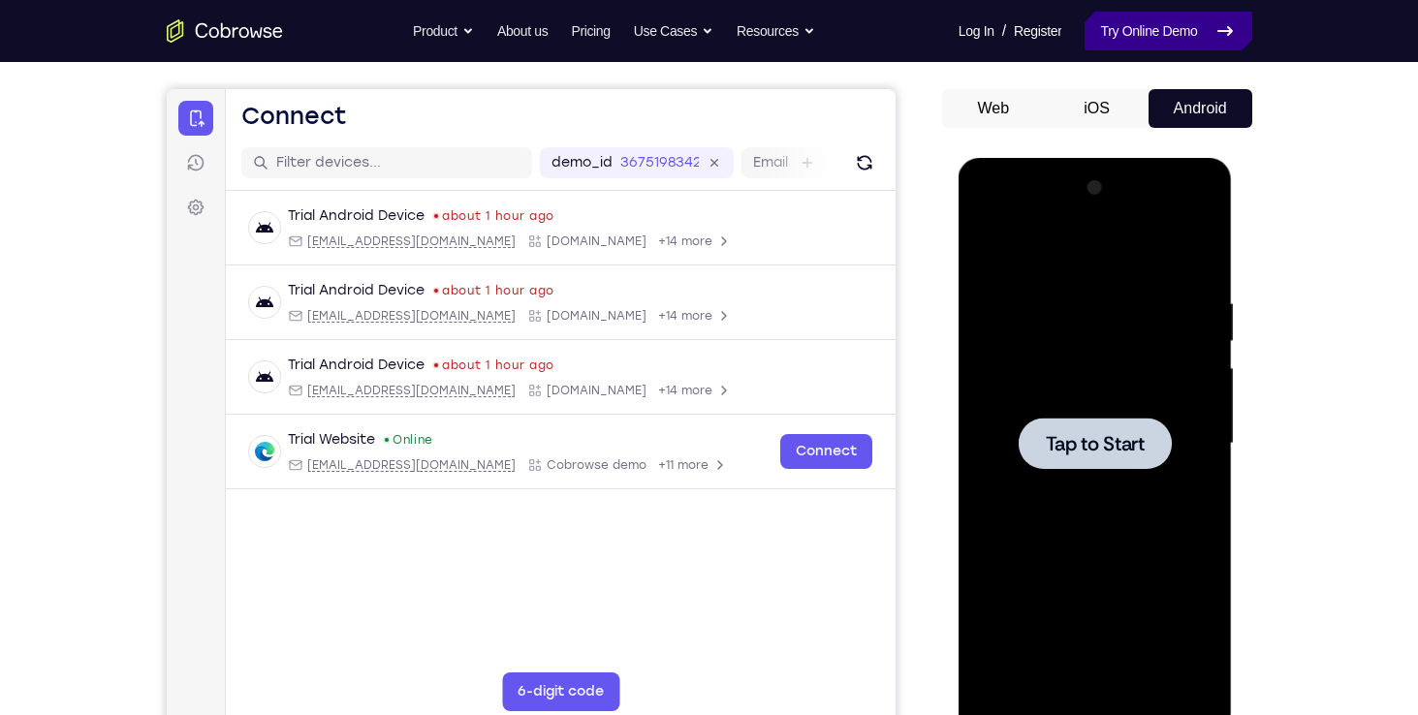
click at [1165, 26] on link "Try Online Demo" at bounding box center [1167, 31] width 167 height 39
click at [1153, 23] on link "Try Online Demo" at bounding box center [1167, 31] width 167 height 39
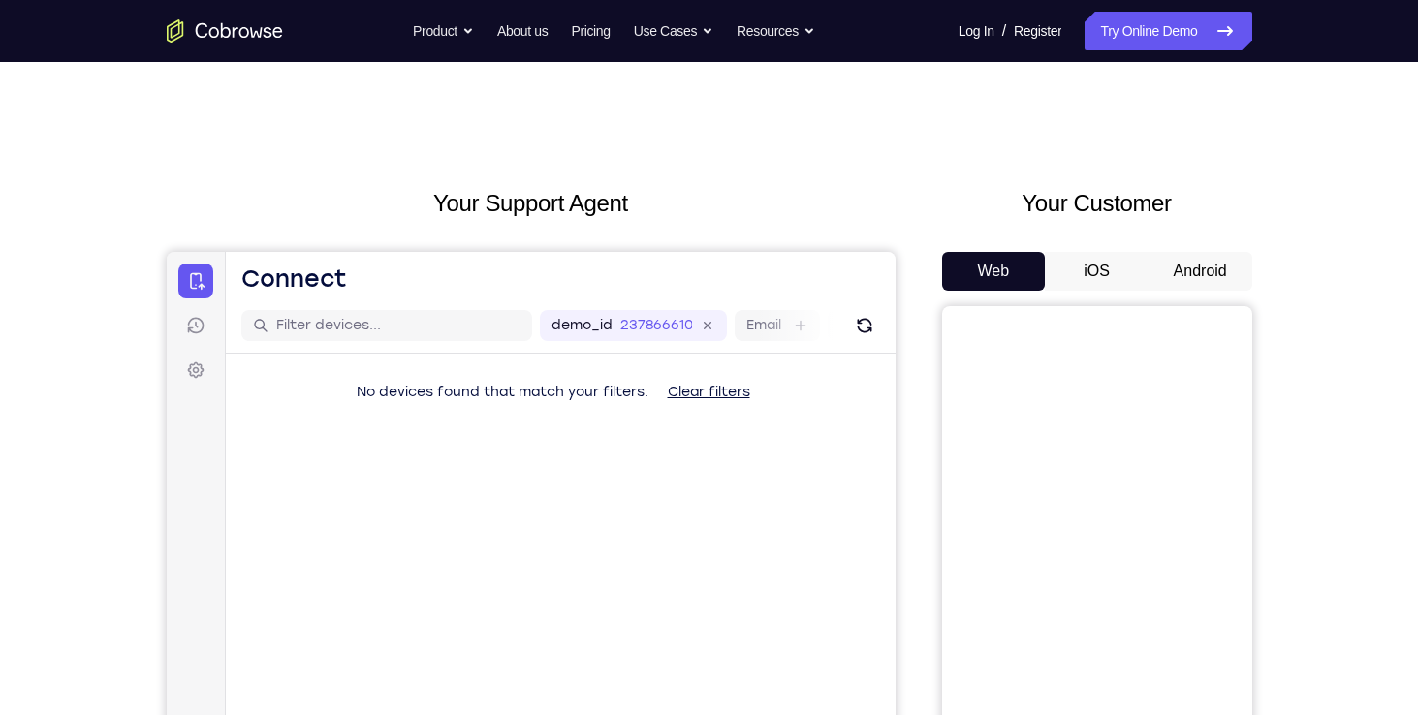
click at [1115, 287] on button "iOS" at bounding box center [1096, 271] width 104 height 39
click at [1180, 283] on button "Android" at bounding box center [1200, 271] width 104 height 39
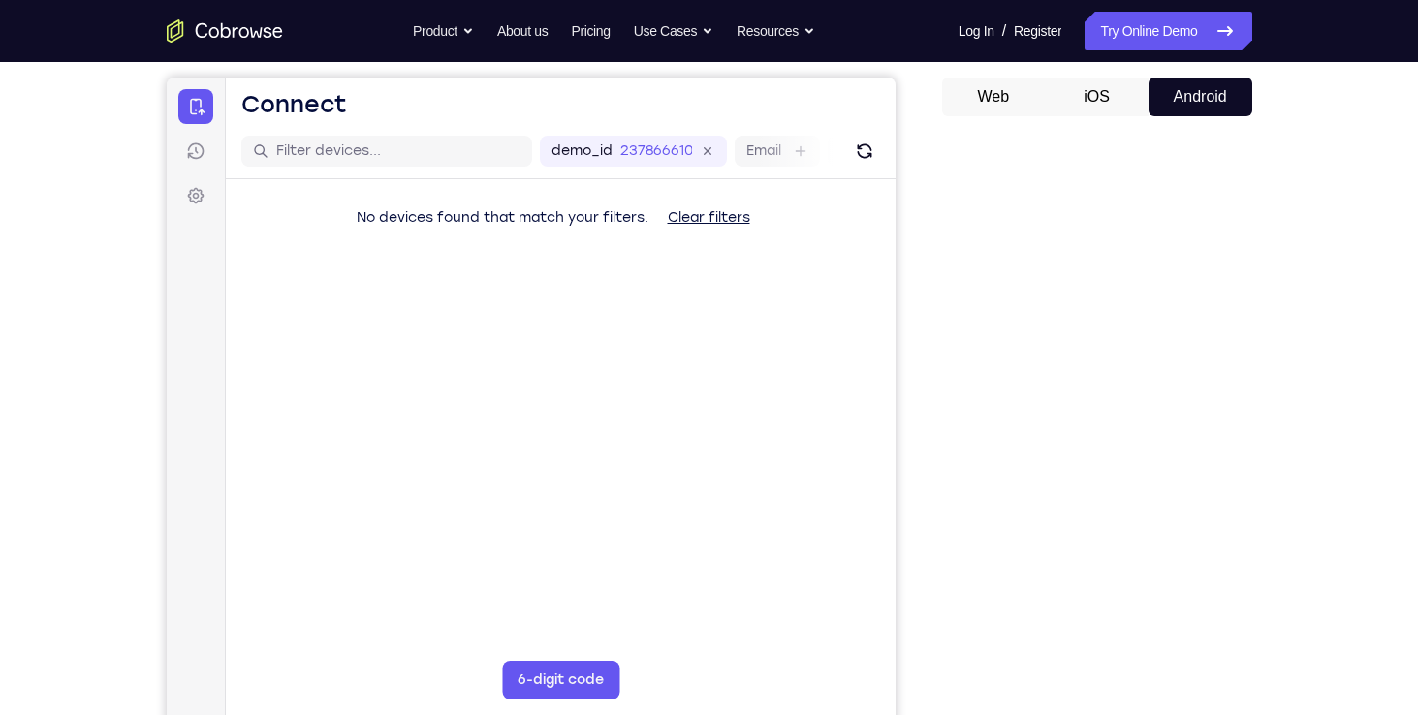
click at [1107, 109] on button "iOS" at bounding box center [1096, 97] width 104 height 39
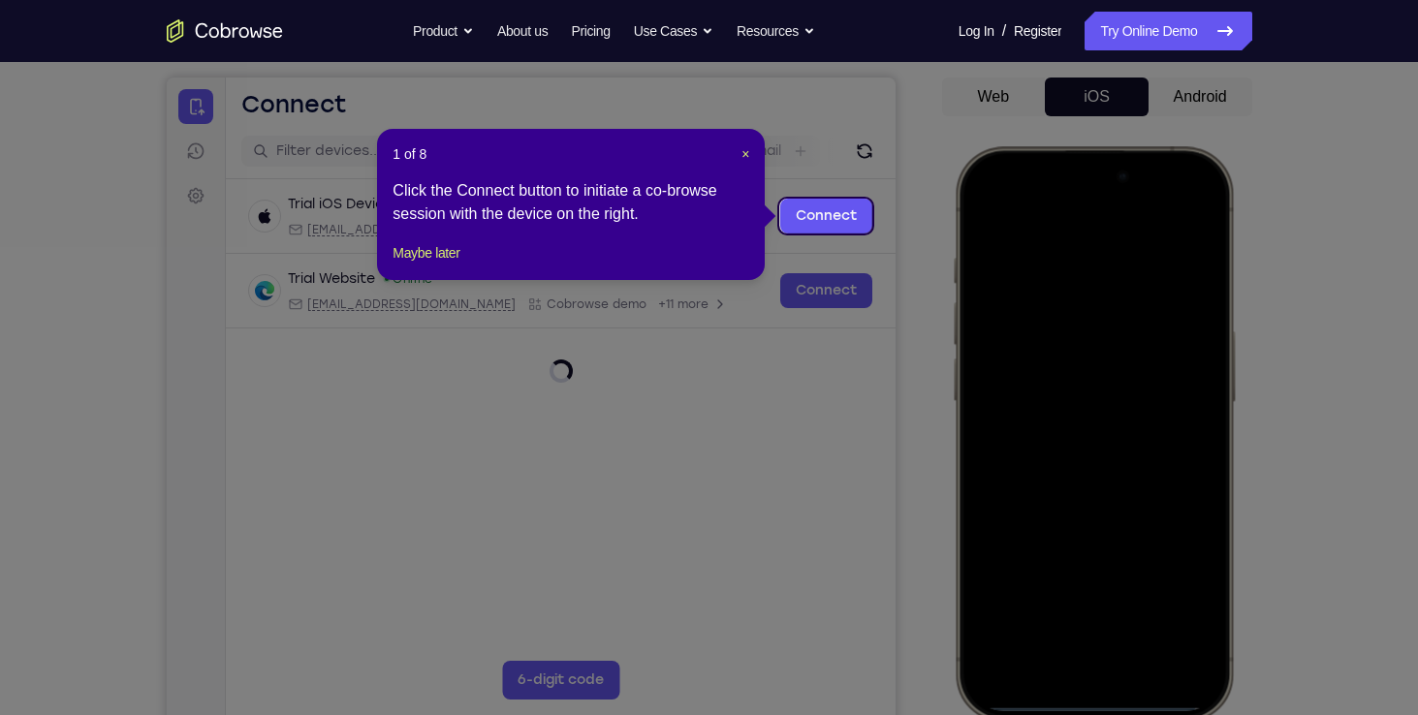
scroll to position [0, 0]
click at [734, 158] on header "1 of 8 ×" at bounding box center [570, 153] width 357 height 19
click at [745, 158] on span "×" at bounding box center [745, 154] width 8 height 16
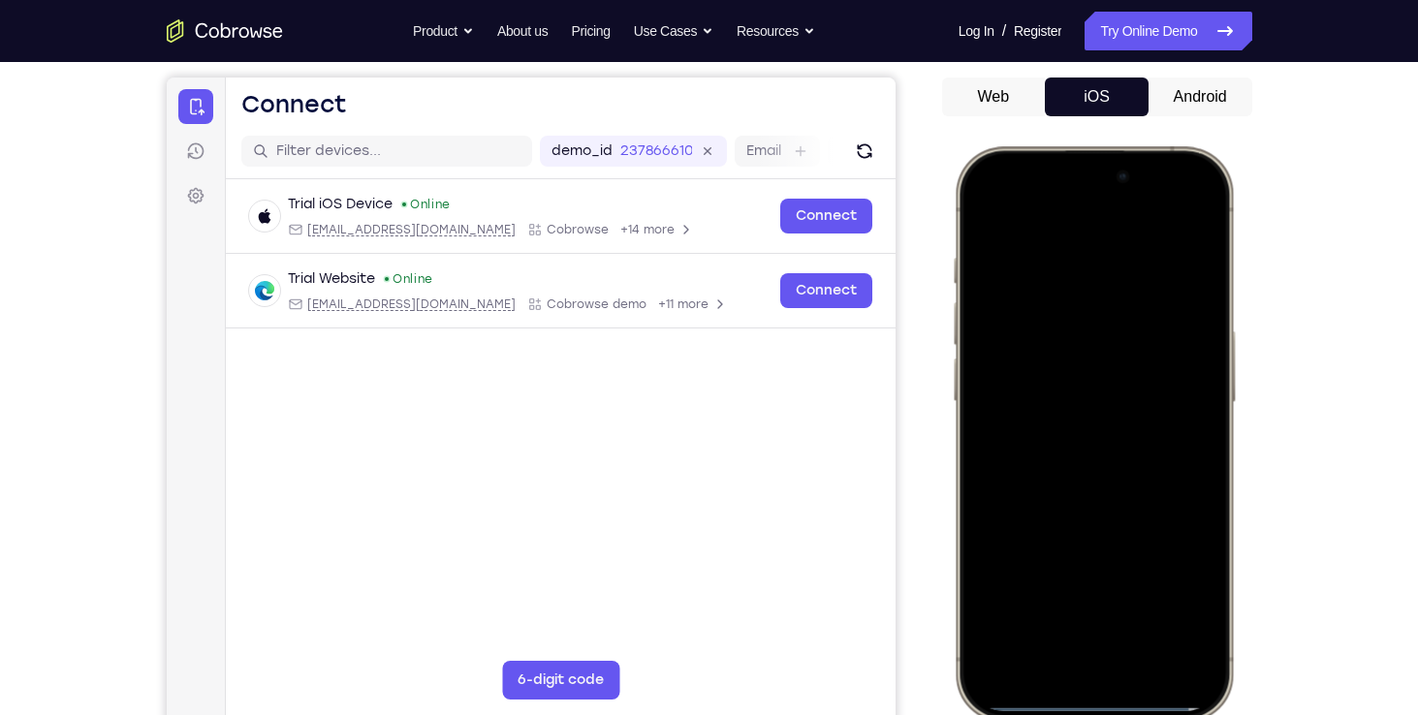
drag, startPoint x: 1013, startPoint y: 160, endPoint x: 1118, endPoint y: 764, distance: 613.6
click at [1118, 714] on html "Online web based iOS Simulators and Android Emulators. Run iPhone, iPad, Mobile…" at bounding box center [1095, 436] width 291 height 581
drag, startPoint x: 1017, startPoint y: 166, endPoint x: 1069, endPoint y: 695, distance: 531.5
click at [1069, 695] on div at bounding box center [1092, 433] width 255 height 553
drag, startPoint x: 1087, startPoint y: 436, endPoint x: 1106, endPoint y: 507, distance: 73.3
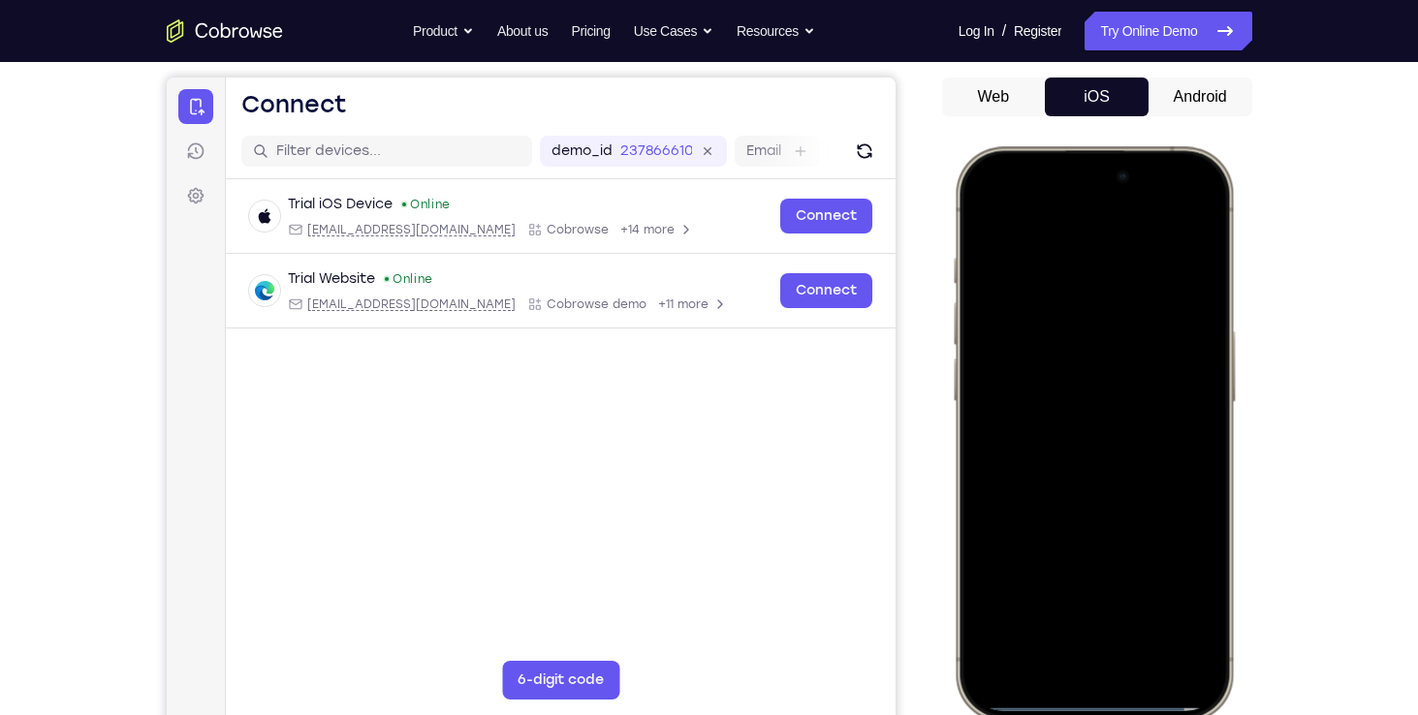
click at [1106, 507] on div at bounding box center [1092, 433] width 255 height 553
click at [1164, 209] on div at bounding box center [1092, 433] width 255 height 553
click at [1051, 318] on div at bounding box center [1092, 433] width 255 height 553
click at [1055, 641] on div at bounding box center [1092, 433] width 255 height 553
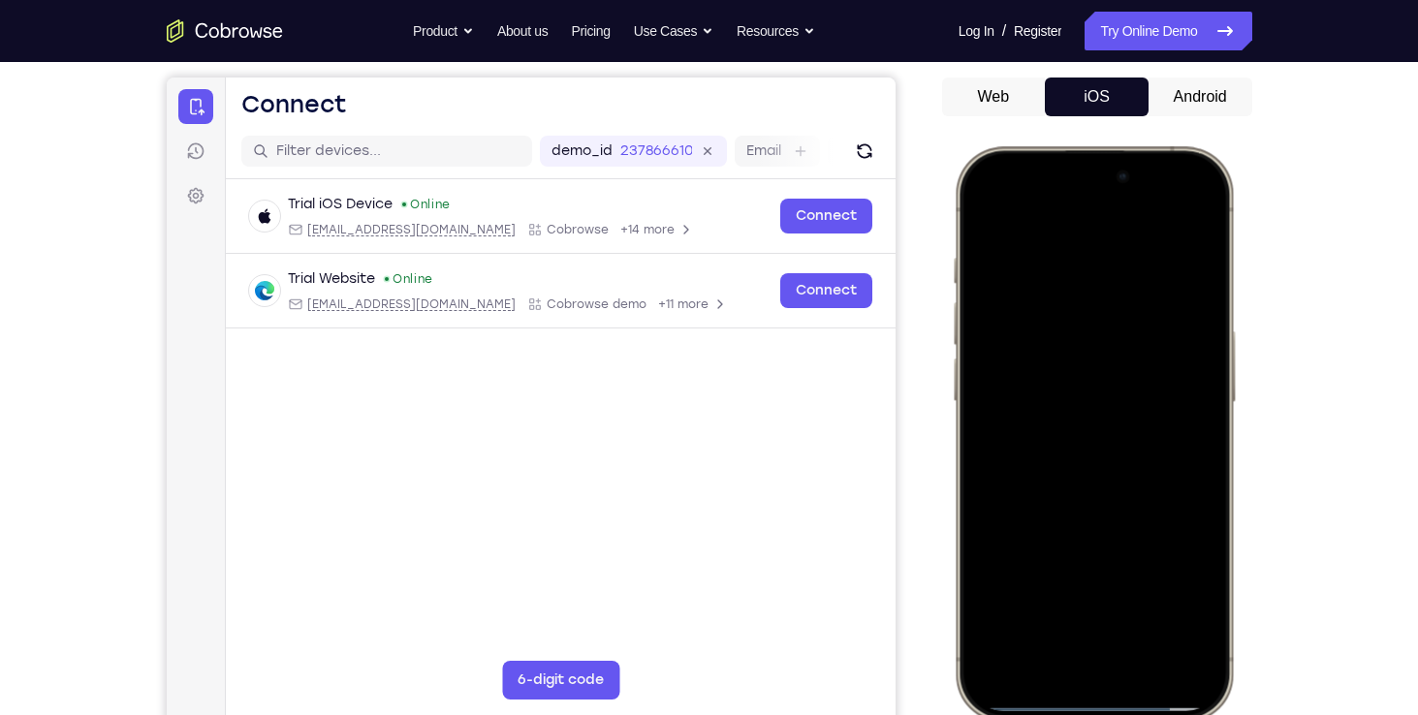
click at [1073, 466] on div at bounding box center [1092, 433] width 255 height 553
click at [1013, 356] on div at bounding box center [1092, 433] width 255 height 553
click at [1026, 401] on div at bounding box center [1092, 433] width 255 height 553
click at [1194, 400] on div at bounding box center [1092, 433] width 255 height 553
click at [1116, 444] on div at bounding box center [1092, 433] width 255 height 553
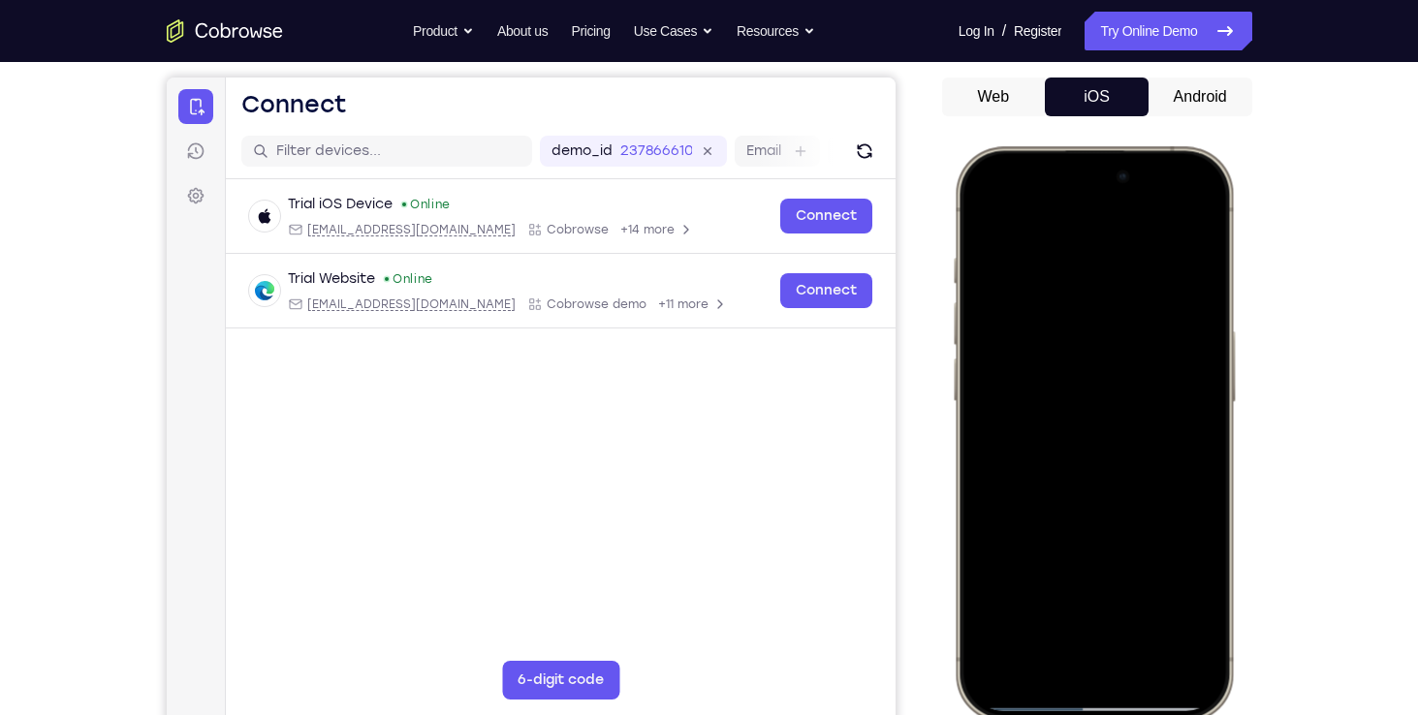
click at [1123, 522] on div at bounding box center [1092, 433] width 255 height 553
click at [1111, 516] on div at bounding box center [1092, 433] width 255 height 553
click at [1140, 601] on div at bounding box center [1092, 433] width 255 height 553
click at [1138, 443] on div at bounding box center [1092, 433] width 255 height 553
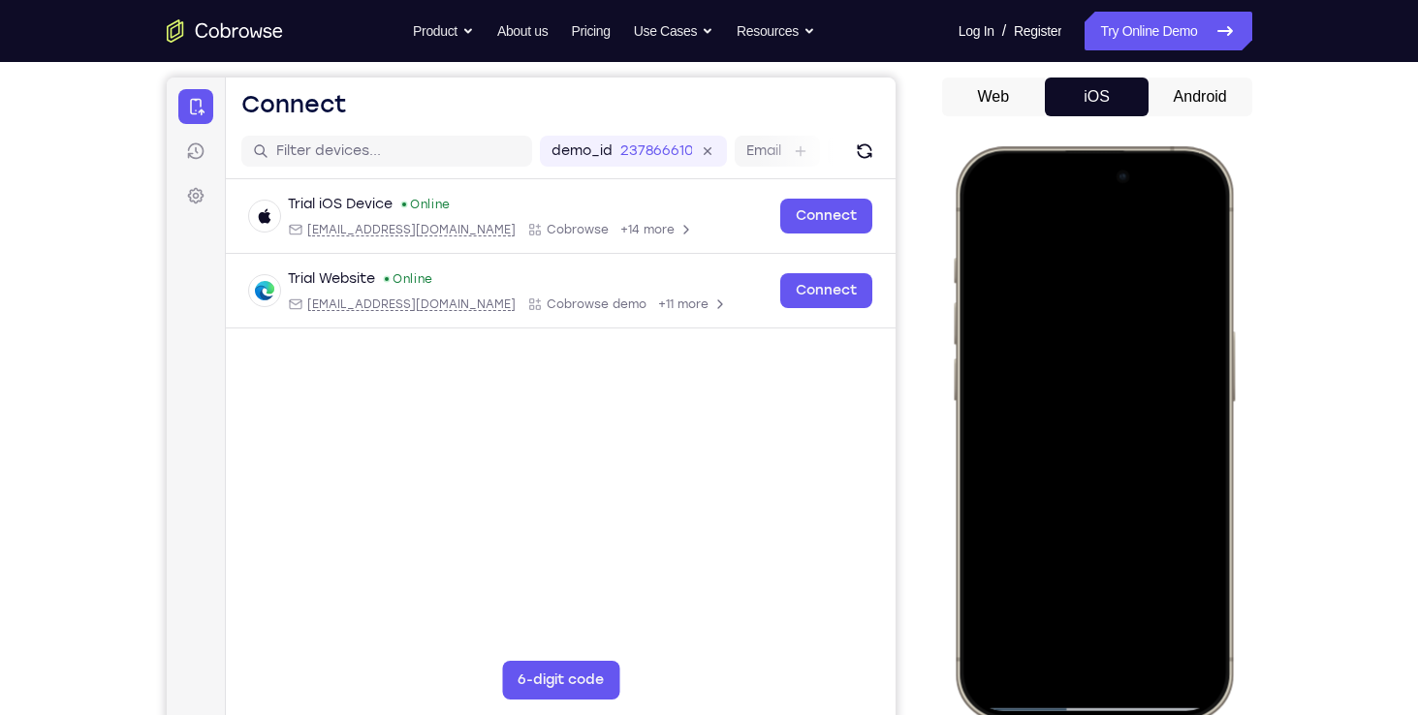
click at [1171, 592] on div at bounding box center [1092, 433] width 255 height 553
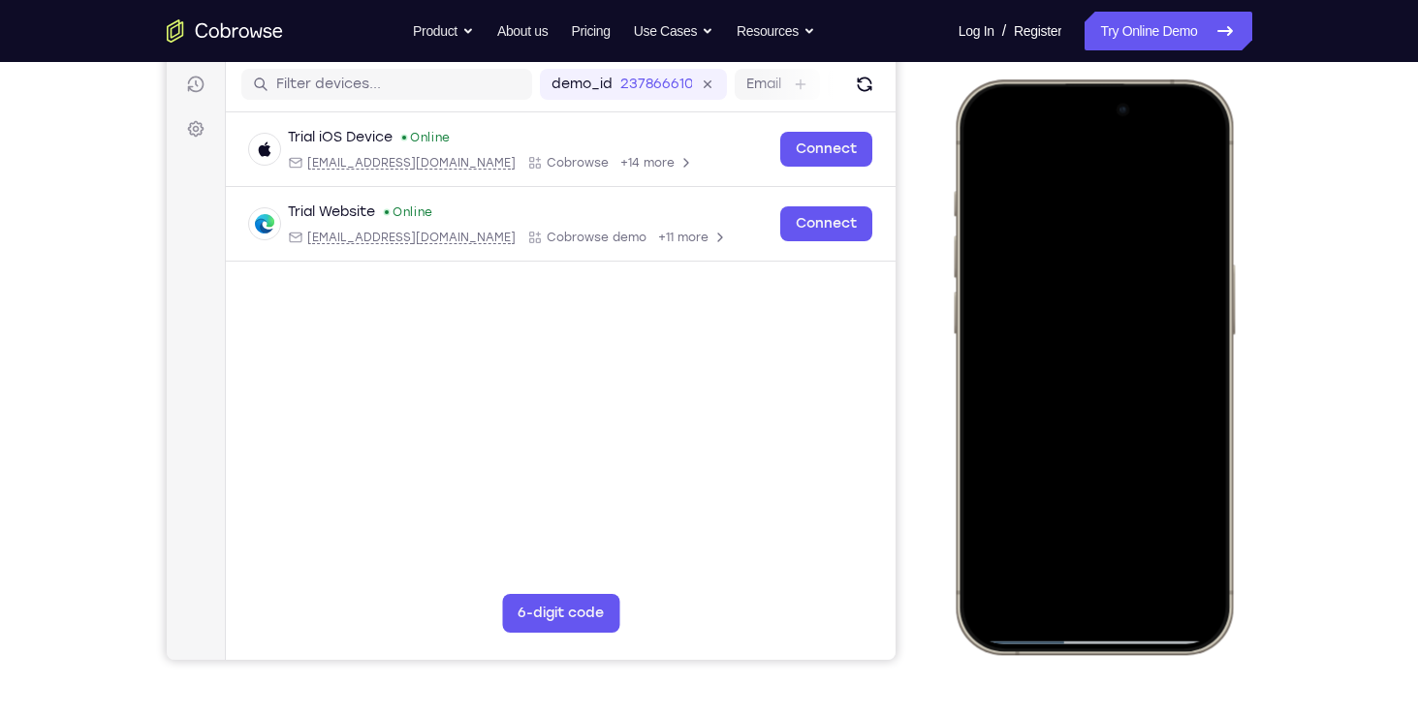
click at [1183, 534] on div at bounding box center [1092, 366] width 255 height 553
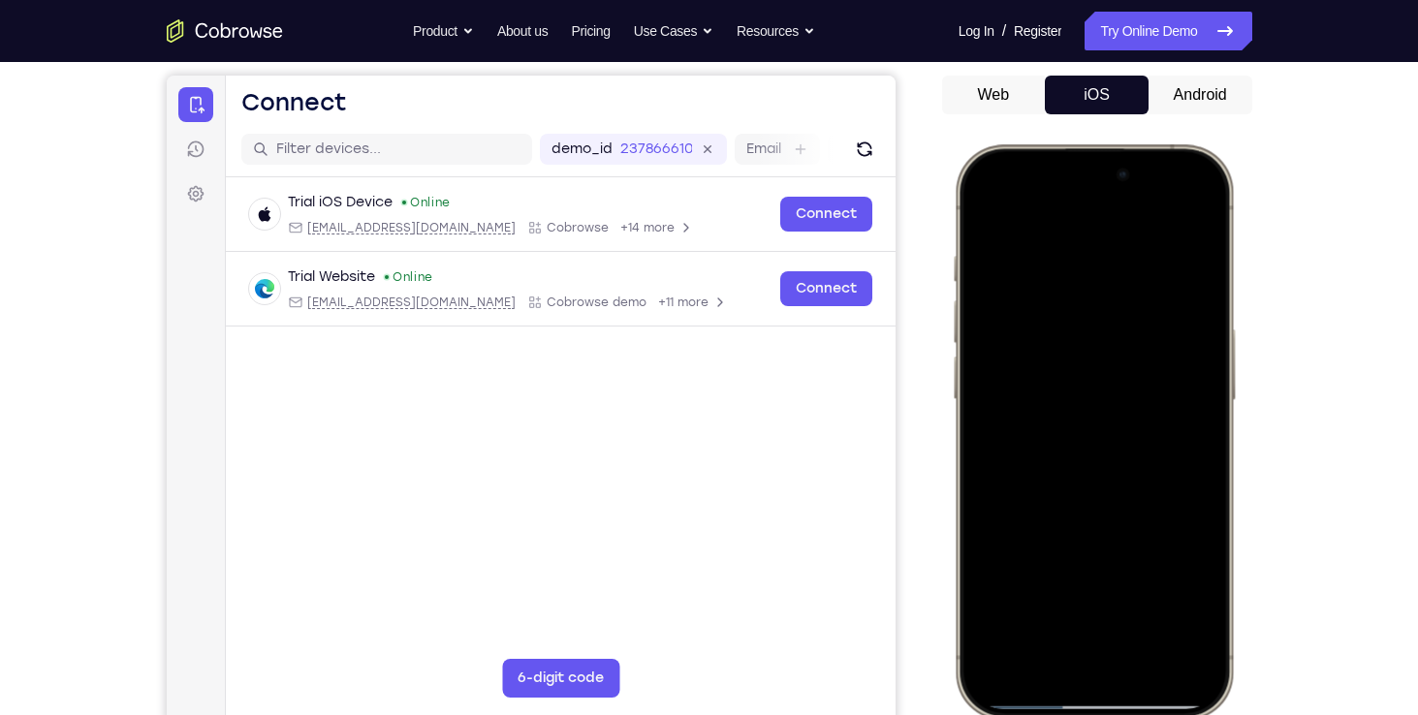
scroll to position [174, 0]
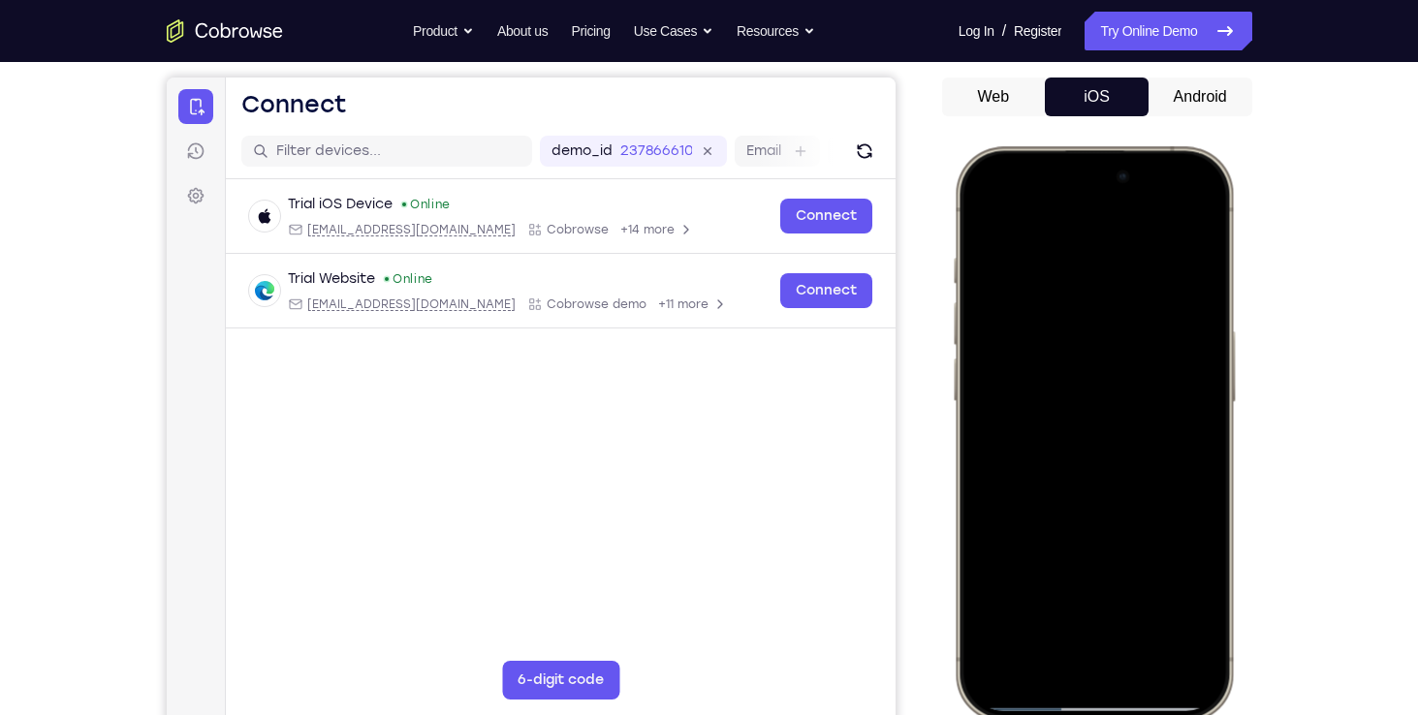
click at [983, 222] on div at bounding box center [1092, 433] width 255 height 553
click at [982, 212] on div at bounding box center [1092, 433] width 255 height 553
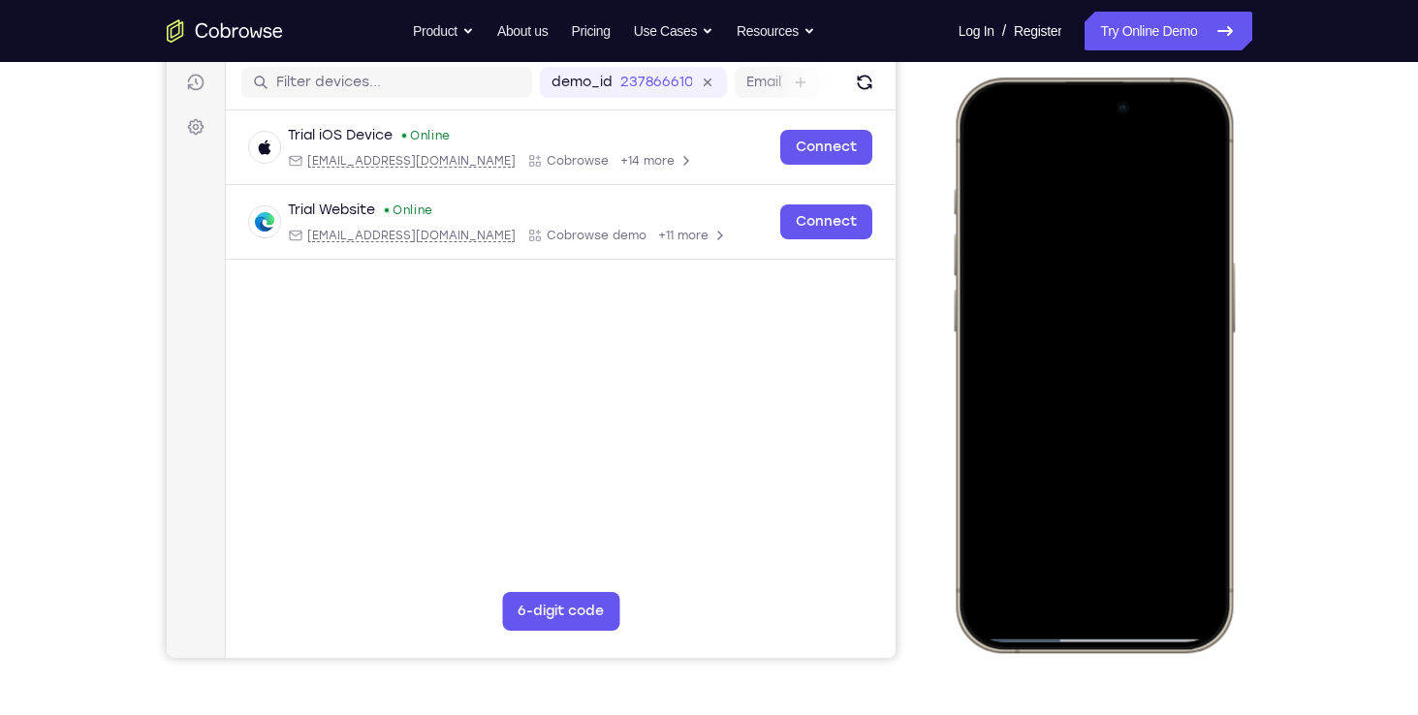
scroll to position [244, 0]
click at [1198, 607] on div at bounding box center [1092, 363] width 255 height 553
click at [988, 605] on div at bounding box center [1092, 363] width 255 height 553
click at [1029, 577] on div at bounding box center [1092, 363] width 255 height 553
drag, startPoint x: 1066, startPoint y: 464, endPoint x: 1050, endPoint y: 289, distance: 176.1
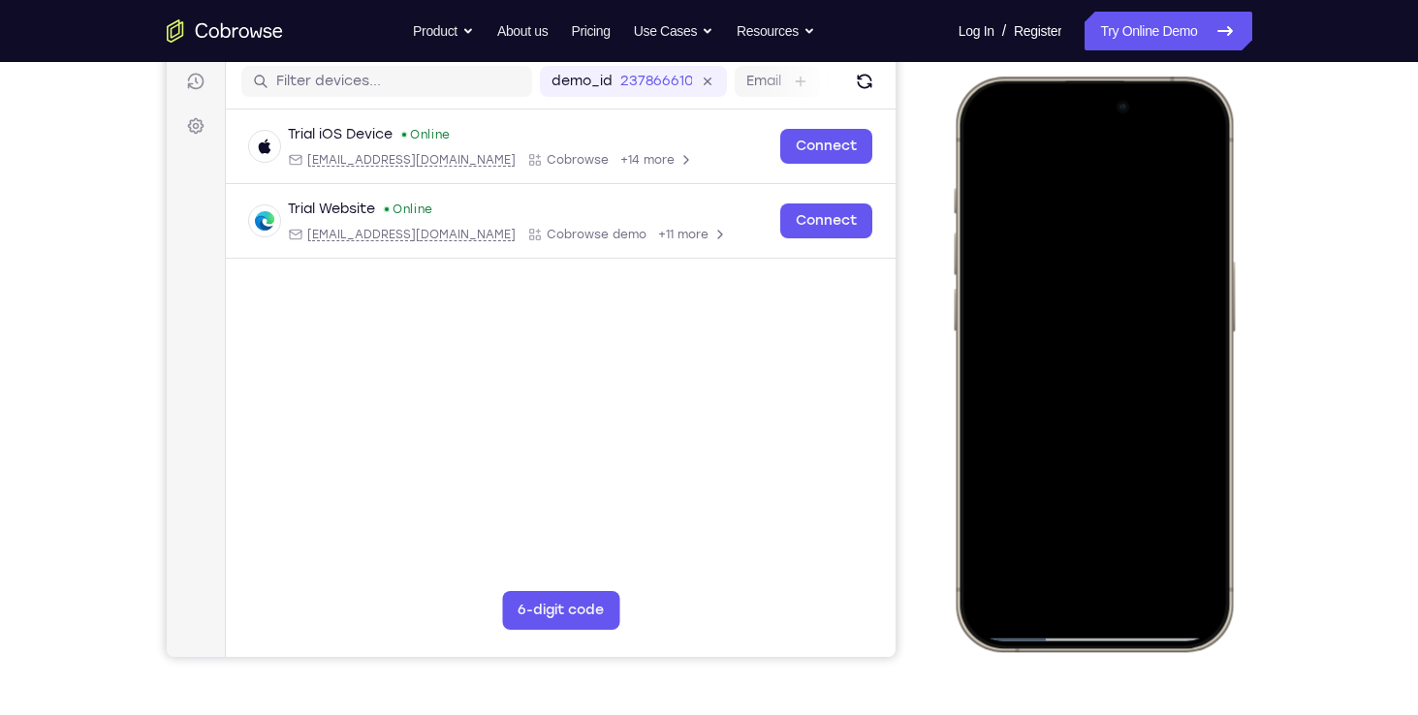
click at [1050, 289] on div at bounding box center [1092, 363] width 255 height 553
click at [1057, 516] on div at bounding box center [1092, 363] width 255 height 553
click at [1067, 589] on div at bounding box center [1092, 363] width 255 height 553
click at [1080, 403] on div at bounding box center [1092, 363] width 255 height 553
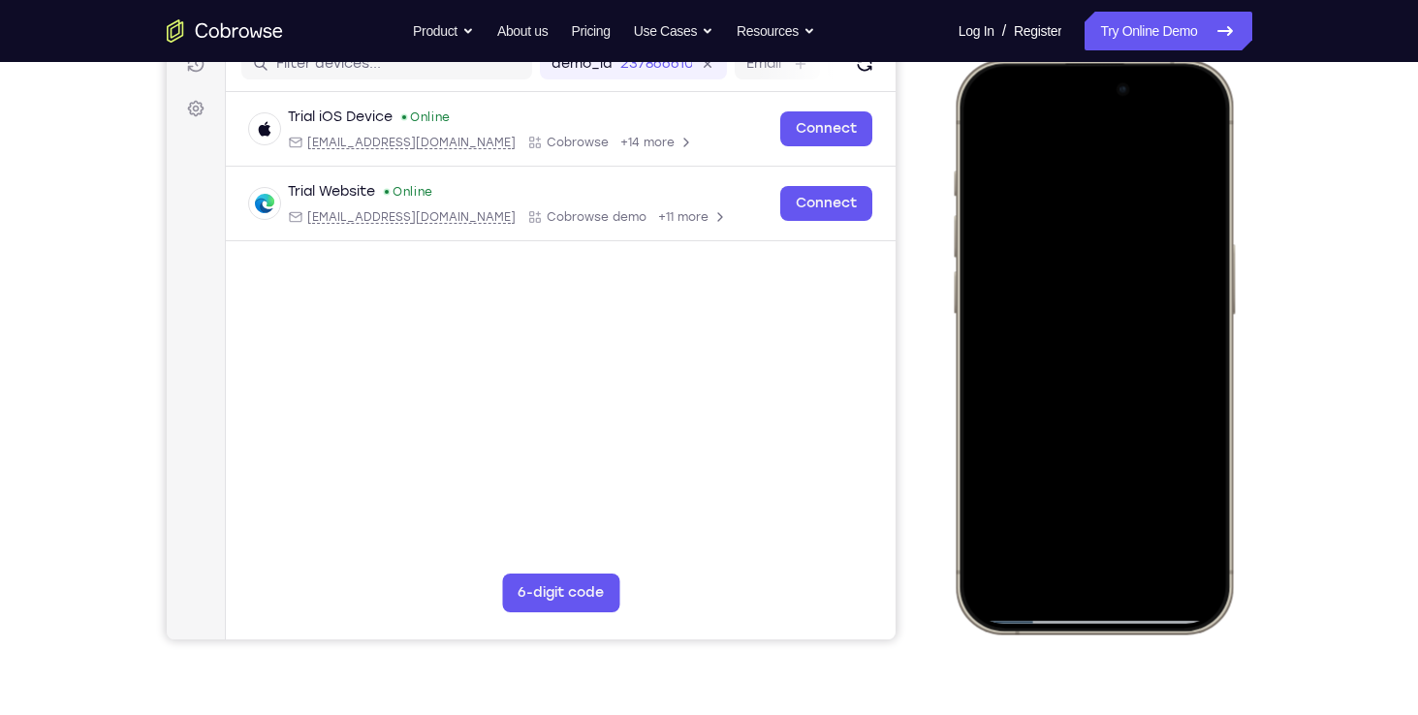
click at [993, 590] on div at bounding box center [1092, 346] width 255 height 553
click at [1017, 563] on div at bounding box center [1092, 346] width 255 height 553
click at [1054, 486] on div at bounding box center [1092, 346] width 255 height 553
click at [1080, 484] on div at bounding box center [1092, 346] width 255 height 553
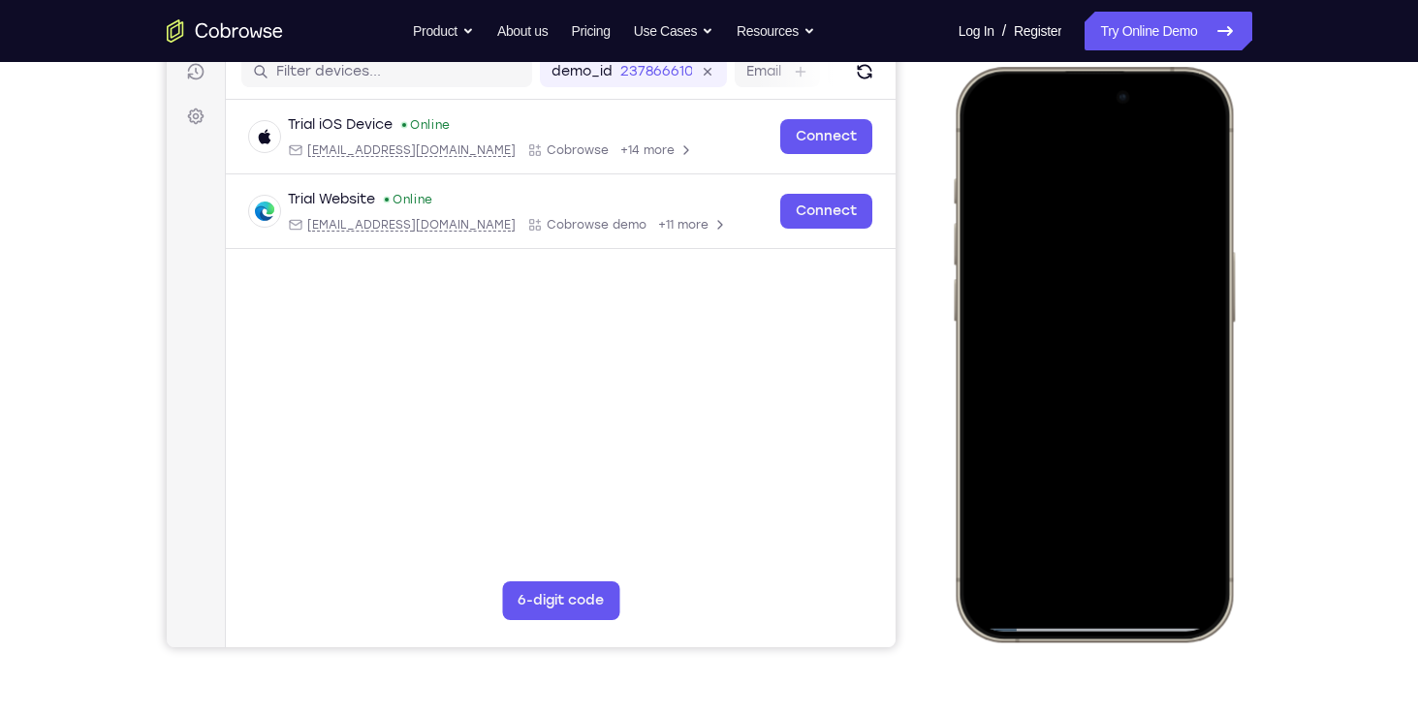
scroll to position [253, 0]
click at [1084, 496] on div at bounding box center [1092, 354] width 255 height 553
click at [1082, 558] on div at bounding box center [1092, 354] width 255 height 553
click at [1080, 565] on div at bounding box center [1092, 354] width 255 height 553
click at [1195, 567] on div at bounding box center [1092, 354] width 255 height 553
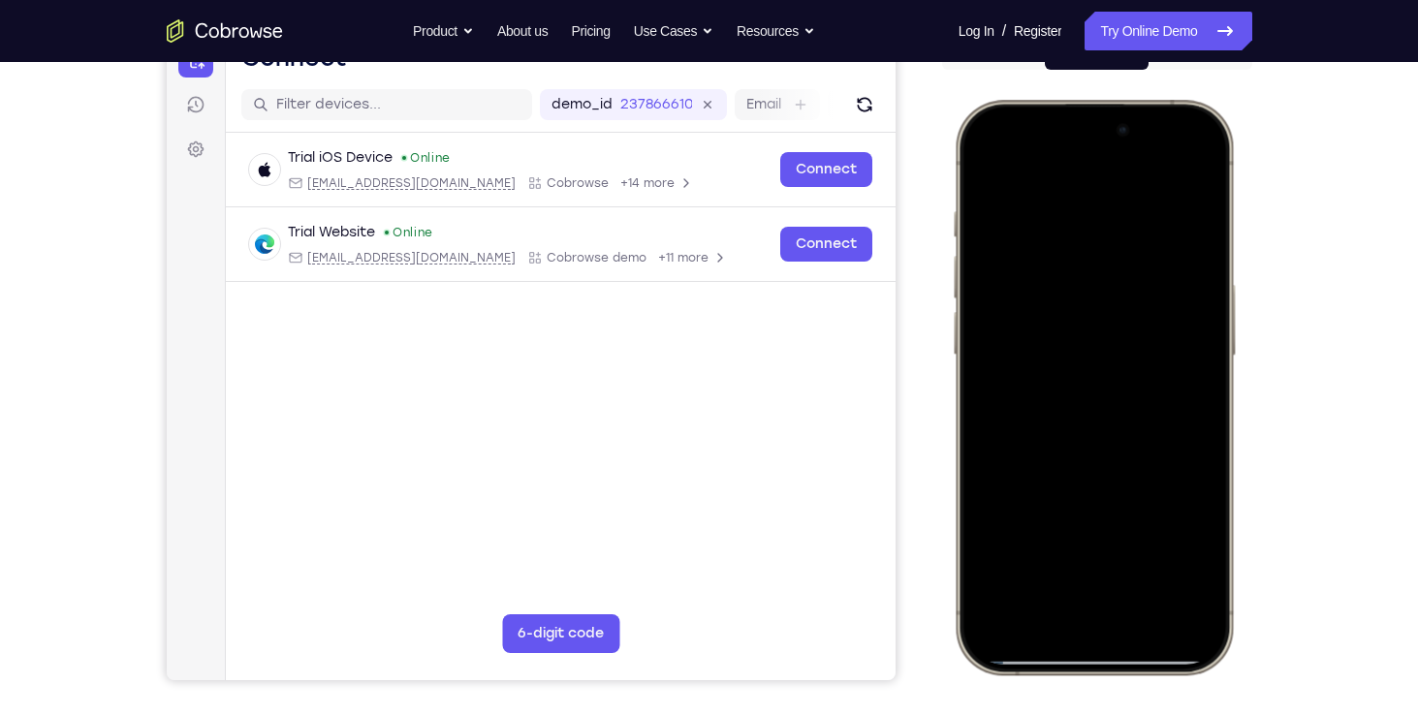
scroll to position [246, 0]
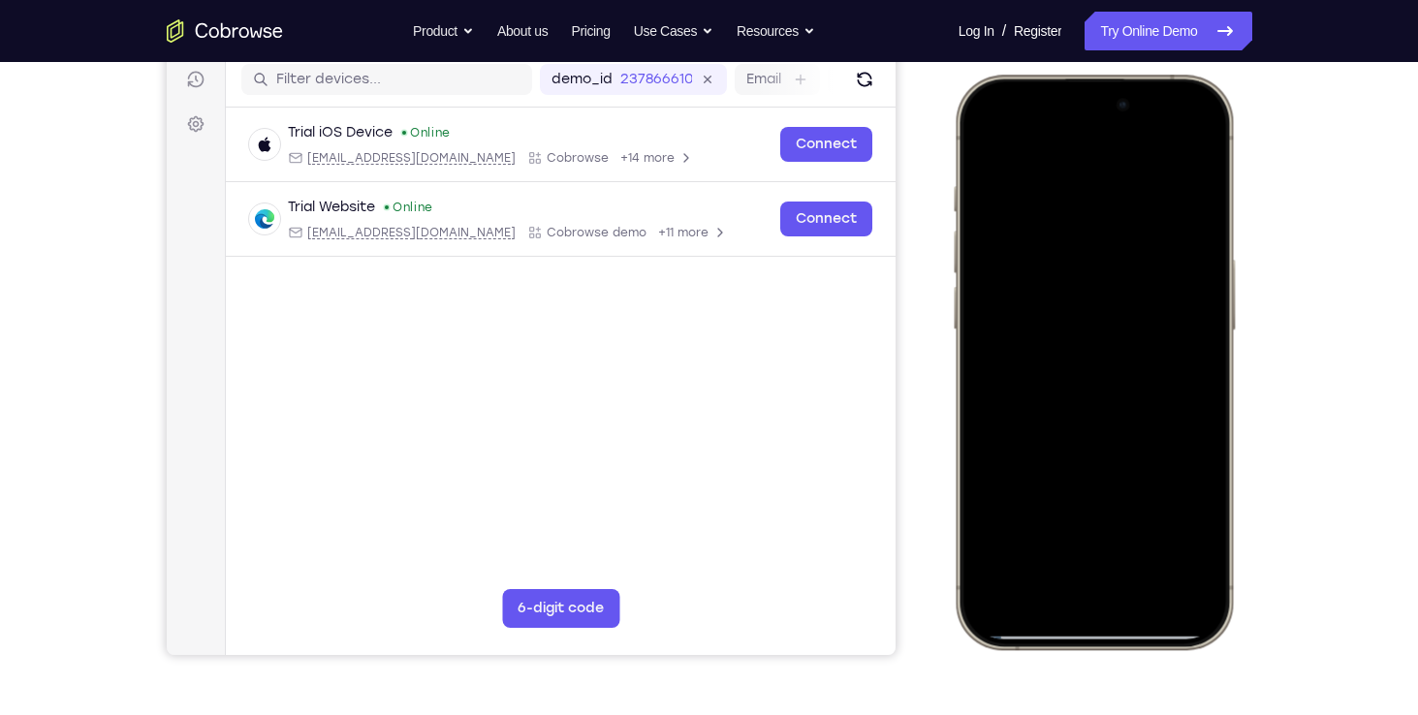
drag, startPoint x: 1179, startPoint y: 188, endPoint x: 1028, endPoint y: 568, distance: 408.8
click at [1028, 568] on div at bounding box center [1092, 361] width 255 height 553
click at [1070, 323] on div at bounding box center [1092, 361] width 255 height 553
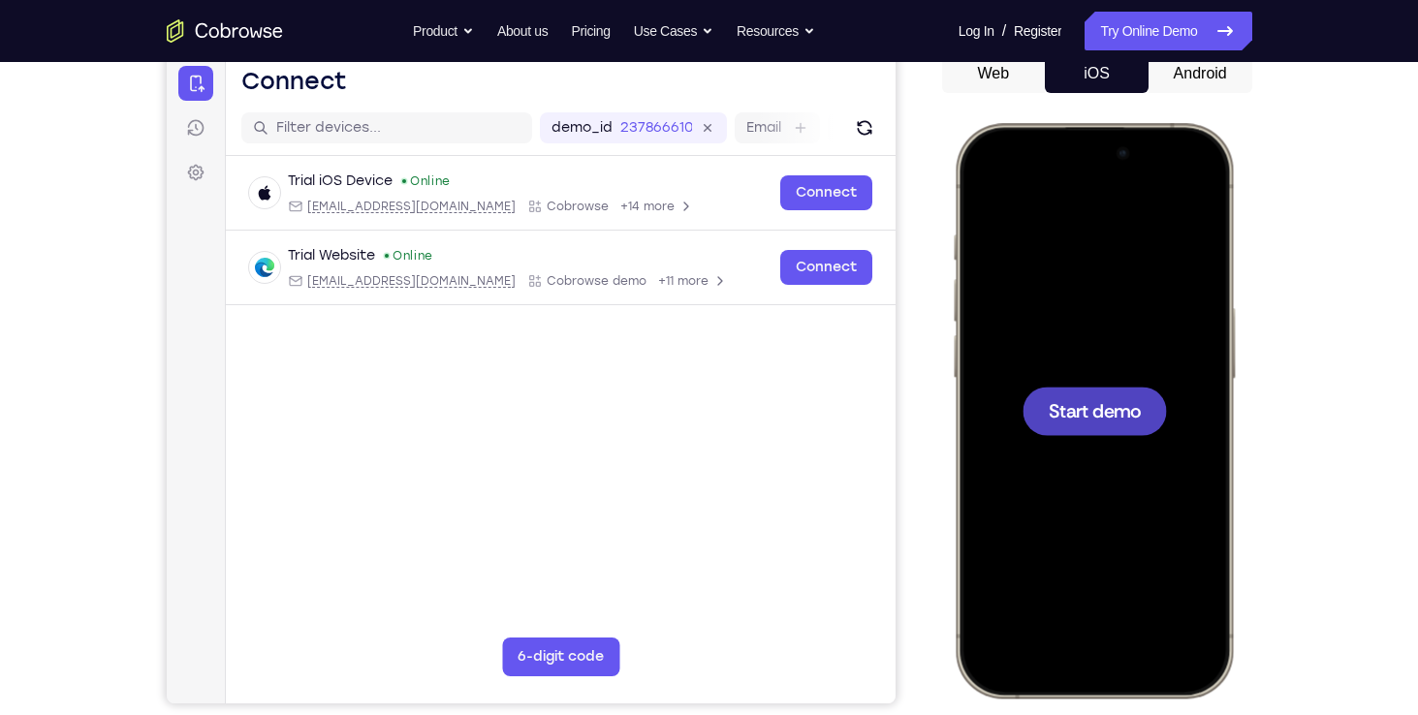
scroll to position [198, 0]
click at [1194, 71] on button "Android" at bounding box center [1200, 73] width 104 height 39
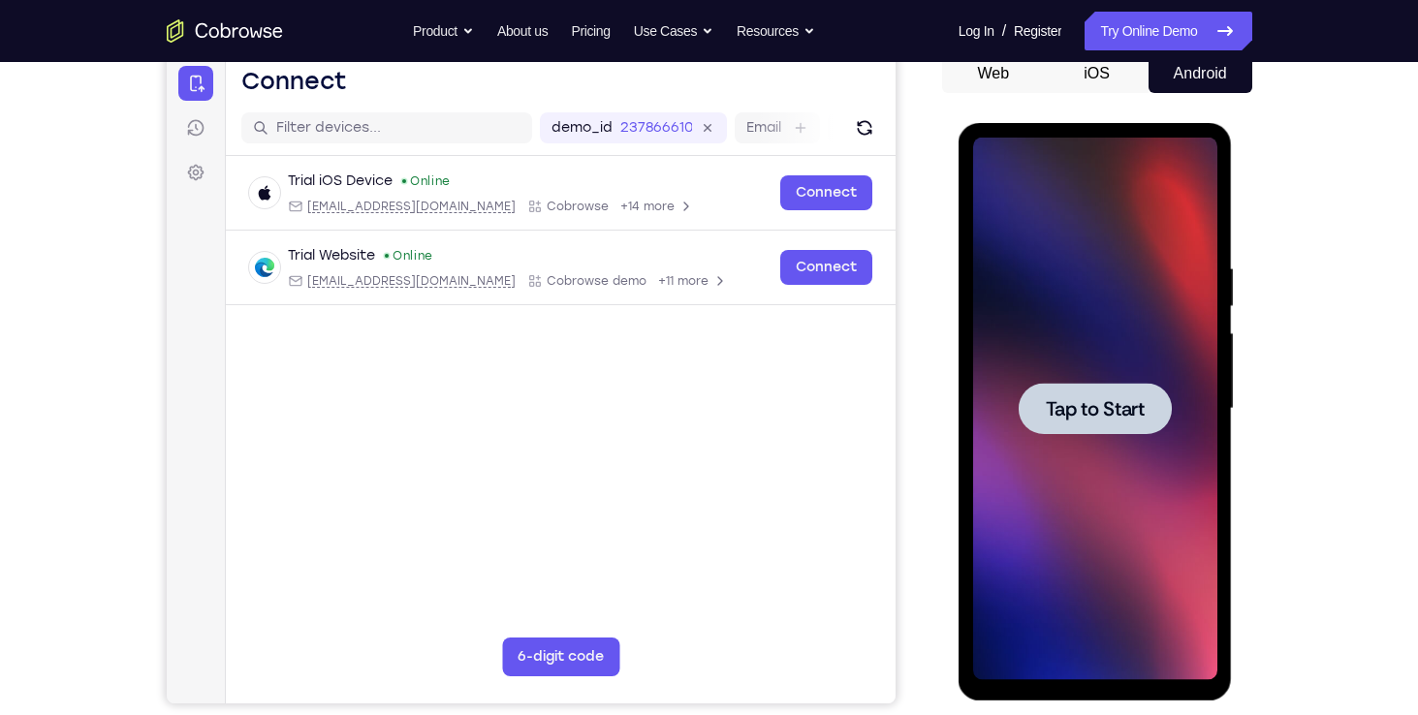
click at [1205, 308] on div at bounding box center [1095, 409] width 244 height 543
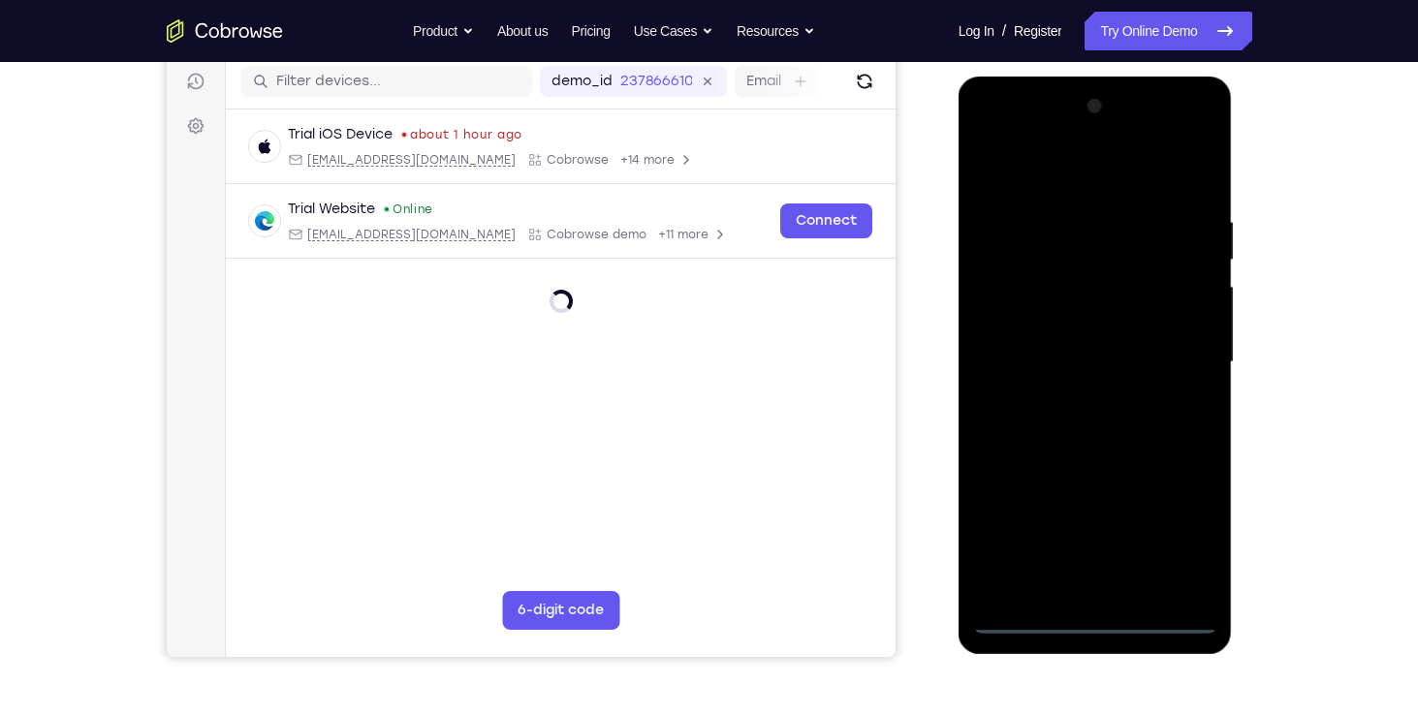
scroll to position [219, 0]
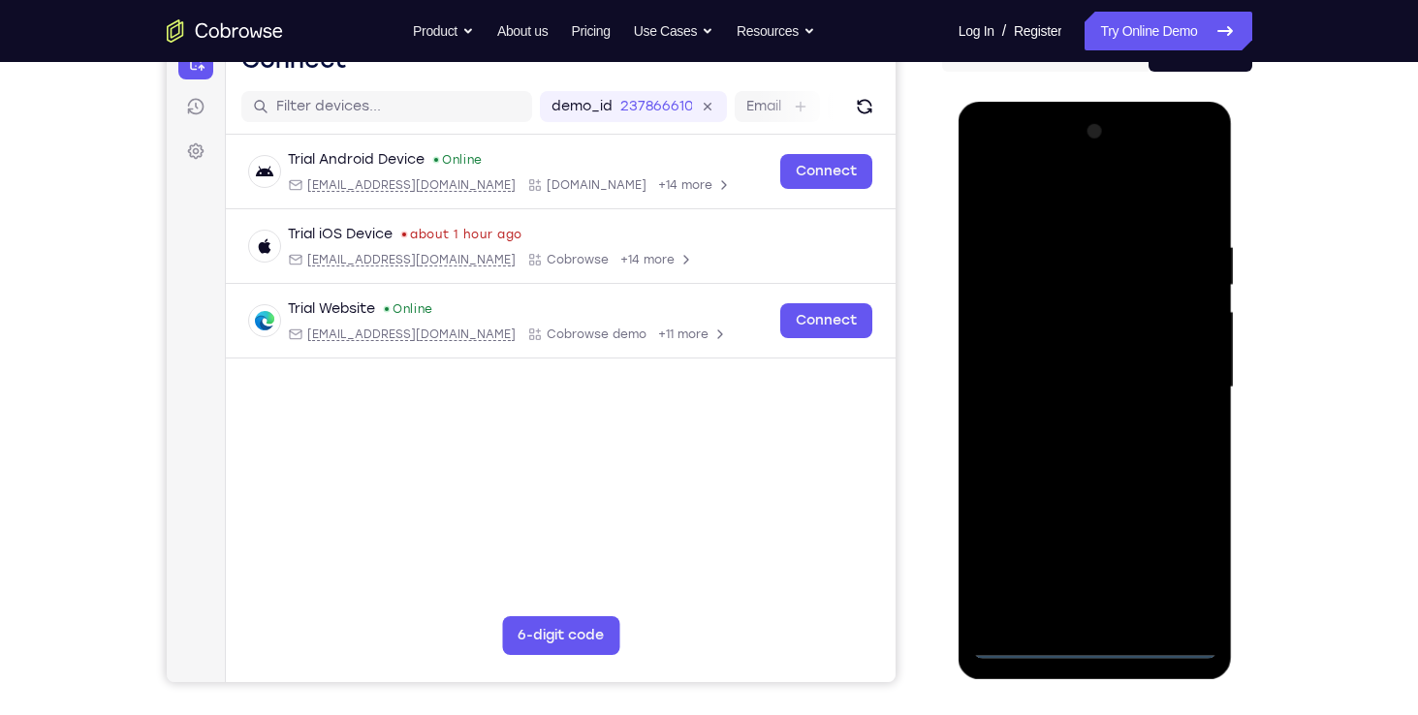
click at [1094, 648] on div at bounding box center [1095, 387] width 244 height 543
click at [1175, 543] on div at bounding box center [1095, 387] width 244 height 543
click at [1011, 188] on div at bounding box center [1095, 387] width 244 height 543
click at [1041, 277] on div at bounding box center [1095, 387] width 244 height 543
click at [988, 613] on div at bounding box center [1095, 387] width 244 height 543
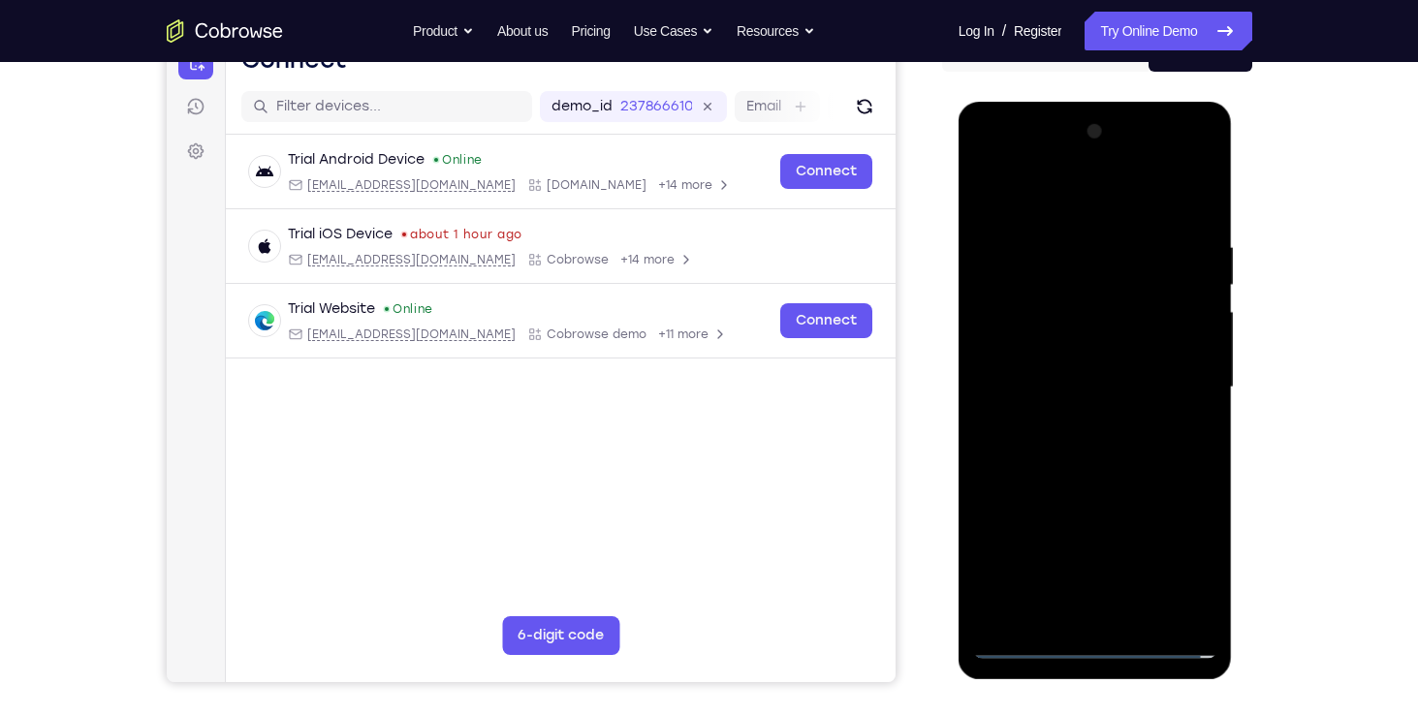
click at [995, 613] on div at bounding box center [1095, 387] width 244 height 543
click at [1078, 296] on div at bounding box center [1095, 387] width 244 height 543
click at [1064, 250] on div at bounding box center [1095, 387] width 244 height 543
click at [1053, 380] on div at bounding box center [1095, 387] width 244 height 543
drag, startPoint x: 1049, startPoint y: 389, endPoint x: 1011, endPoint y: 393, distance: 39.1
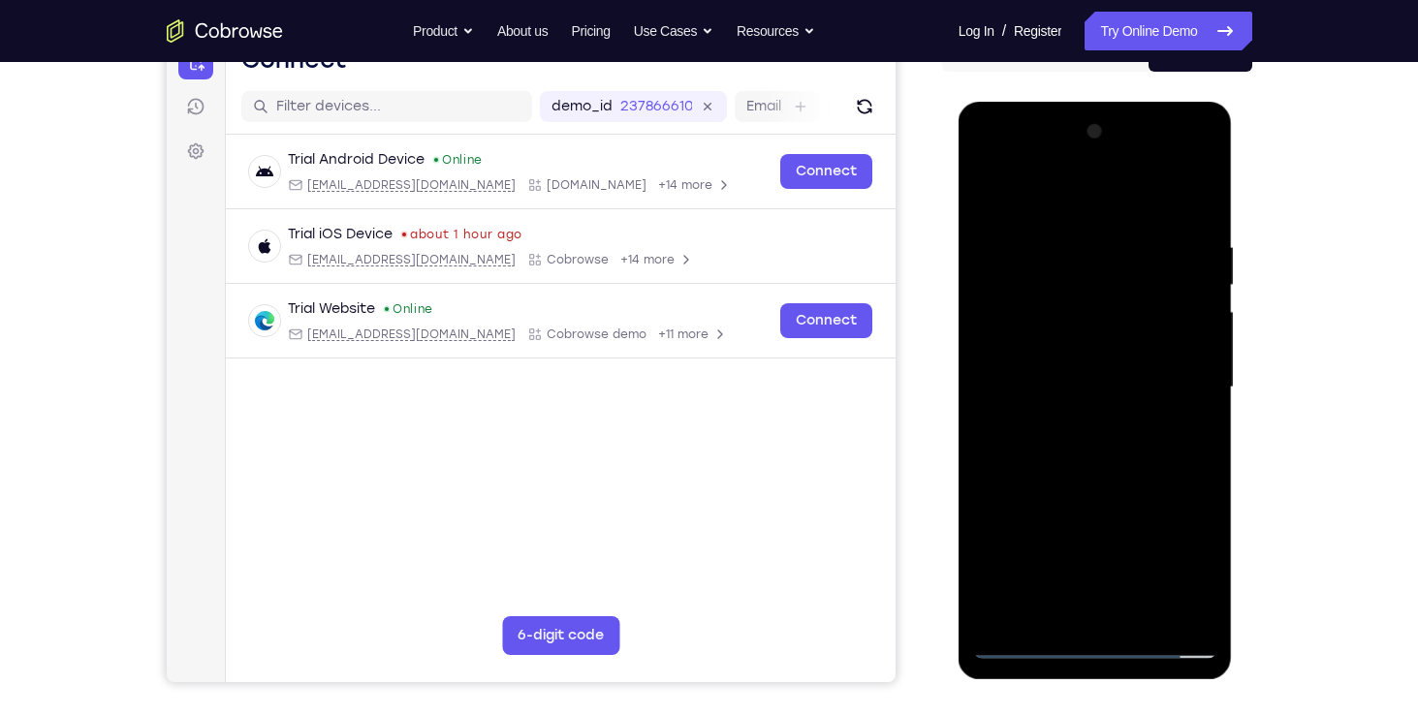
click at [1011, 393] on div at bounding box center [1095, 387] width 244 height 543
click at [1095, 346] on div at bounding box center [1095, 387] width 244 height 543
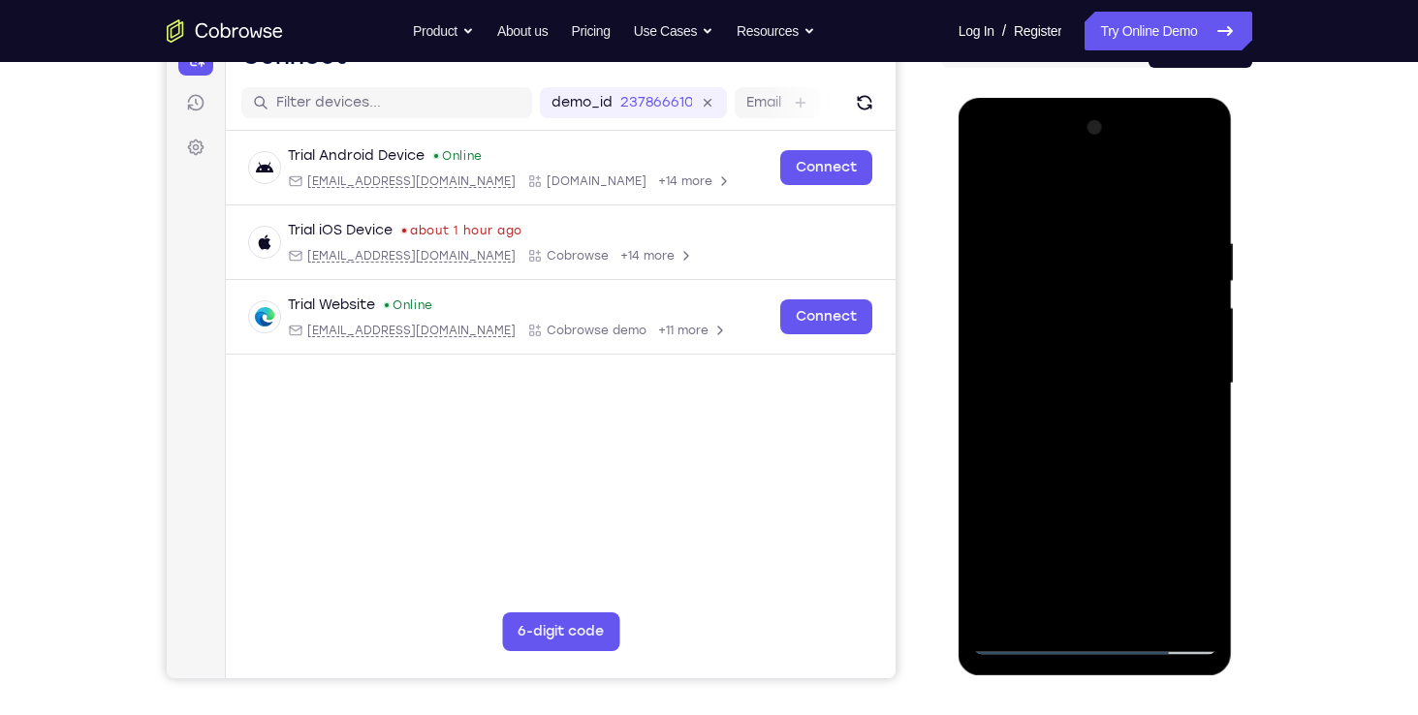
click at [1018, 404] on div at bounding box center [1095, 383] width 244 height 543
click at [1075, 328] on div at bounding box center [1095, 383] width 244 height 543
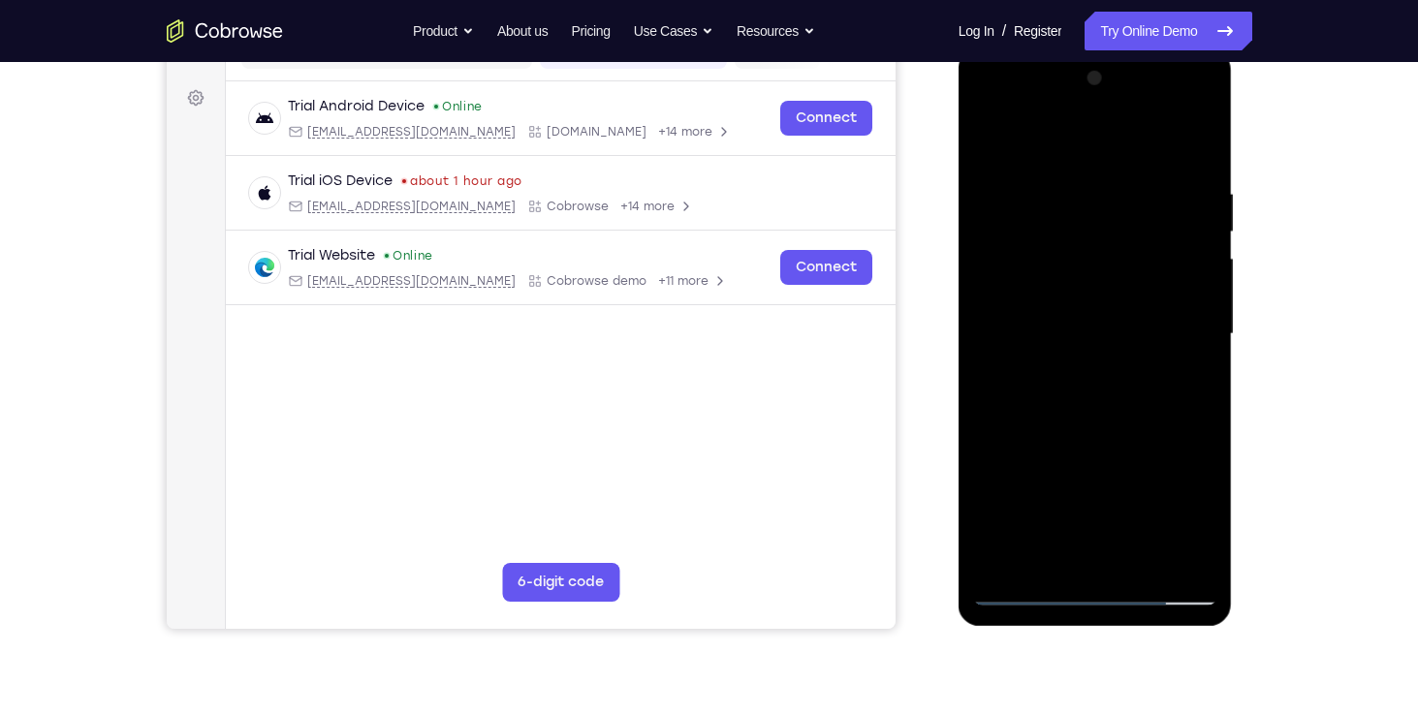
scroll to position [270, 0]
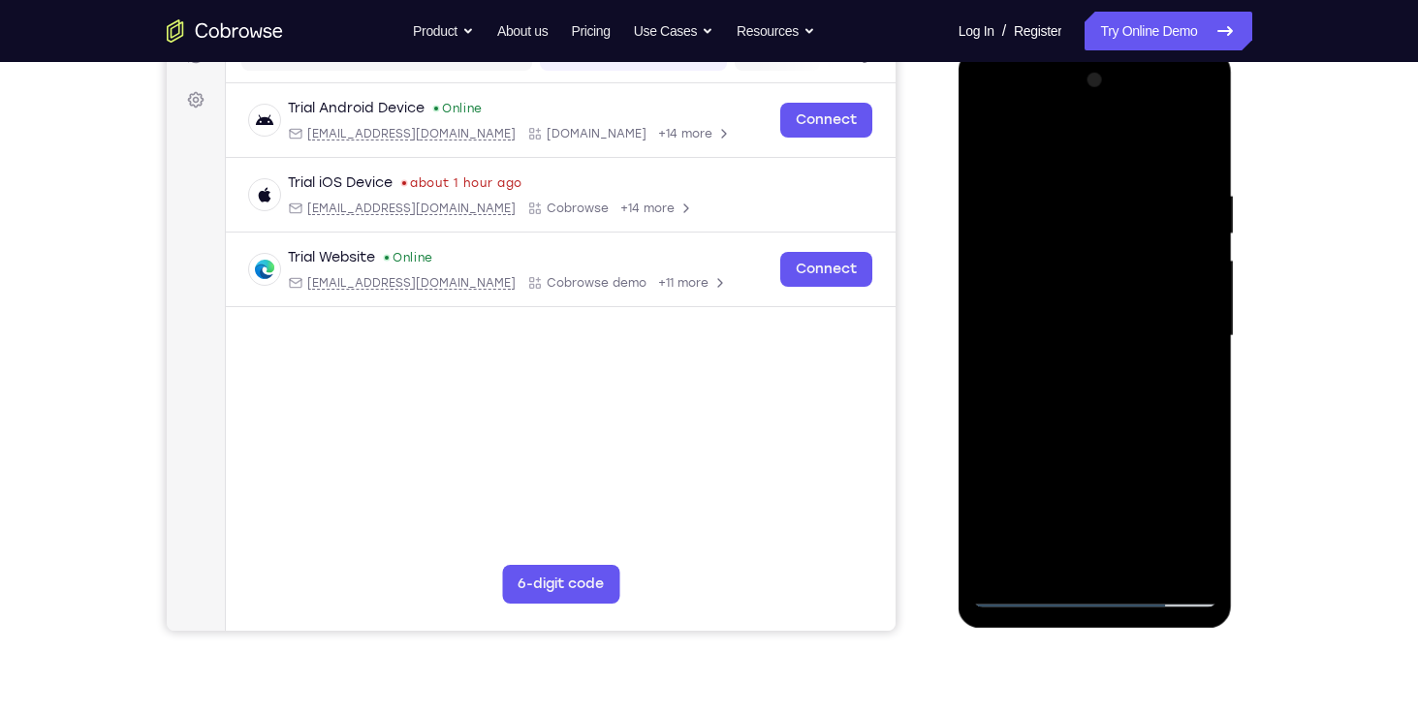
click at [1052, 292] on div at bounding box center [1095, 336] width 244 height 543
click at [1008, 291] on div at bounding box center [1095, 336] width 244 height 543
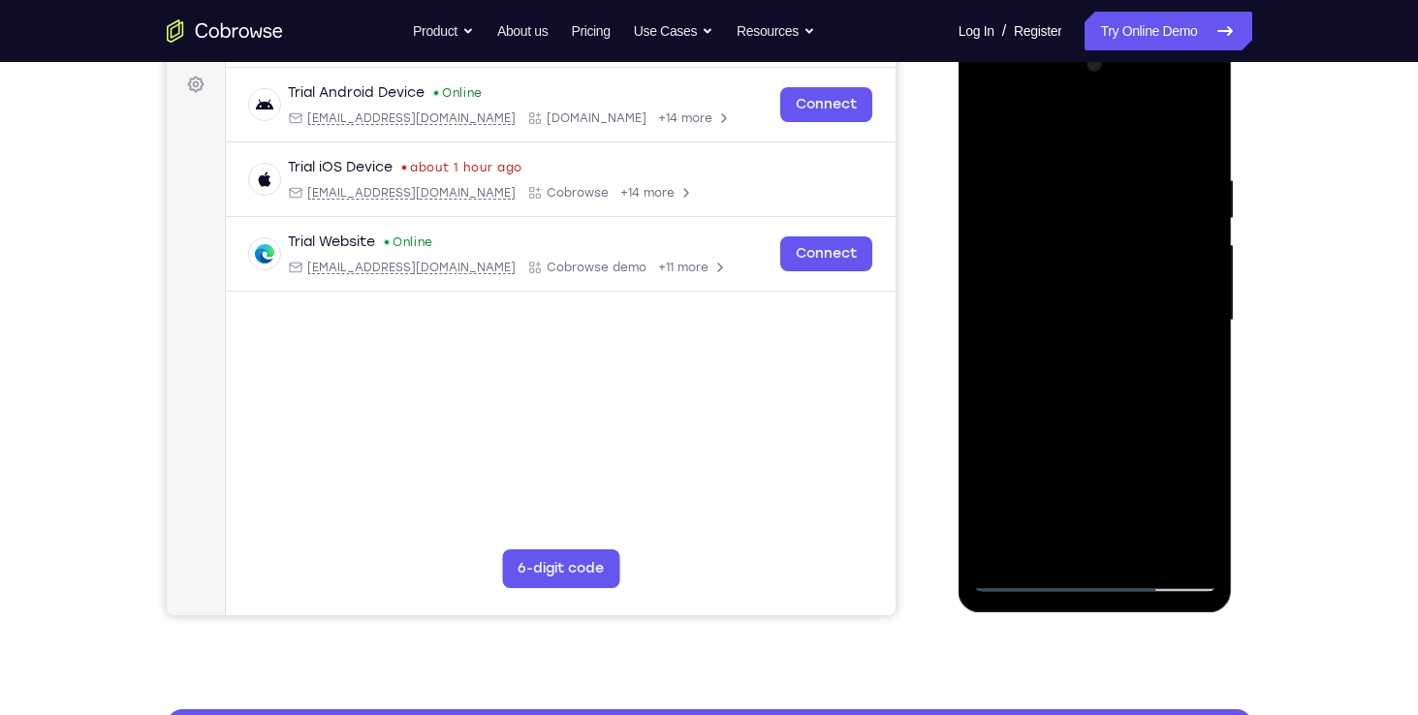
click at [1087, 350] on div at bounding box center [1095, 320] width 244 height 543
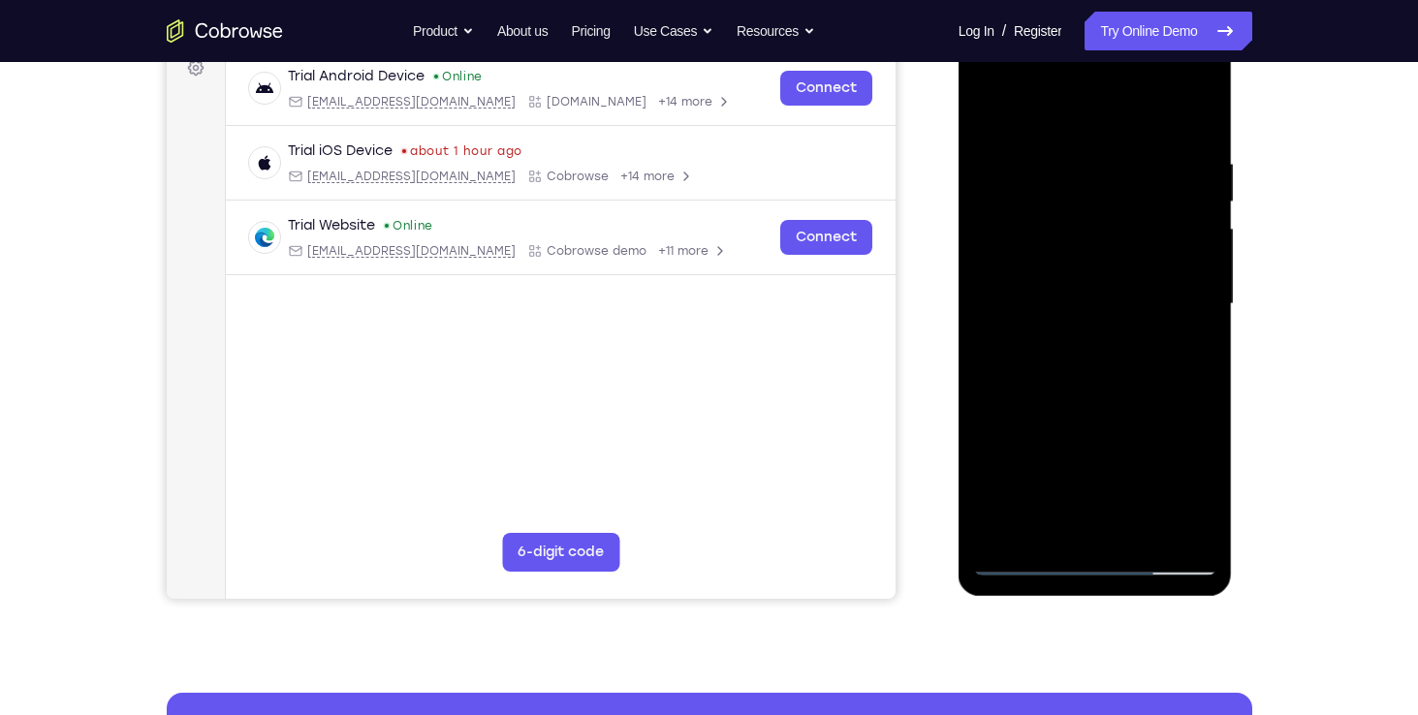
drag, startPoint x: 1166, startPoint y: 310, endPoint x: 1161, endPoint y: 266, distance: 43.9
click at [1161, 266] on div at bounding box center [1095, 304] width 244 height 543
drag, startPoint x: 1181, startPoint y: 289, endPoint x: 1174, endPoint y: 202, distance: 87.5
click at [1174, 202] on div at bounding box center [1095, 304] width 244 height 543
drag, startPoint x: 1137, startPoint y: 261, endPoint x: 1141, endPoint y: 341, distance: 80.5
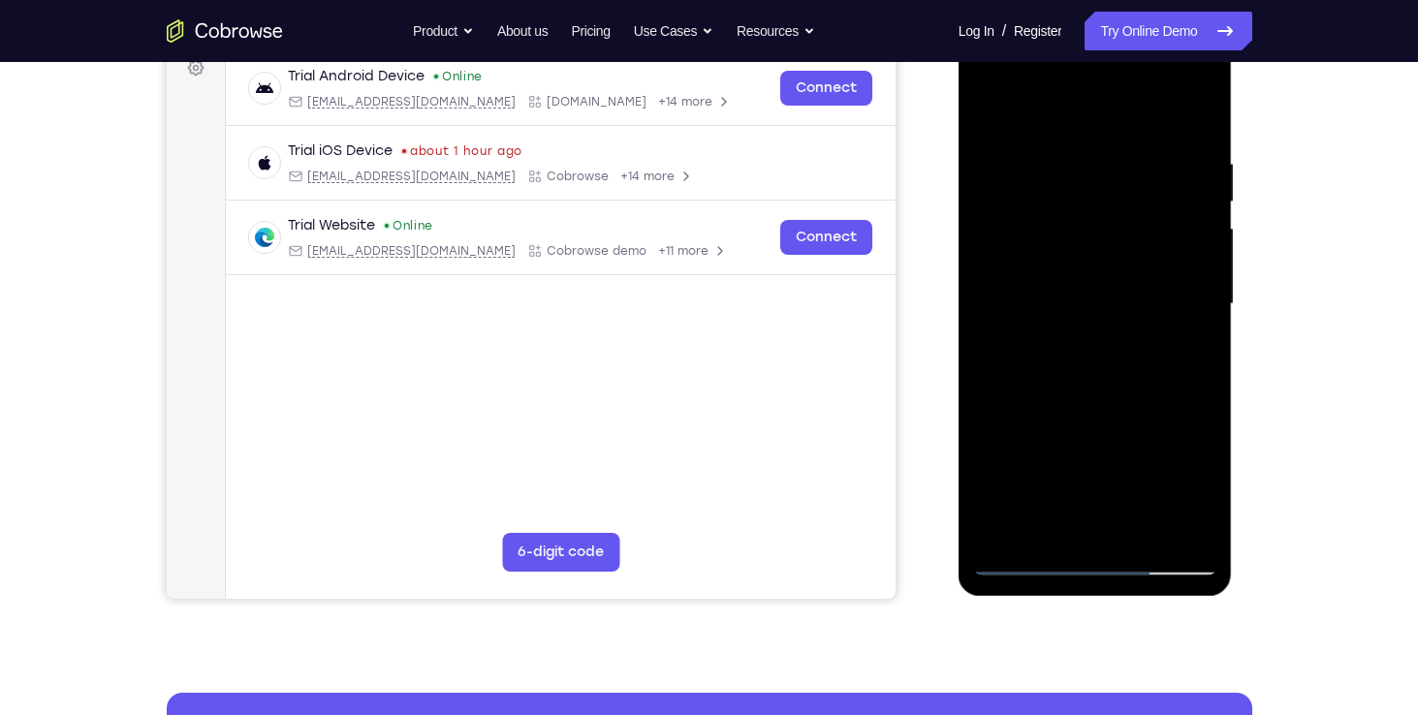
click at [1141, 341] on div at bounding box center [1095, 304] width 244 height 543
click at [1099, 203] on div at bounding box center [1095, 304] width 244 height 543
click at [1081, 277] on div at bounding box center [1095, 304] width 244 height 543
click at [1078, 283] on div at bounding box center [1095, 304] width 244 height 543
click at [1141, 328] on div at bounding box center [1095, 304] width 244 height 543
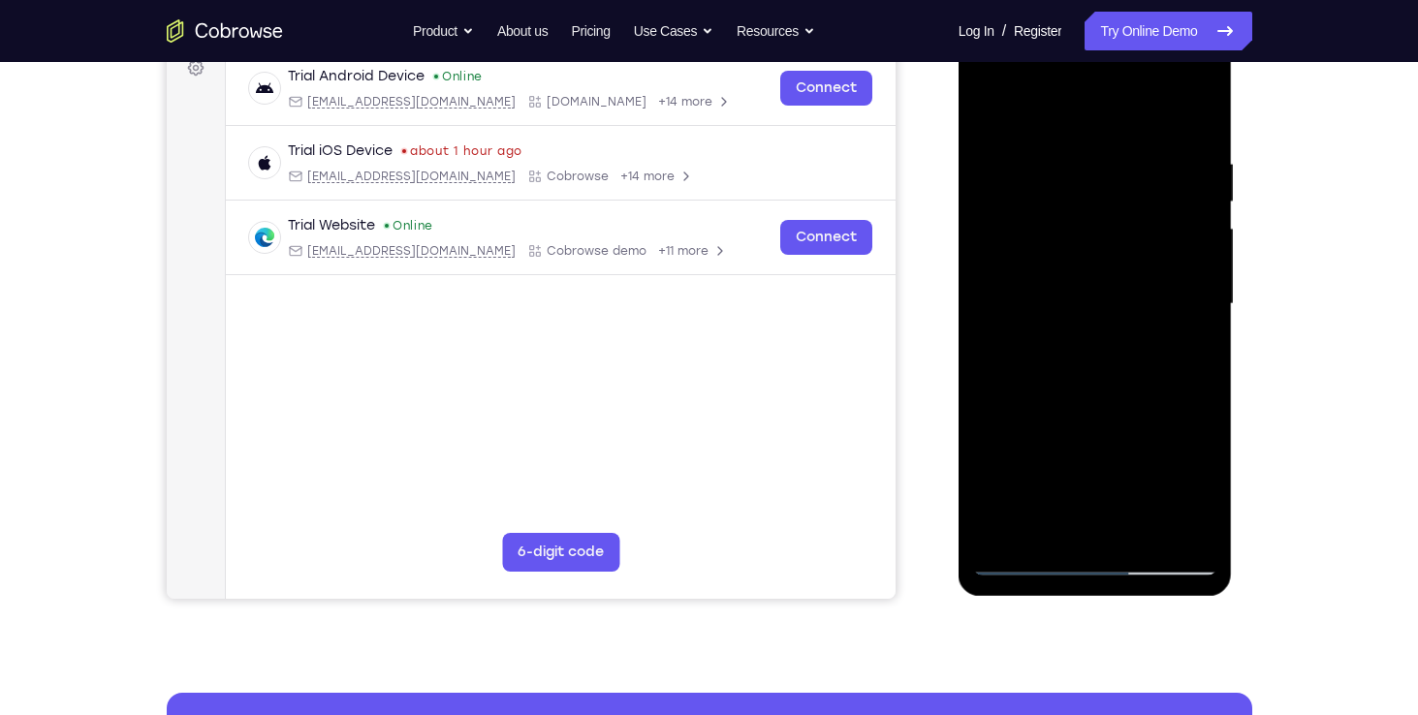
click at [1042, 334] on div at bounding box center [1095, 304] width 244 height 543
click at [1176, 325] on div at bounding box center [1095, 304] width 244 height 543
click at [1169, 326] on div at bounding box center [1095, 304] width 244 height 543
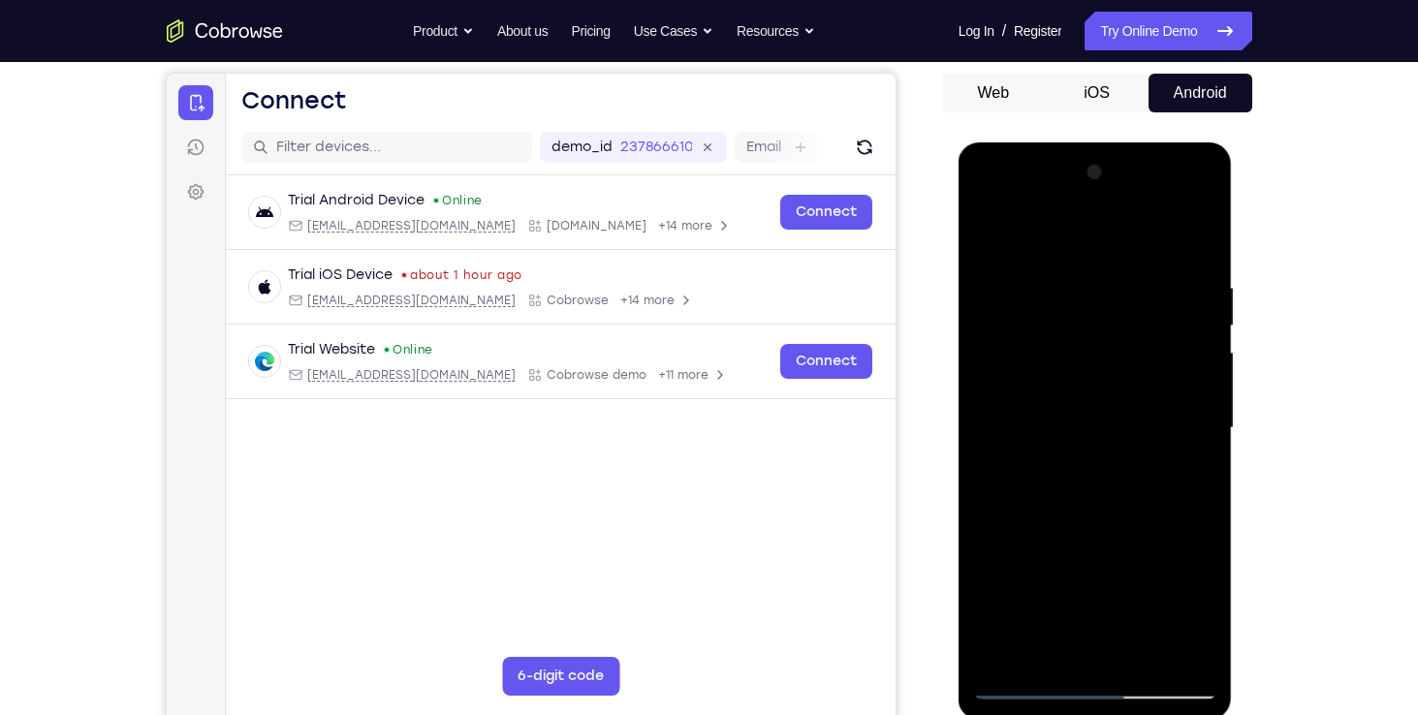
scroll to position [170, 0]
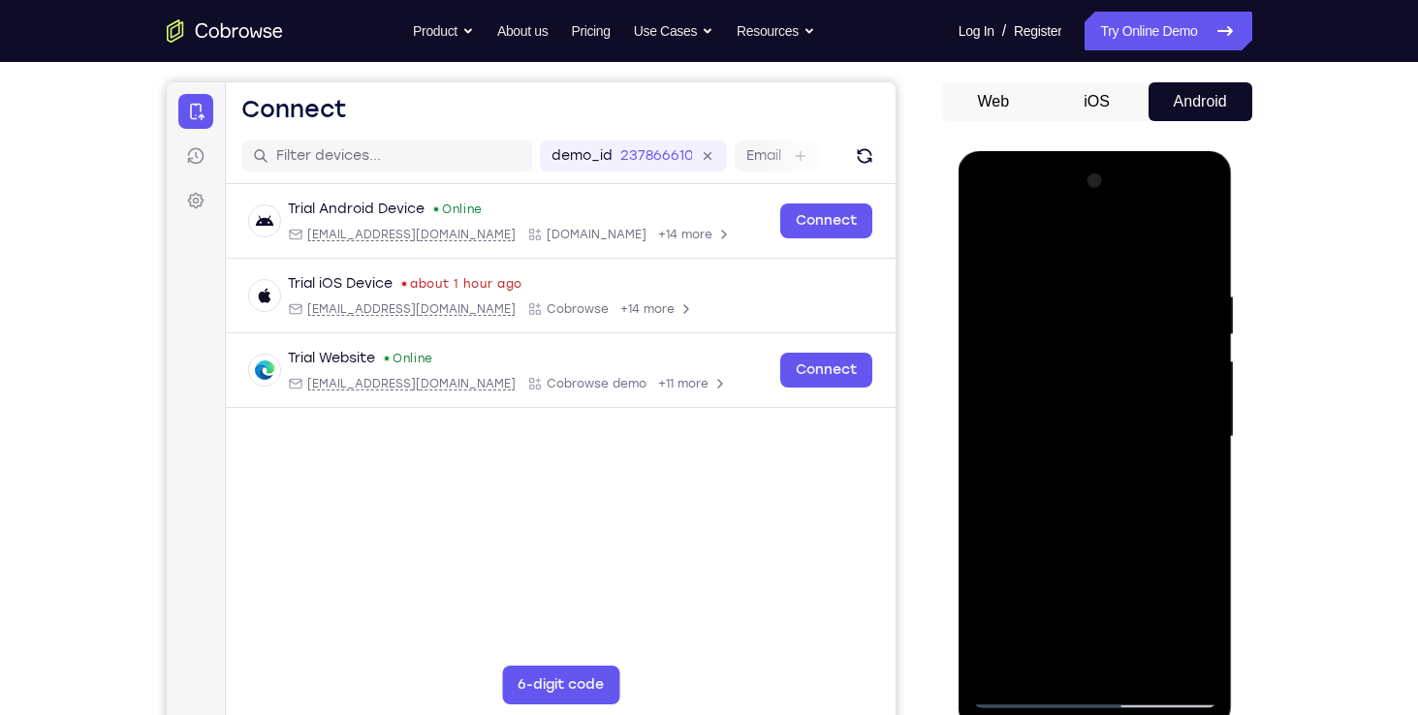
click at [1068, 370] on div at bounding box center [1095, 437] width 244 height 543
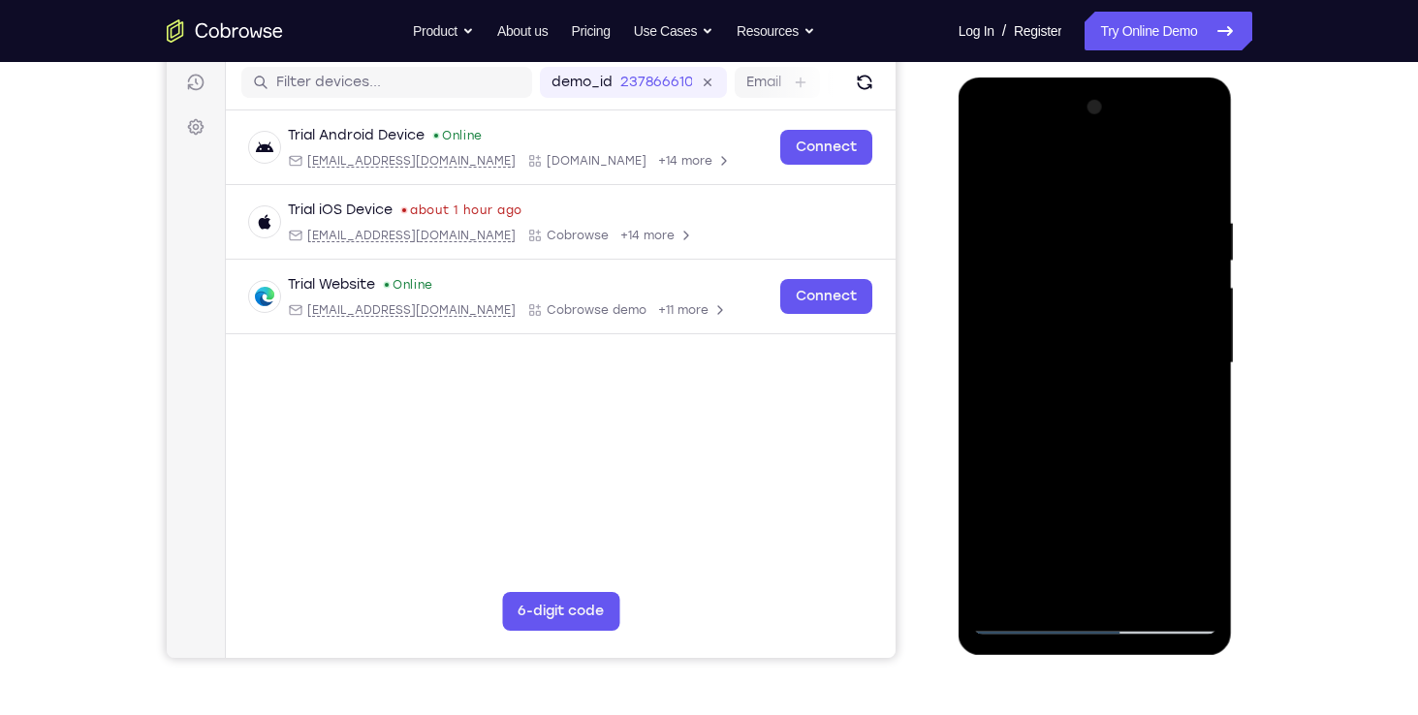
scroll to position [247, 0]
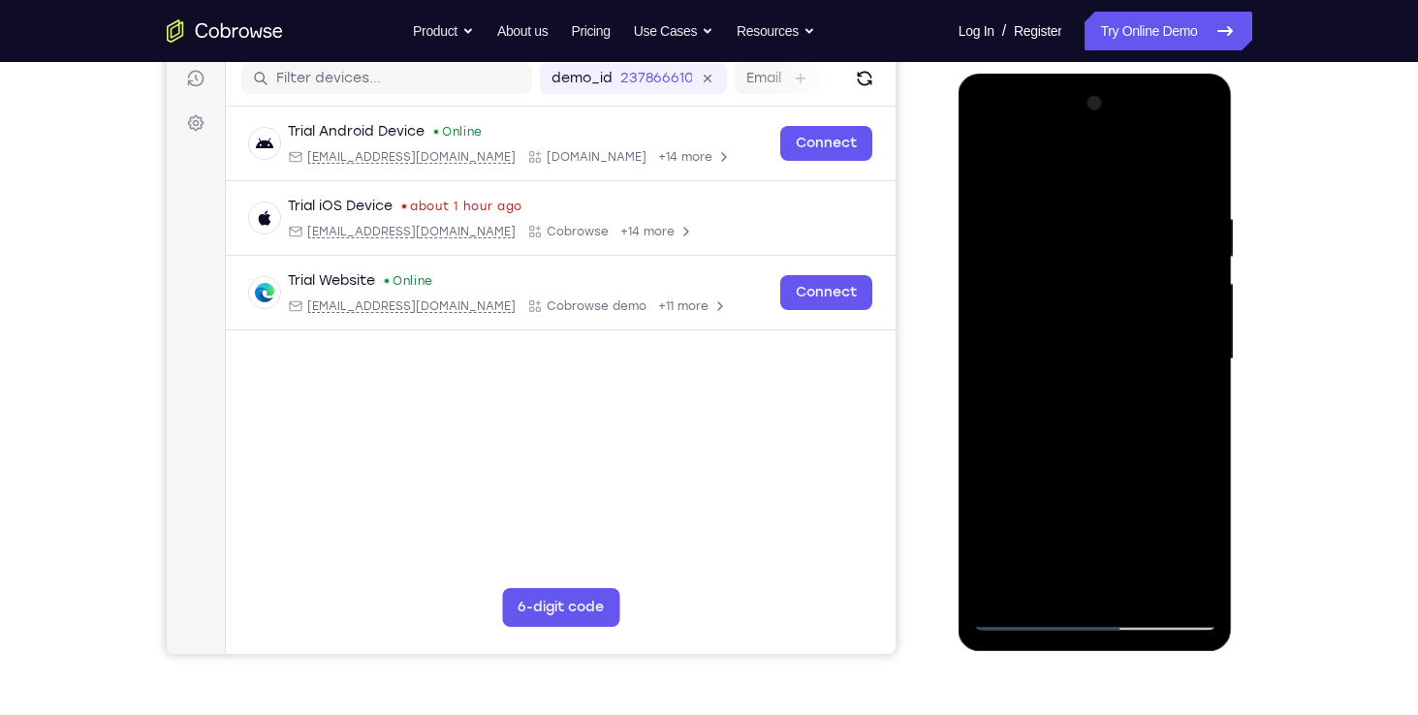
click at [1093, 435] on div at bounding box center [1095, 359] width 244 height 543
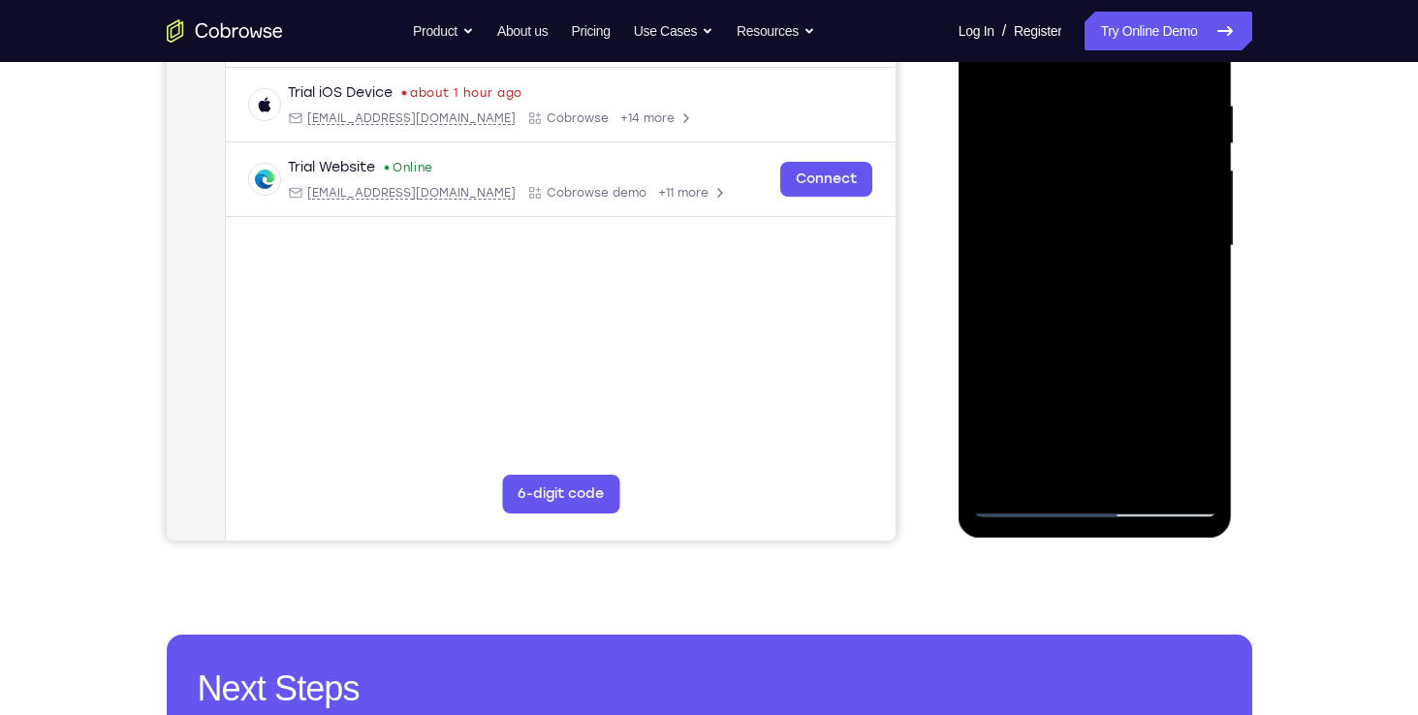
scroll to position [378, 0]
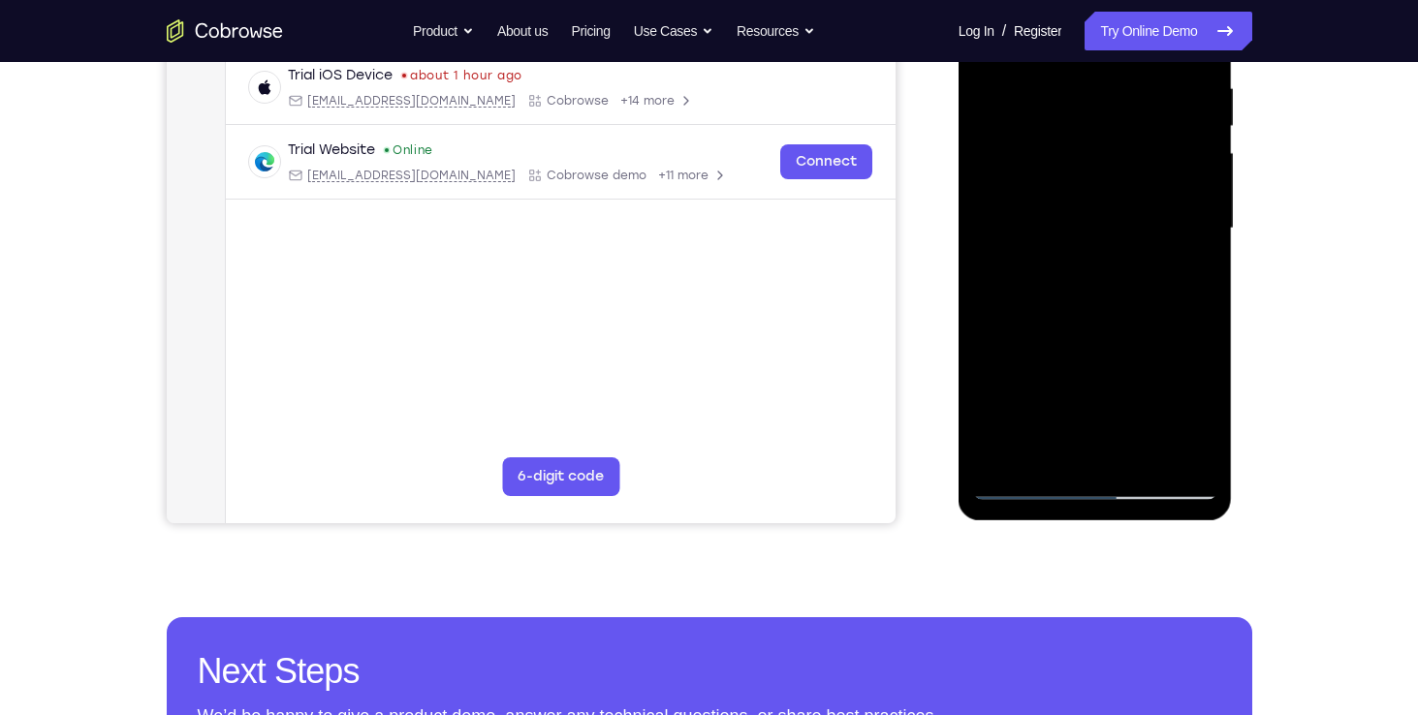
click at [1072, 353] on div at bounding box center [1095, 228] width 244 height 543
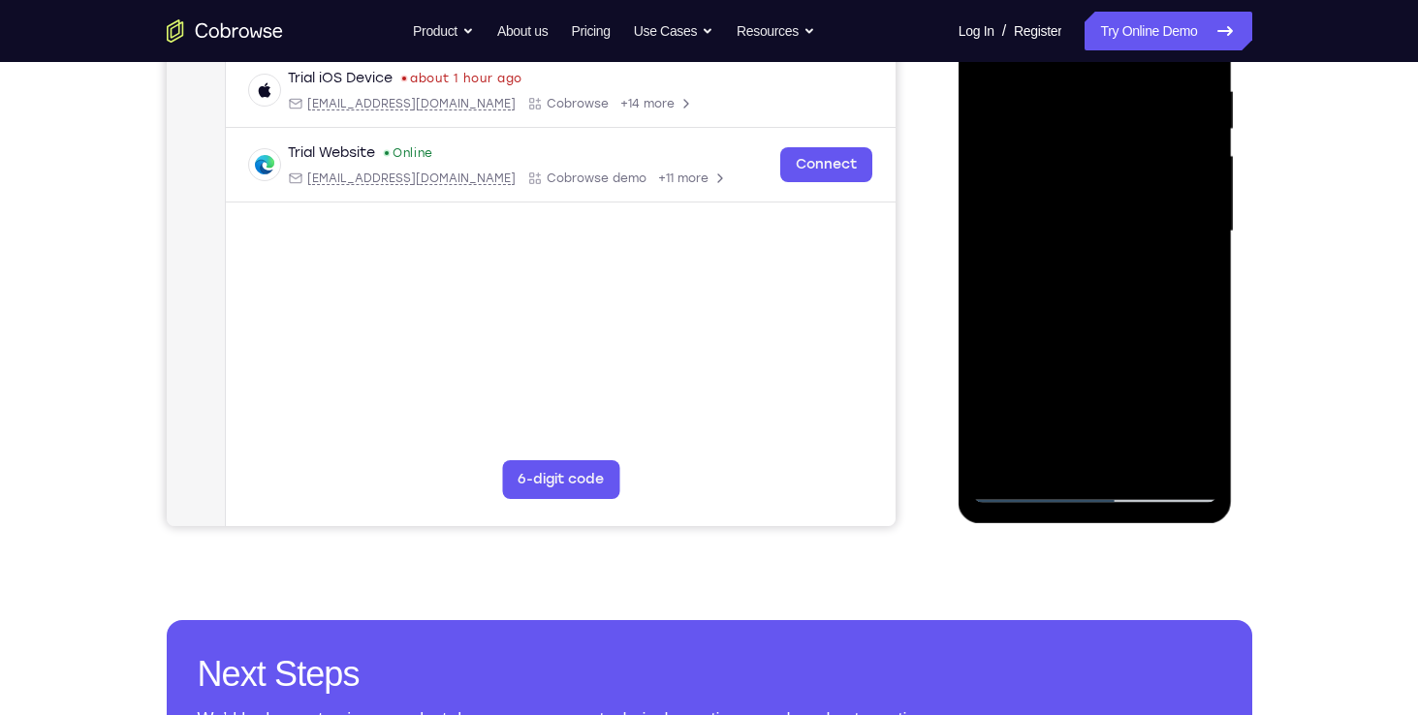
scroll to position [374, 0]
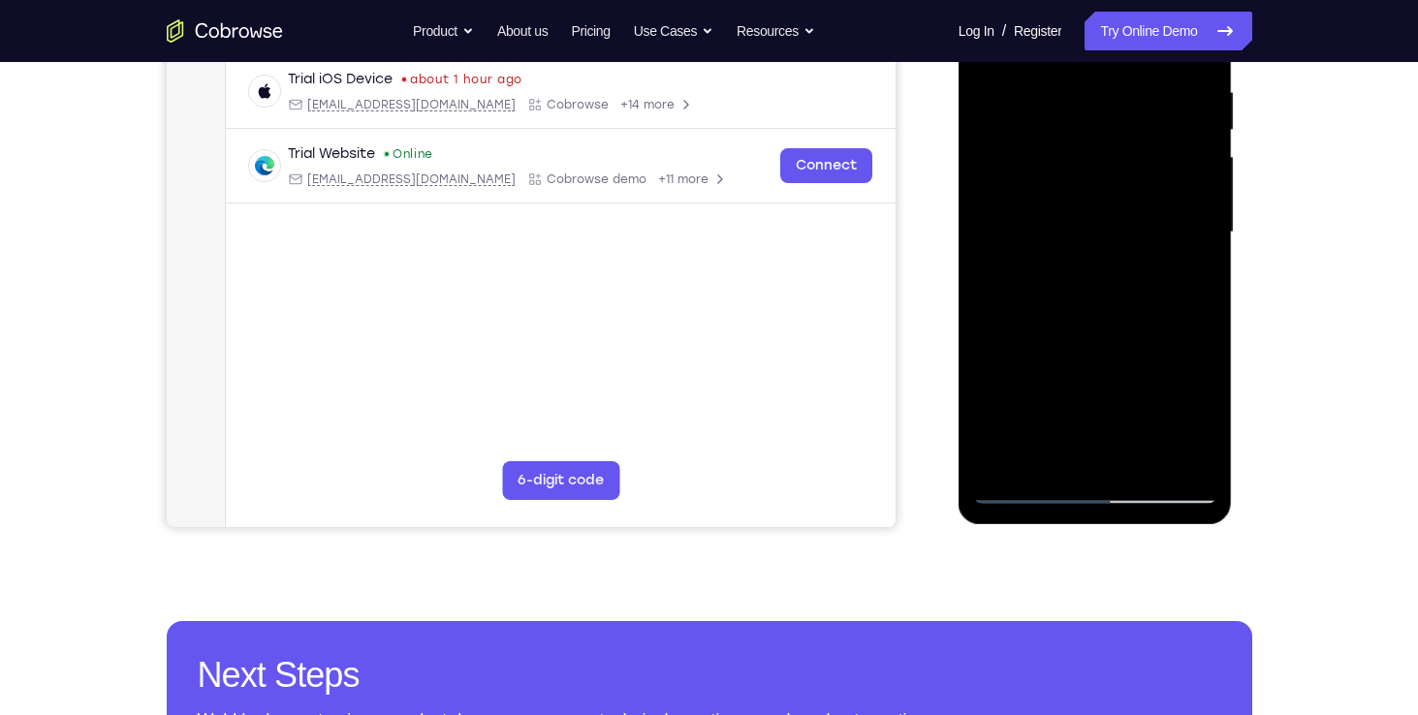
click at [1140, 317] on div at bounding box center [1095, 232] width 244 height 543
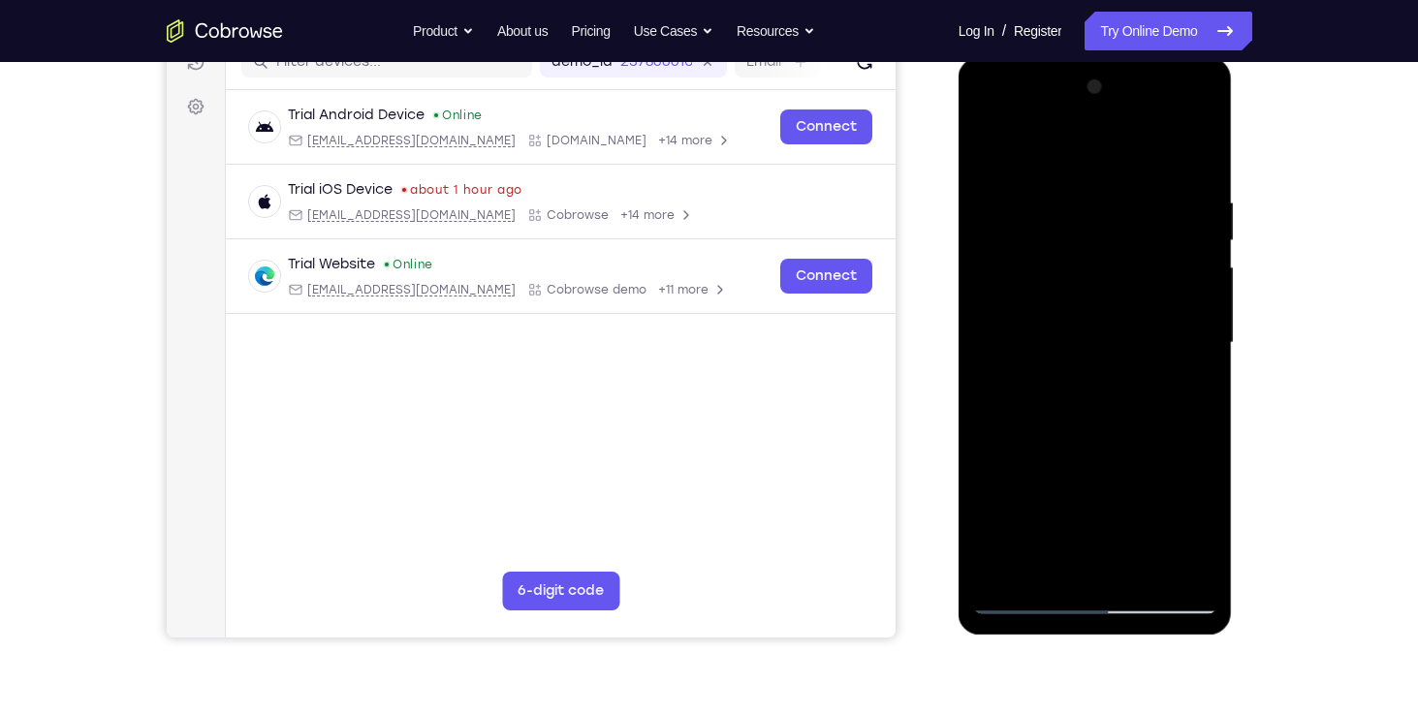
scroll to position [171, 0]
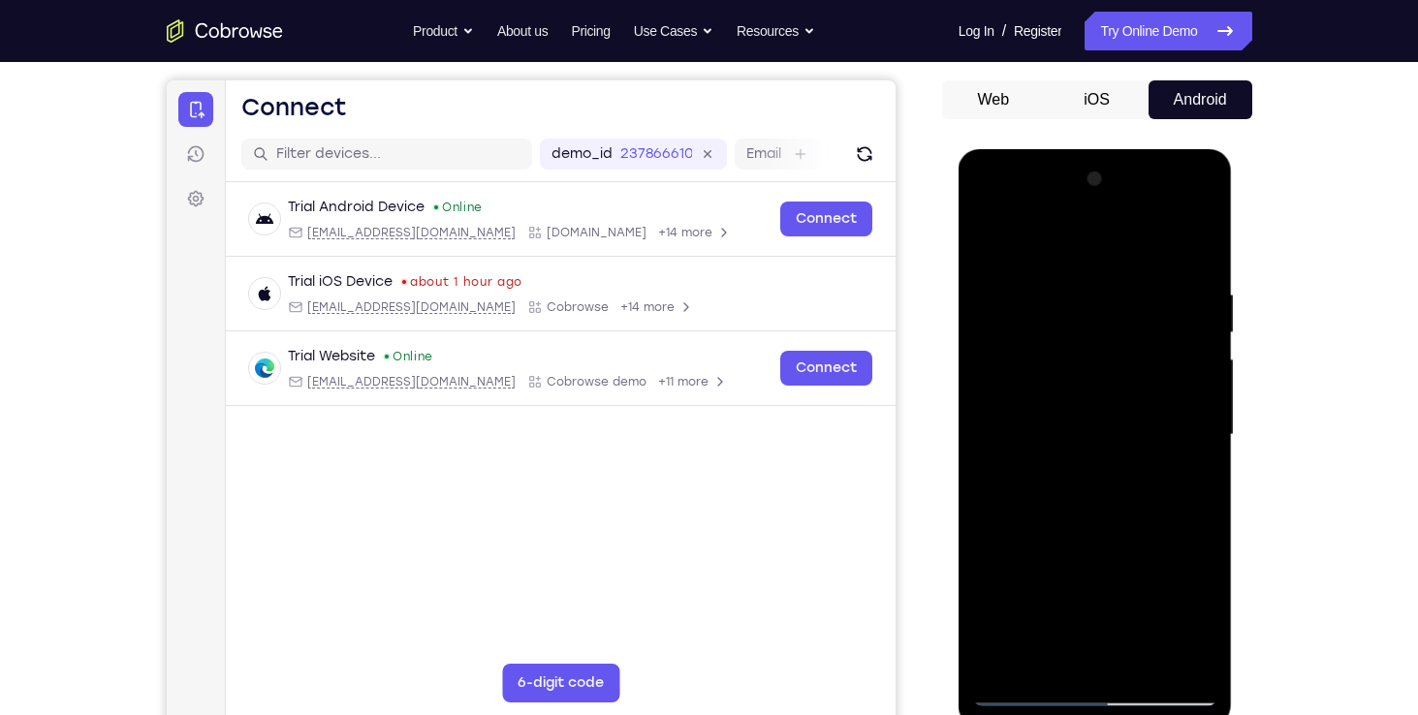
click at [1085, 204] on div at bounding box center [1095, 435] width 244 height 543
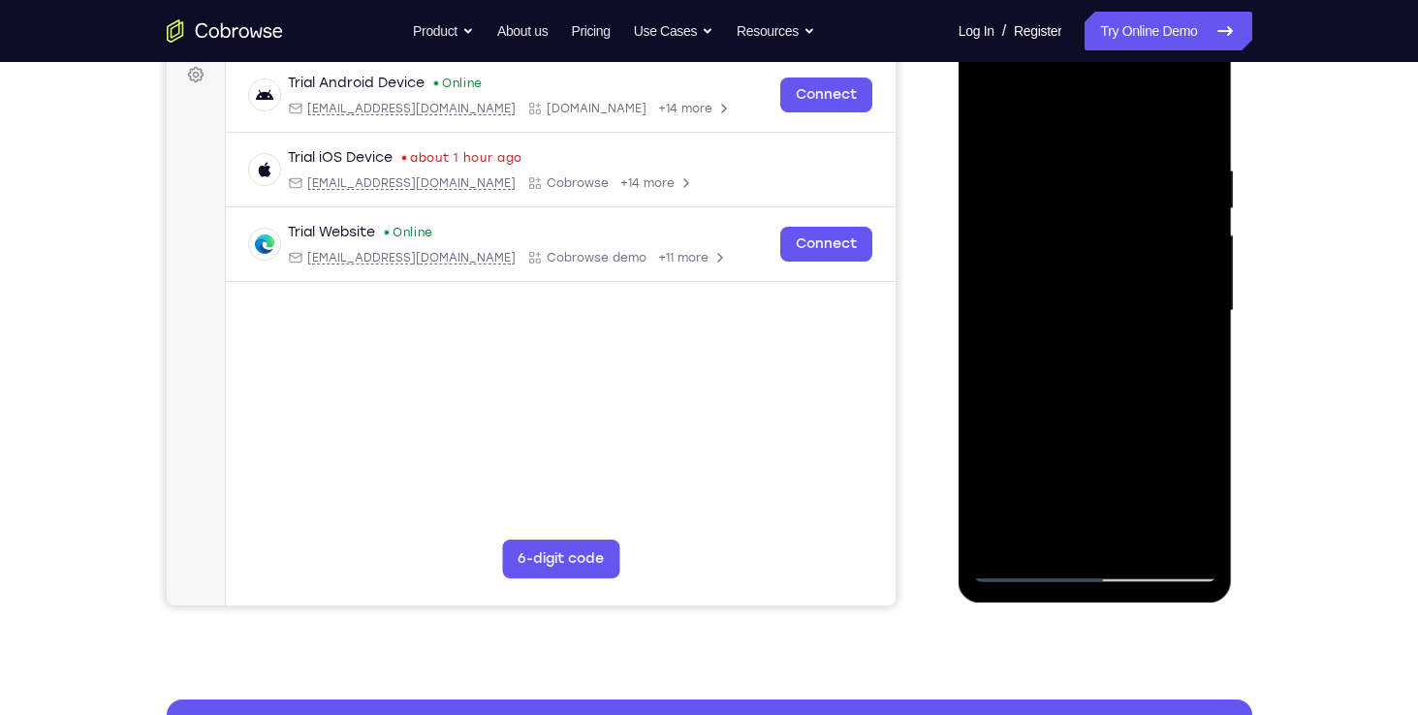
click at [1116, 457] on div at bounding box center [1095, 311] width 244 height 543
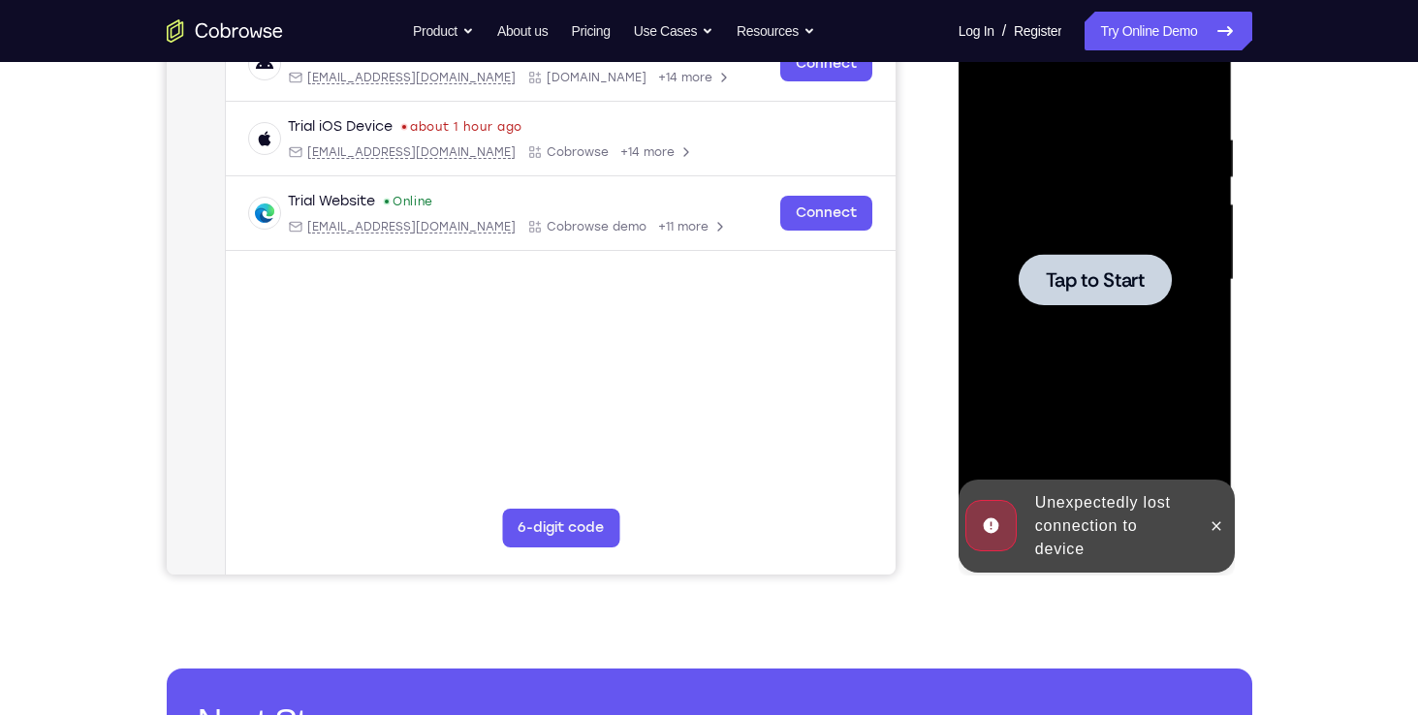
scroll to position [402, 0]
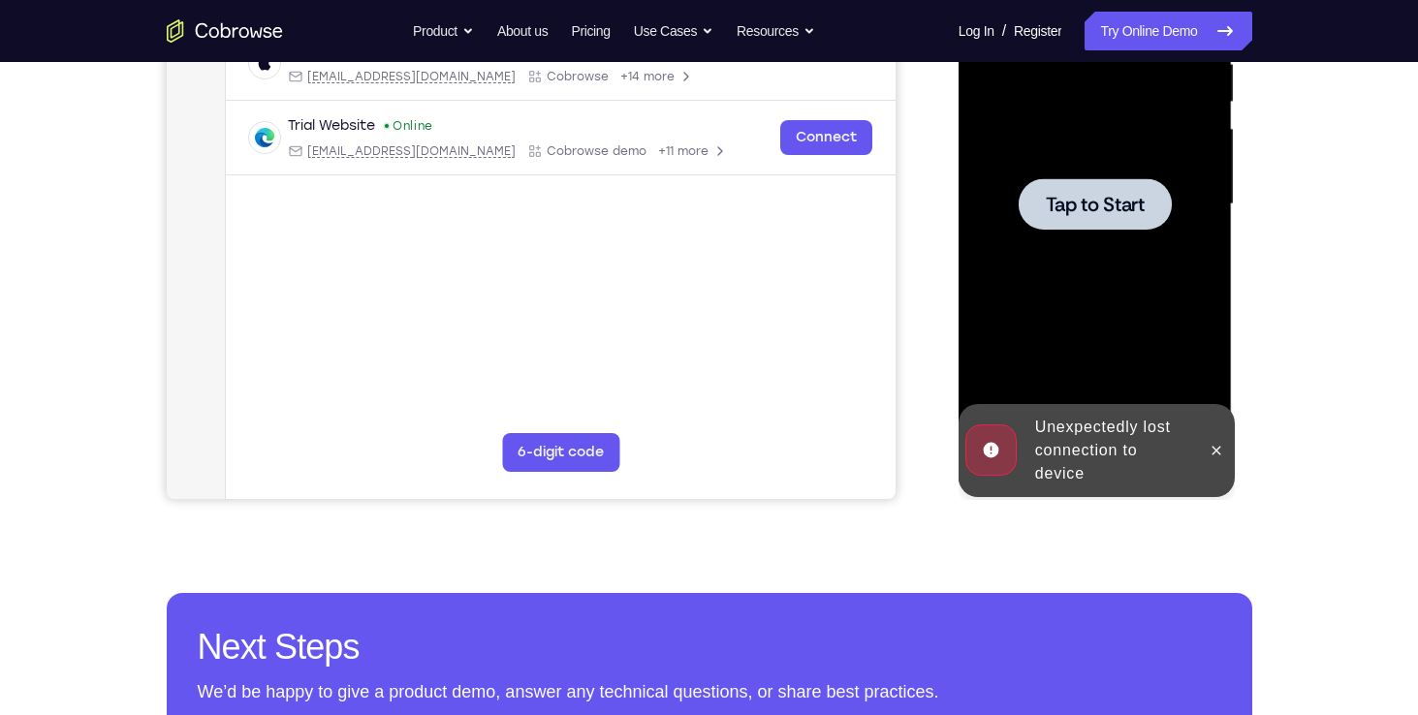
click at [1118, 337] on div at bounding box center [1095, 204] width 244 height 543
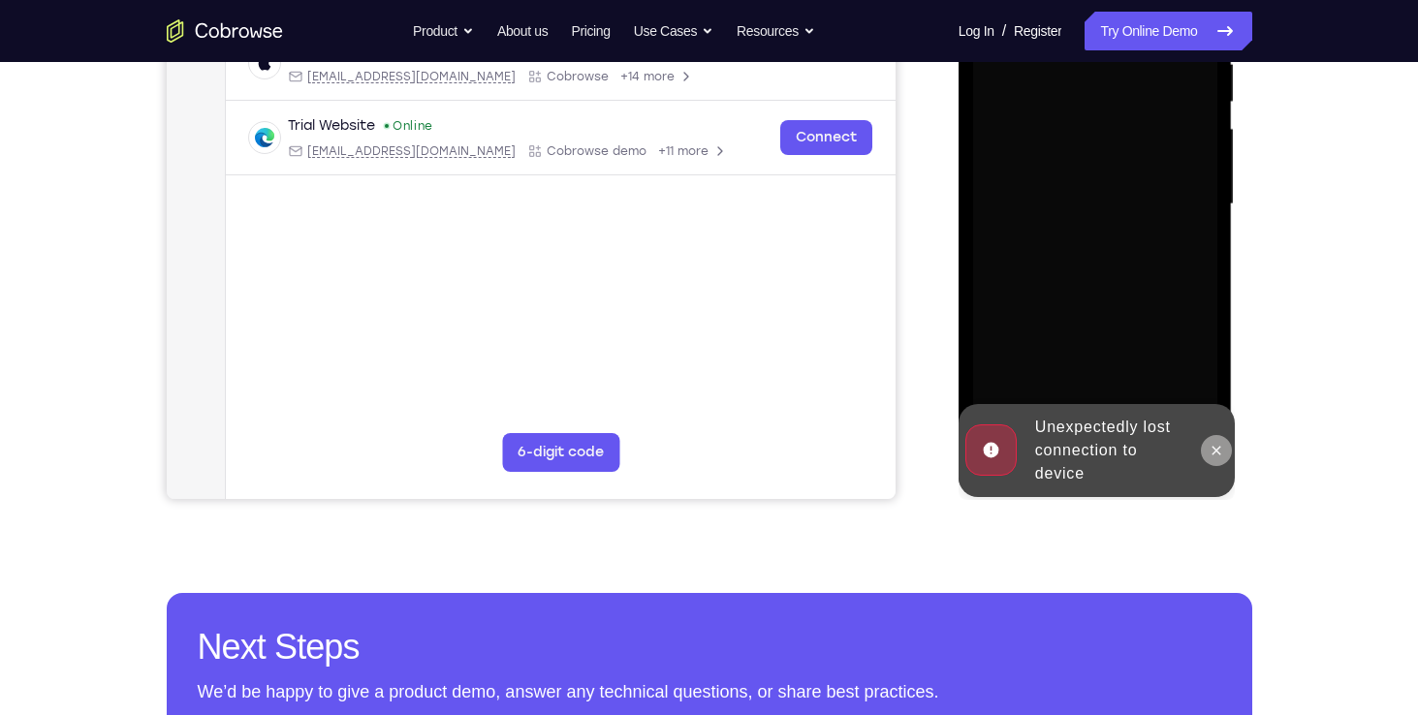
click at [1205, 441] on button at bounding box center [1215, 450] width 31 height 31
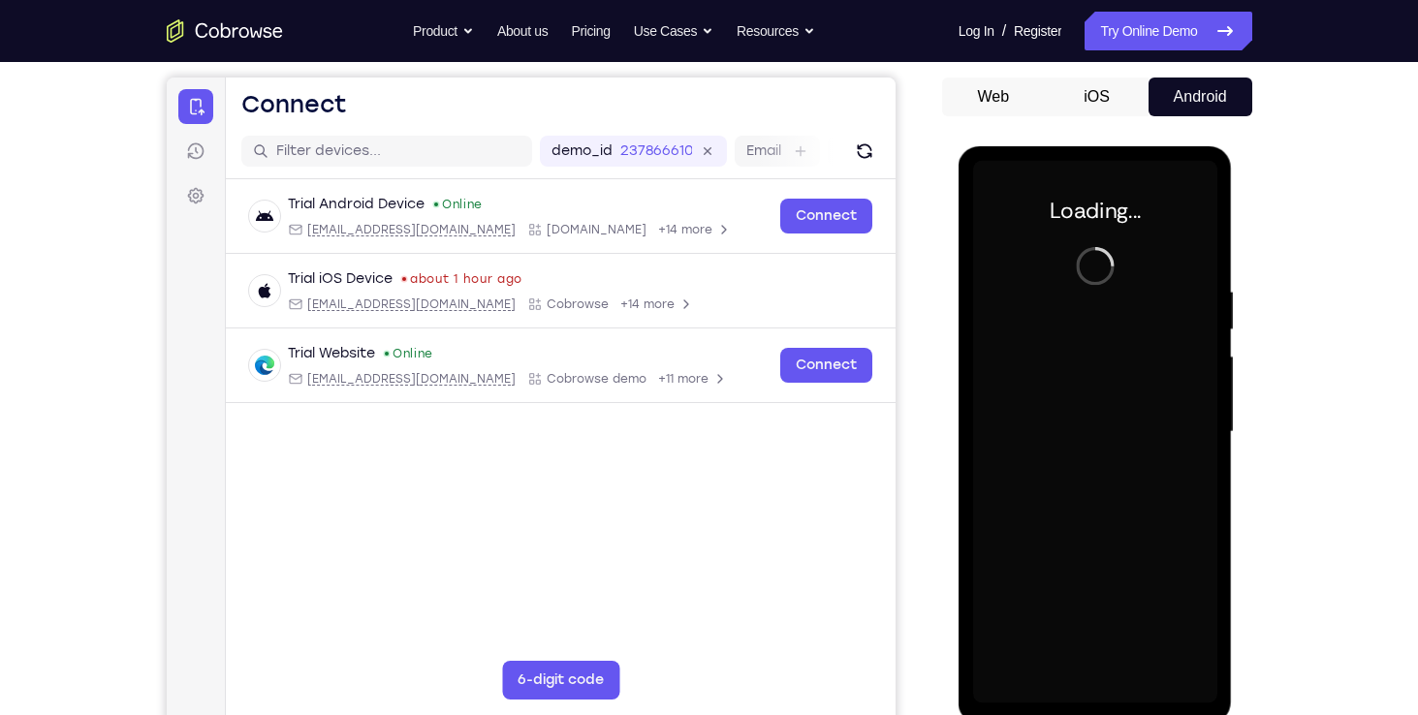
scroll to position [171, 0]
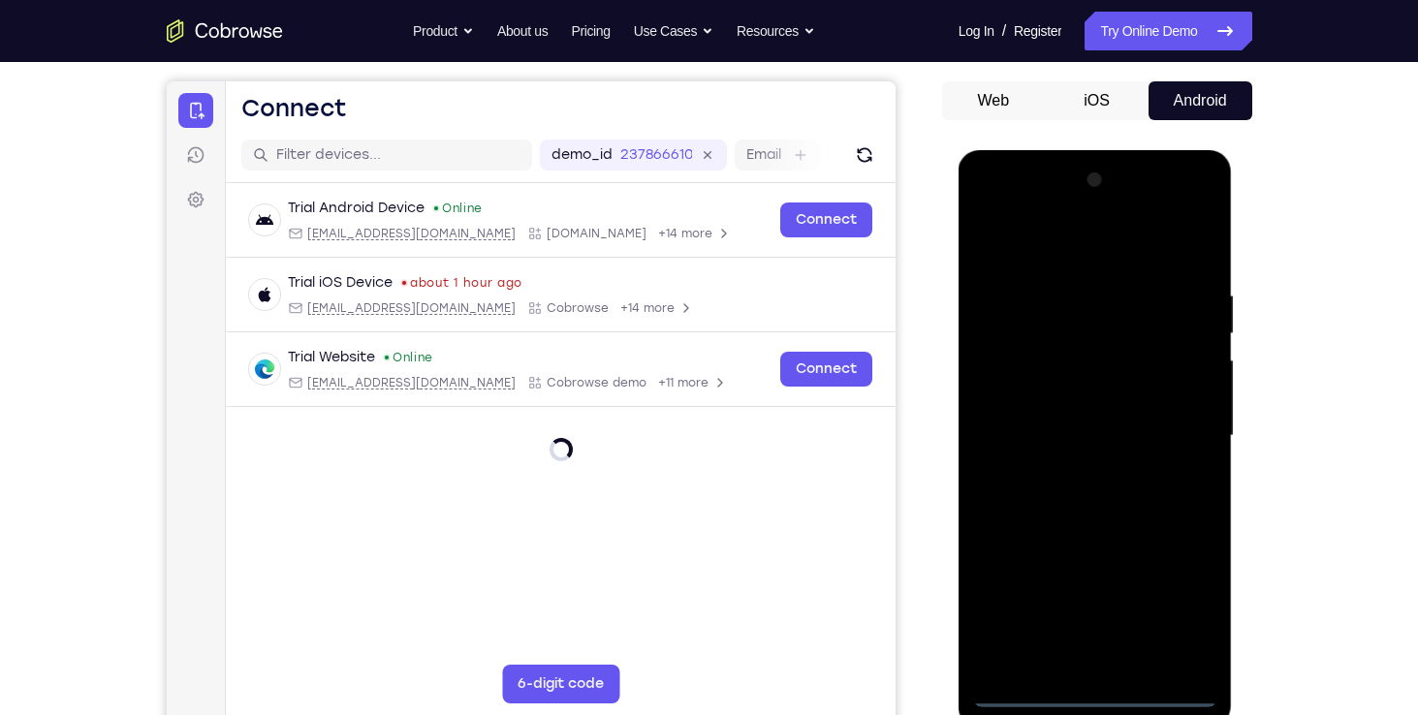
click at [1098, 686] on div at bounding box center [1095, 436] width 244 height 543
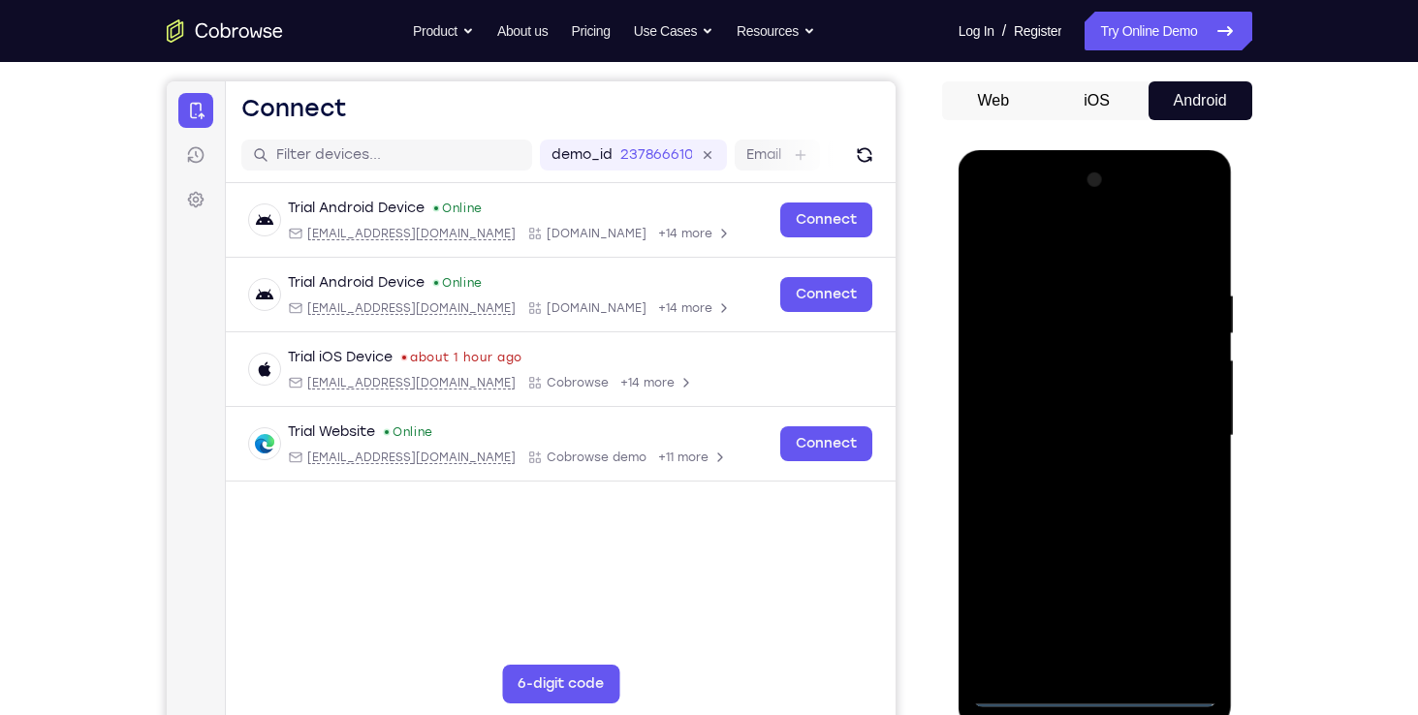
click at [1101, 694] on div at bounding box center [1095, 436] width 244 height 543
click at [1181, 601] on div at bounding box center [1095, 436] width 244 height 543
click at [1051, 248] on div at bounding box center [1095, 436] width 244 height 543
click at [1075, 323] on div at bounding box center [1095, 436] width 244 height 543
click at [1043, 449] on div at bounding box center [1095, 436] width 244 height 543
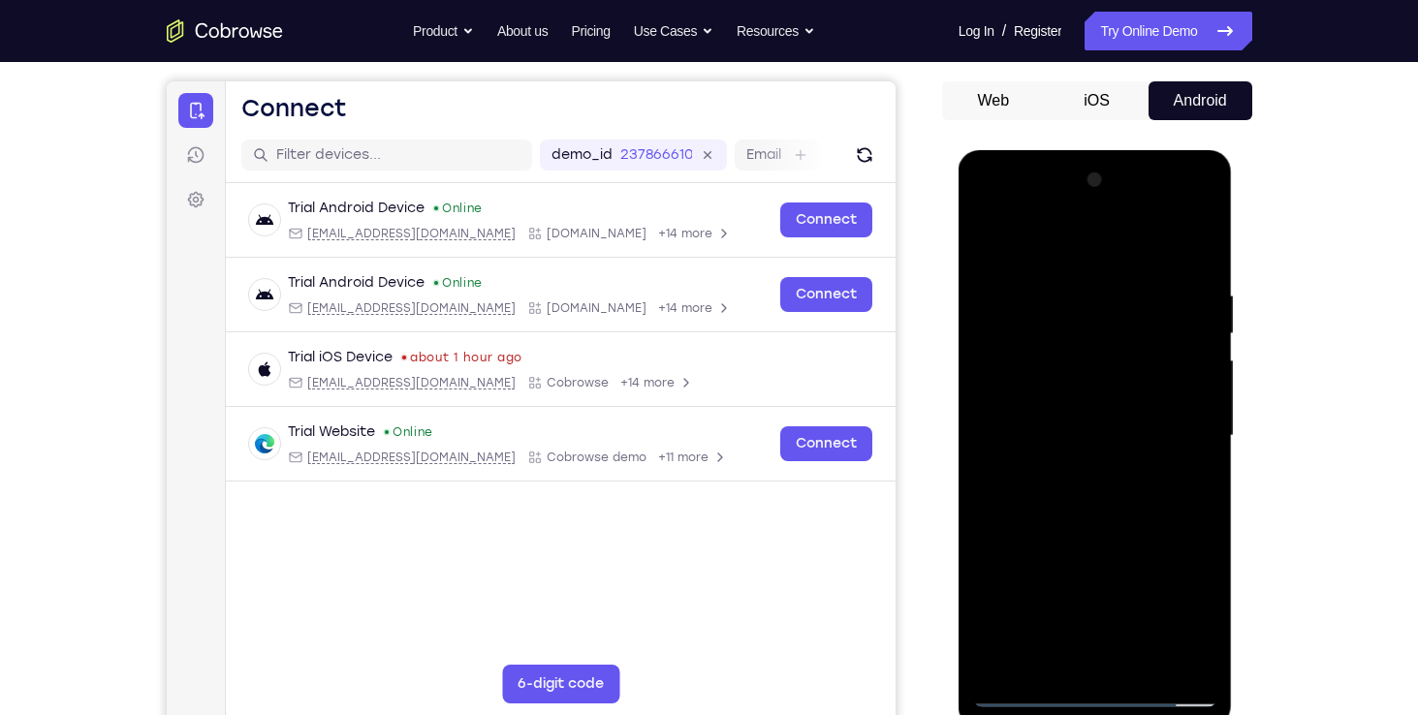
click at [1092, 645] on div at bounding box center [1095, 436] width 244 height 543
click at [1128, 466] on div at bounding box center [1095, 436] width 244 height 543
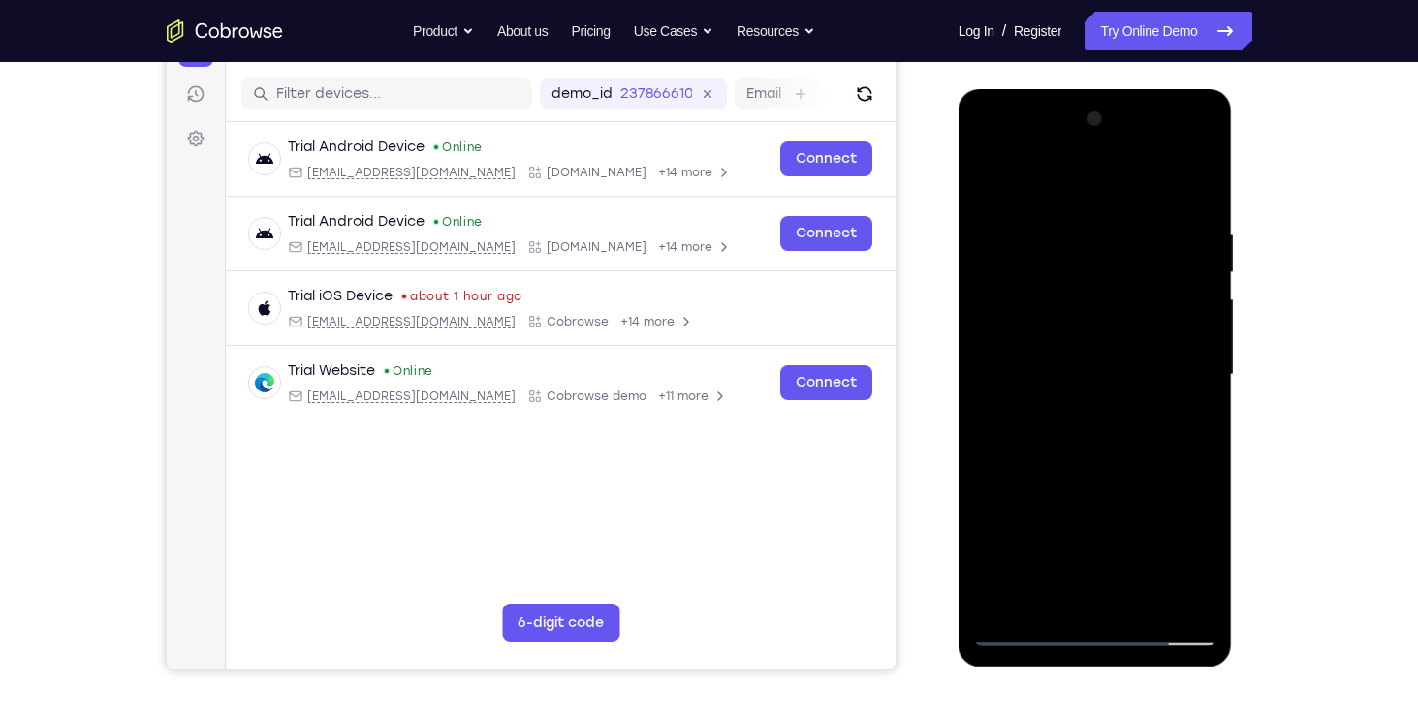
scroll to position [233, 0]
click at [1017, 626] on div at bounding box center [1095, 374] width 244 height 543
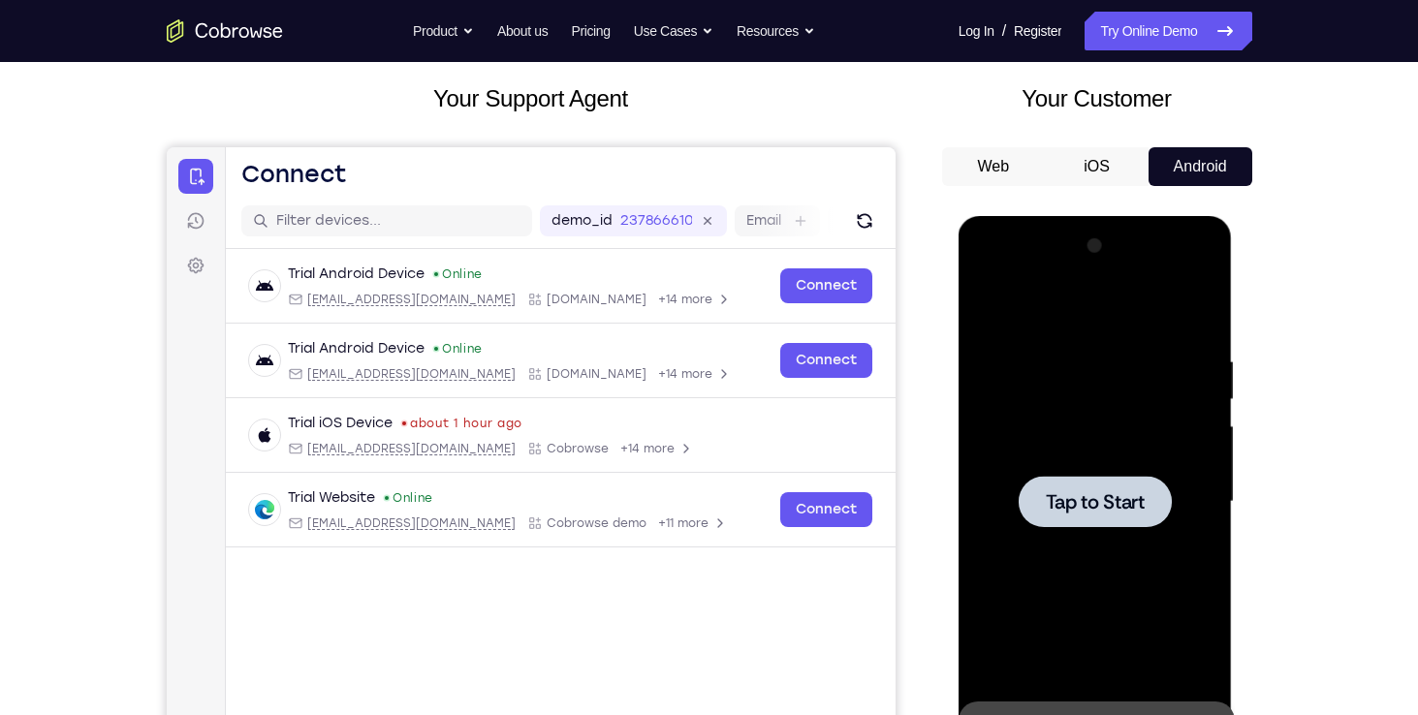
scroll to position [93, 0]
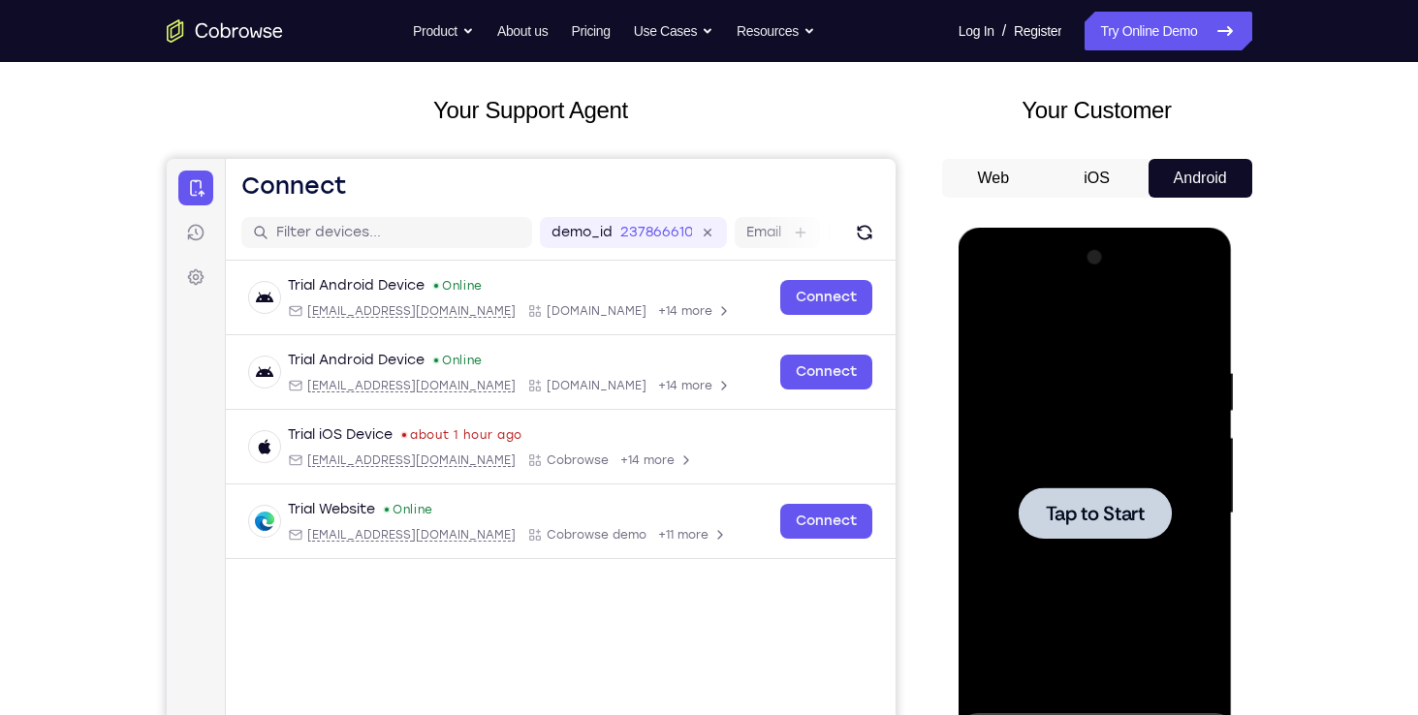
click at [1042, 390] on div at bounding box center [1095, 513] width 244 height 543
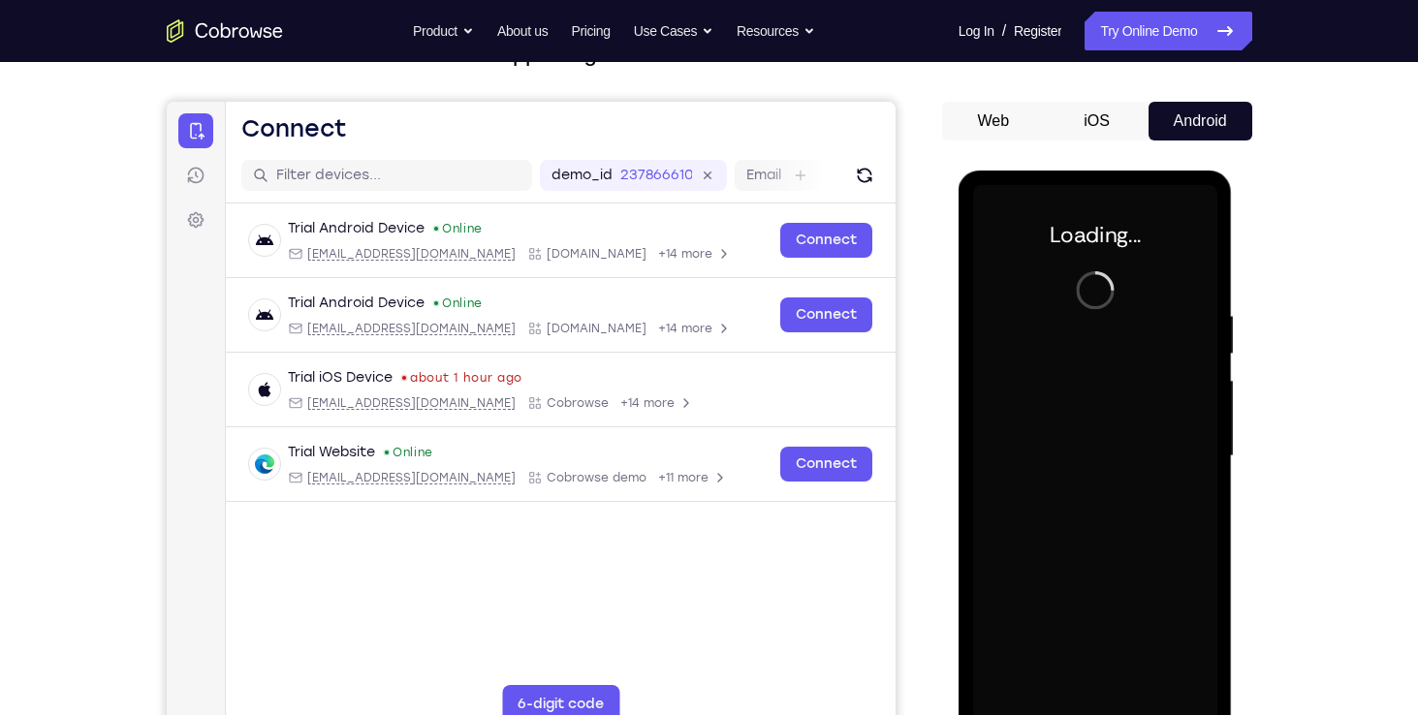
scroll to position [152, 0]
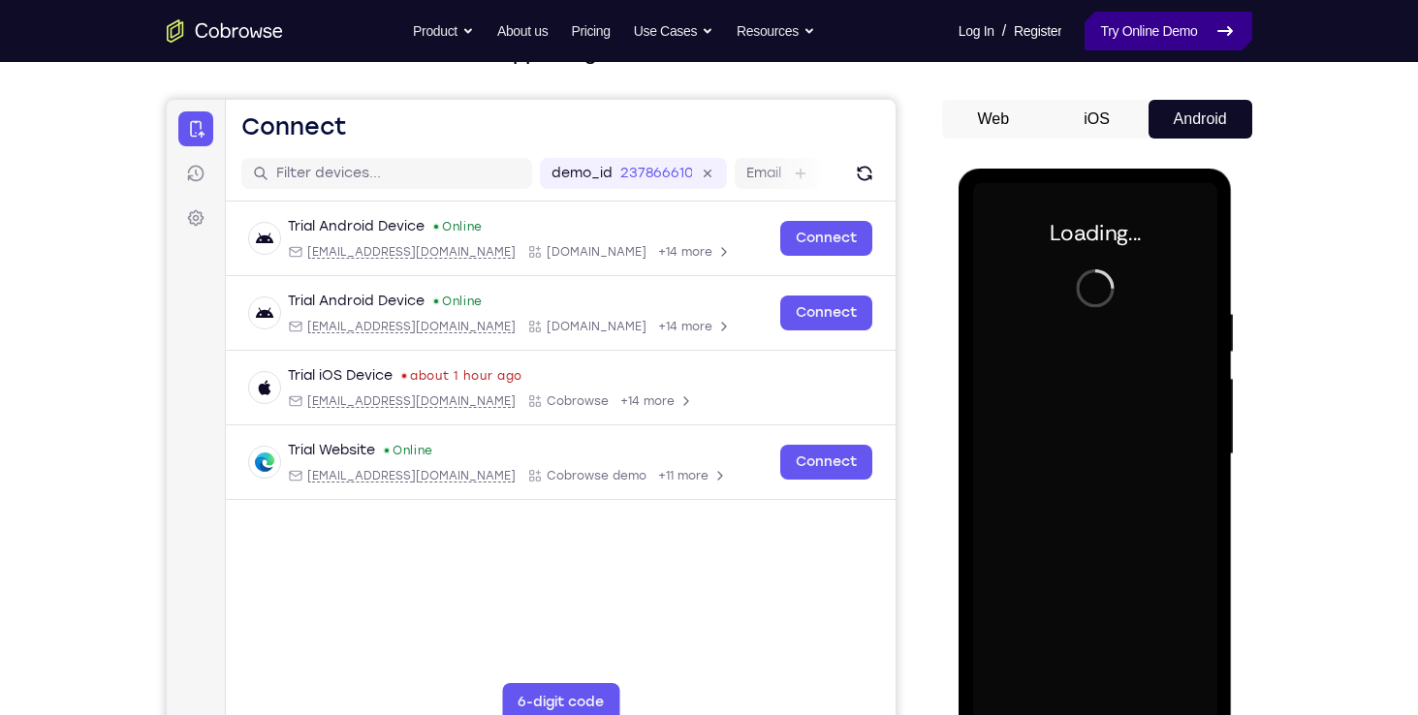
click at [1132, 36] on link "Try Online Demo" at bounding box center [1167, 31] width 167 height 39
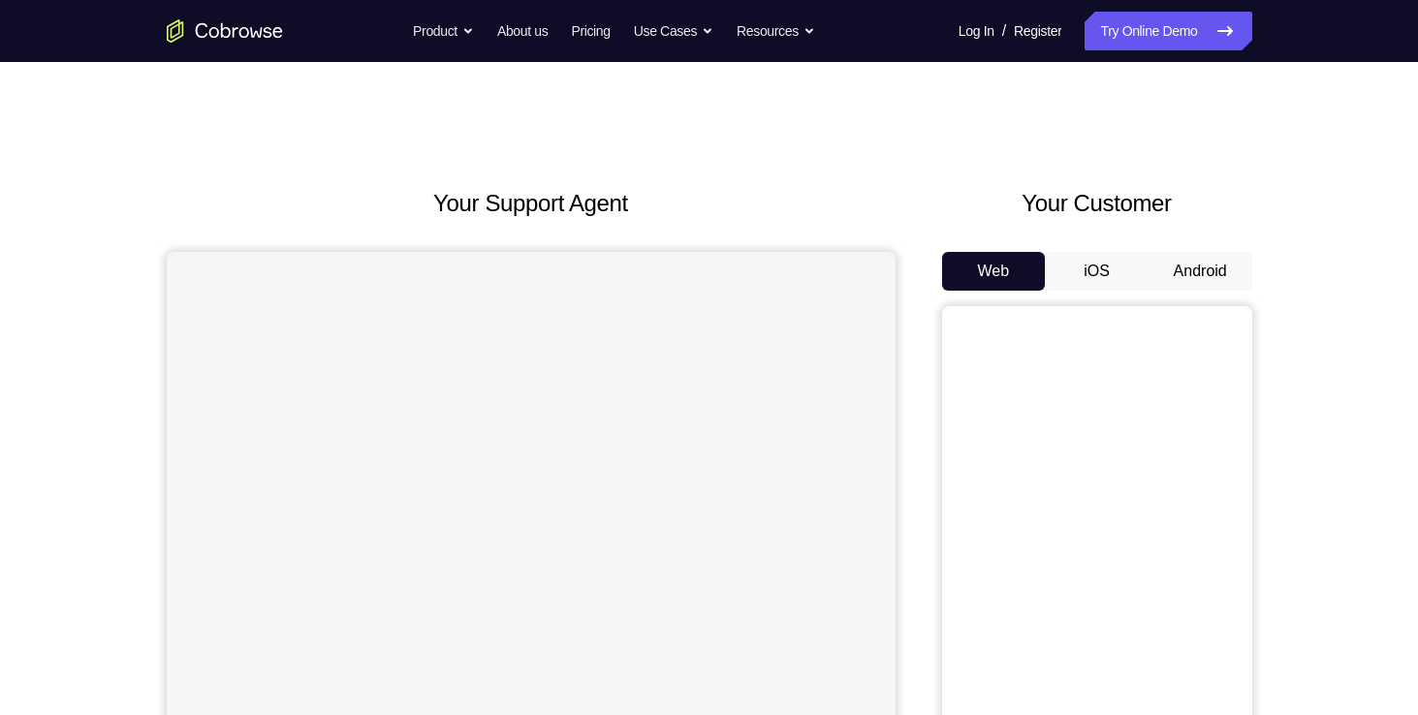
click at [1126, 272] on button "iOS" at bounding box center [1096, 271] width 104 height 39
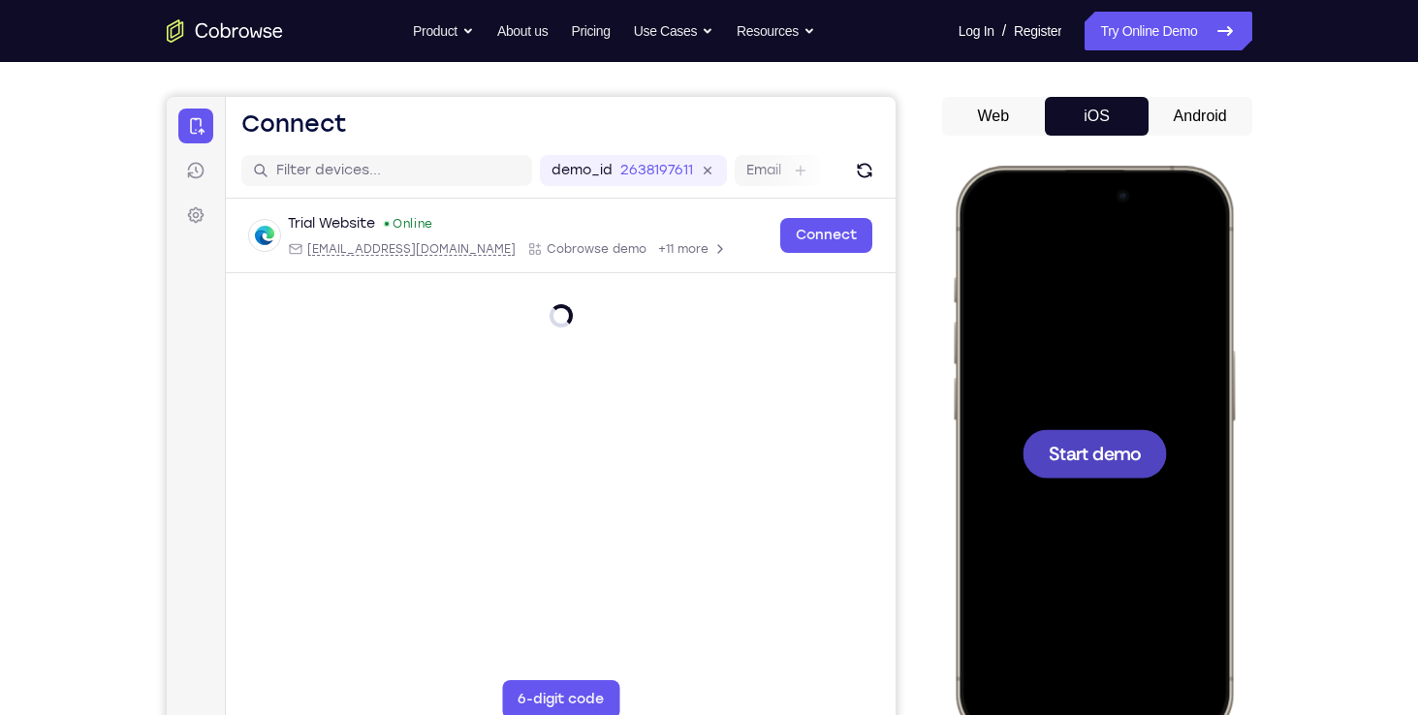
click at [1218, 481] on div at bounding box center [1092, 452] width 255 height 553
click at [1125, 434] on div at bounding box center [1093, 453] width 144 height 48
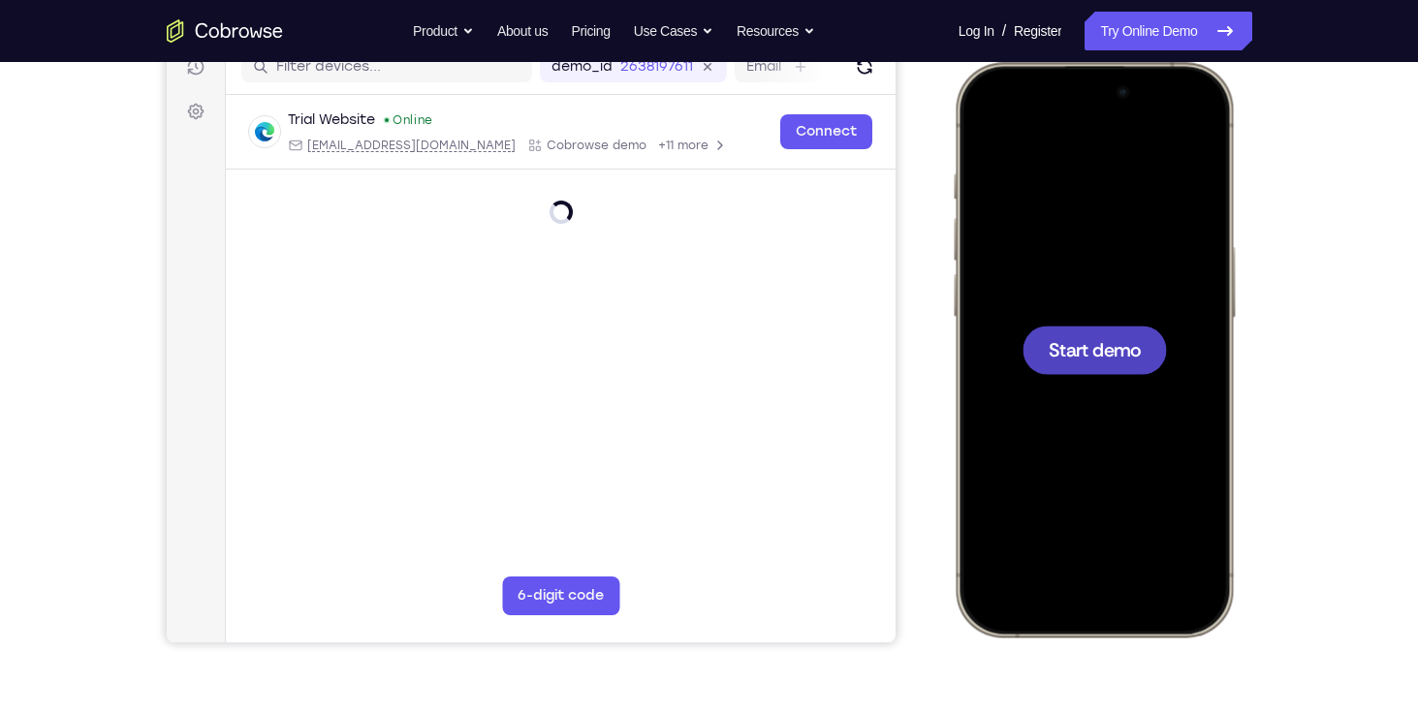
scroll to position [260, 0]
click at [1131, 339] on span "Start demo" at bounding box center [1093, 348] width 92 height 18
click at [1095, 339] on span "Start demo" at bounding box center [1093, 348] width 92 height 18
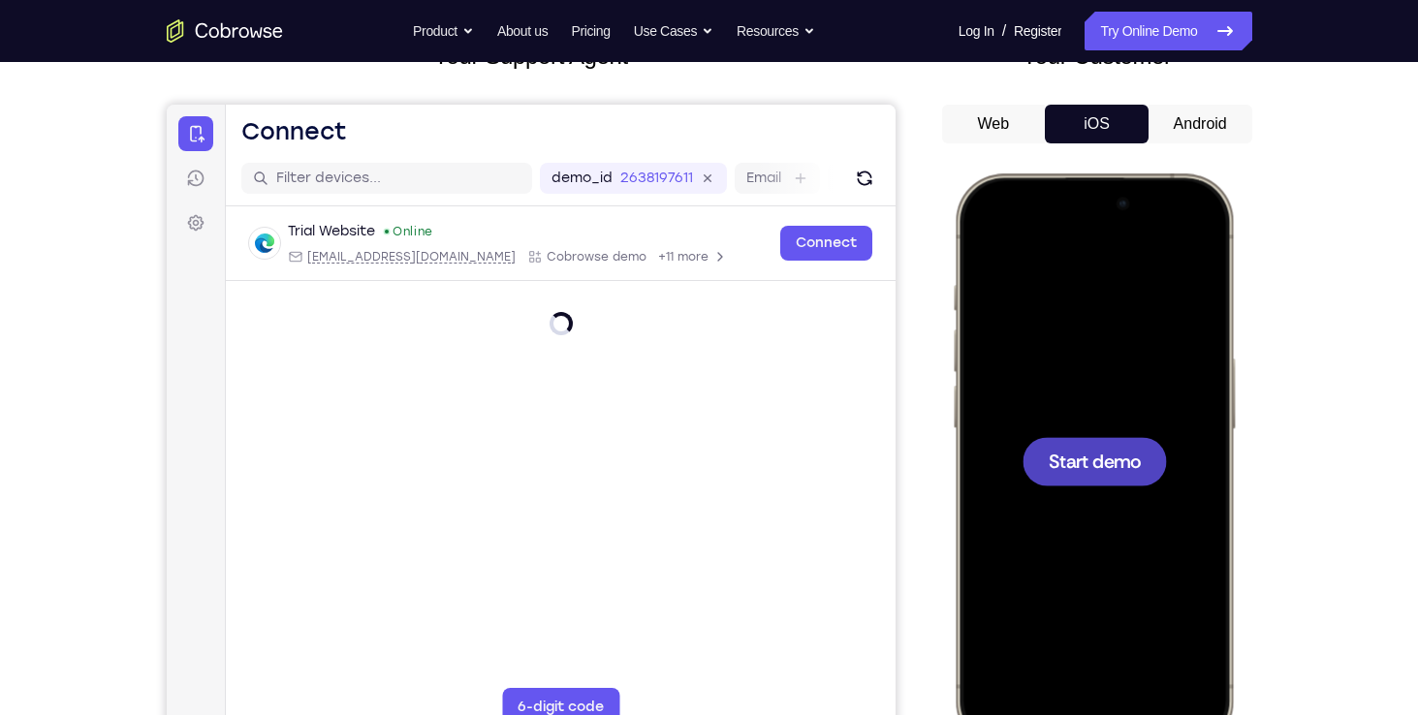
scroll to position [146, 0]
click at [1148, 120] on button "Android" at bounding box center [1200, 125] width 104 height 39
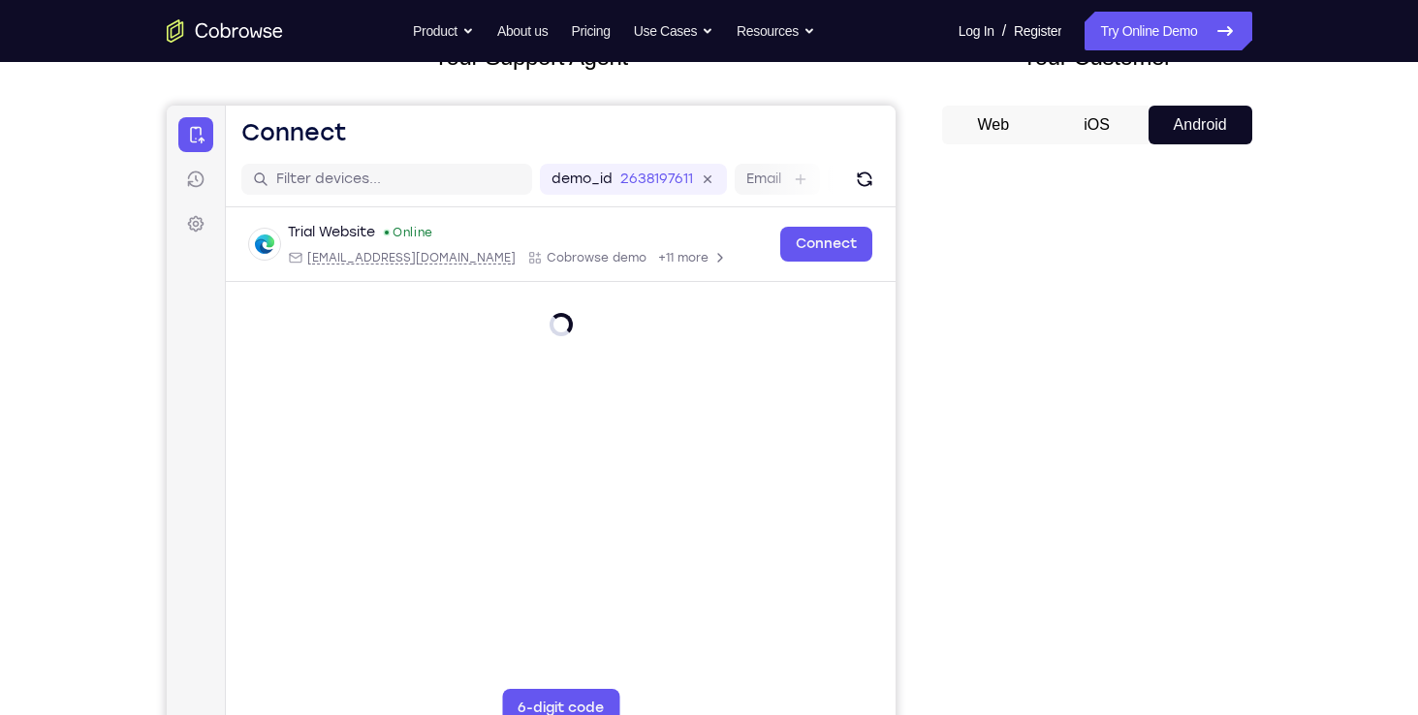
click at [1127, 139] on button "iOS" at bounding box center [1096, 125] width 104 height 39
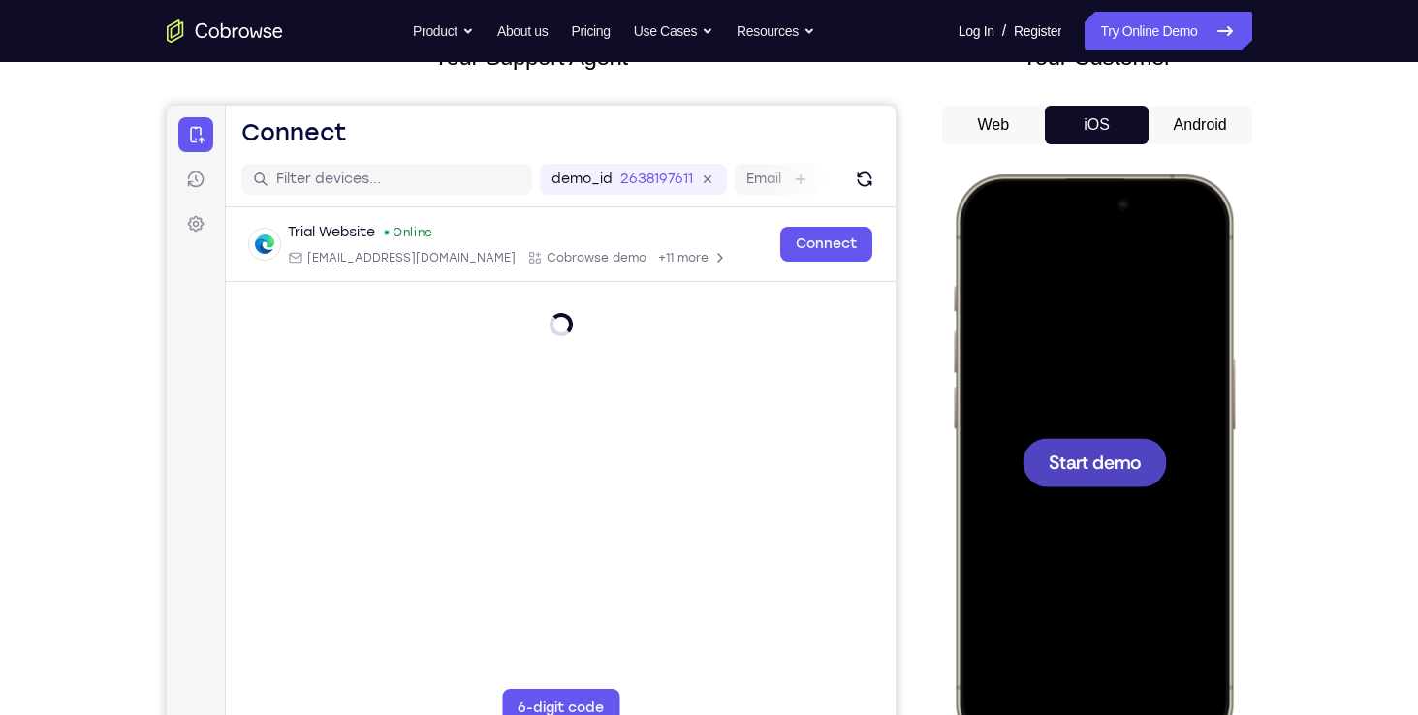
click at [1117, 401] on div at bounding box center [1092, 461] width 255 height 553
click at [1039, 513] on div at bounding box center [1092, 461] width 255 height 553
click at [1102, 479] on div at bounding box center [1093, 462] width 144 height 48
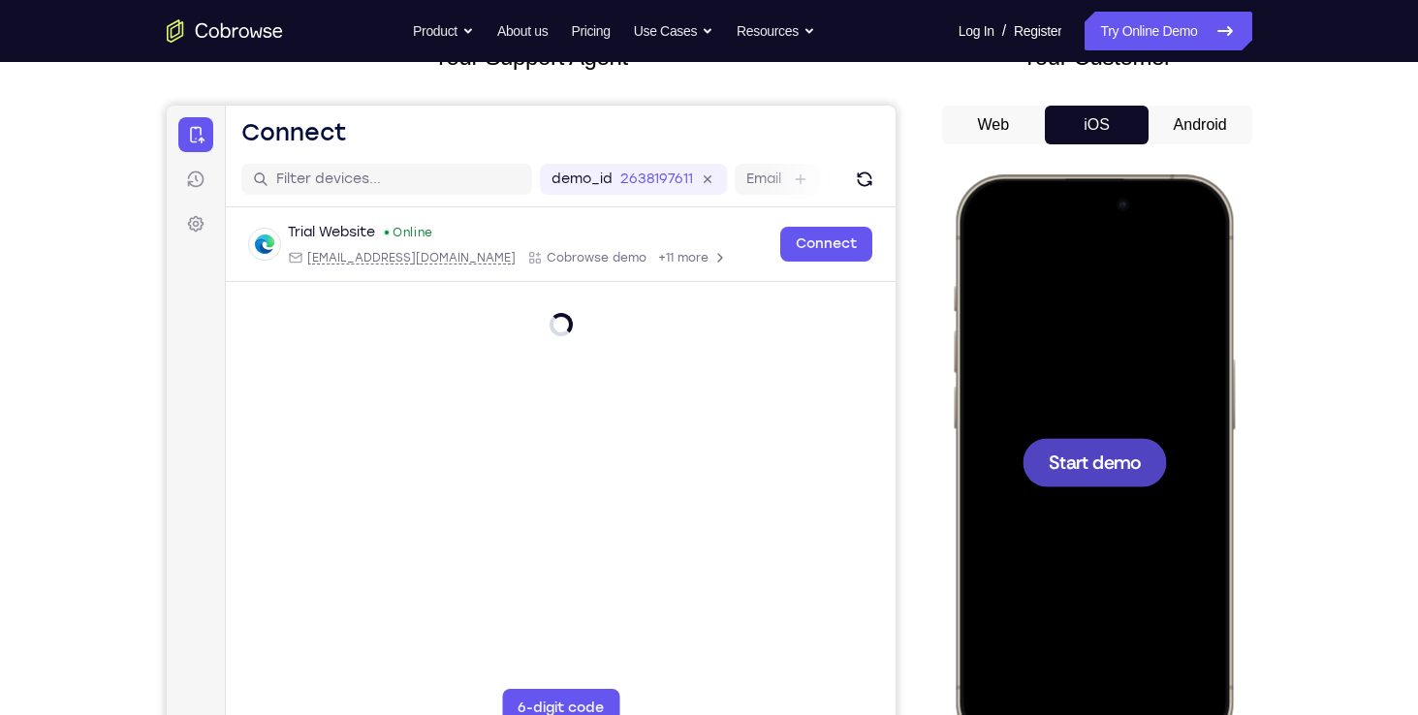
click at [1102, 479] on div at bounding box center [1093, 462] width 144 height 48
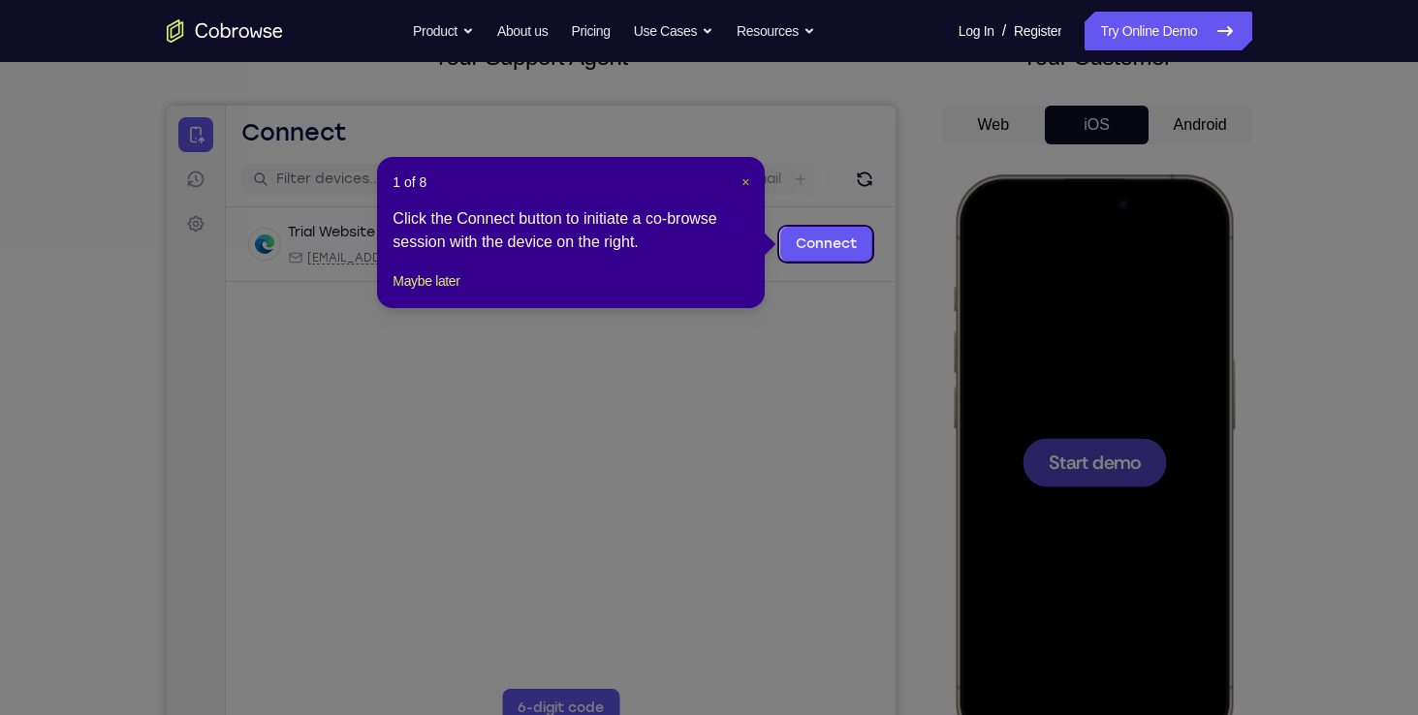
click at [742, 177] on span "×" at bounding box center [745, 182] width 8 height 16
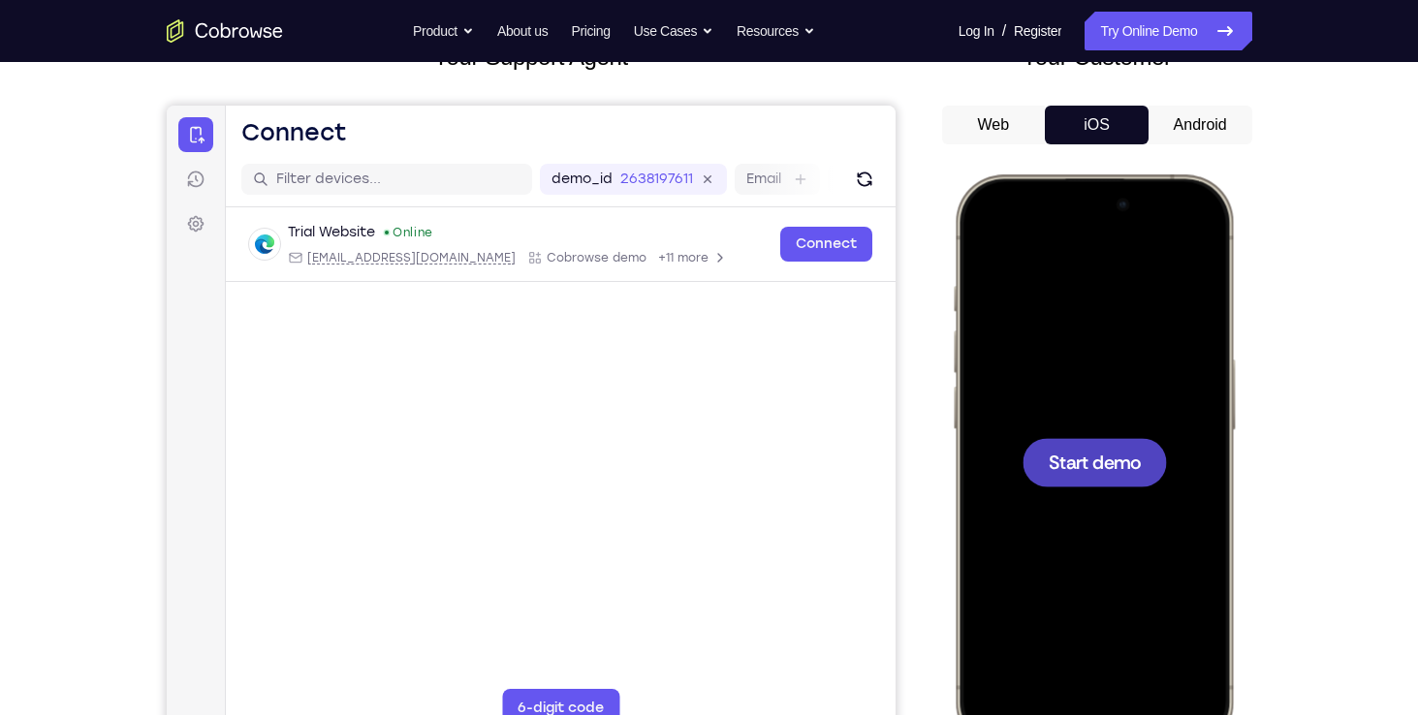
click at [1061, 327] on div at bounding box center [1092, 461] width 255 height 553
